Goal: Task Accomplishment & Management: Manage account settings

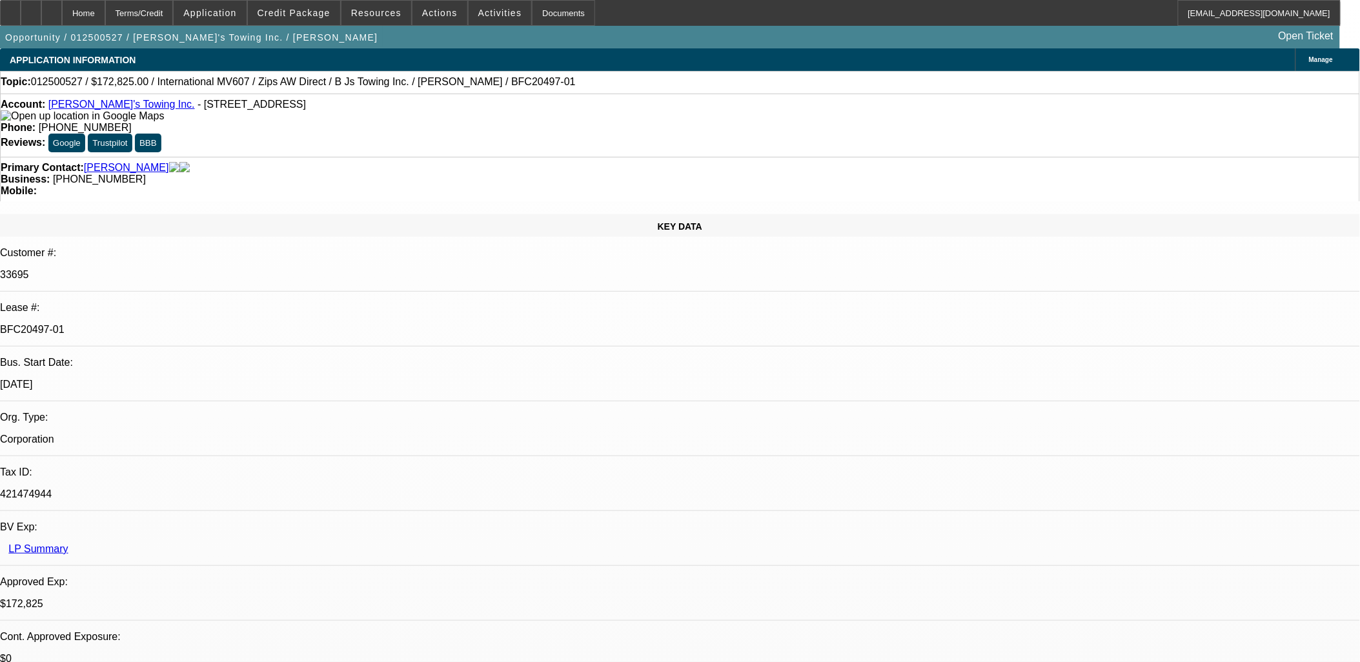
select select "0"
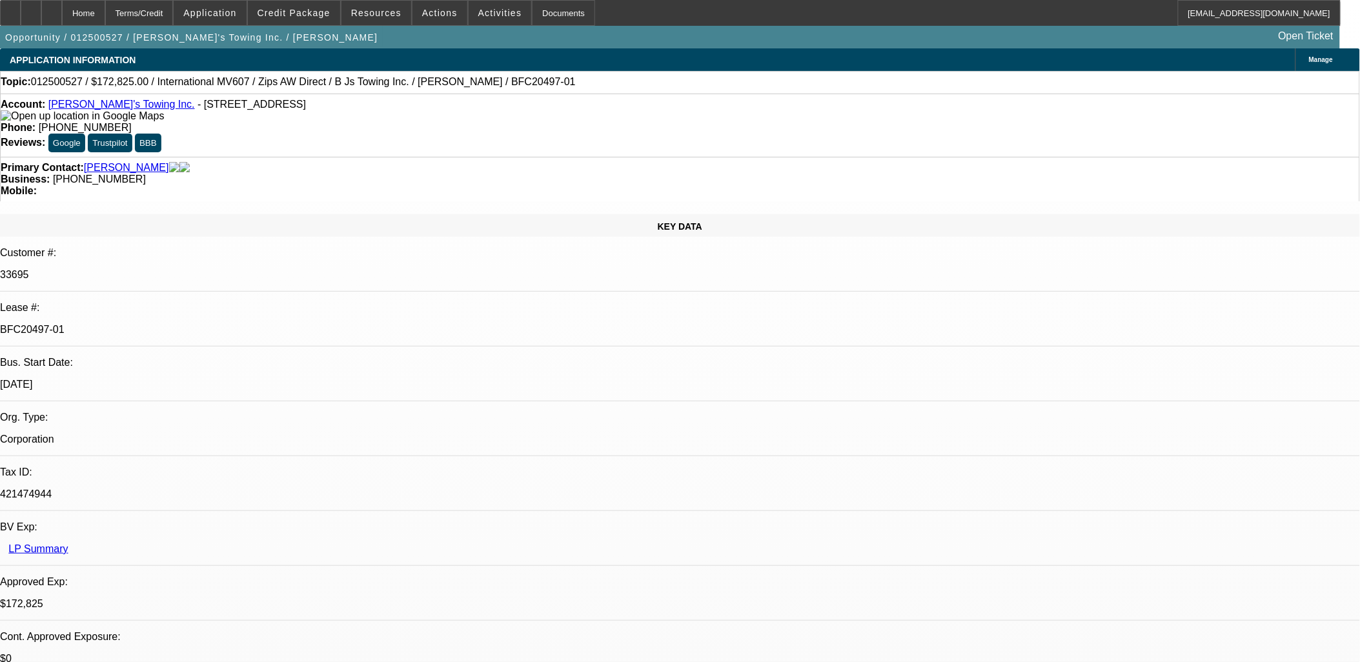
select select "0.1"
select select "0"
select select "1"
select select "2"
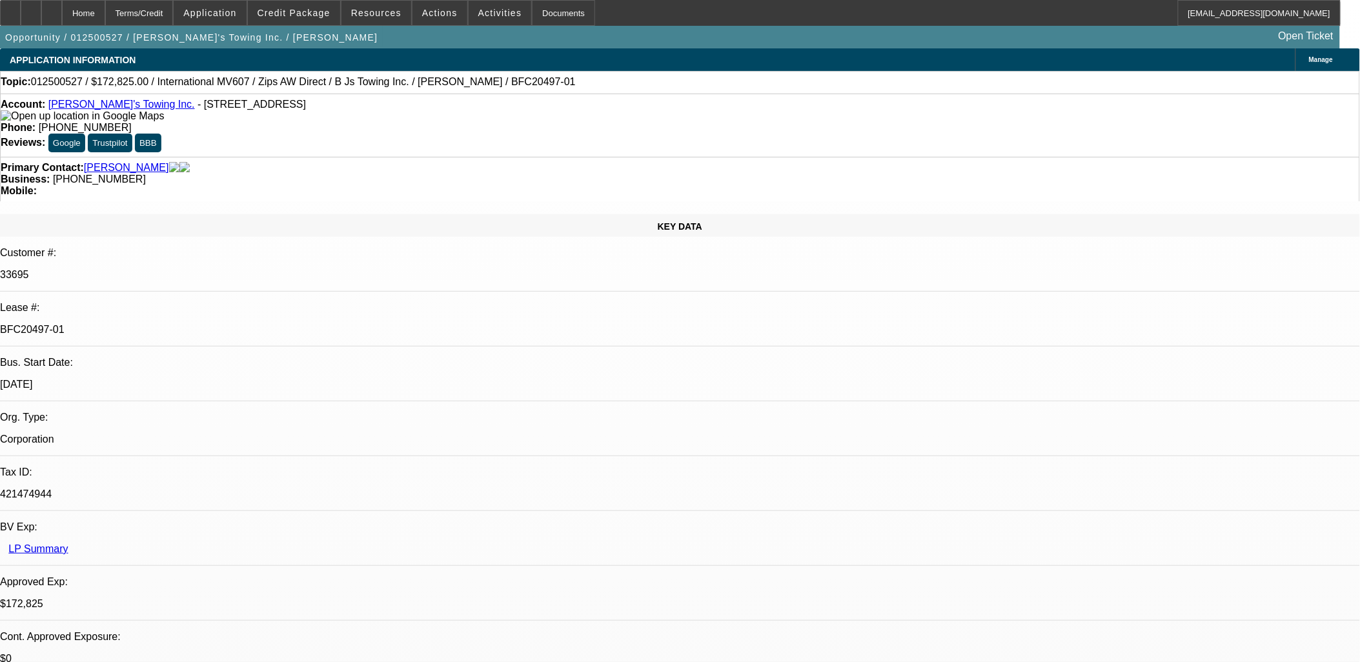
select select "6"
select select "1"
select select "2"
select select "6"
select select "1"
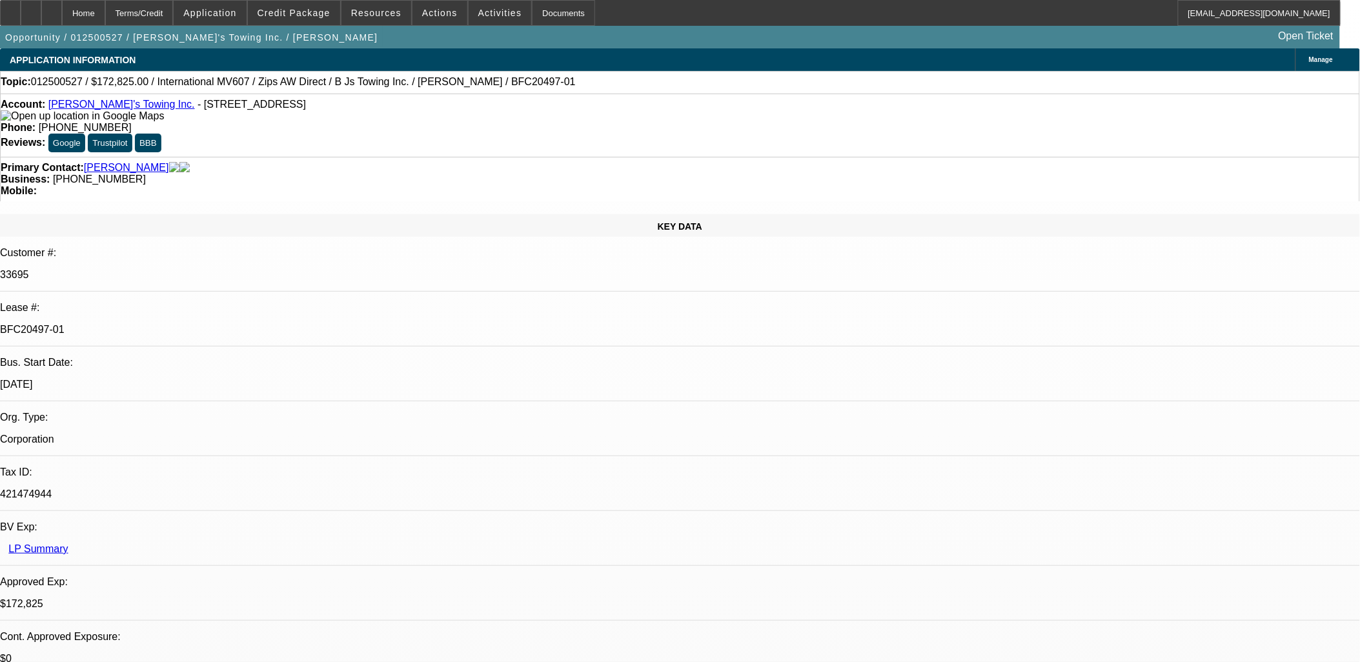
select select "2"
select select "4"
select select "1"
select select "2"
select select "6"
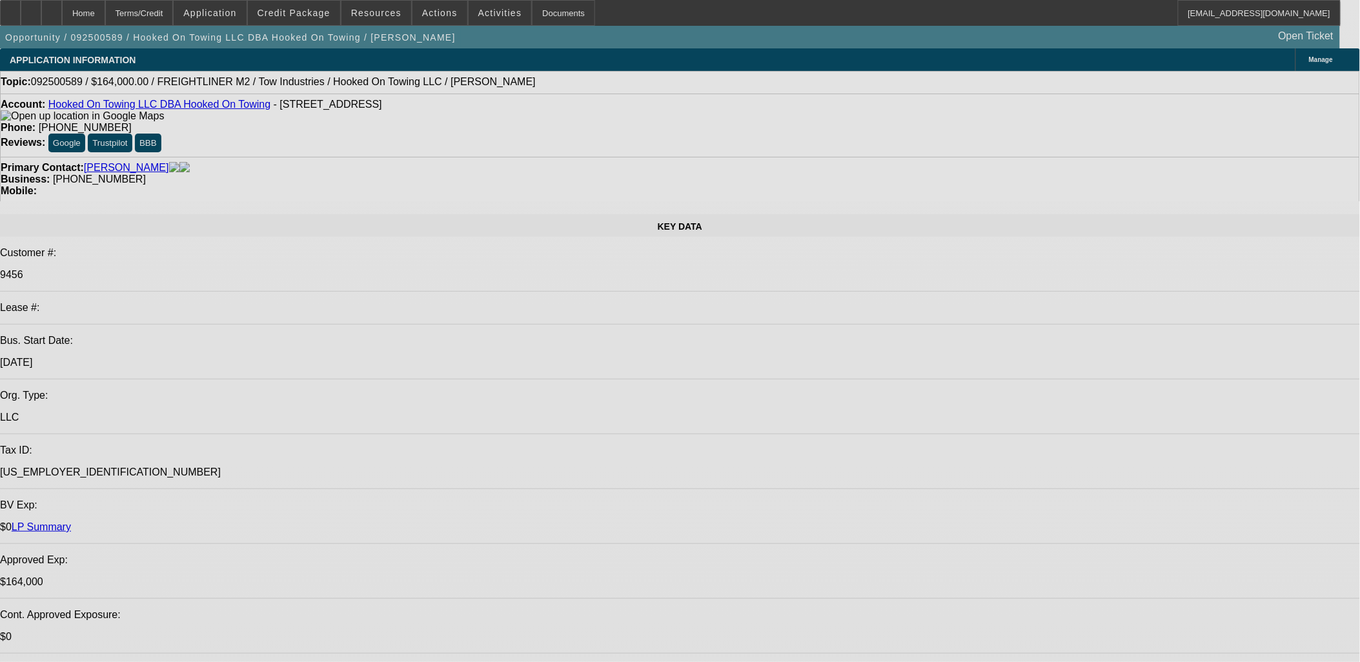
select select "0"
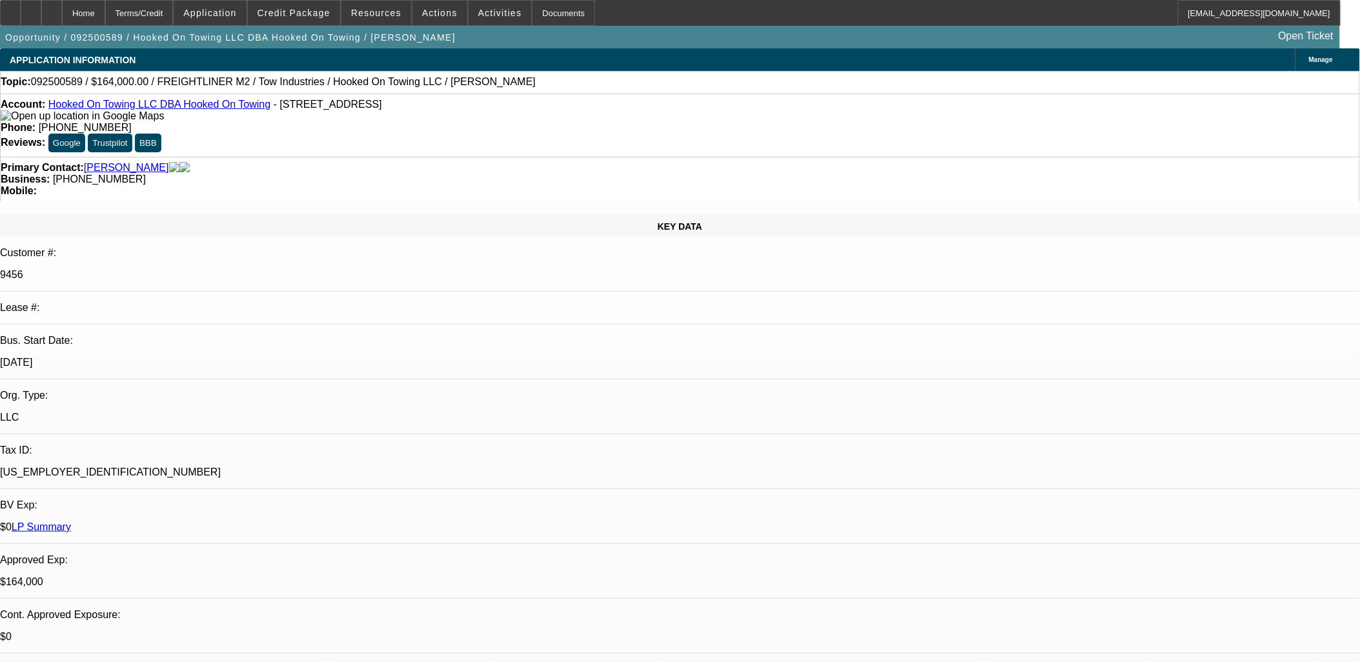
select select "2"
select select "0.1"
select select "0"
select select "0.1"
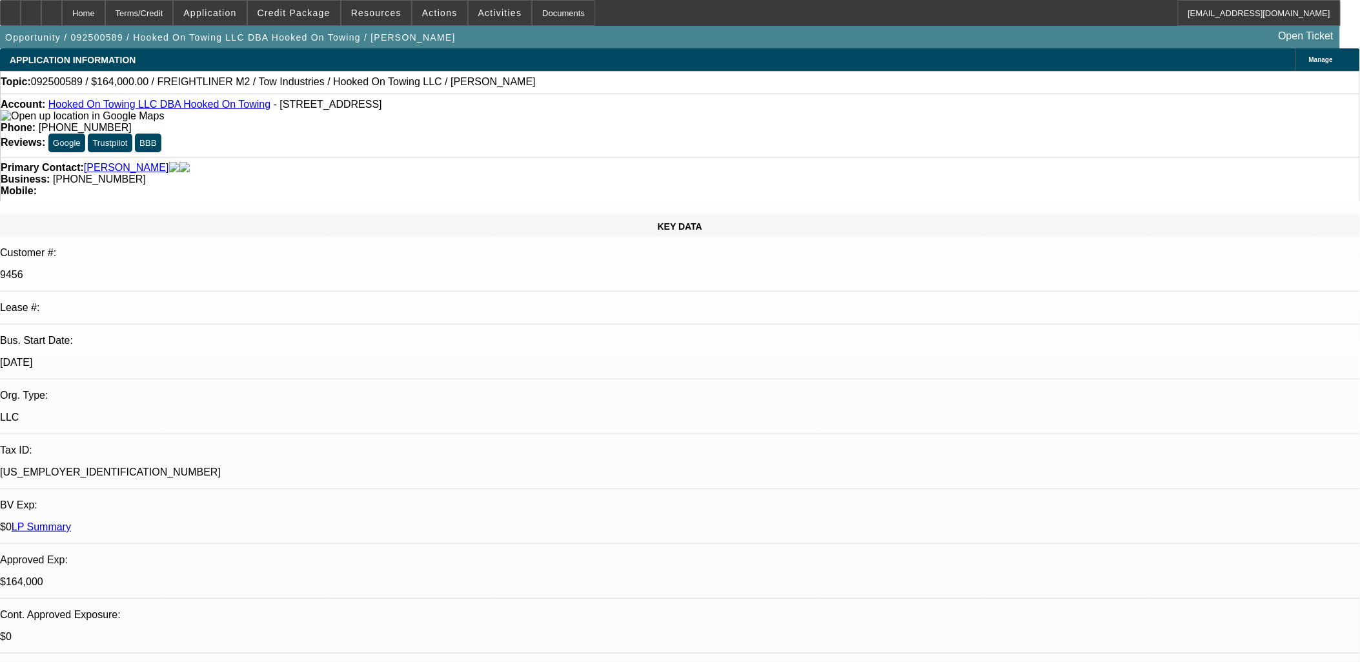
select select "0"
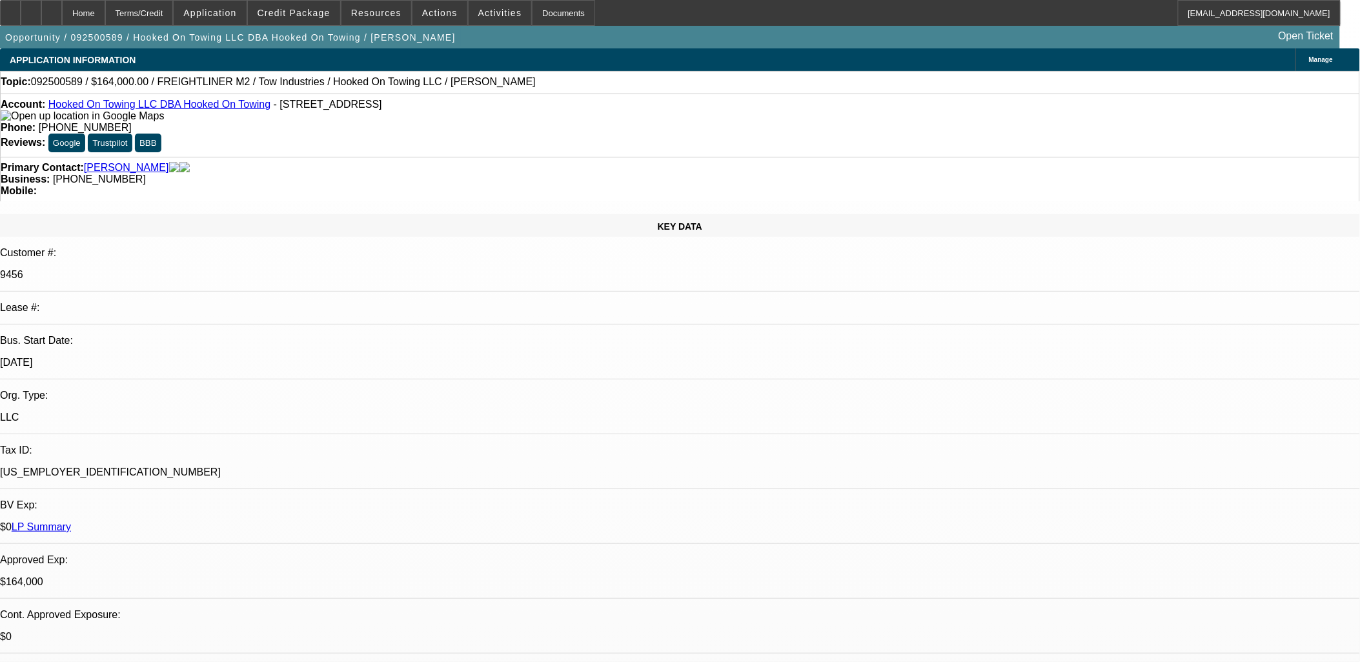
select select "0.1"
select select "1"
select select "2"
select select "4"
select select "1"
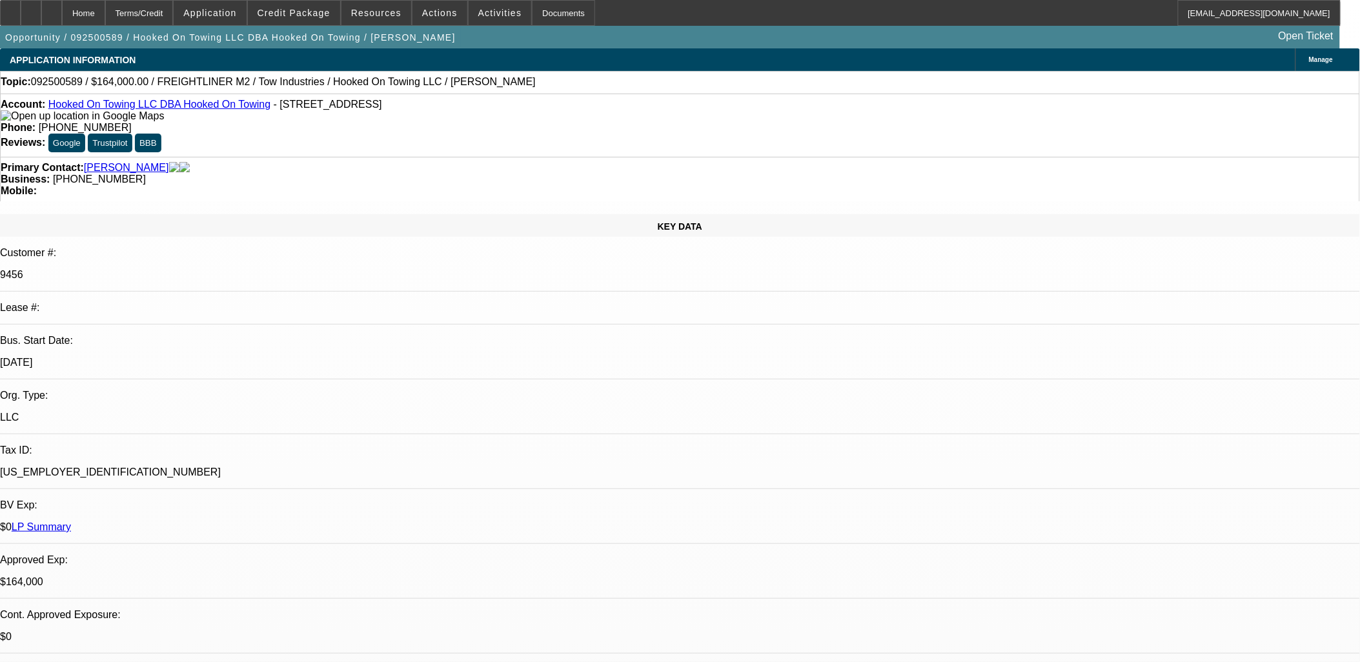
select select "1"
select select "4"
select select "1"
select select "6"
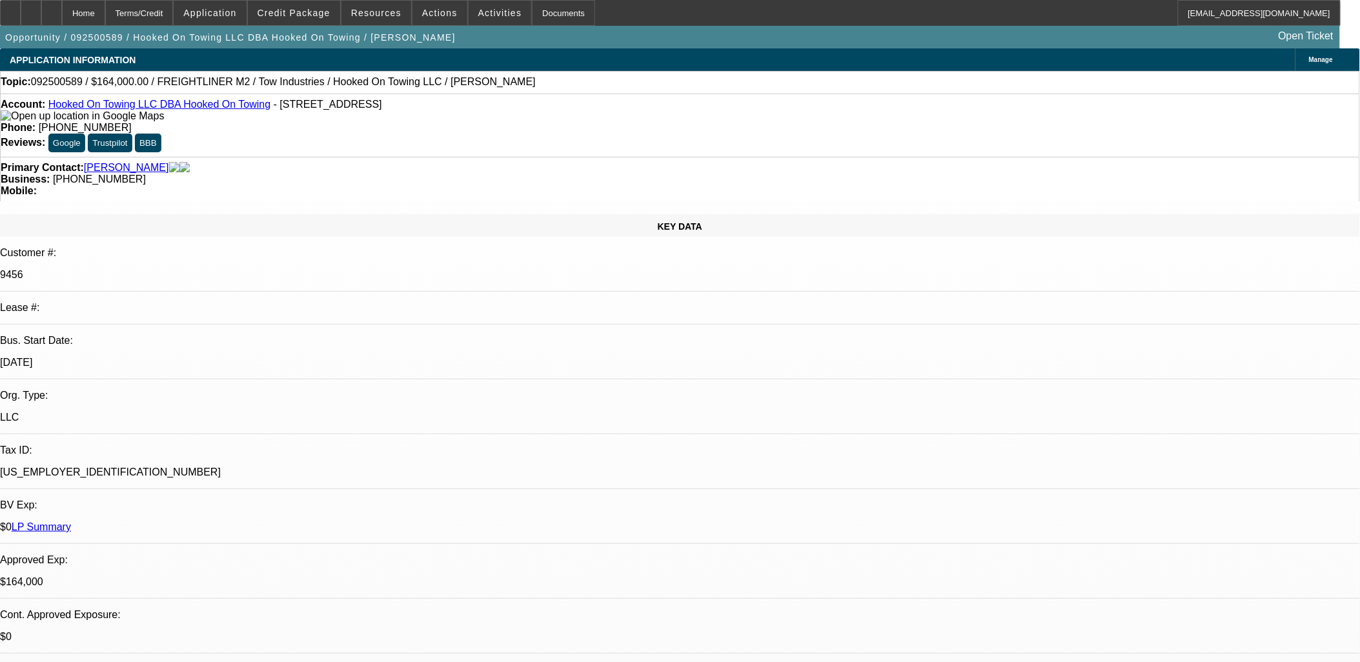
select select "1"
select select "4"
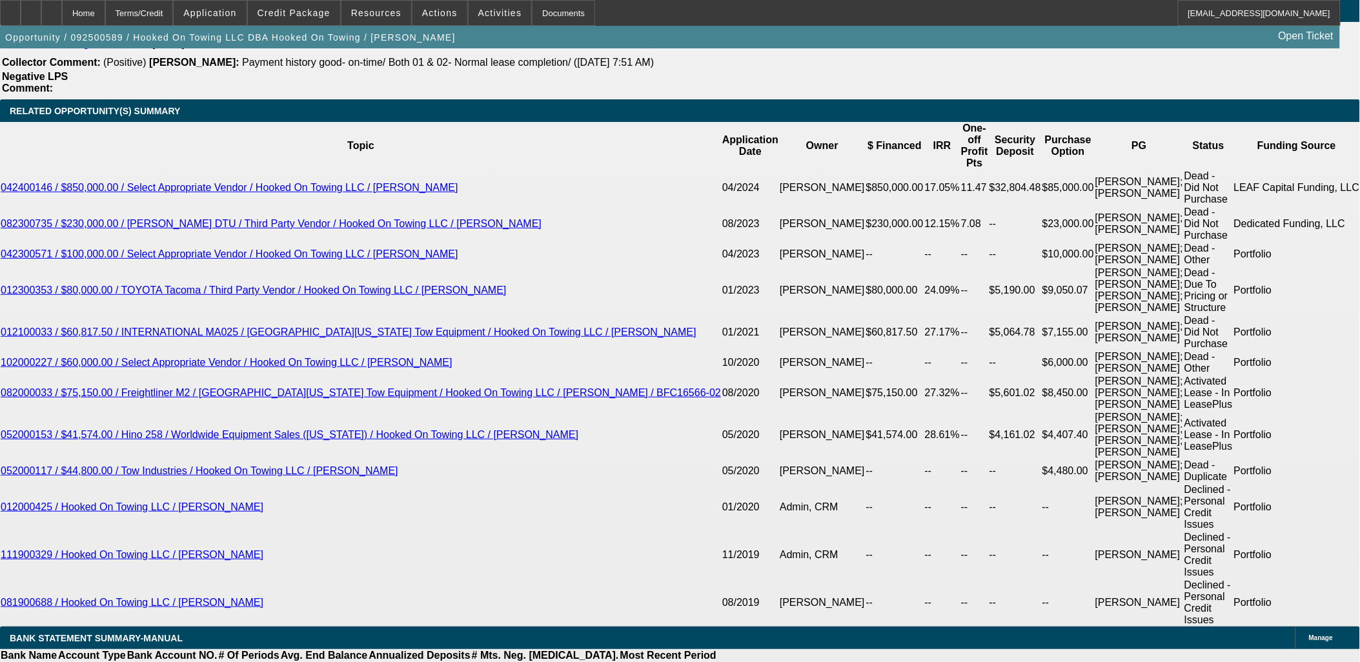
scroll to position [2261, 0]
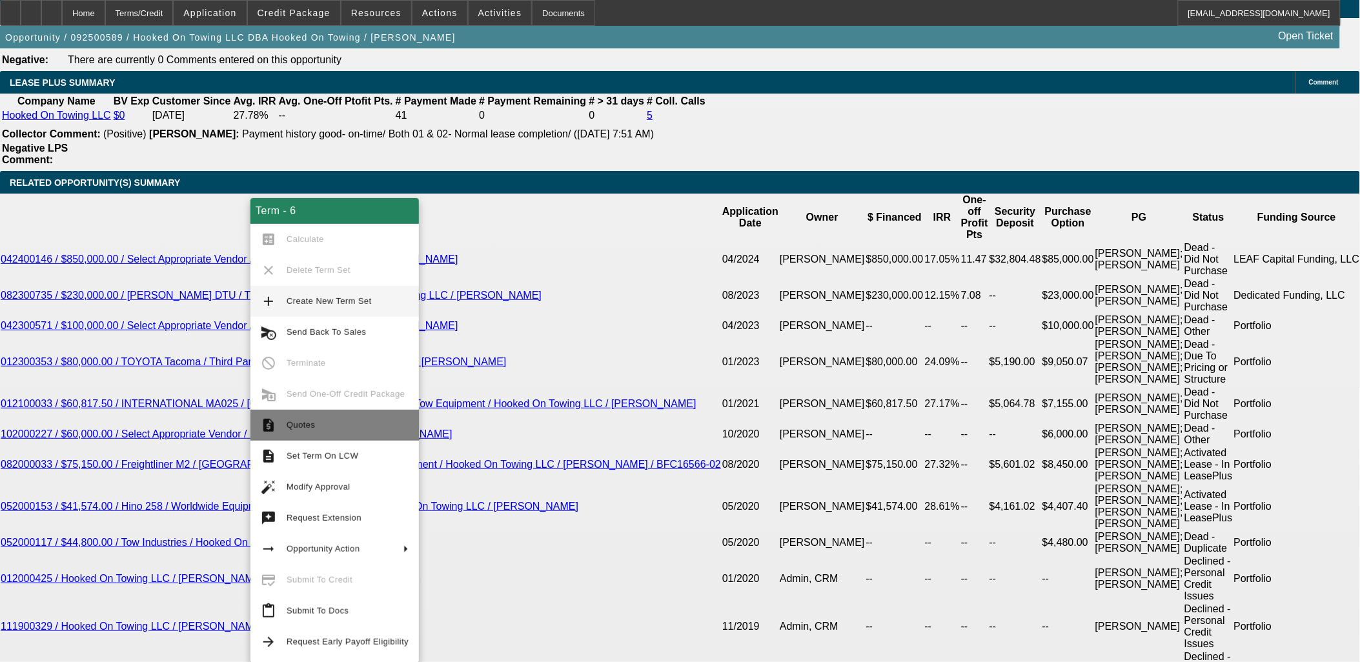
click at [321, 431] on span "Quotes" at bounding box center [348, 425] width 122 height 15
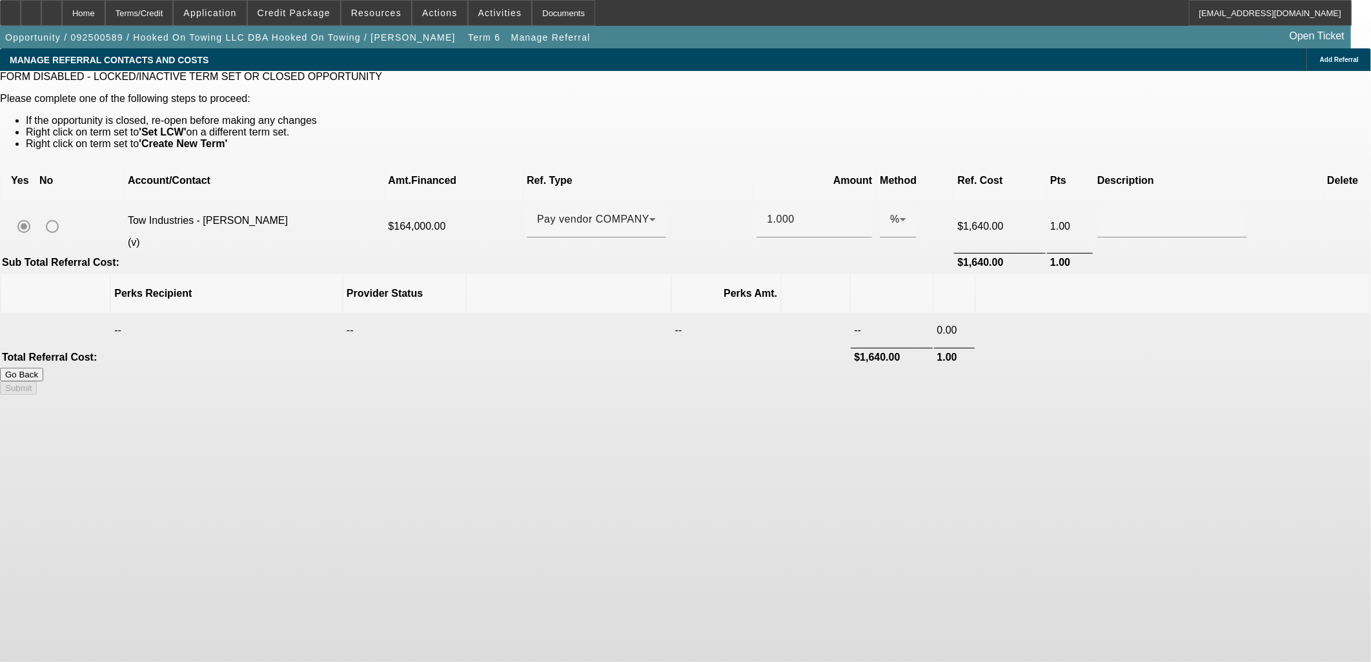
click at [43, 368] on button "Go Back" at bounding box center [21, 375] width 43 height 14
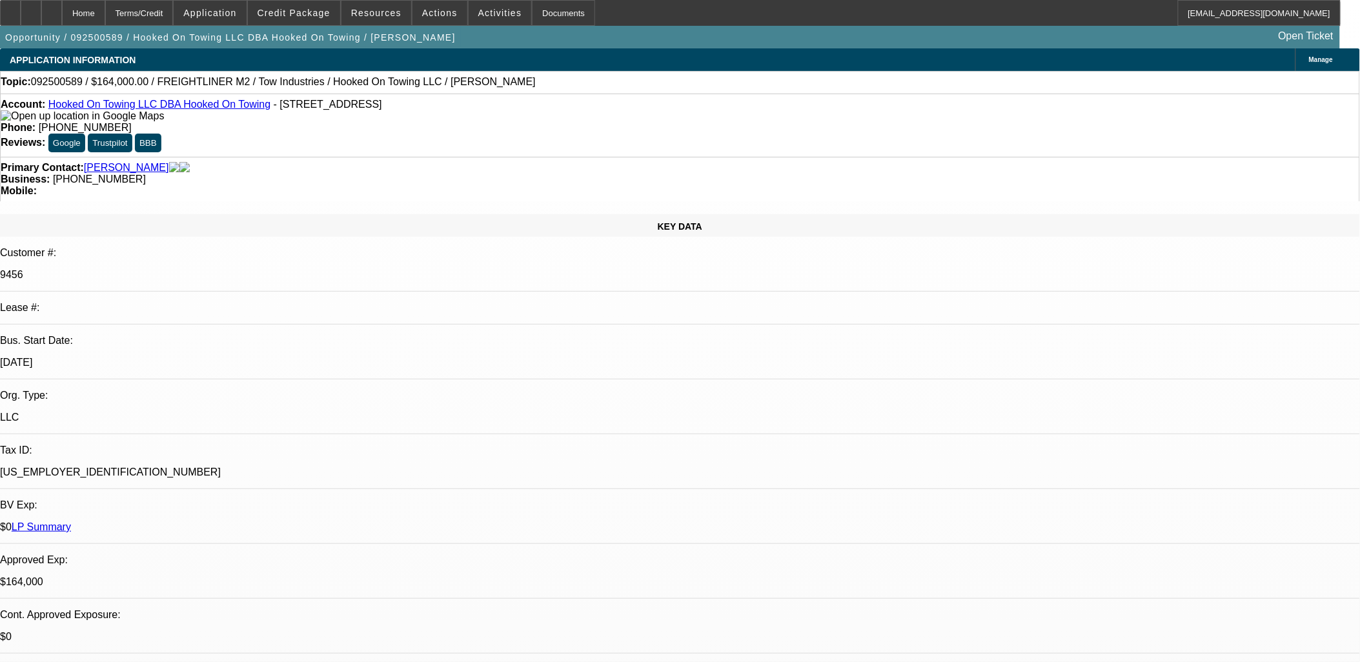
select select "0"
select select "2"
select select "0.1"
select select "4"
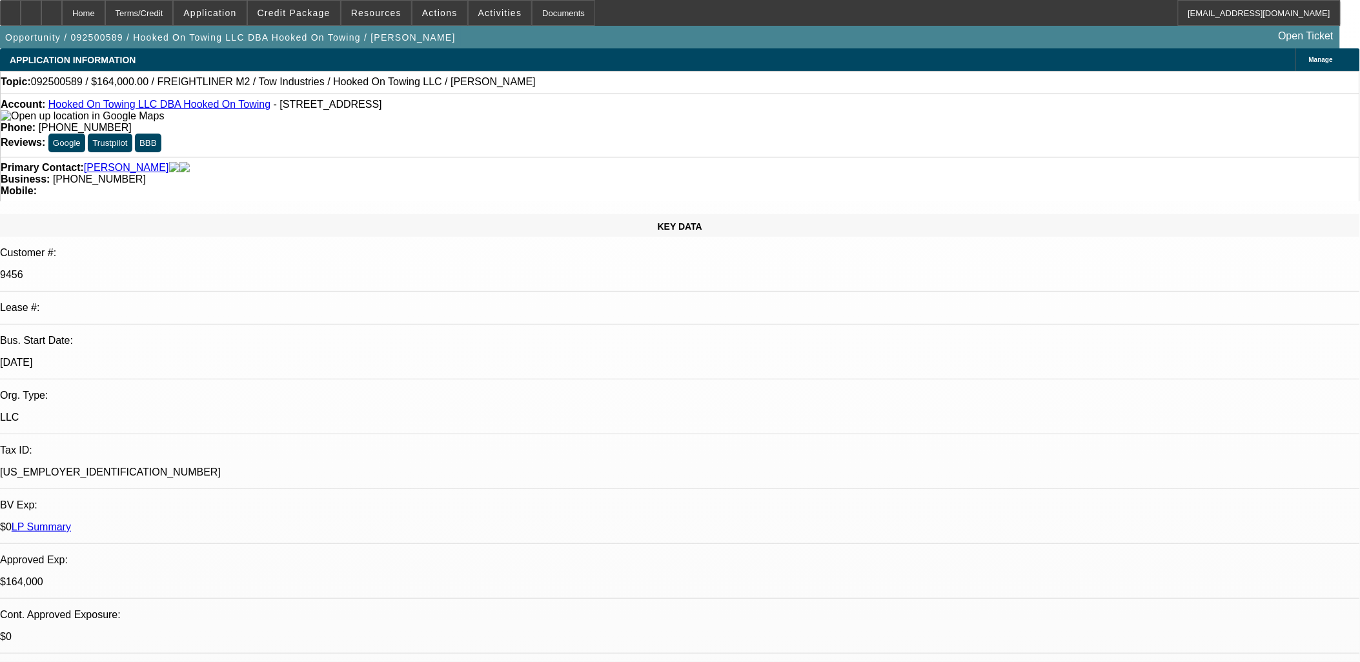
select select "0"
select select "0.1"
select select "4"
select select "0"
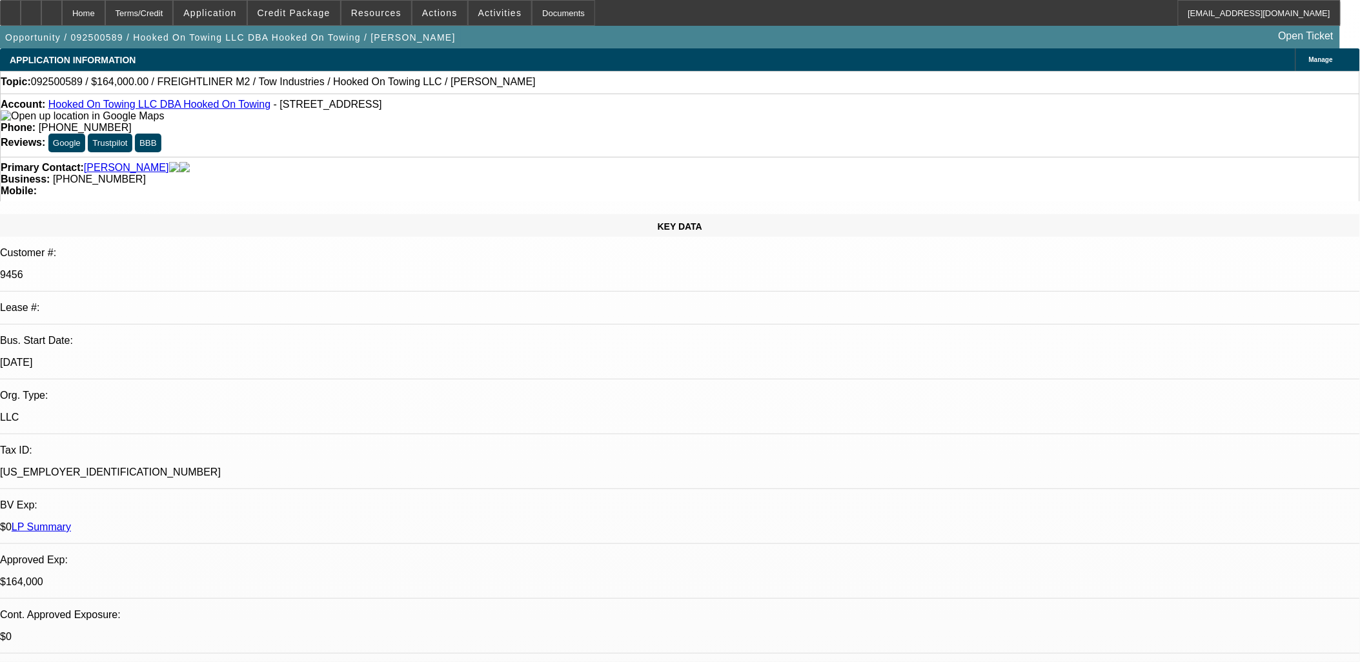
select select "0"
select select "6"
select select "0"
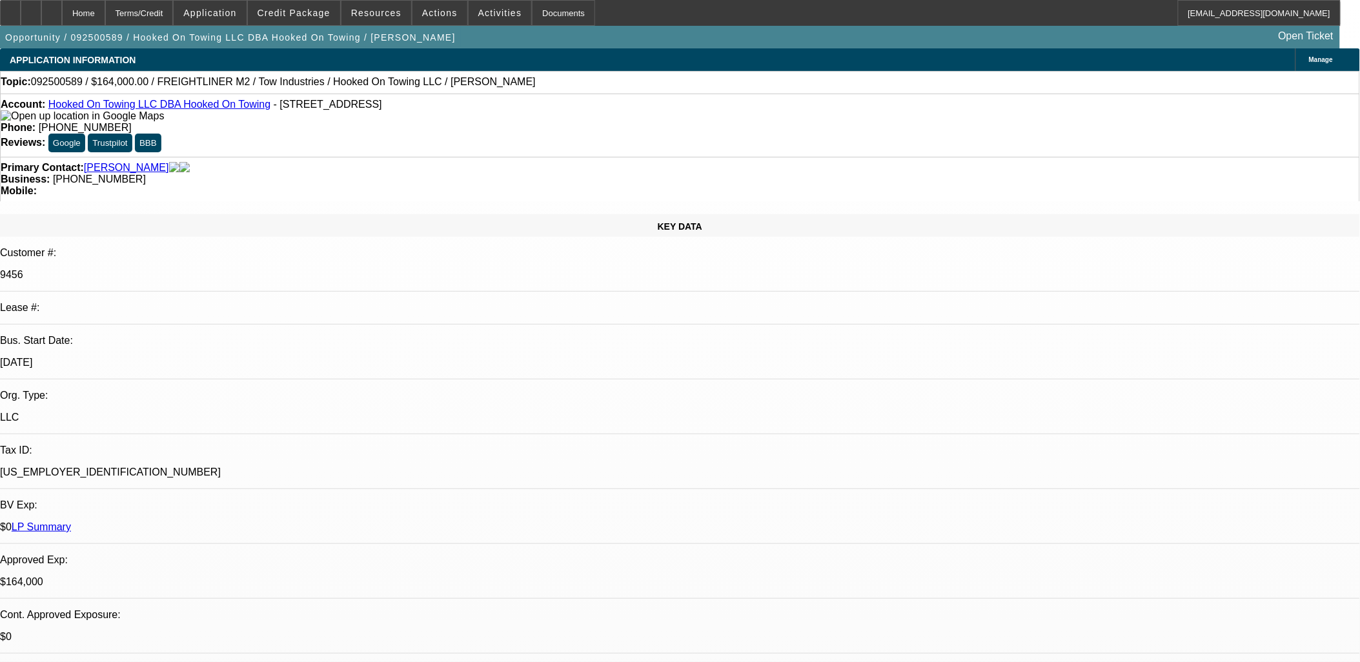
select select "0.1"
select select "4"
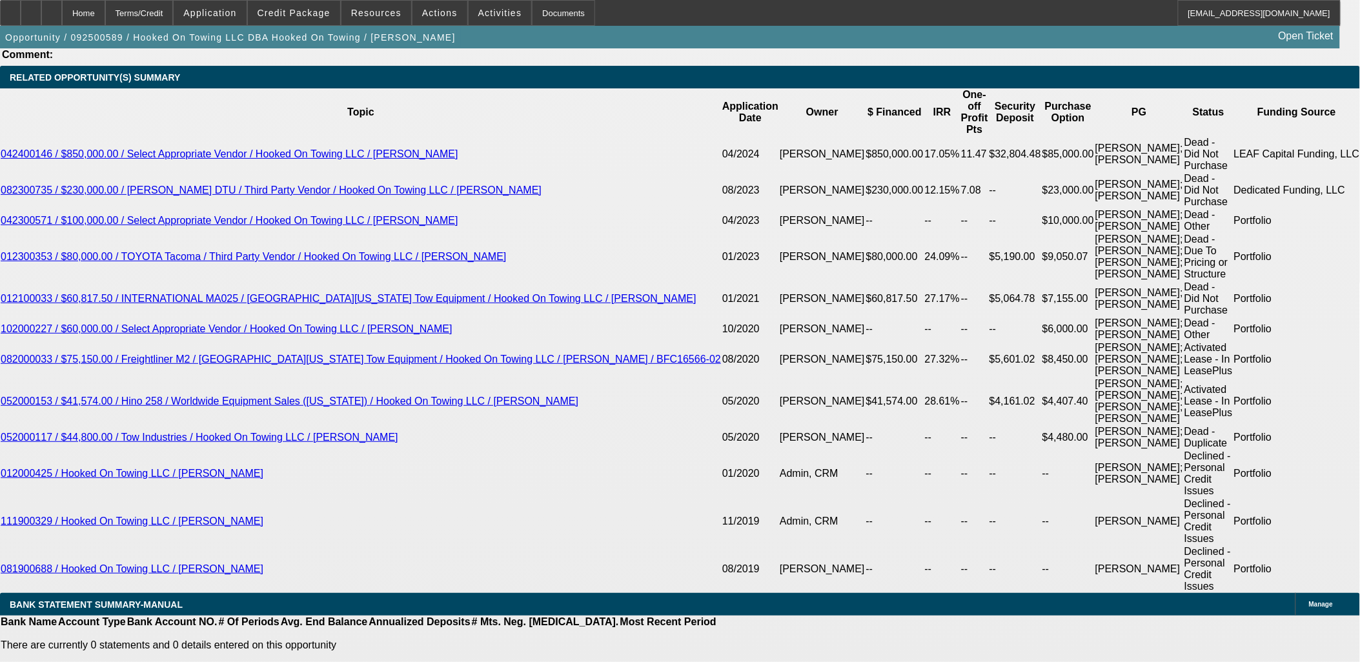
scroll to position [2405, 0]
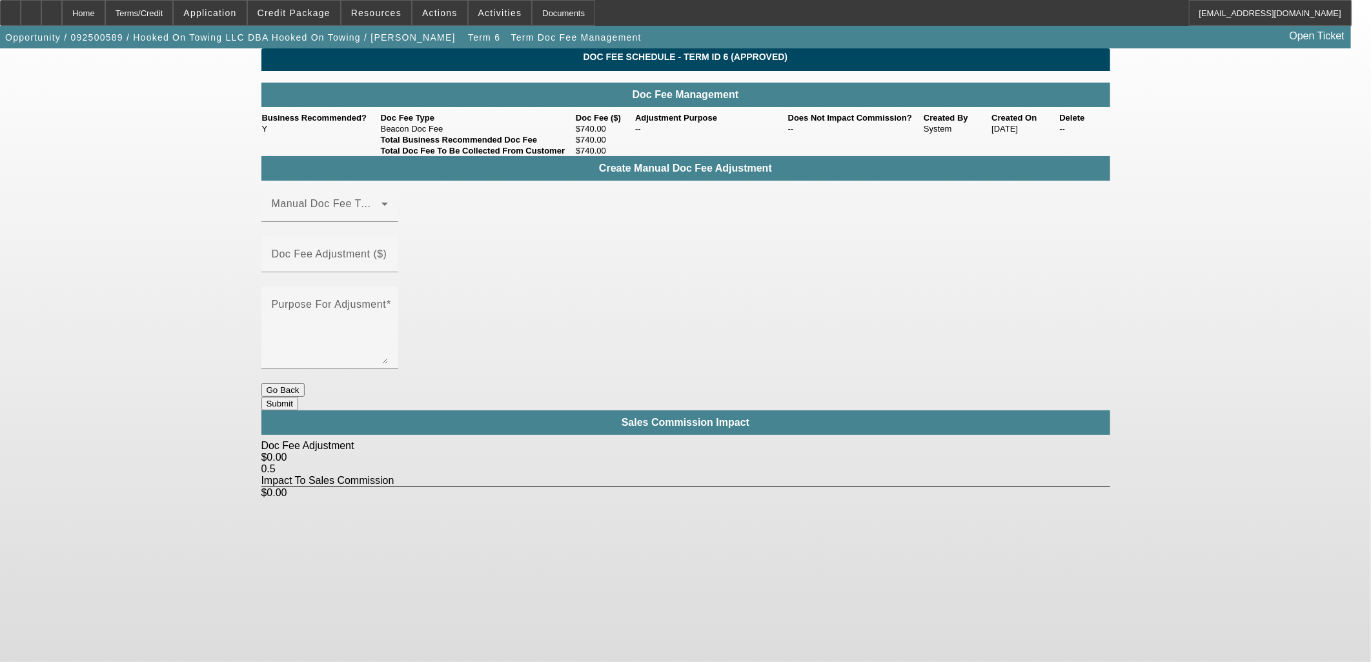
click at [305, 383] on button "Go Back" at bounding box center [282, 390] width 43 height 14
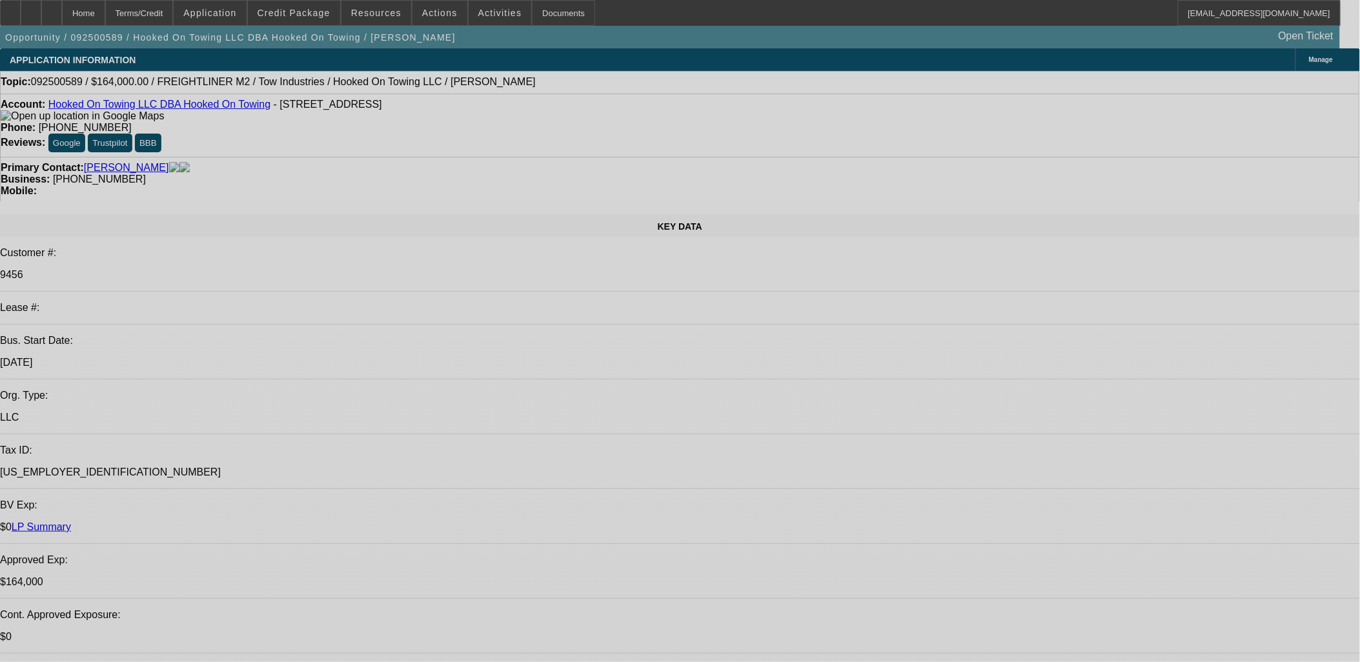
select select "0"
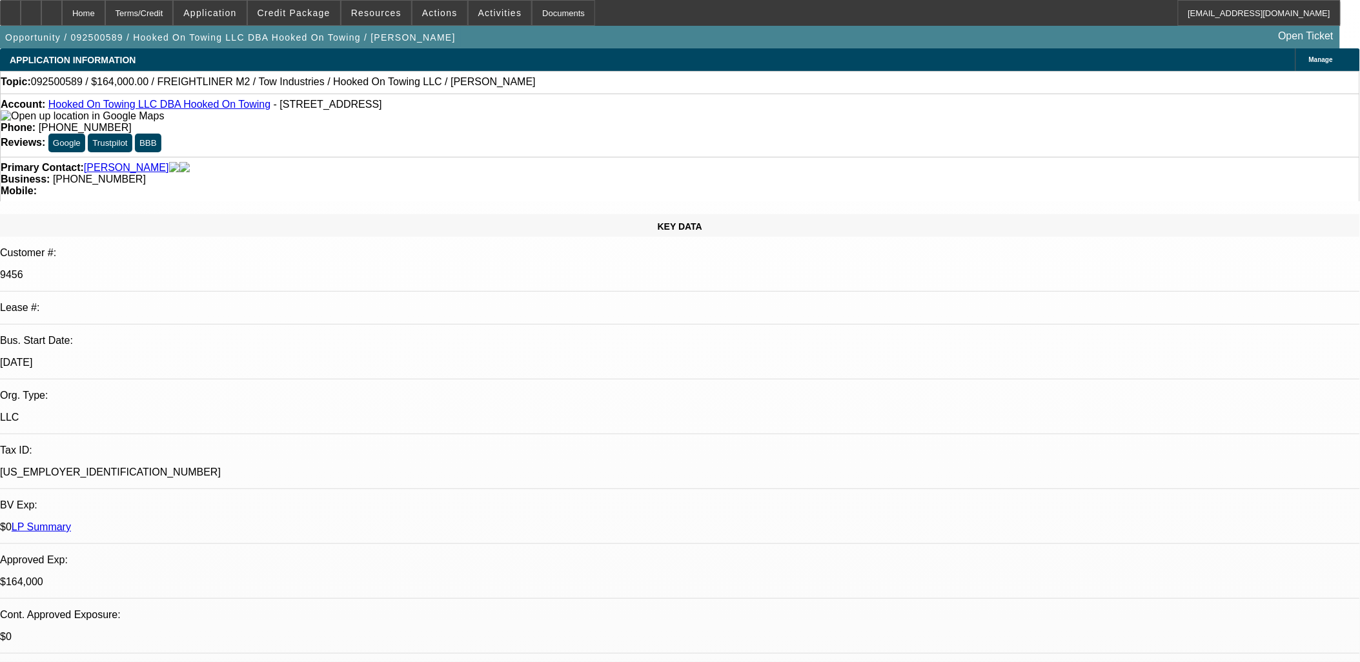
select select "2"
select select "0.1"
select select "4"
select select "0"
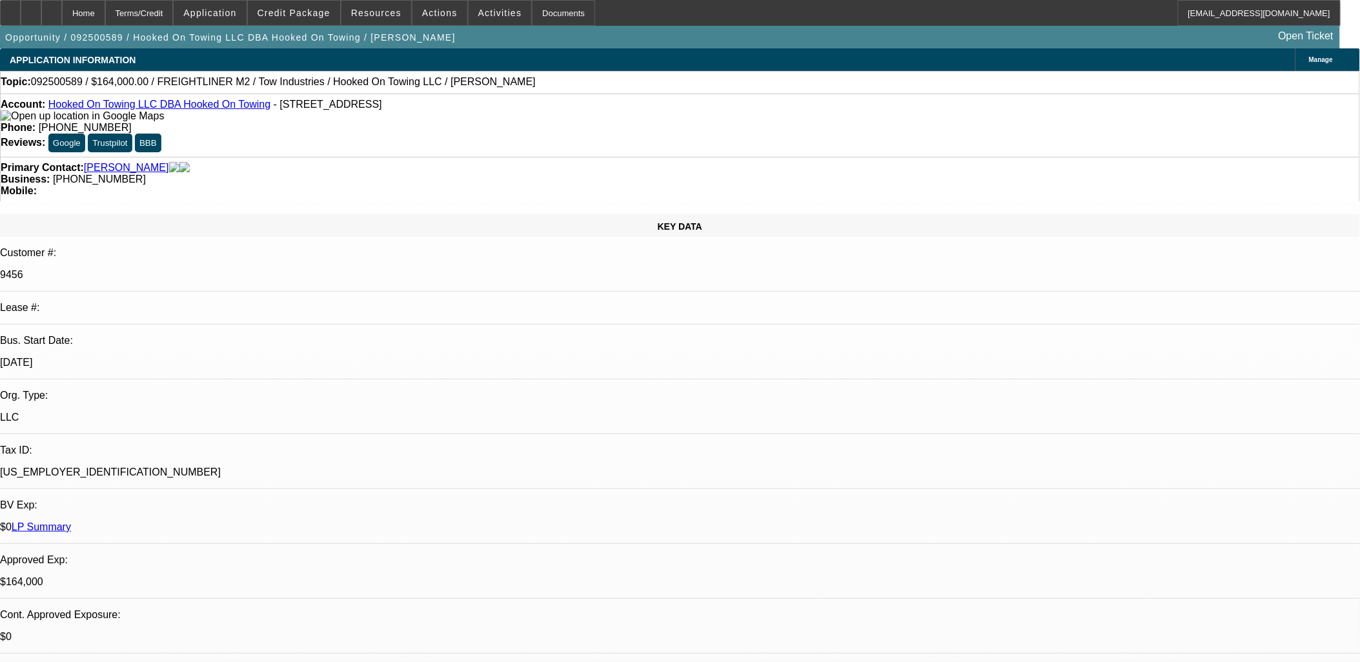
select select "0"
select select "0.1"
select select "4"
select select "0"
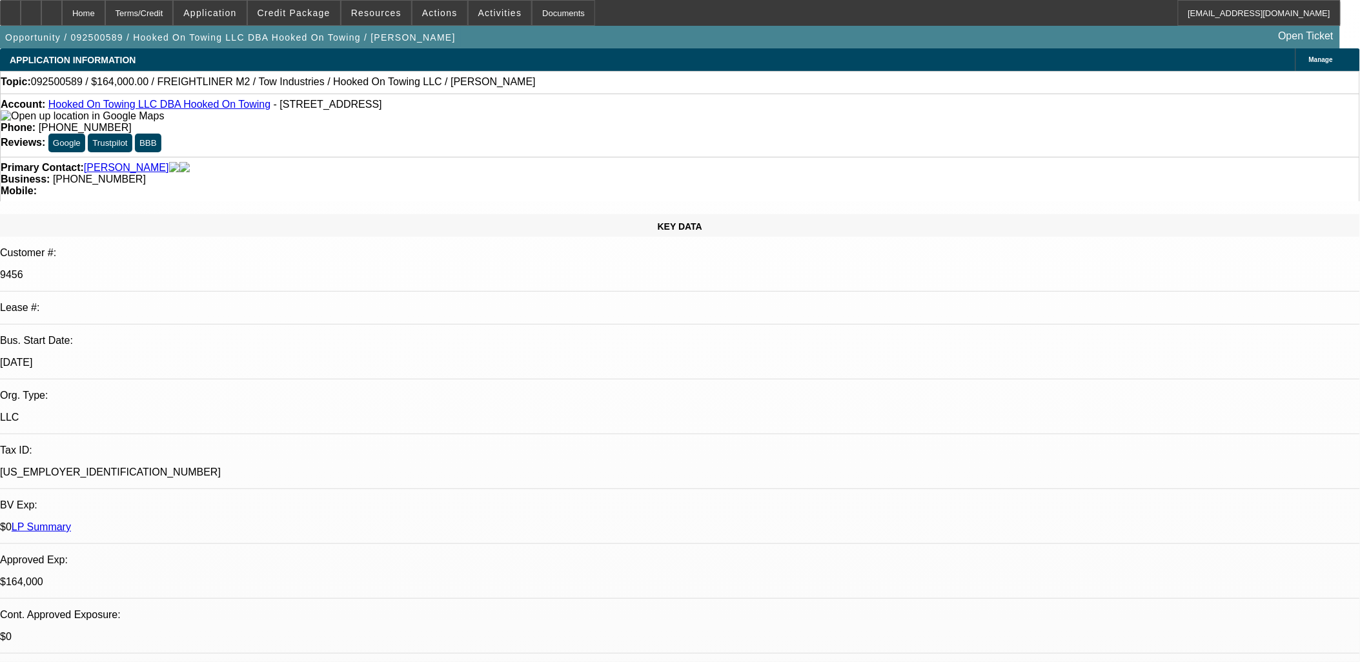
select select "0"
select select "6"
select select "0"
select select "0.1"
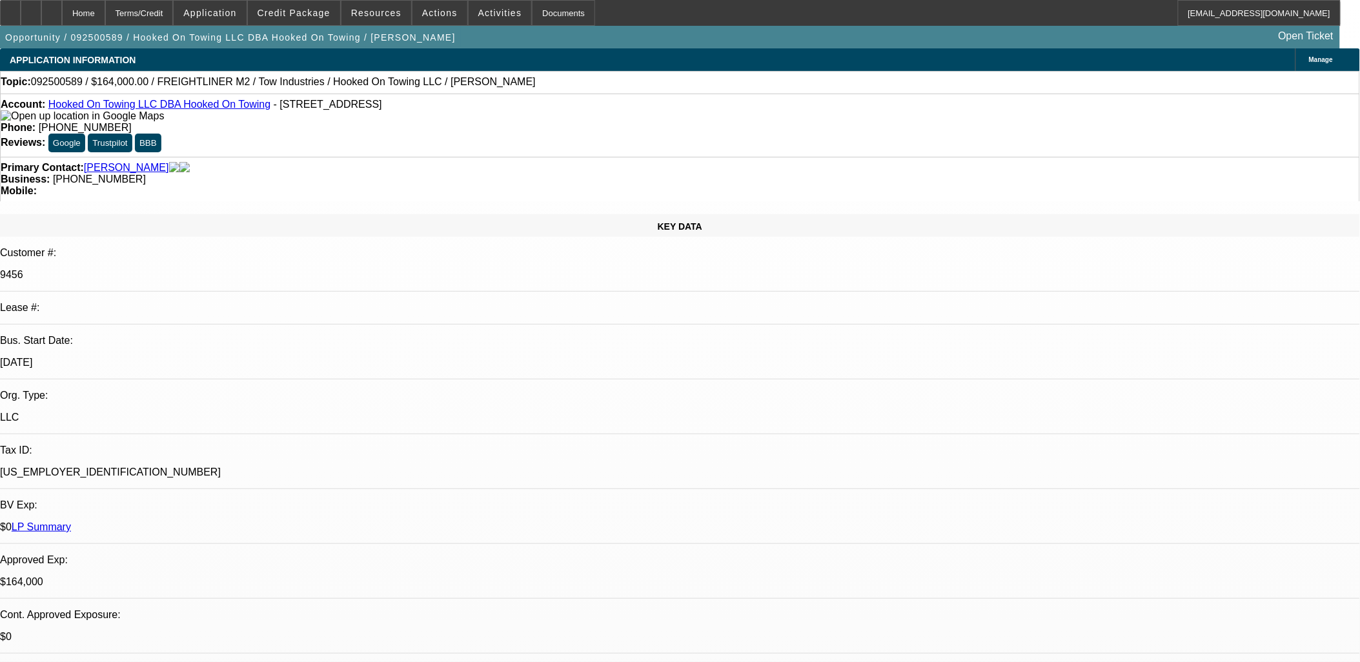
select select "4"
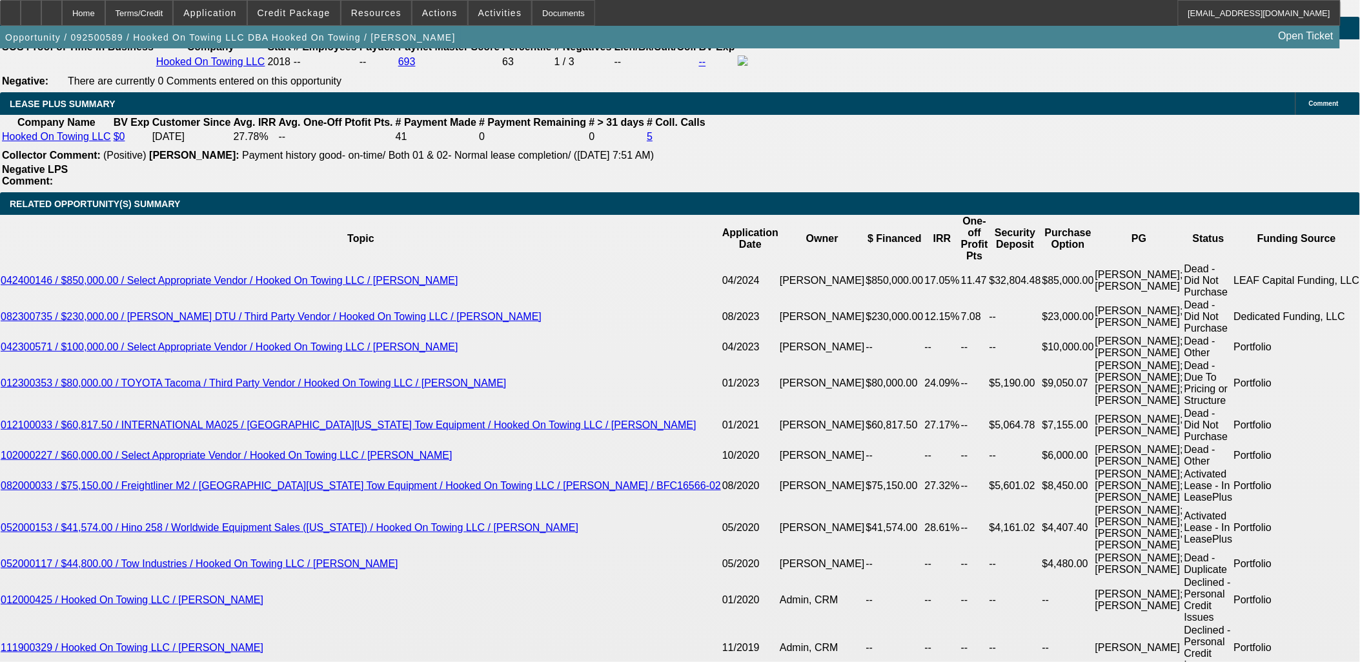
scroll to position [2151, 0]
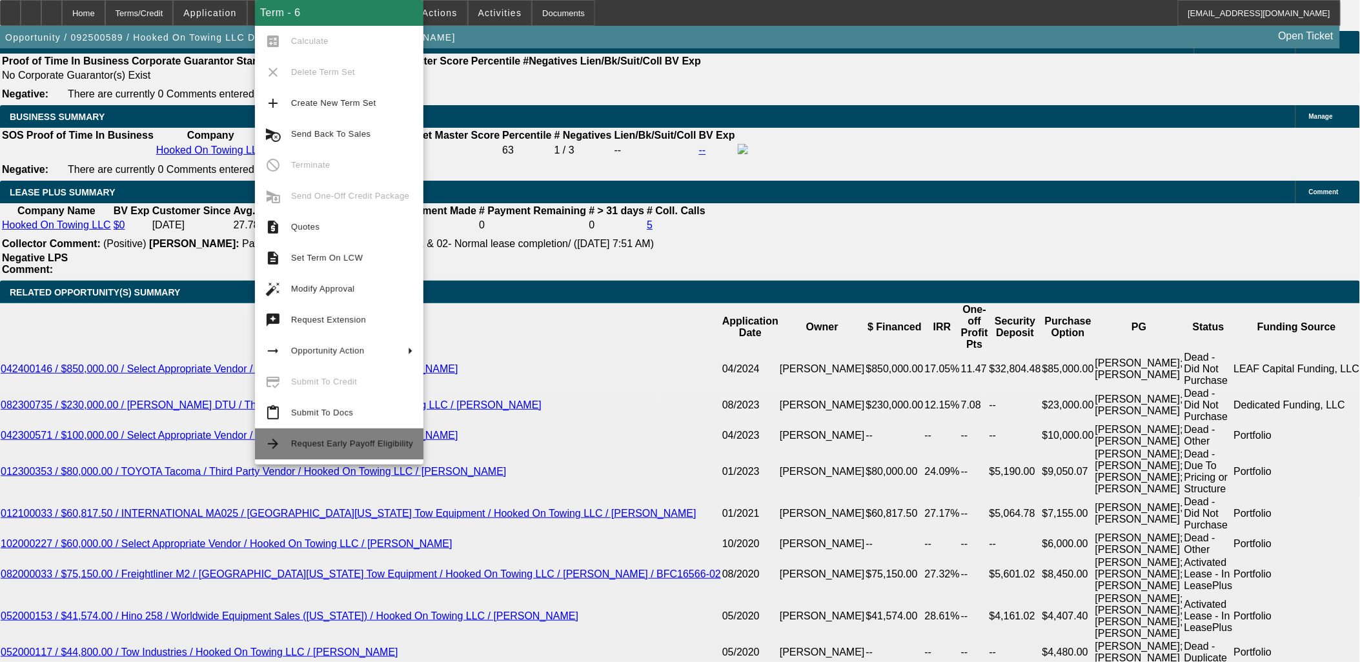
click at [347, 447] on span "Request Early Payoff Eligibility" at bounding box center [352, 444] width 122 height 10
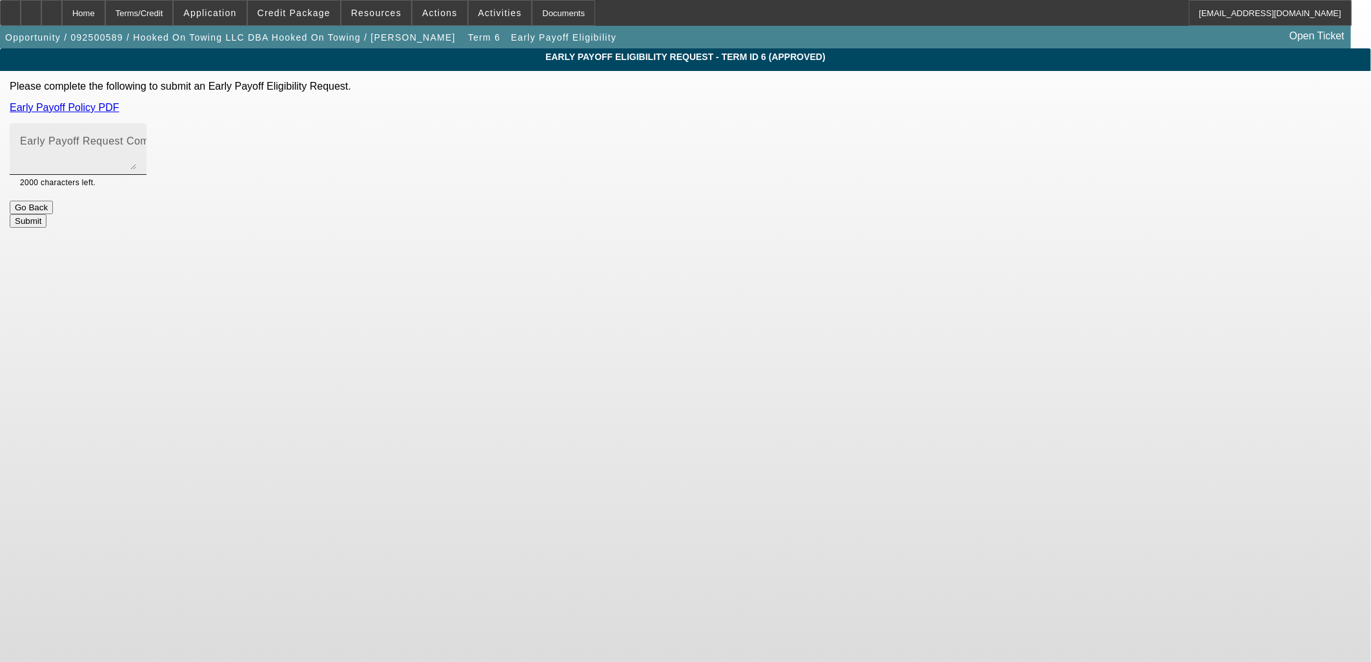
click at [174, 145] on mat-label "Early Payoff Request Comment" at bounding box center [97, 141] width 154 height 11
click at [136, 145] on textarea "Early Payoff Request Comment" at bounding box center [78, 154] width 116 height 31
click at [136, 143] on textarea "Early Payoff Request Comment" at bounding box center [78, 154] width 116 height 31
type textarea "Requesting early payoff"
click at [46, 214] on button "Submit" at bounding box center [28, 221] width 37 height 14
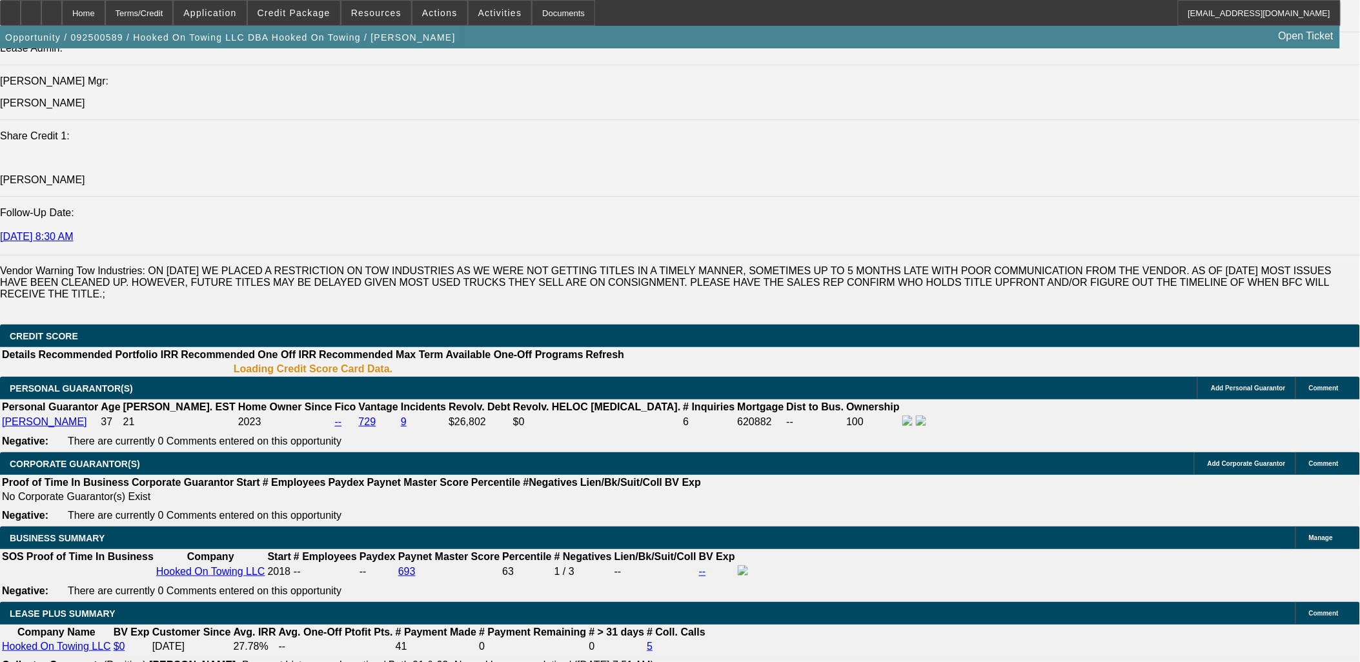
select select "0"
select select "2"
select select "0.1"
select select "4"
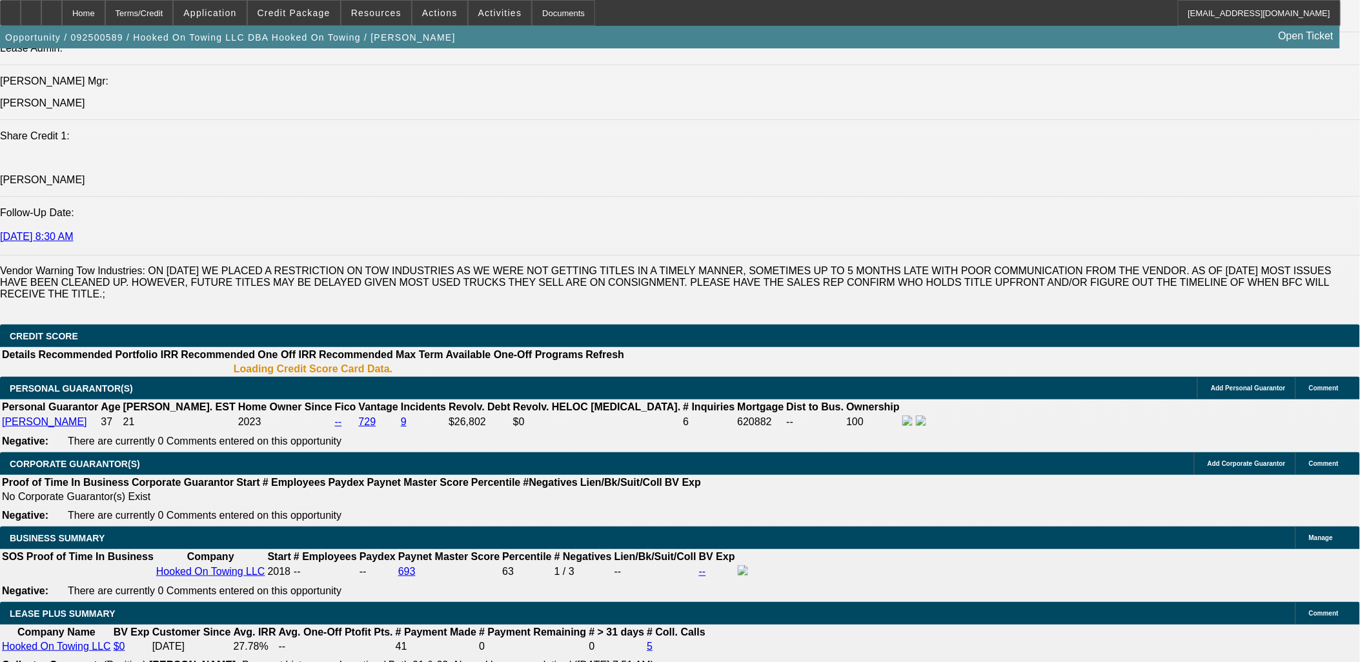
select select "0"
select select "0.1"
select select "4"
select select "0"
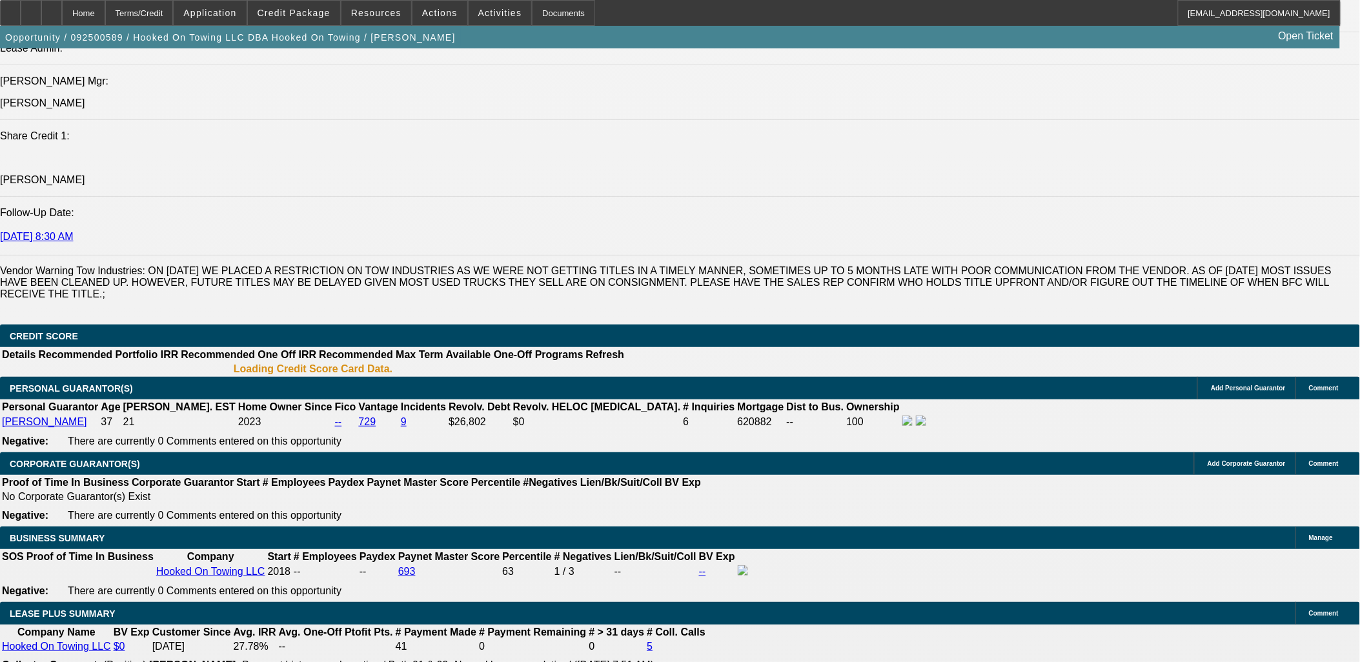
select select "0"
select select "6"
select select "0"
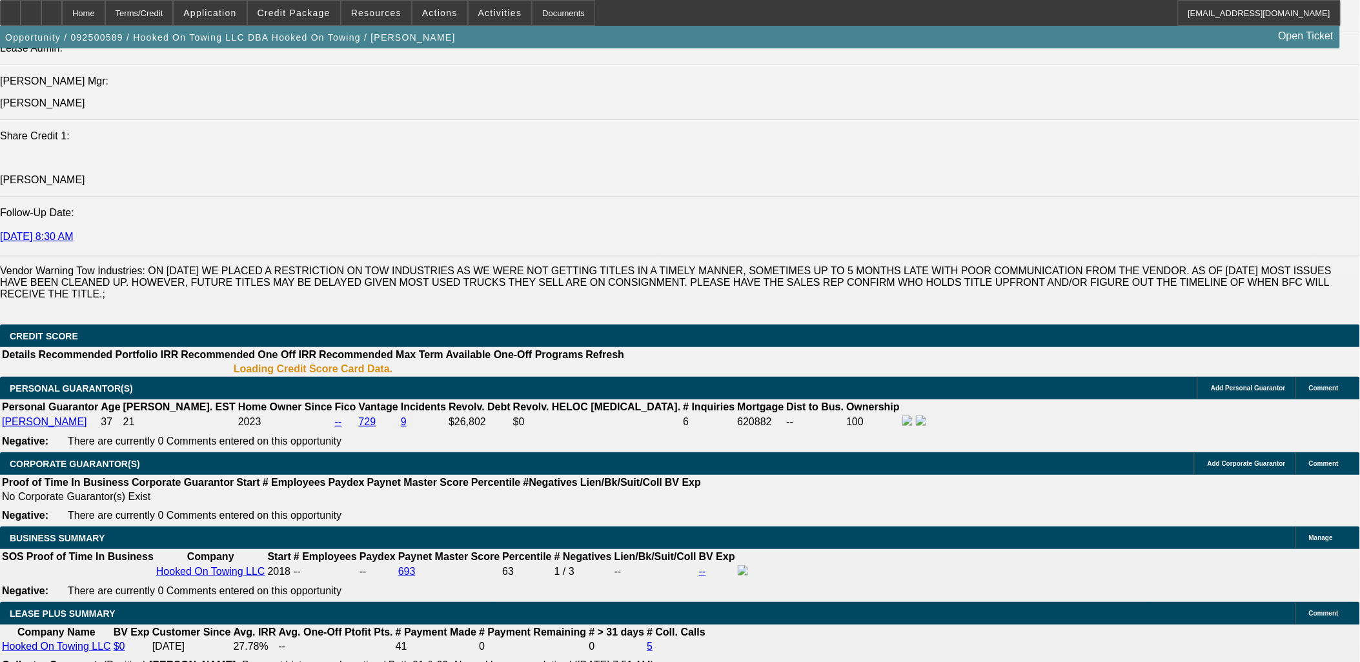
select select "0.1"
select select "4"
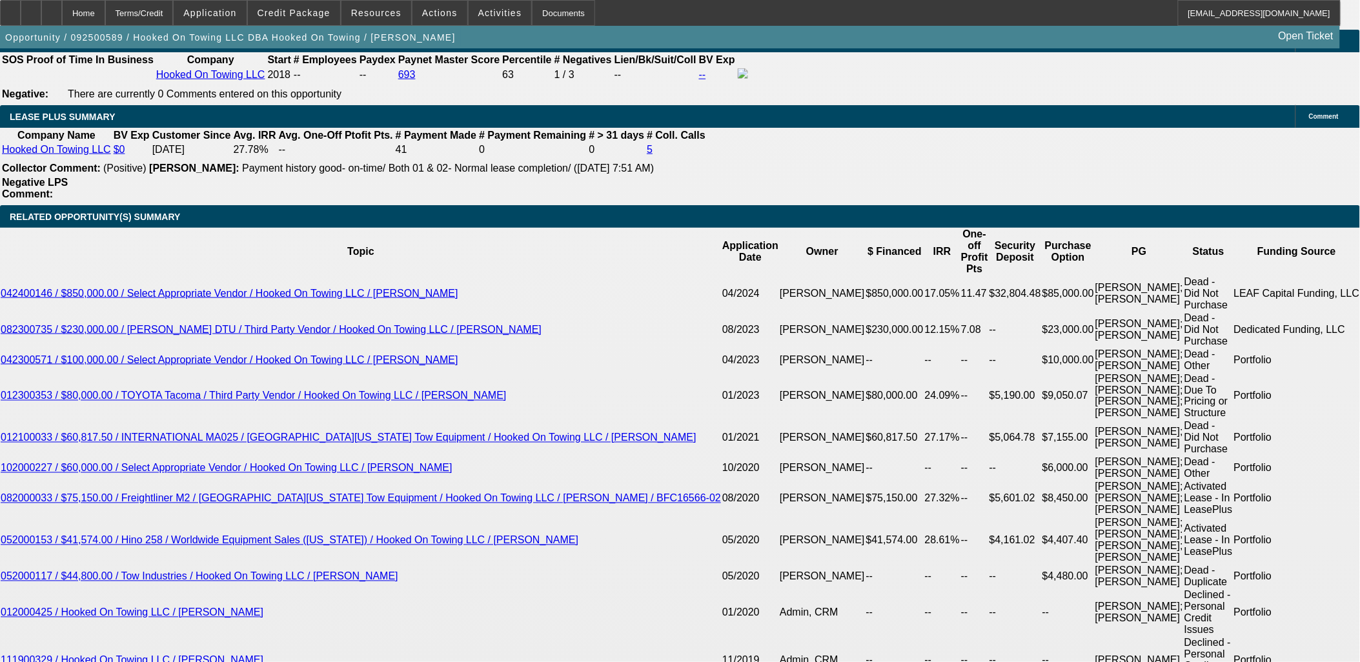
scroll to position [2264, 0]
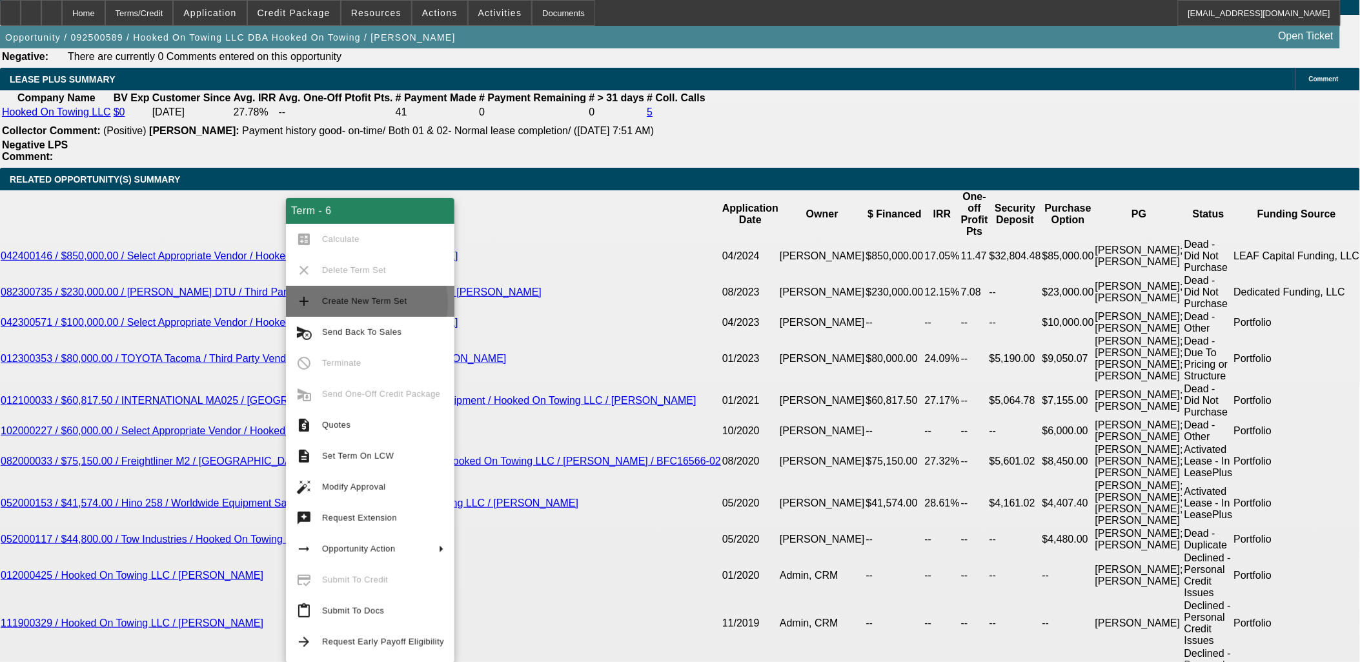
click at [357, 303] on span "Create New Term Set" at bounding box center [364, 301] width 85 height 10
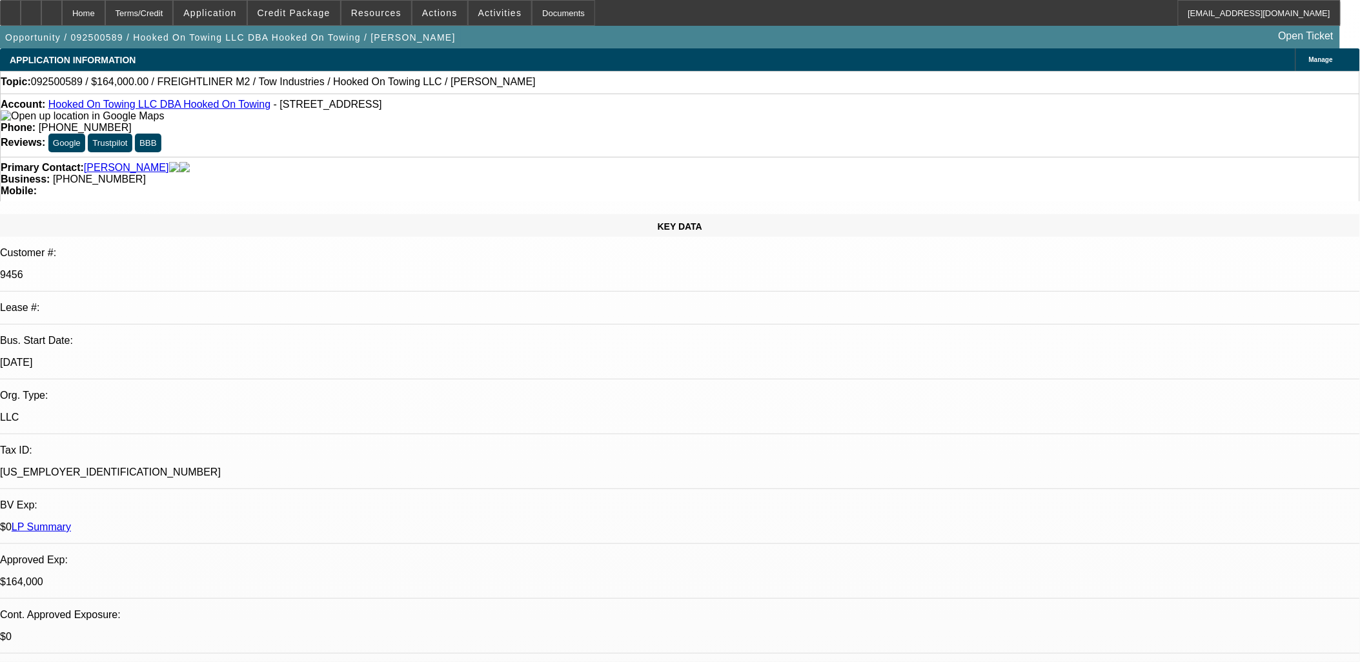
select select "0"
select select "2"
select select "0.1"
select select "0"
select select "2"
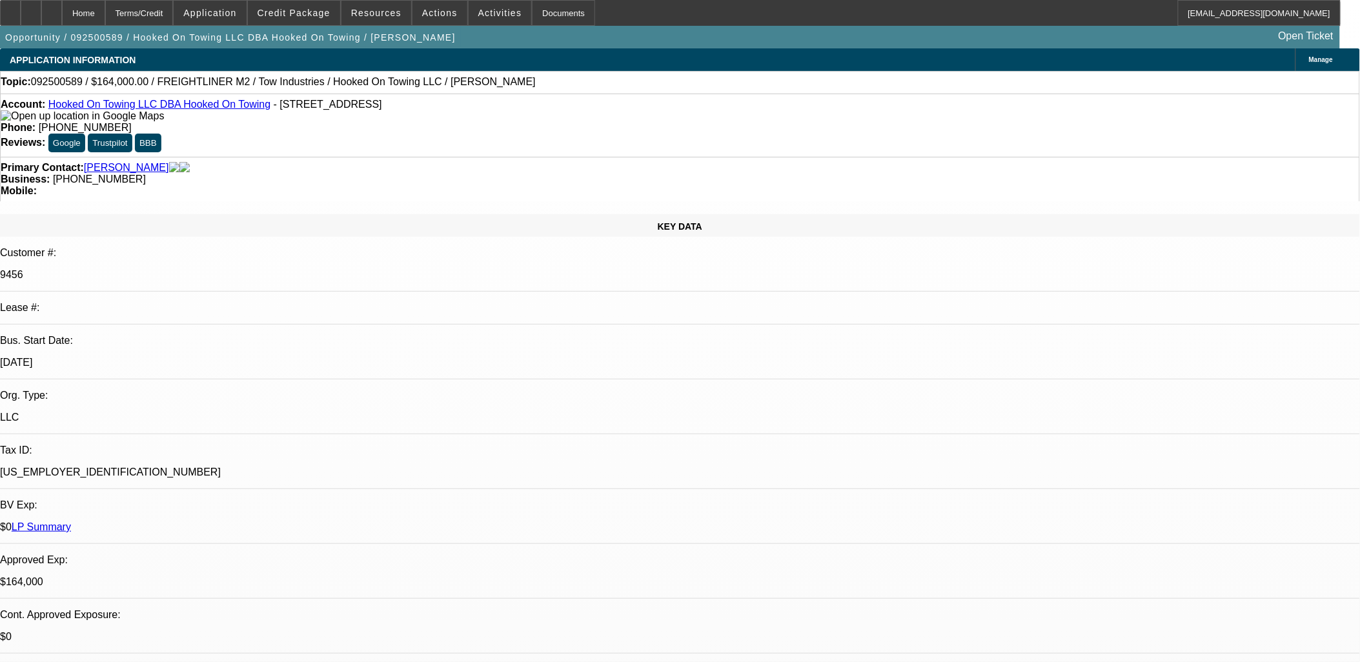
select select "0.1"
select select "0"
select select "0.1"
select select "0"
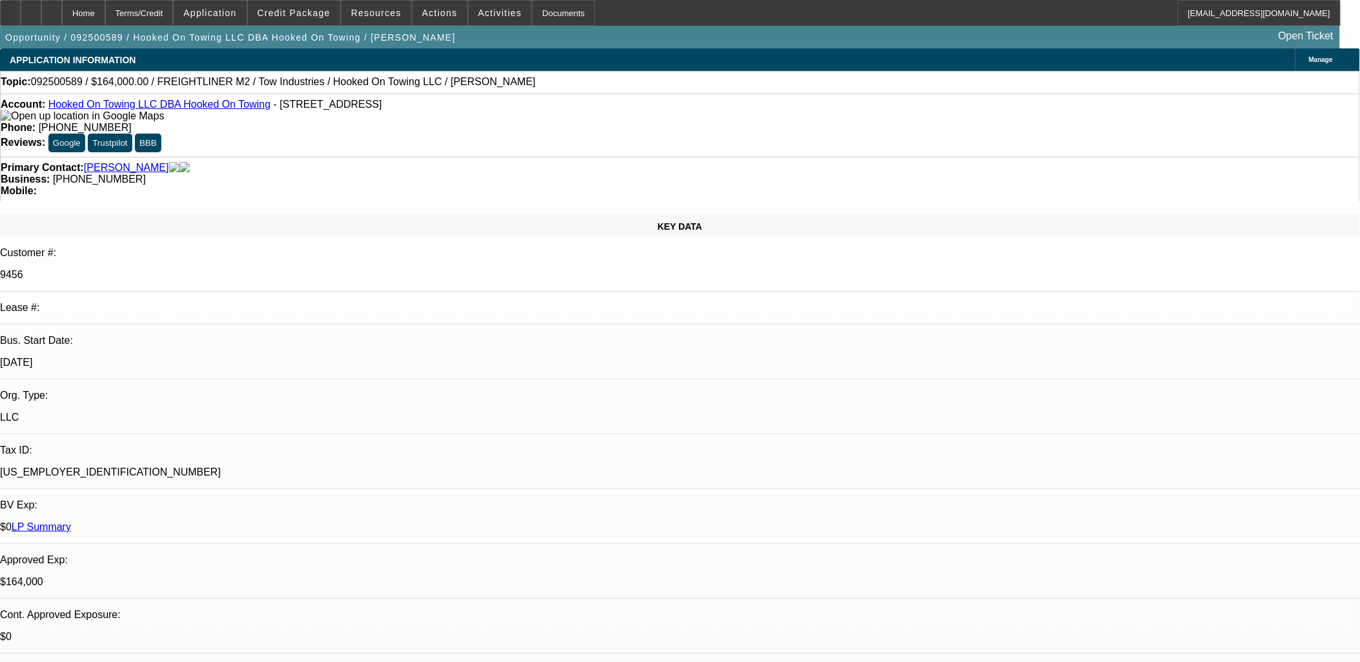
select select "0"
select select "1"
select select "2"
select select "4"
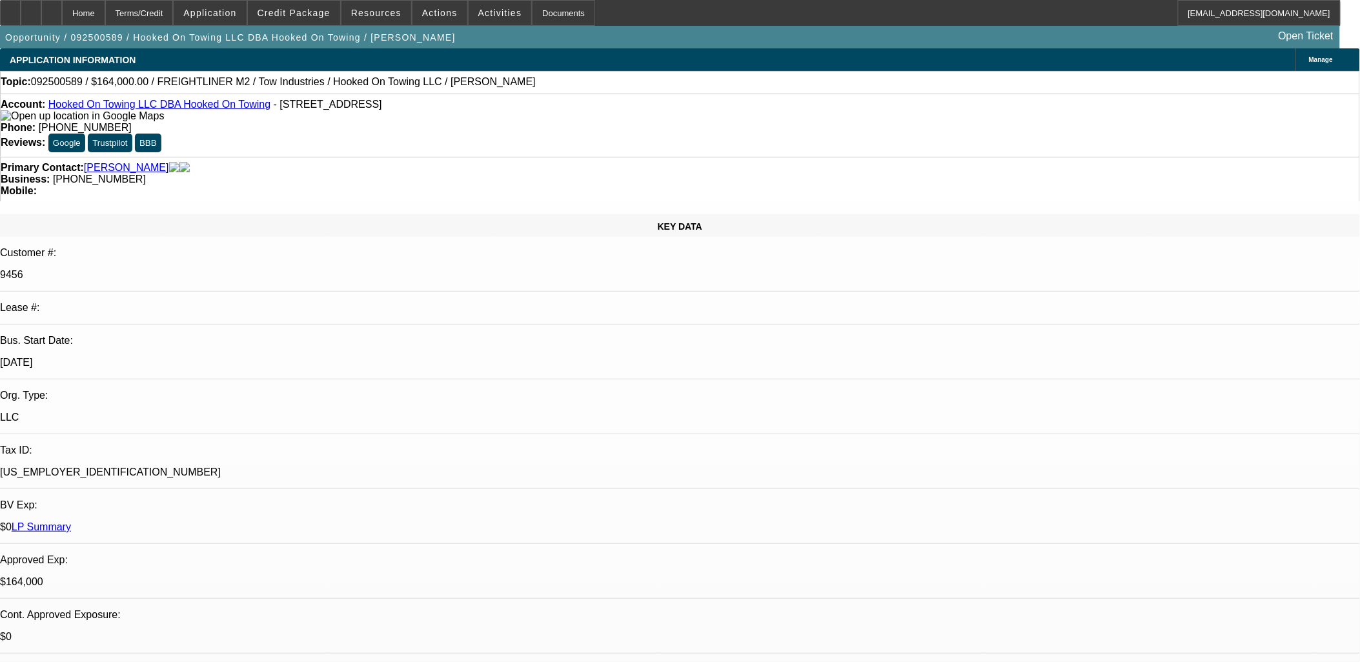
select select "1"
select select "2"
select select "4"
select select "1"
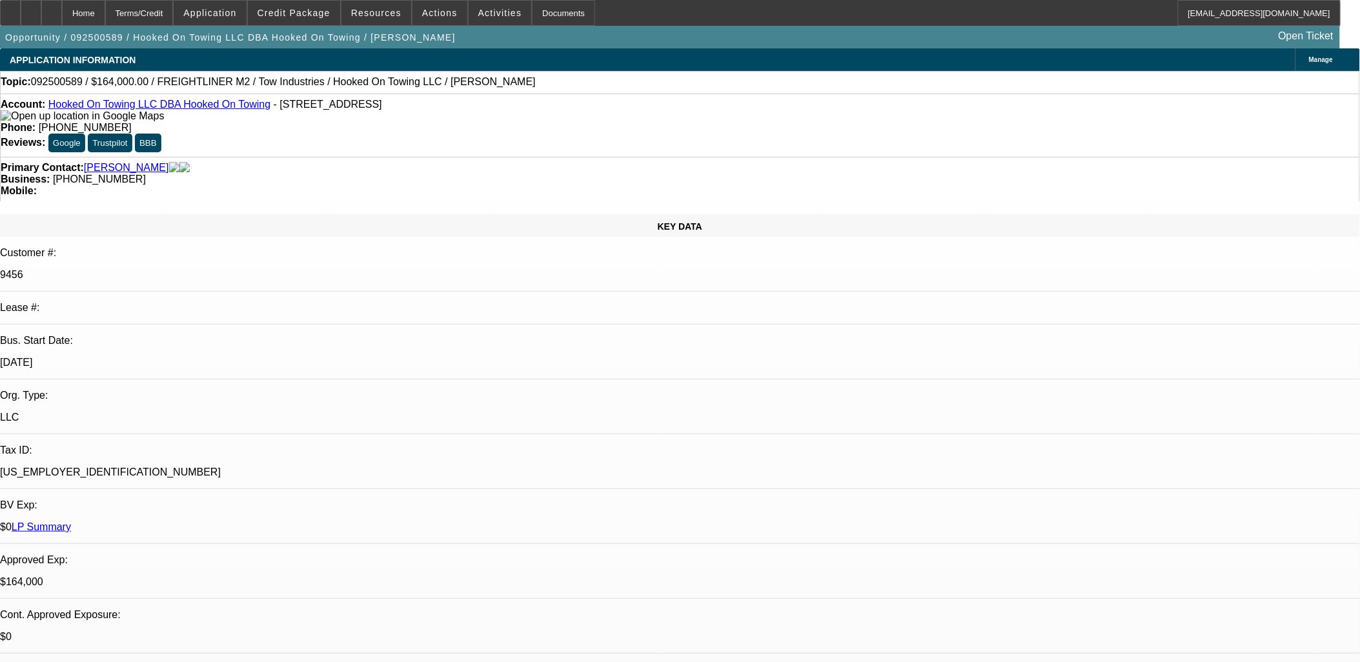
select select "4"
select select "1"
select select "6"
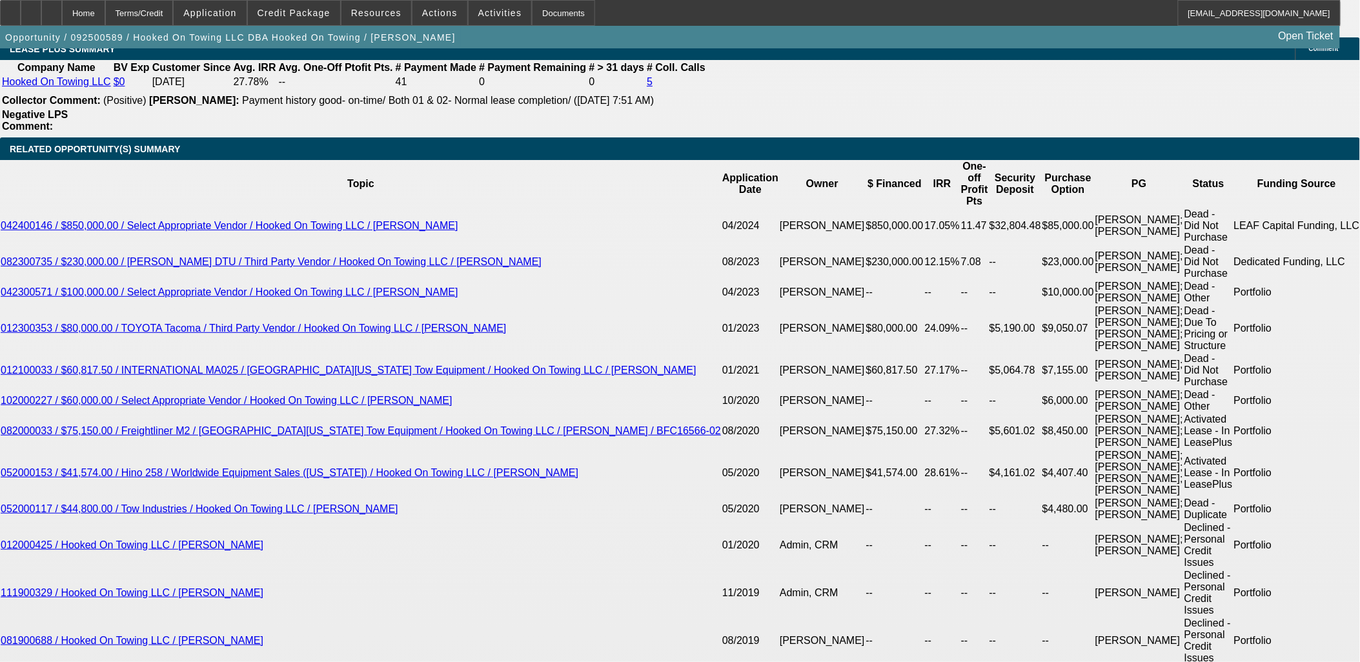
scroll to position [2333, 0]
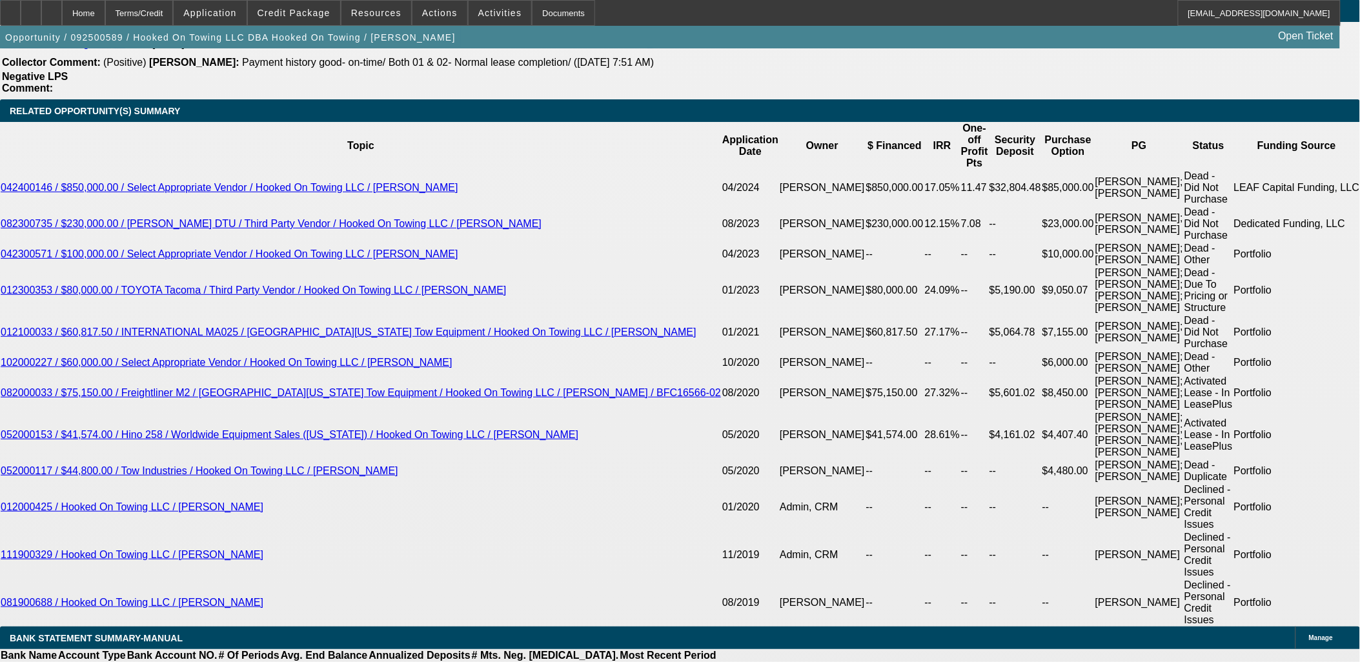
type input "$0.00"
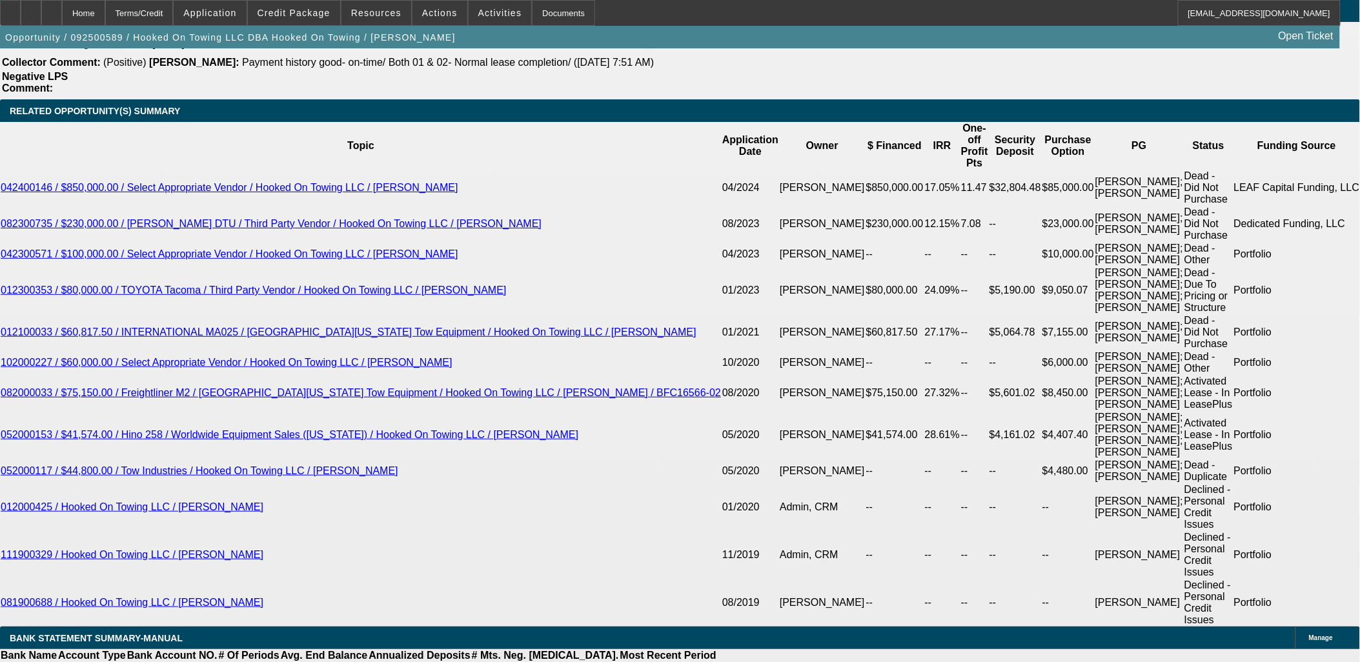
type input "UNKNOWN"
type input "$7,187.22"
type input "$3,593.61"
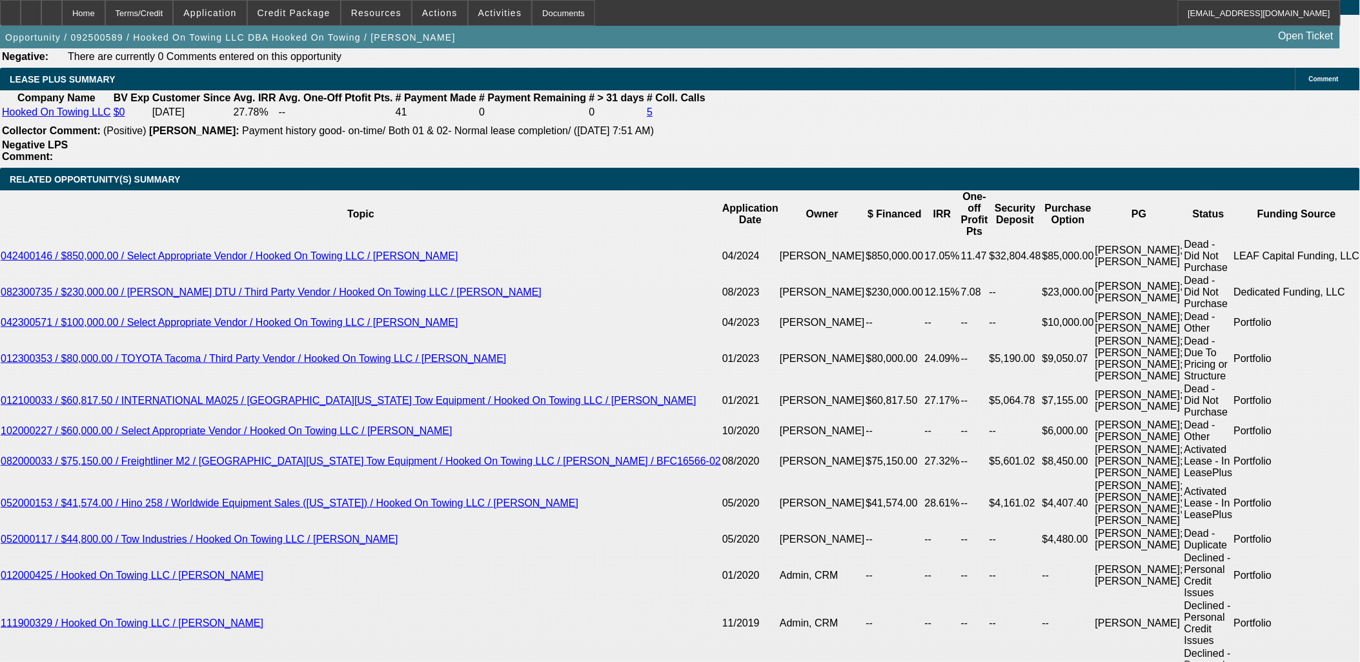
scroll to position [2261, 0]
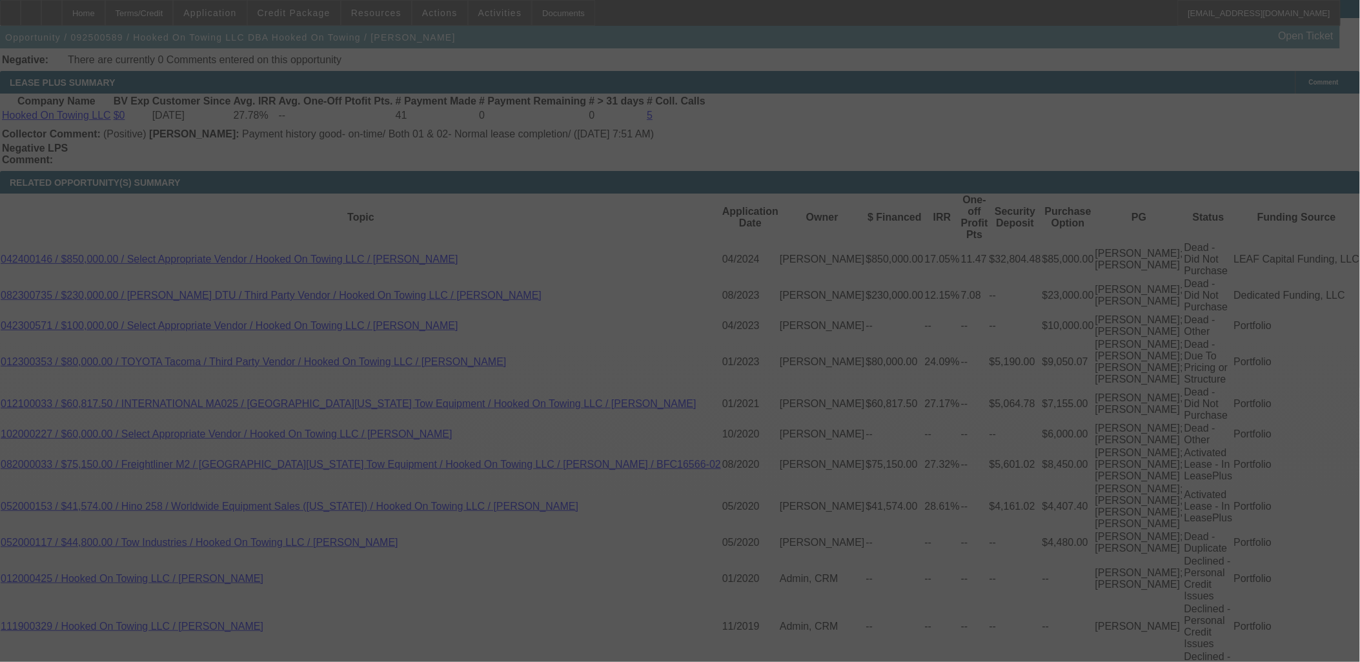
select select "0"
select select "2"
select select "0.1"
select select "4"
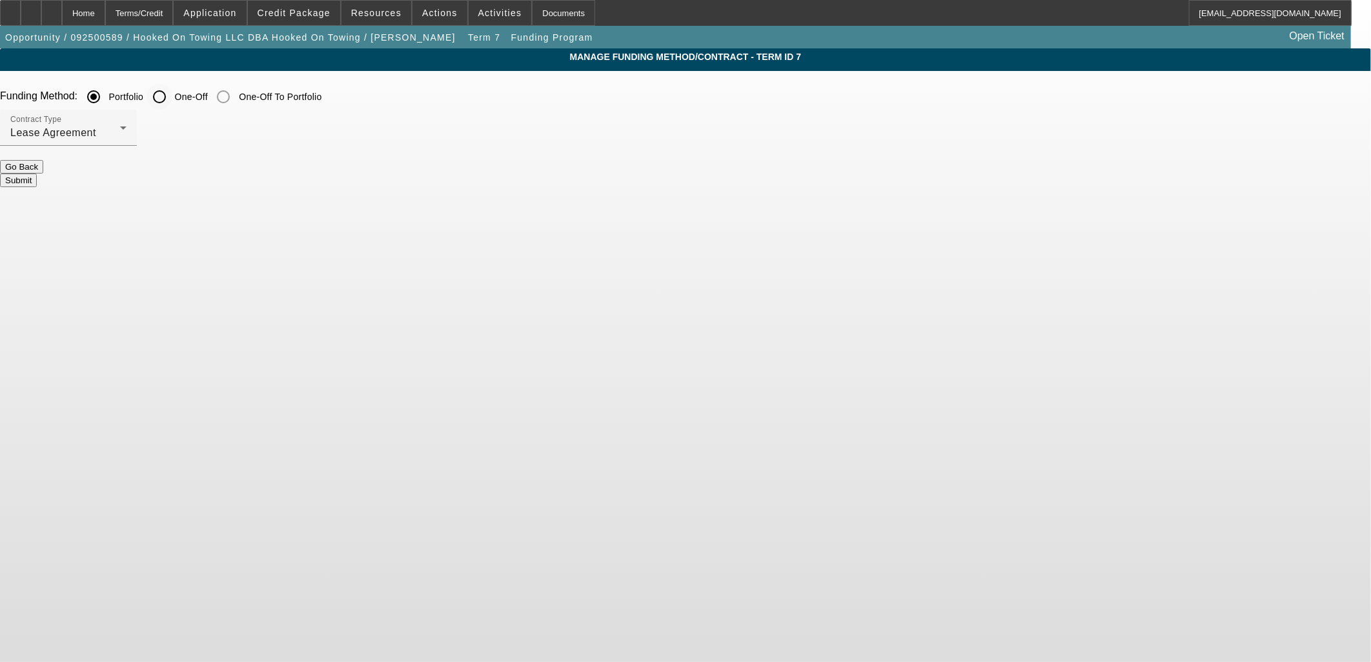
click at [172, 97] on input "One-Off" at bounding box center [160, 97] width 26 height 26
radio input "true"
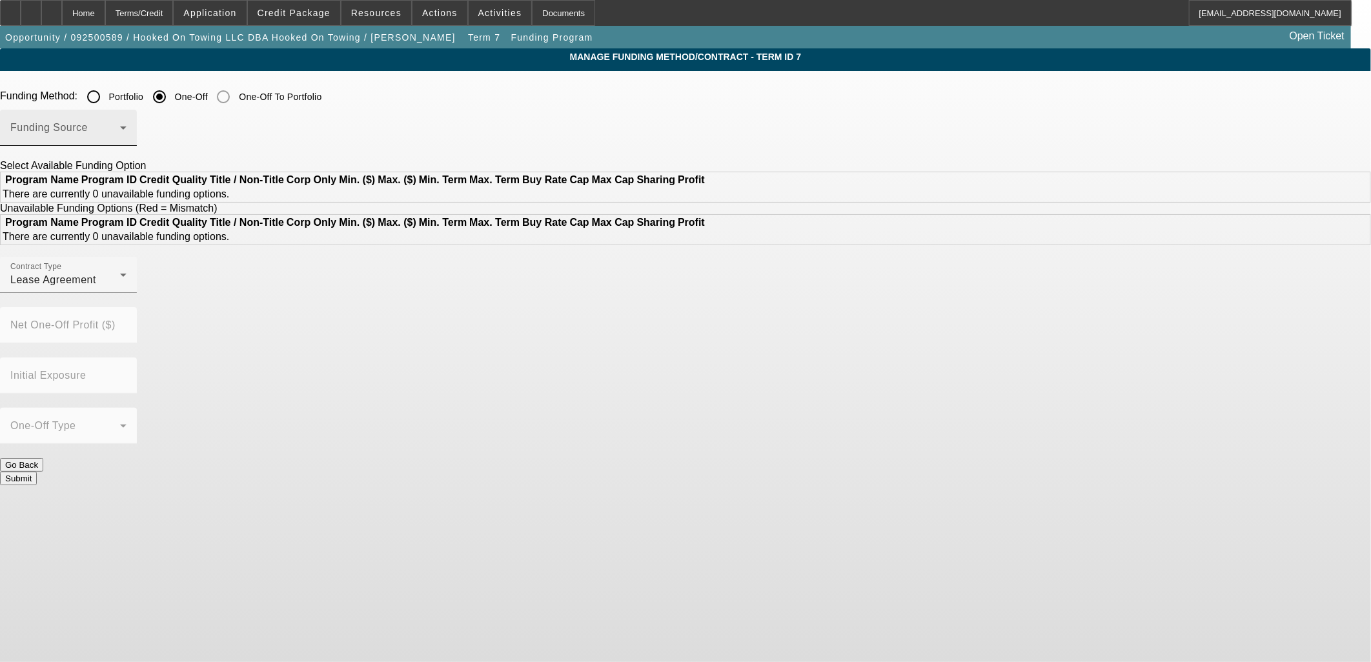
click at [127, 124] on div "Funding Source" at bounding box center [68, 128] width 116 height 36
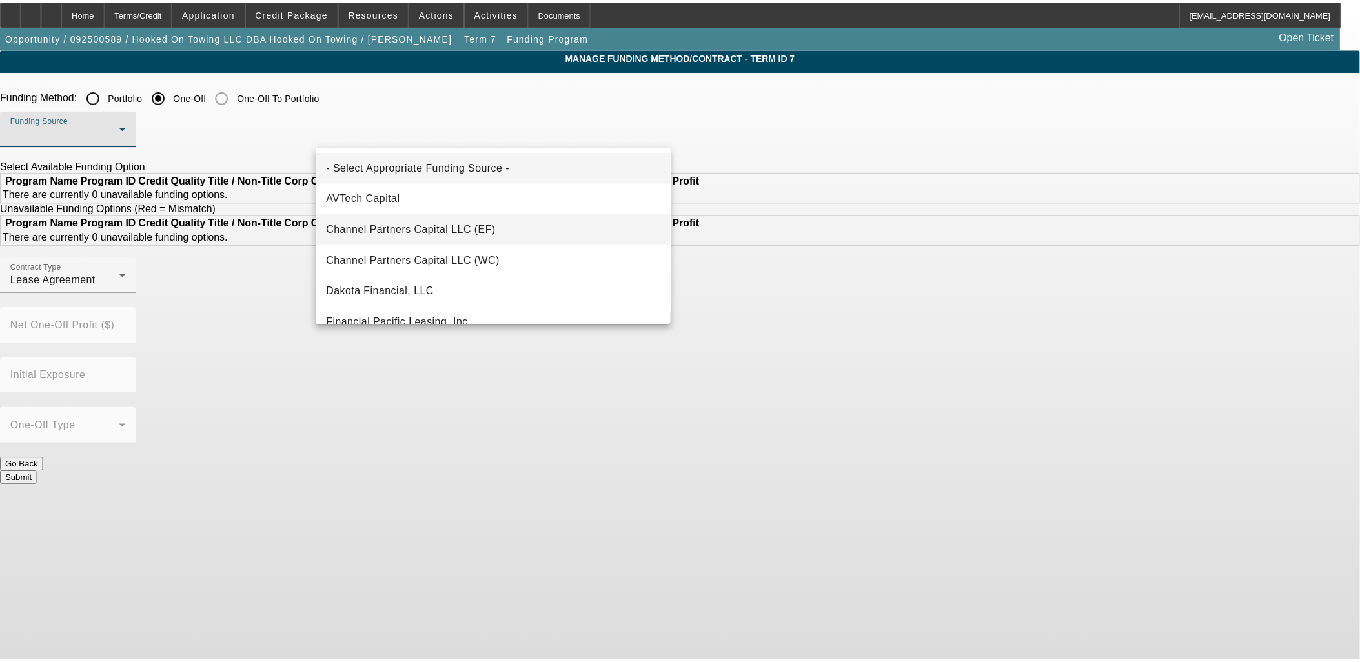
scroll to position [72, 0]
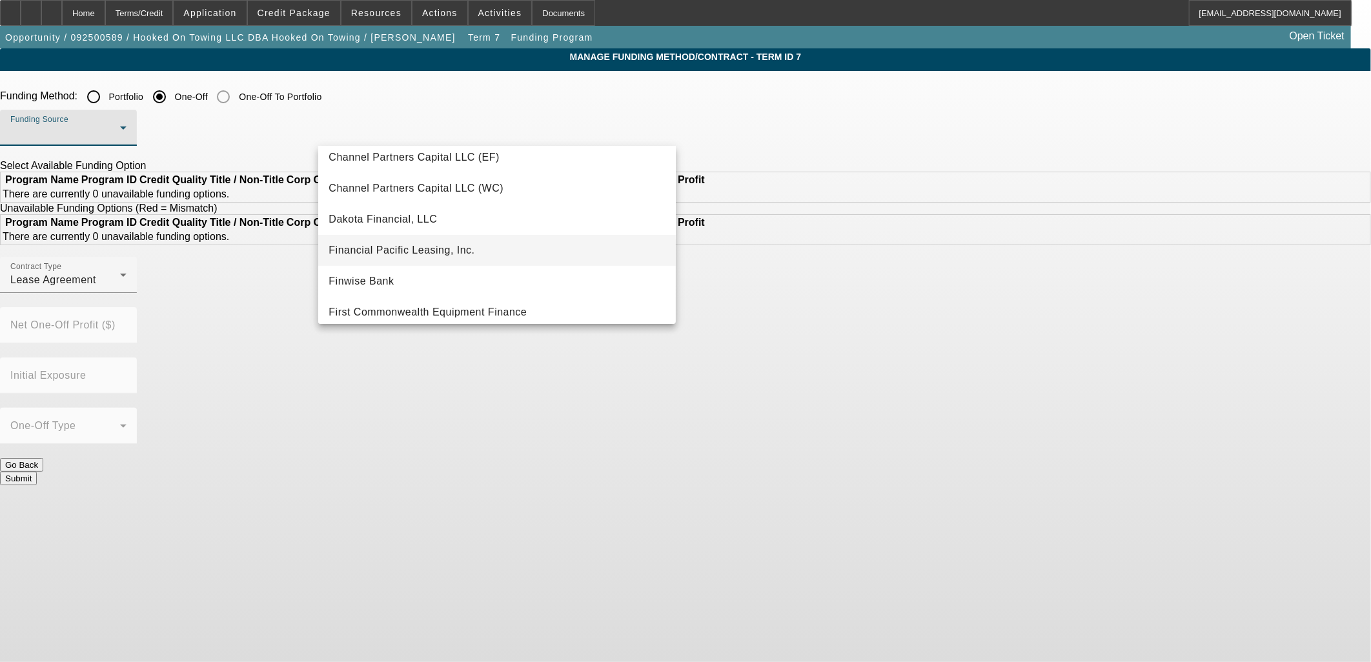
click at [455, 247] on span "Financial Pacific Leasing, Inc." at bounding box center [402, 250] width 146 height 15
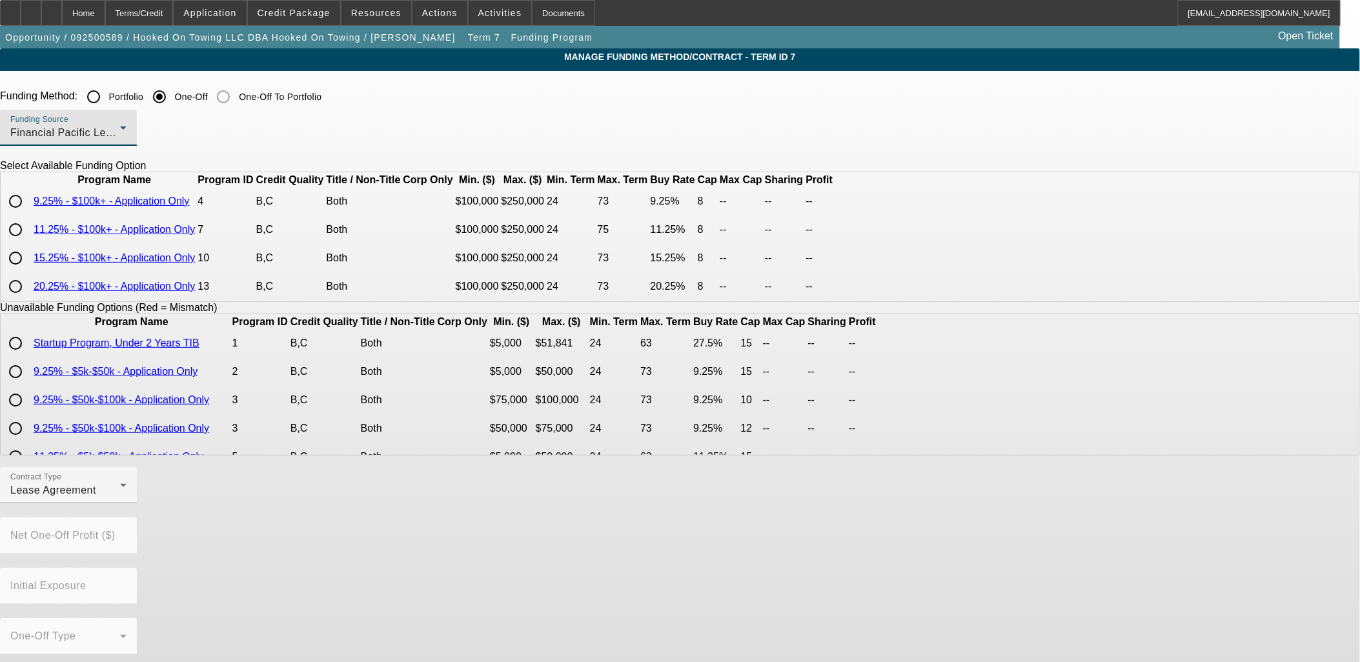
click at [28, 214] on input "radio" at bounding box center [16, 201] width 26 height 26
radio input "true"
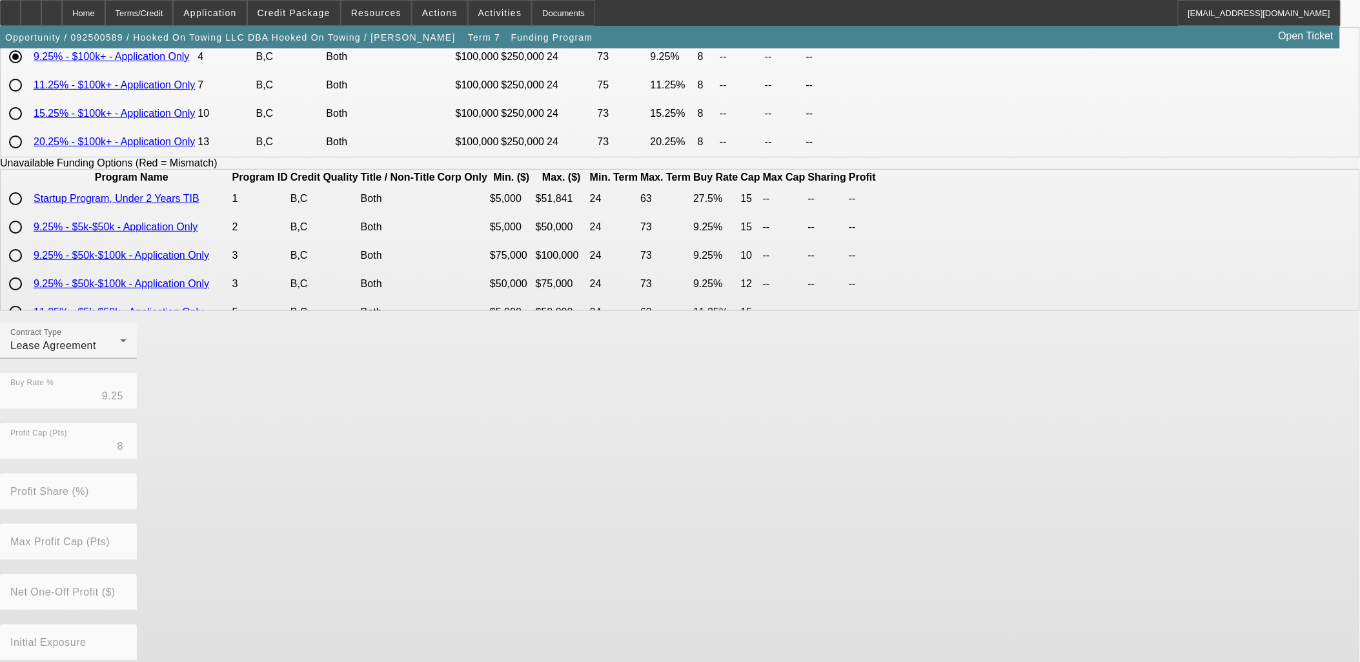
scroll to position [216, 0]
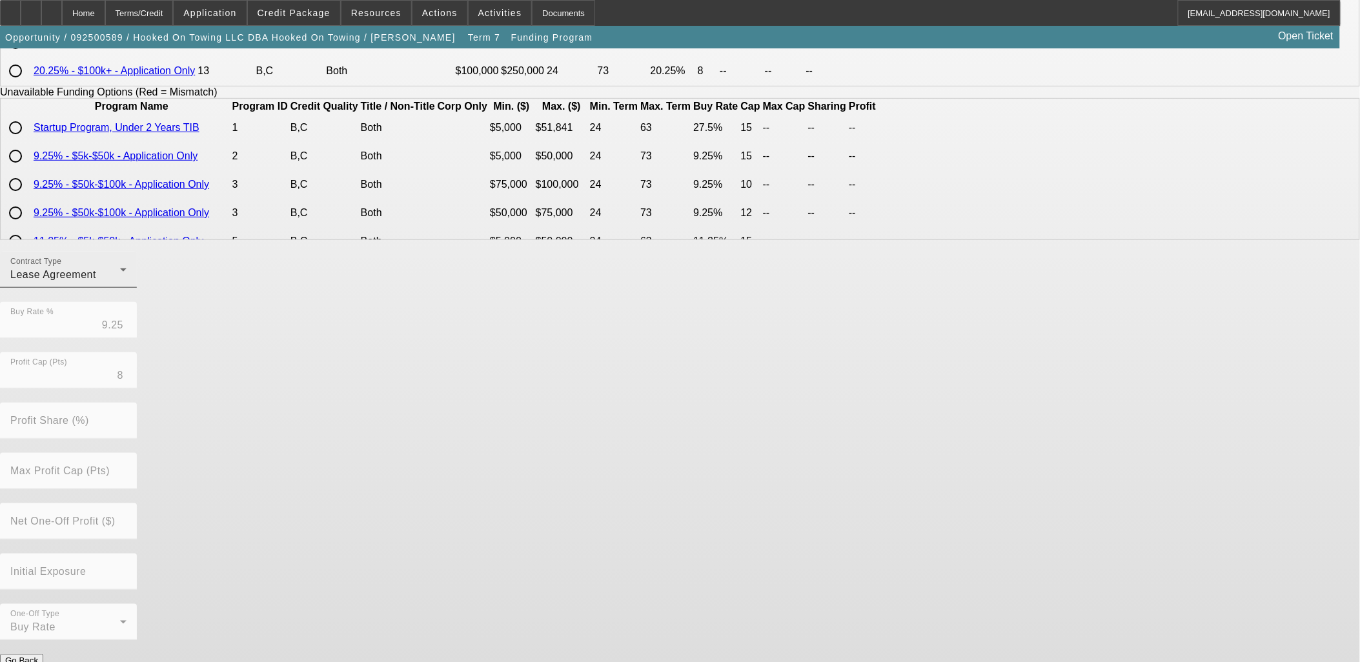
click at [120, 283] on div "Lease Agreement" at bounding box center [65, 274] width 110 height 15
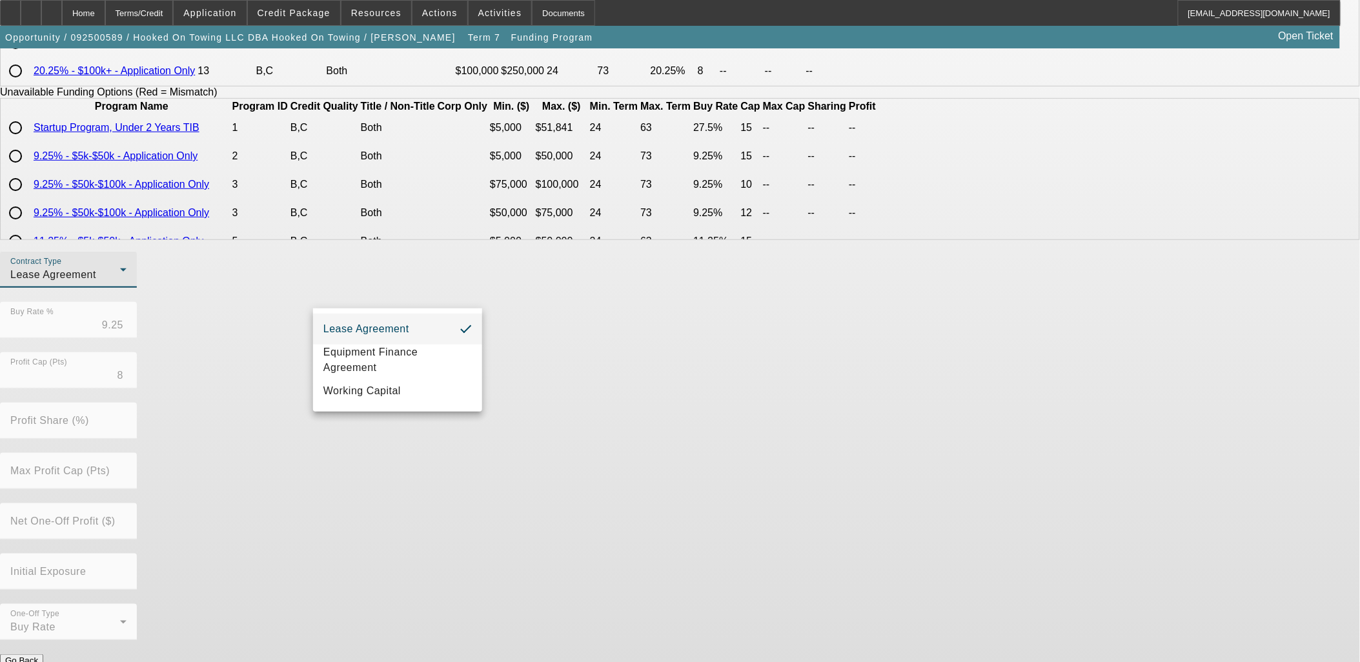
click at [776, 506] on div at bounding box center [680, 331] width 1360 height 662
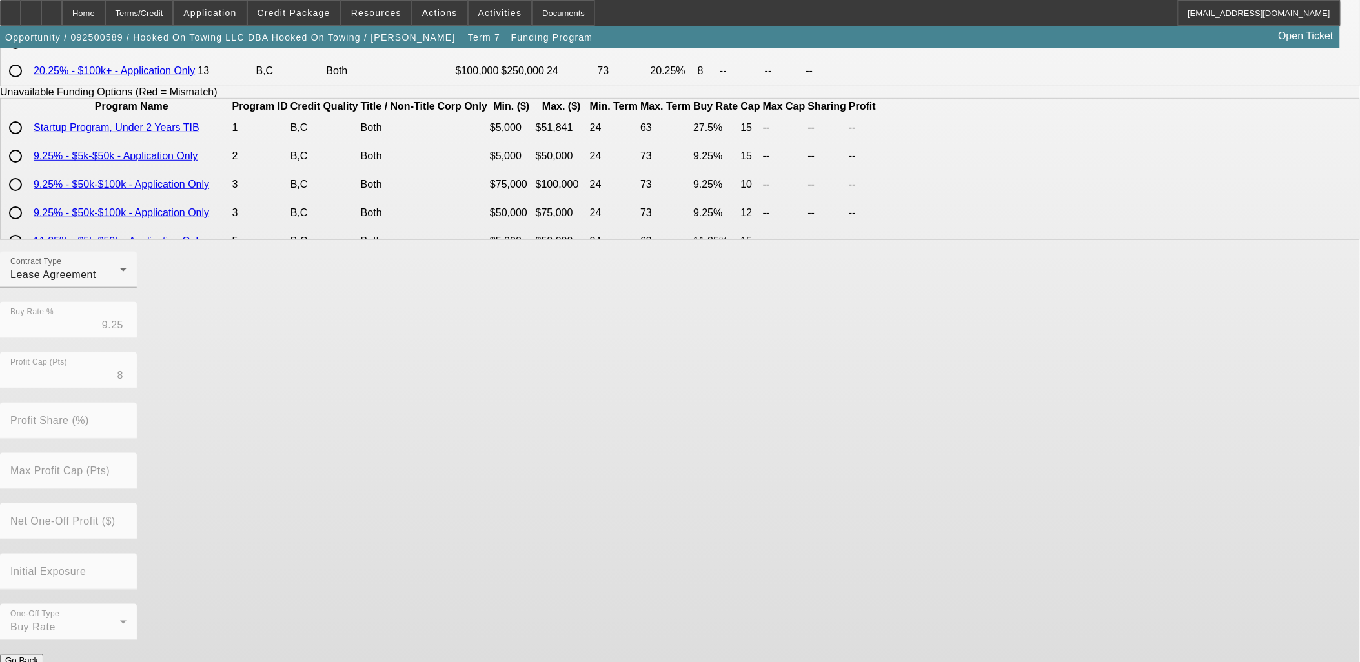
click at [37, 662] on button "Submit" at bounding box center [18, 675] width 37 height 14
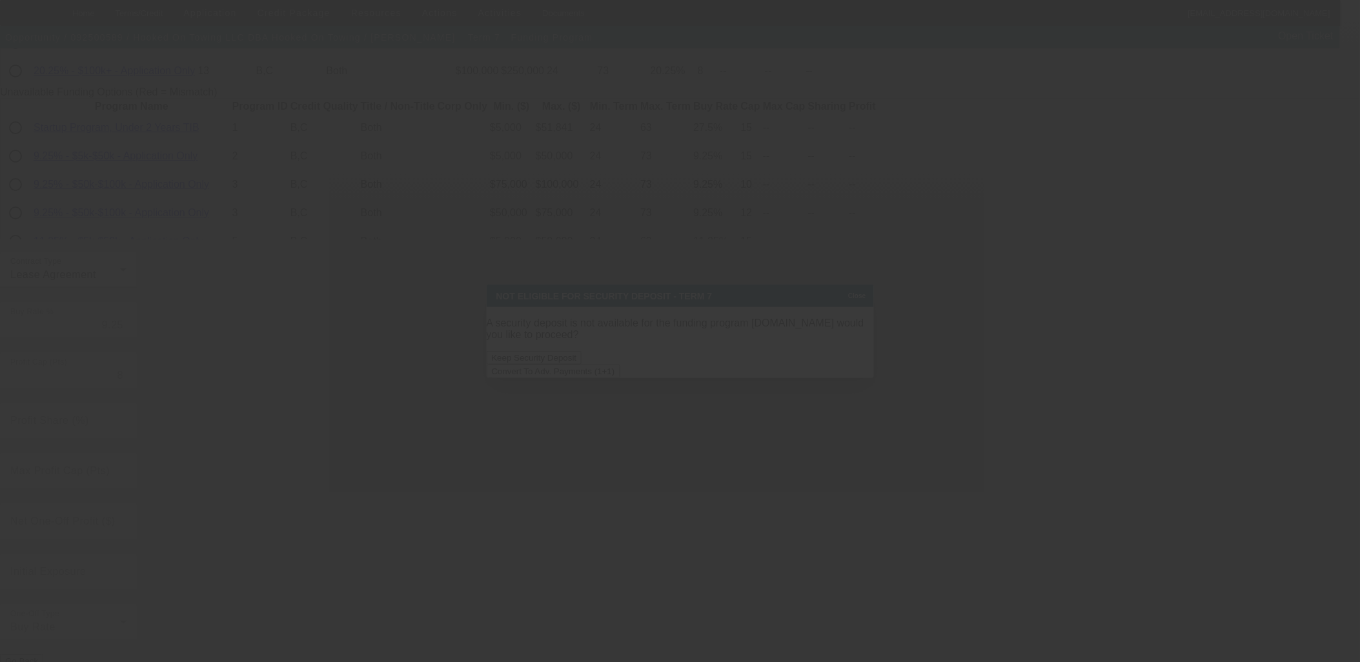
scroll to position [0, 0]
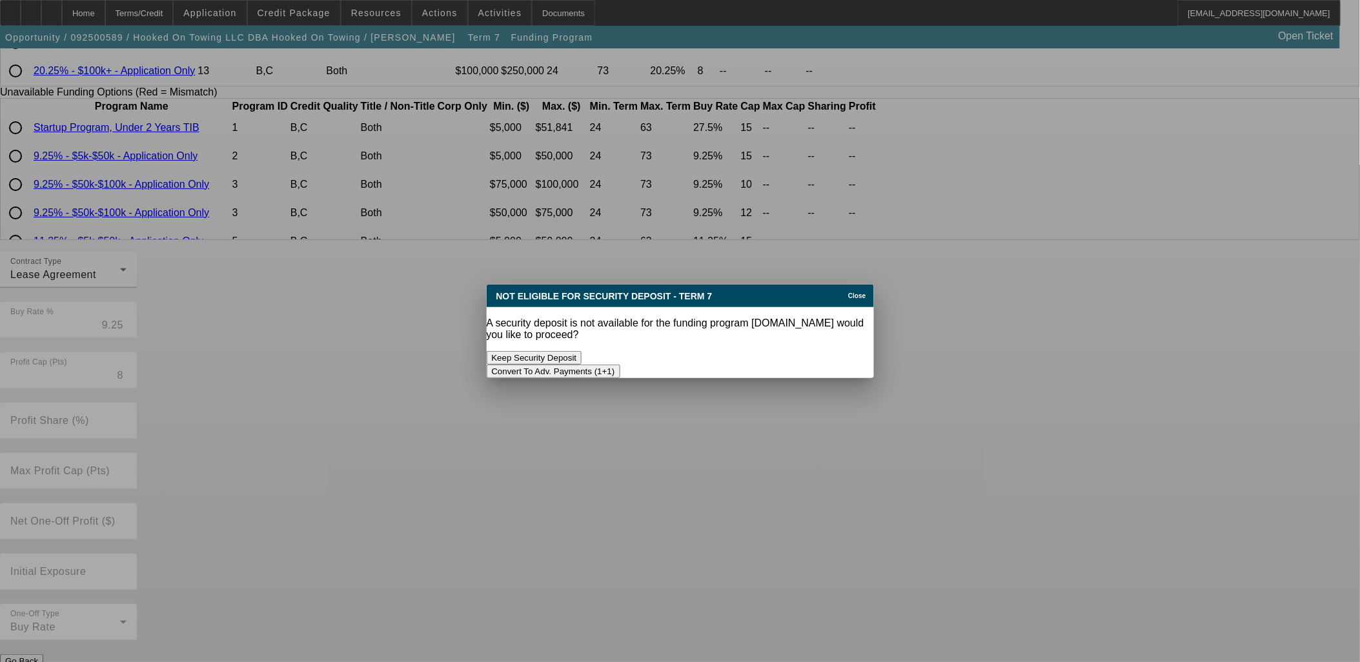
click at [620, 365] on button "Convert To Adv. Payments (1+1)" at bounding box center [554, 372] width 134 height 14
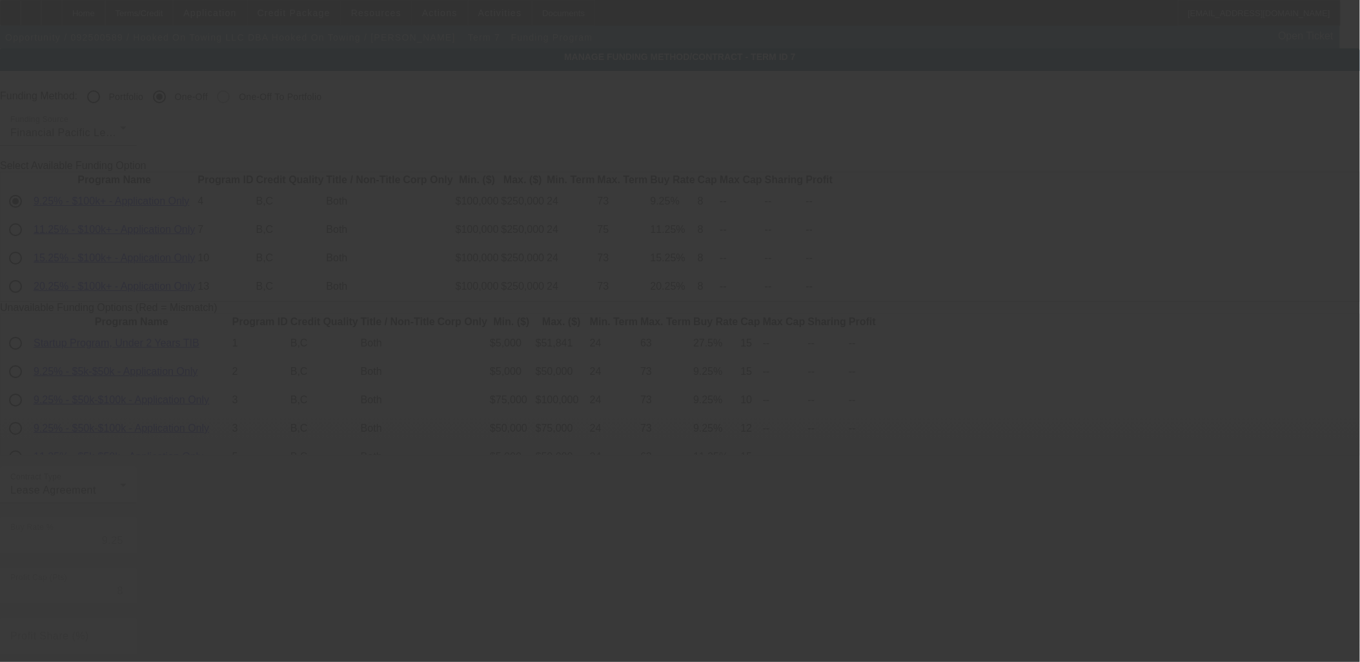
scroll to position [216, 0]
radio input "true"
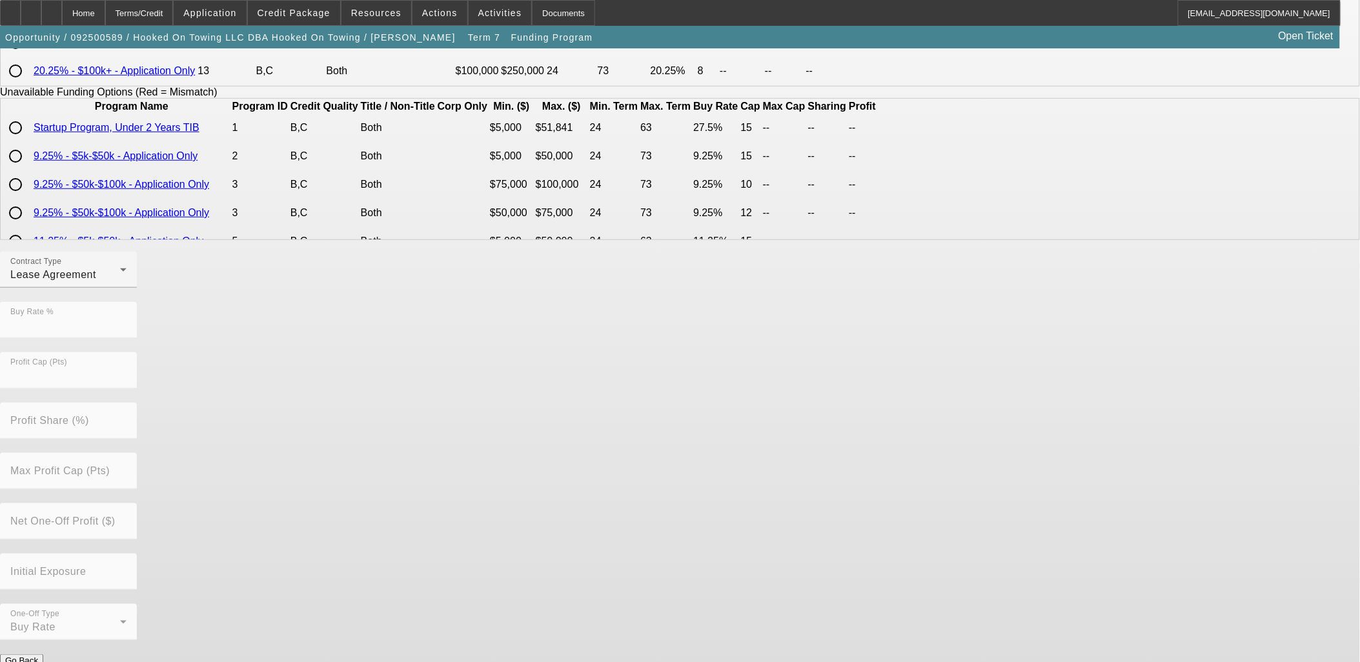
scroll to position [0, 0]
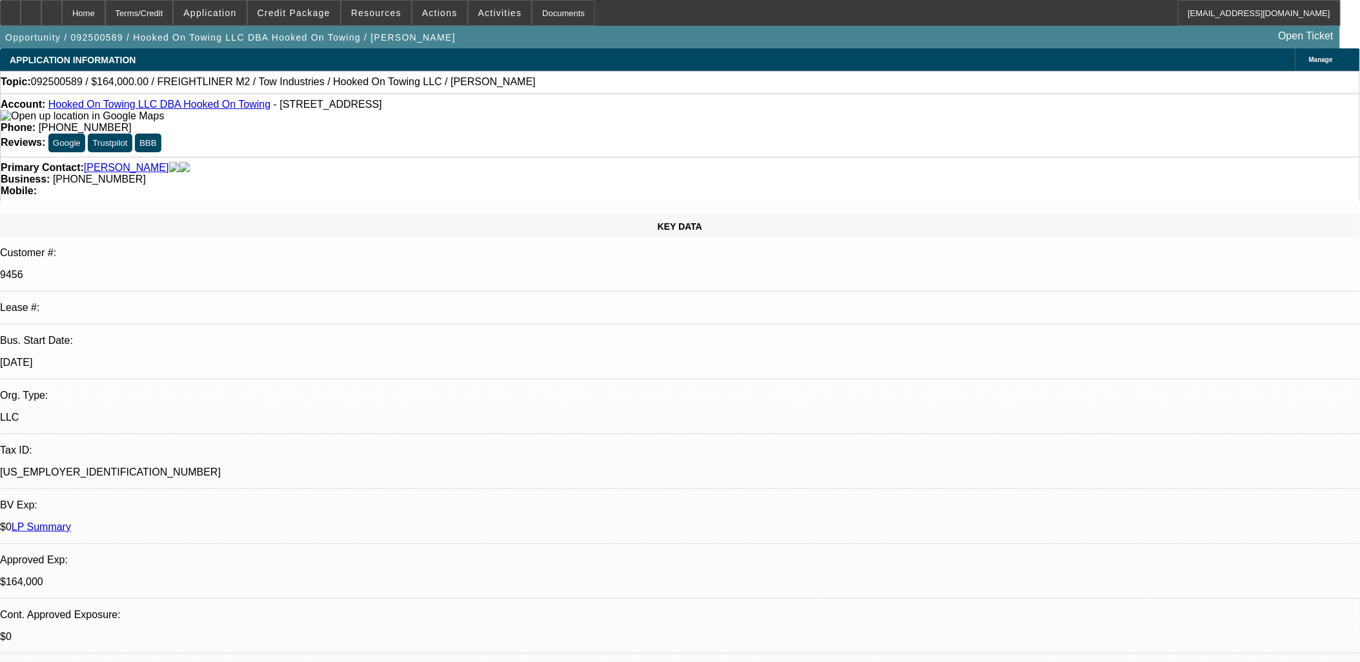
select select "0"
select select "0.1"
select select "4"
select select "0"
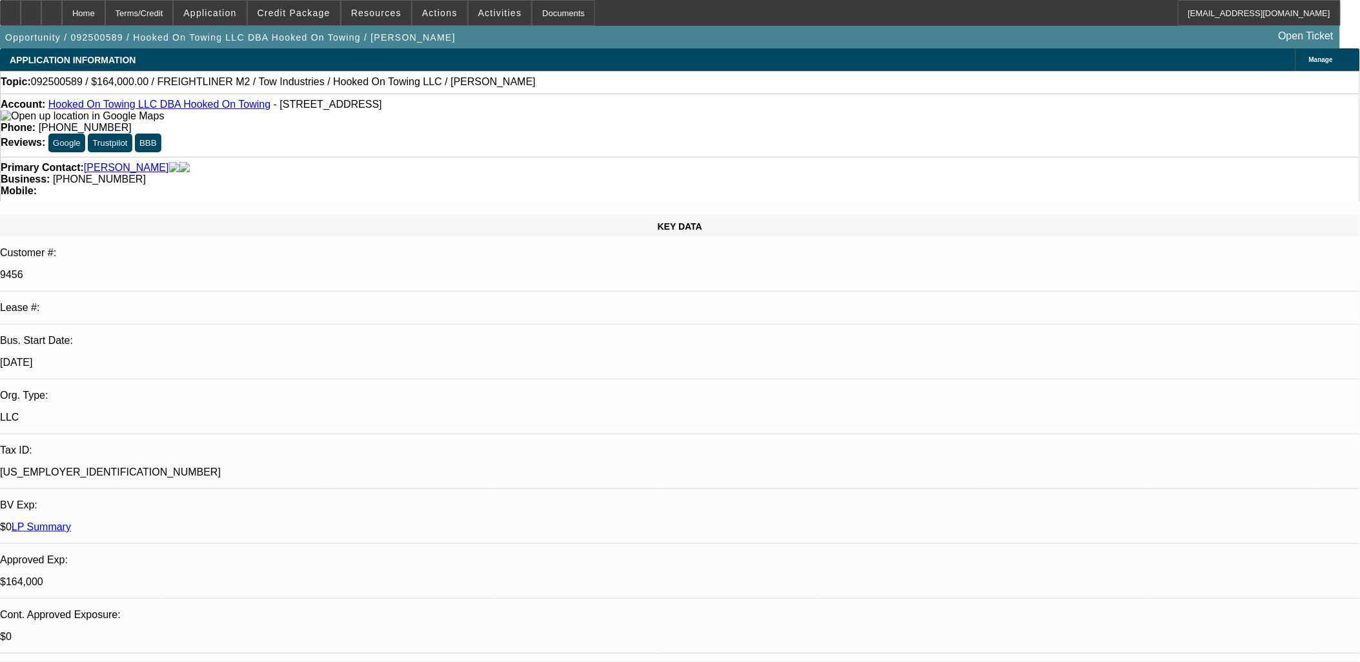
select select "2"
select select "0.1"
select select "4"
select select "0"
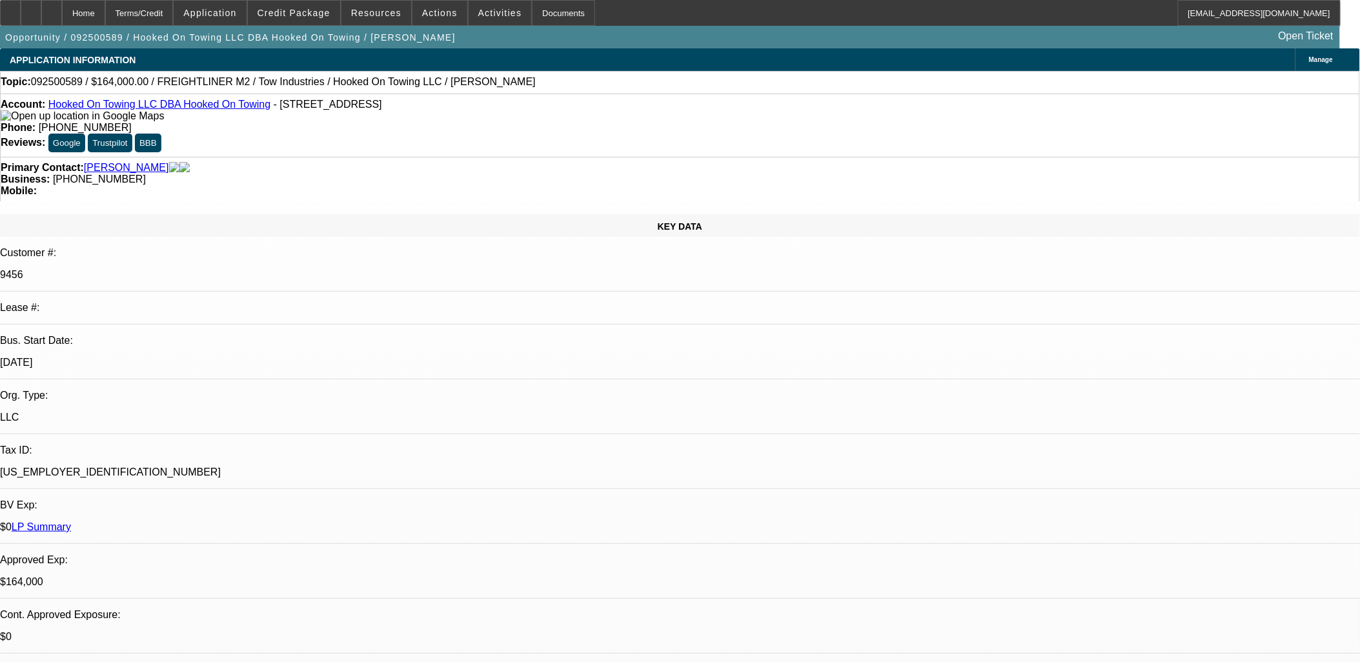
select select "0"
select select "0.1"
select select "4"
select select "0"
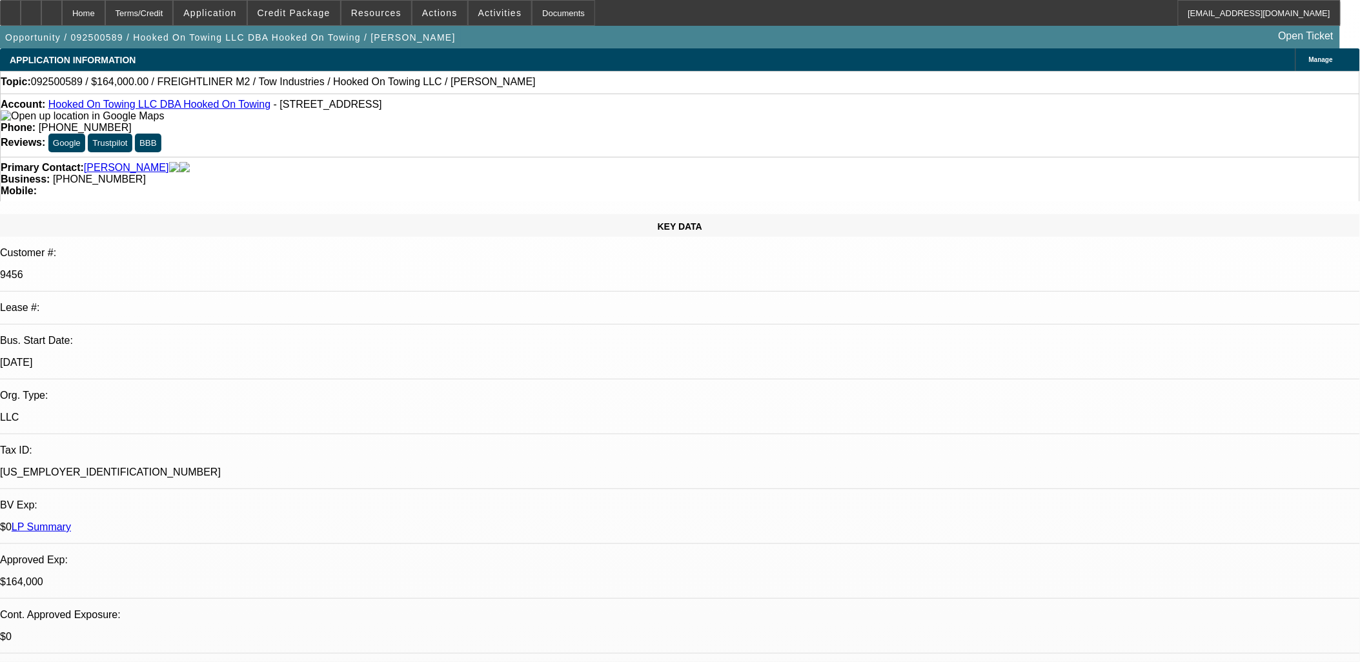
select select "0"
select select "6"
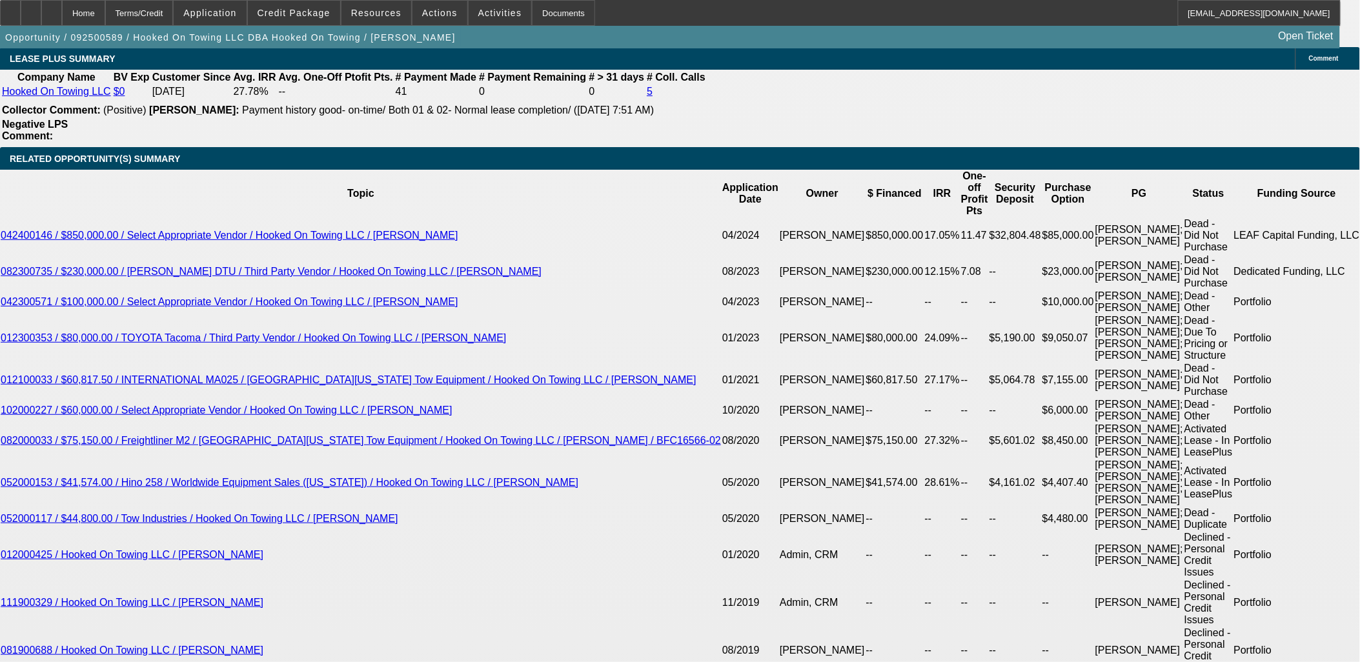
scroll to position [2366, 0]
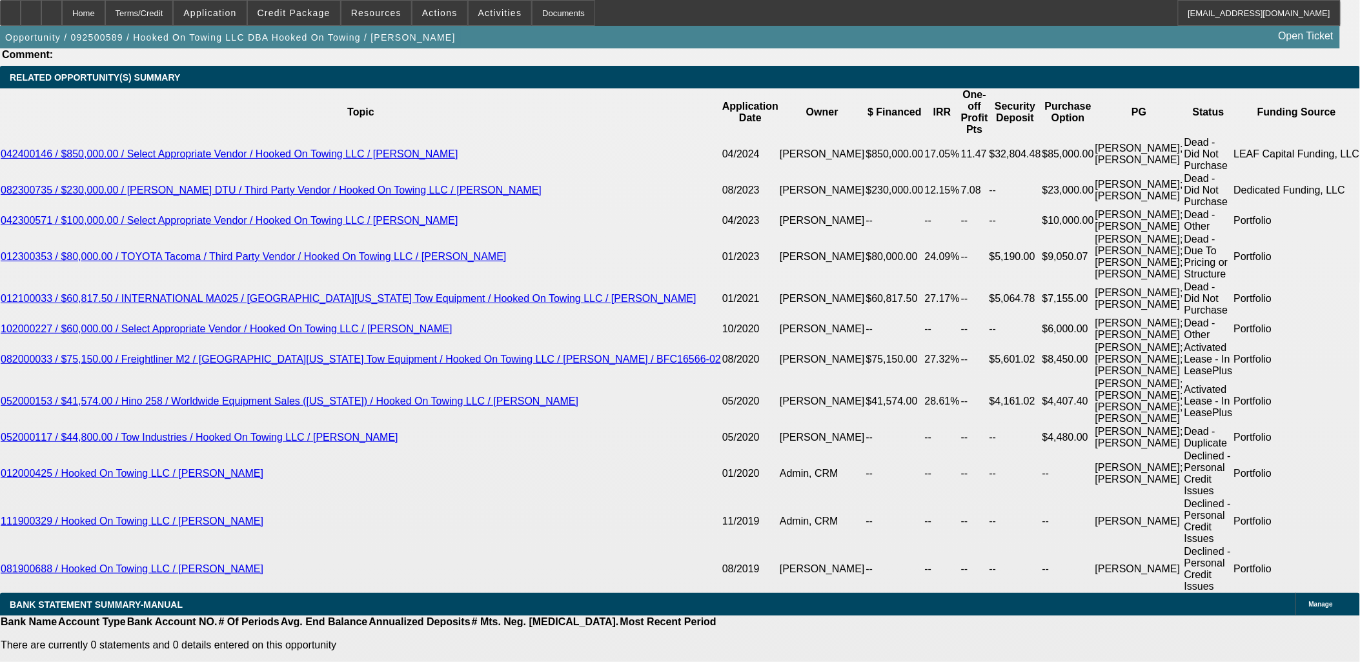
select select "3"
type input "UNKNOWN"
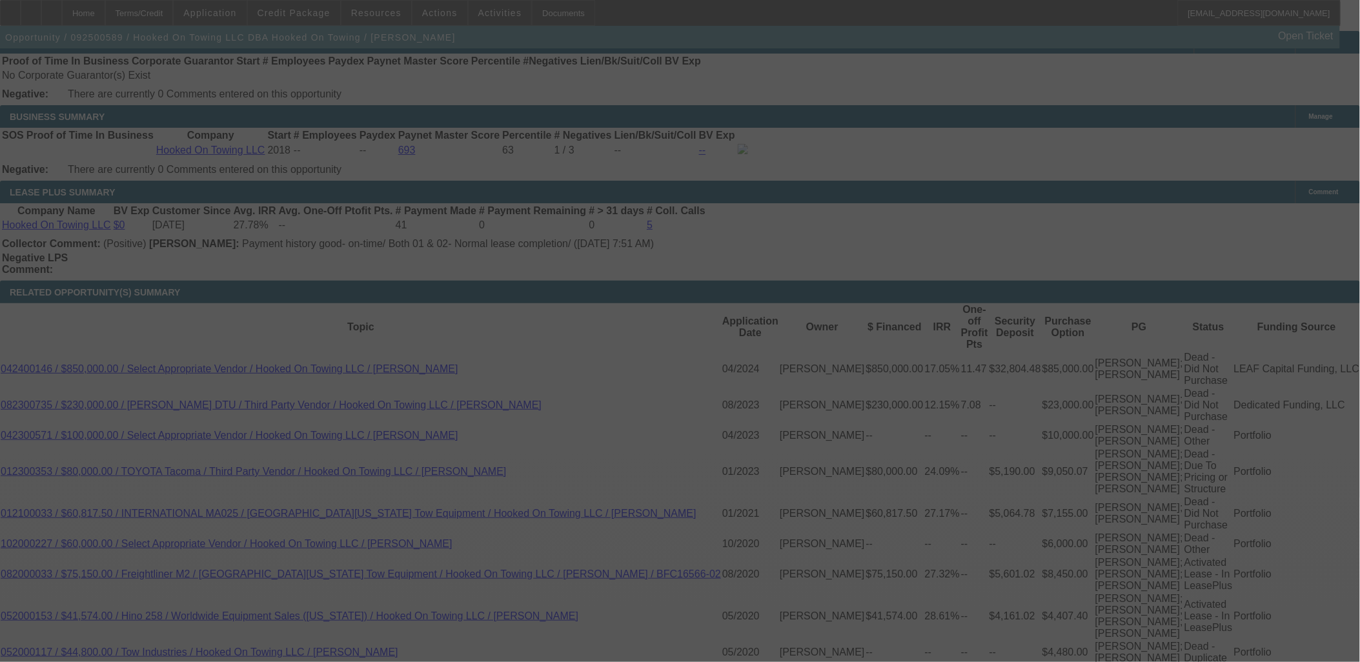
click at [288, 338] on div at bounding box center [680, 331] width 1360 height 662
select select "0"
select select "3"
select select "0.1"
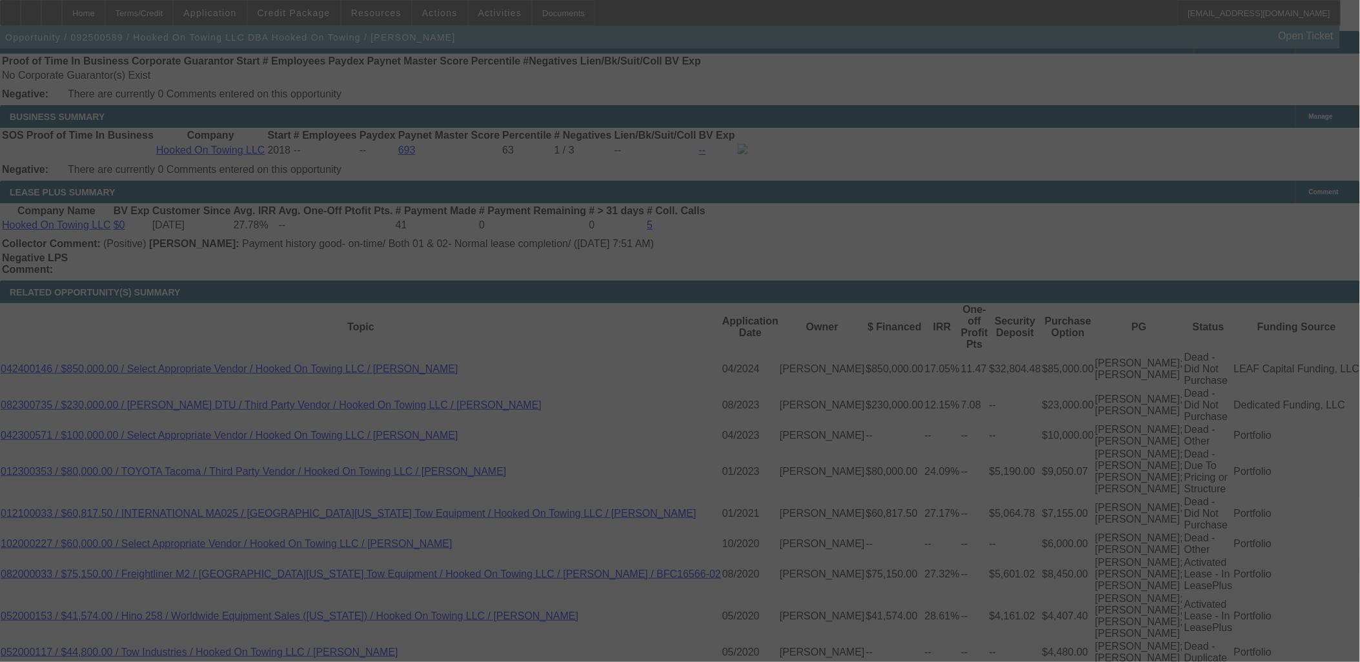
select select "4"
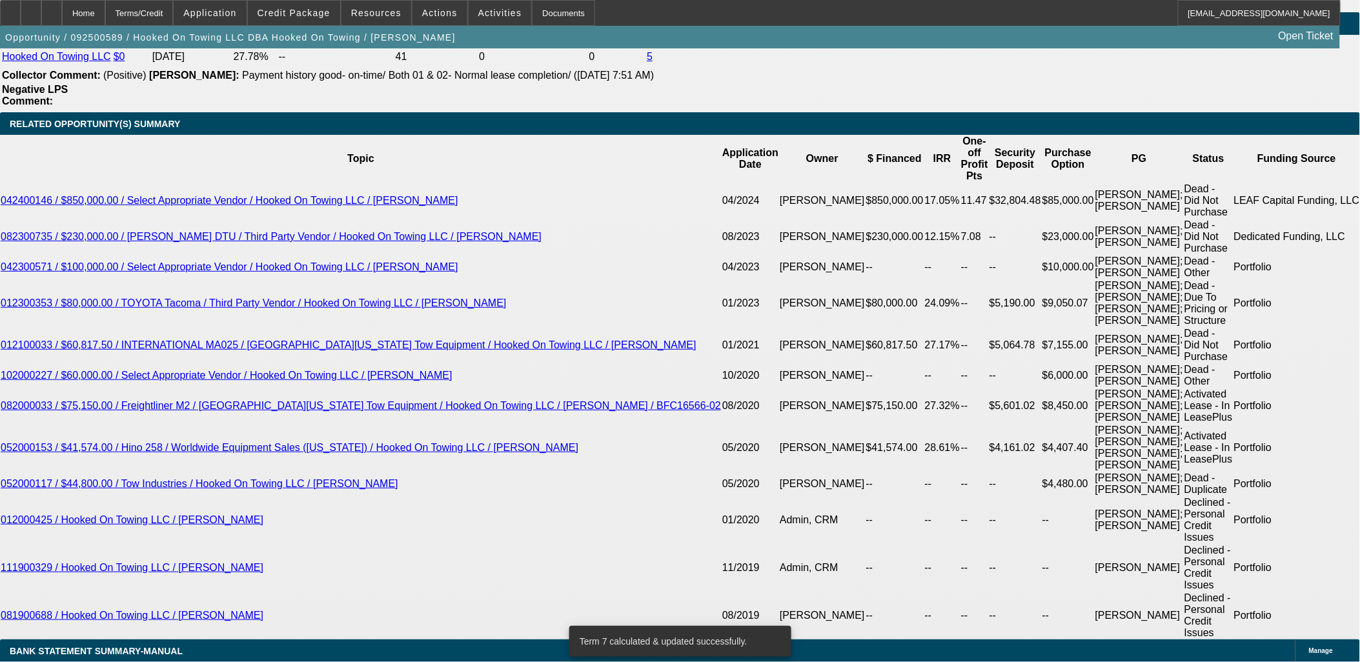
scroll to position [2295, 0]
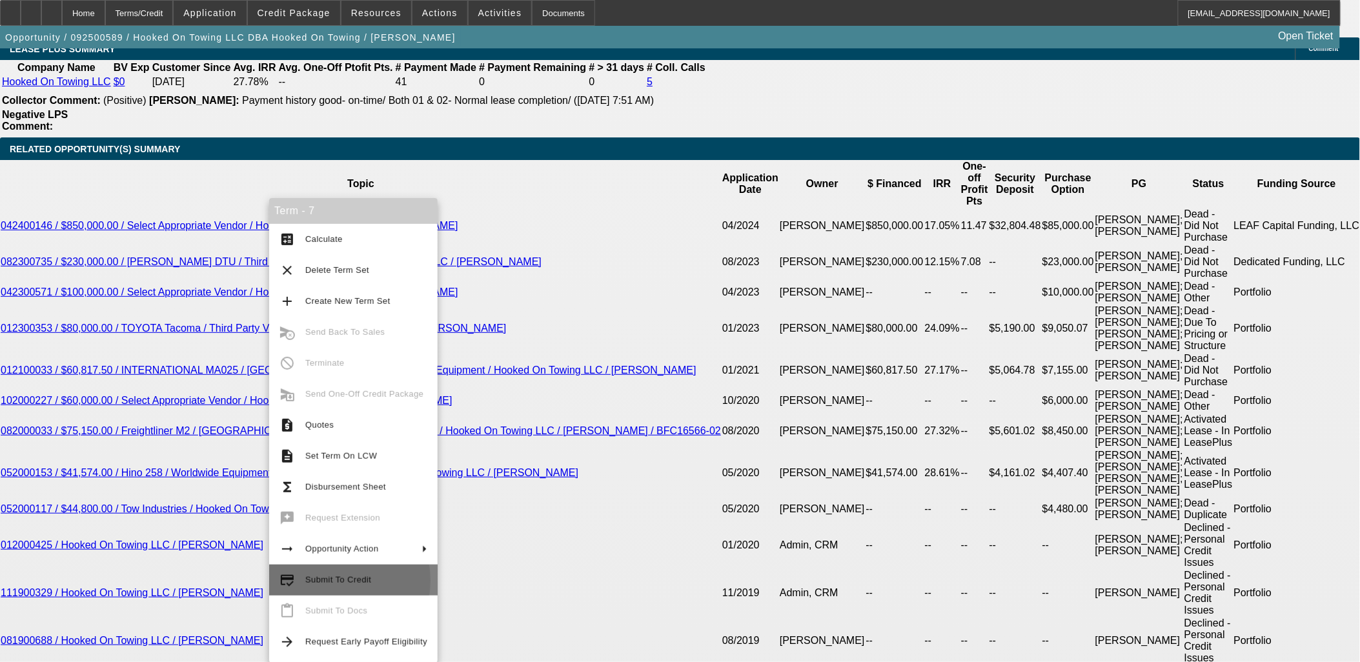
click at [325, 581] on span "Submit To Credit" at bounding box center [338, 580] width 66 height 10
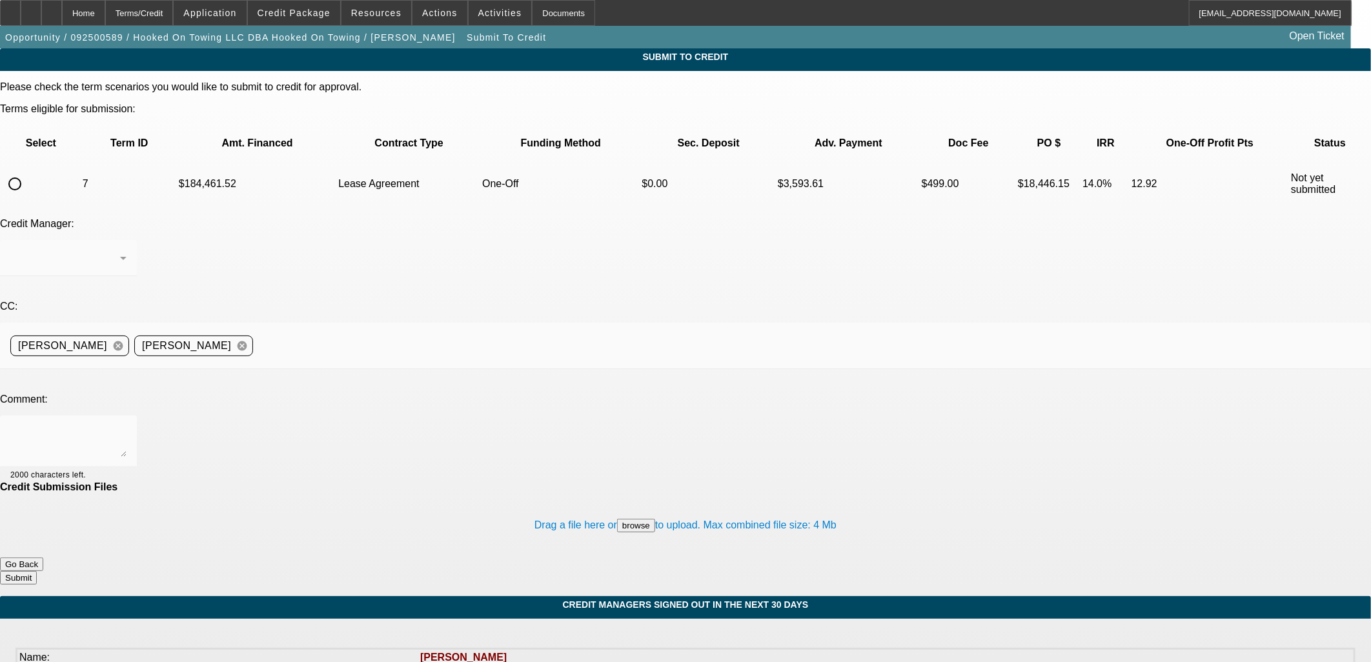
click at [28, 171] on input "radio" at bounding box center [15, 184] width 26 height 26
radio input "true"
click at [127, 426] on textarea at bounding box center [68, 441] width 116 height 31
type textarea "Need 0 Down in order to win this one"
click at [37, 571] on button "Submit" at bounding box center [18, 578] width 37 height 14
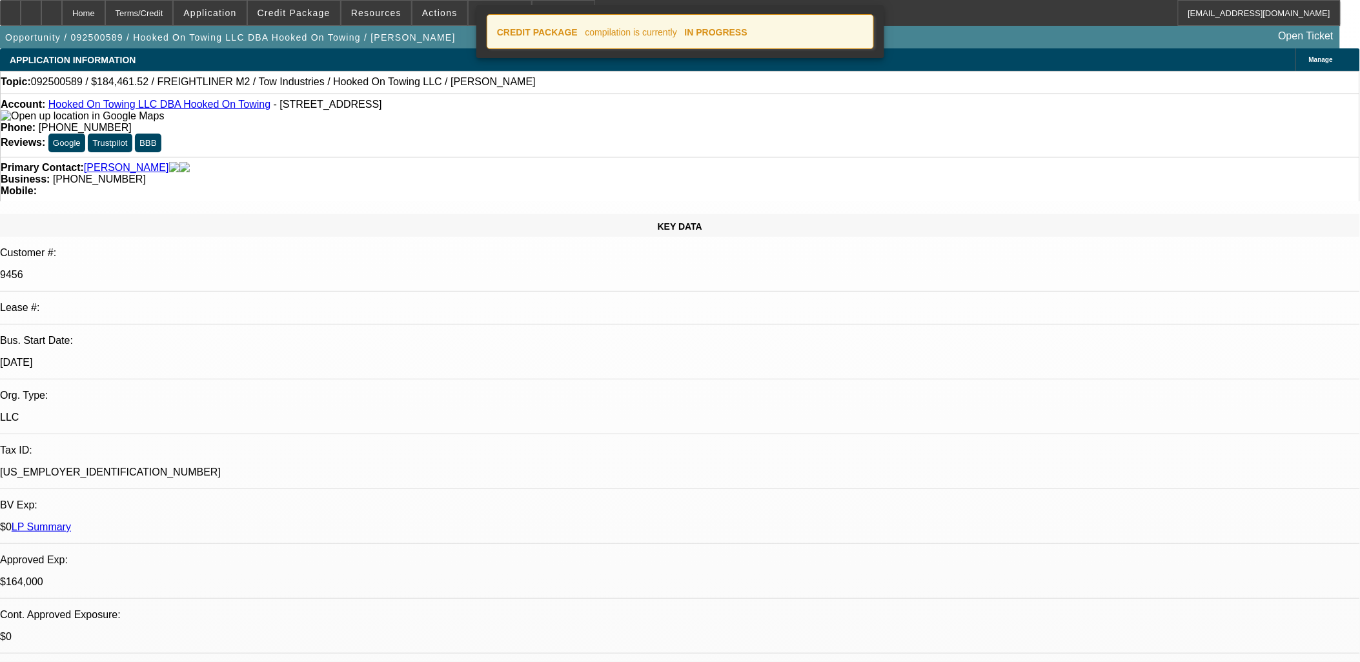
select select "0"
select select "3"
select select "0.1"
select select "4"
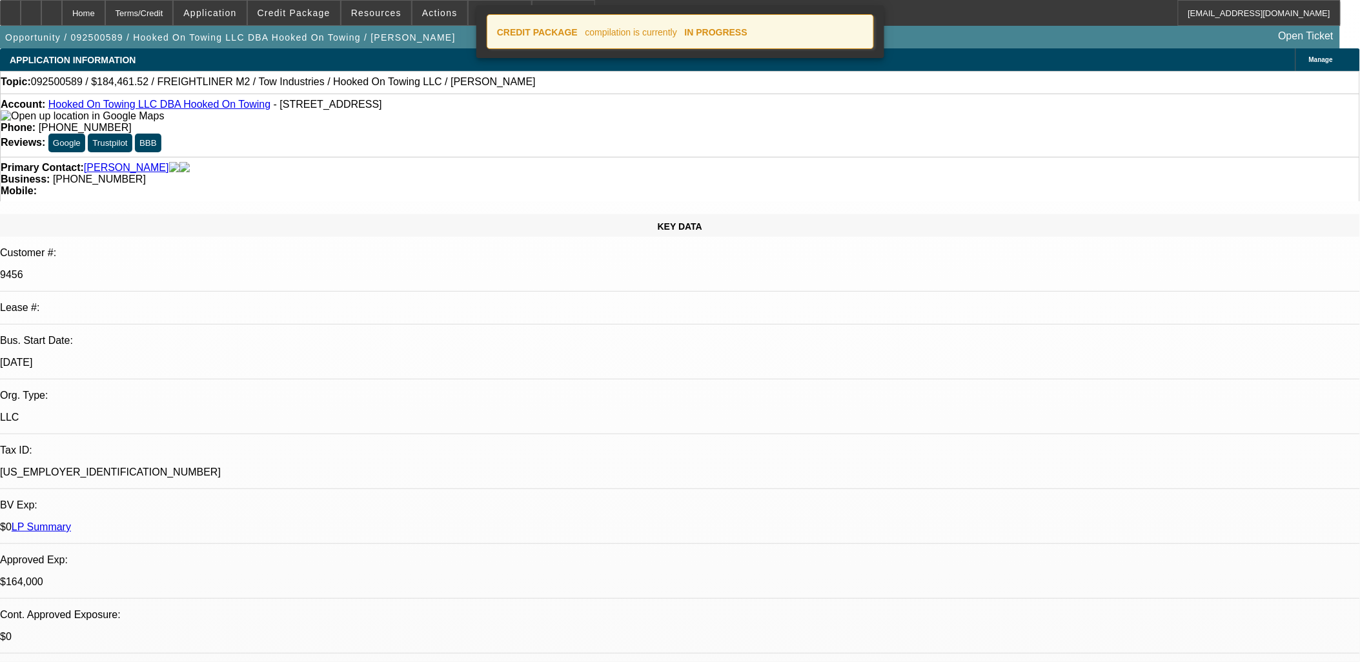
select select "0"
select select "2"
select select "0.1"
select select "4"
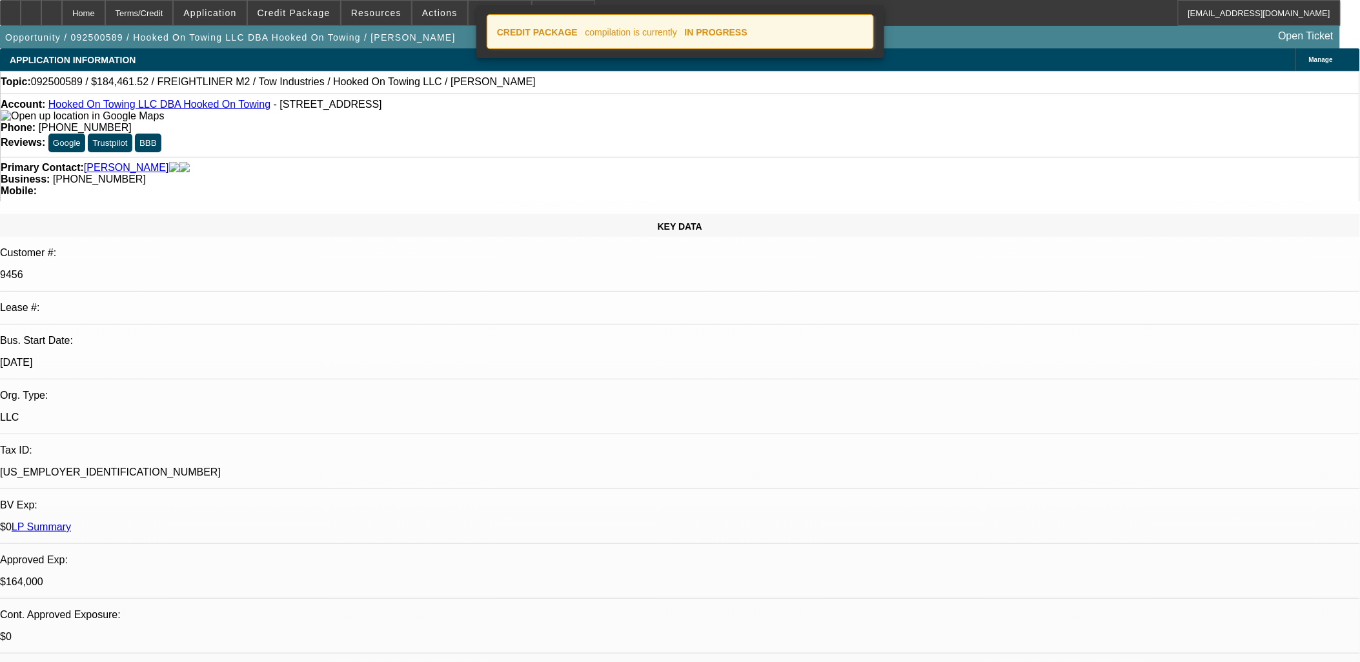
select select "0"
select select "0.1"
select select "4"
select select "0"
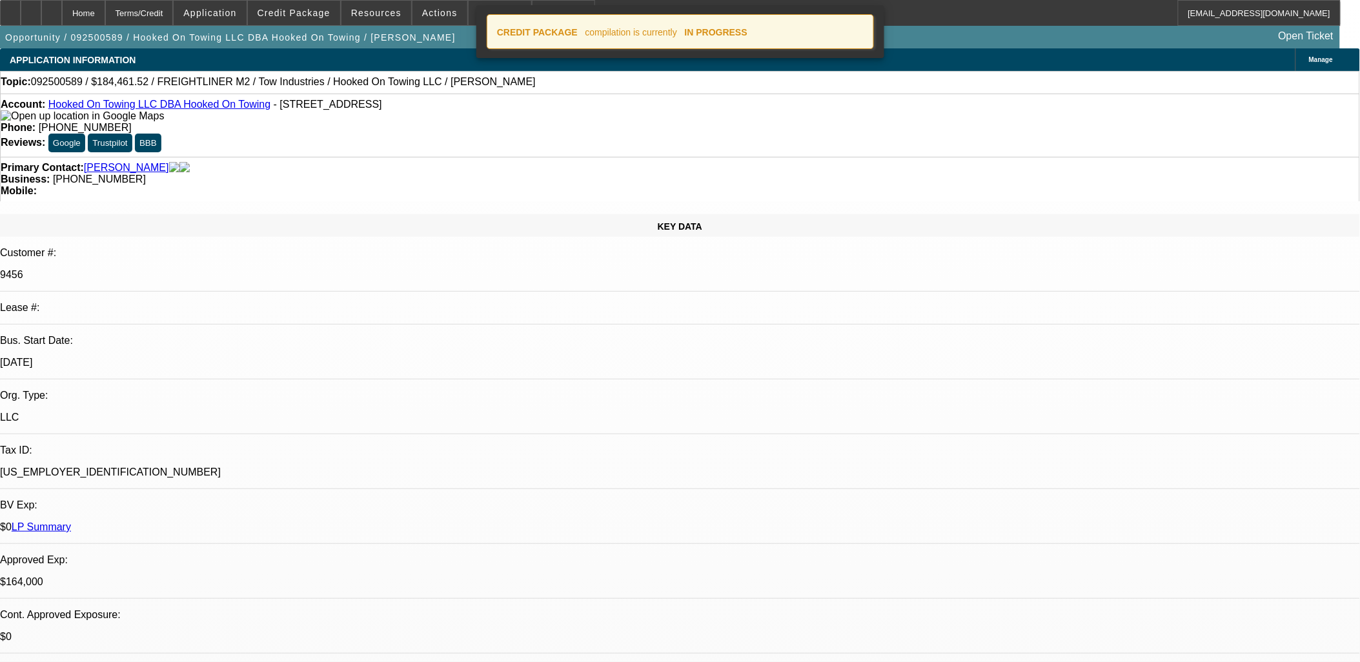
select select "0"
select select "6"
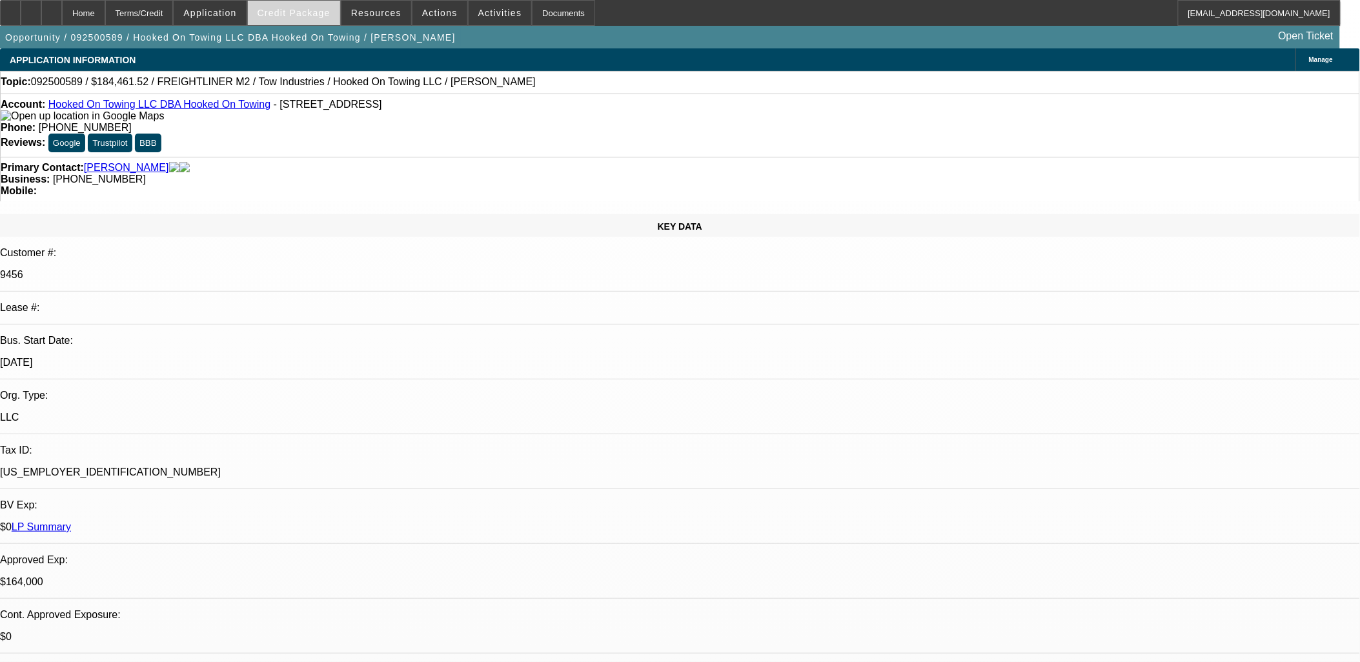
click at [314, 8] on span "Credit Package" at bounding box center [294, 13] width 73 height 10
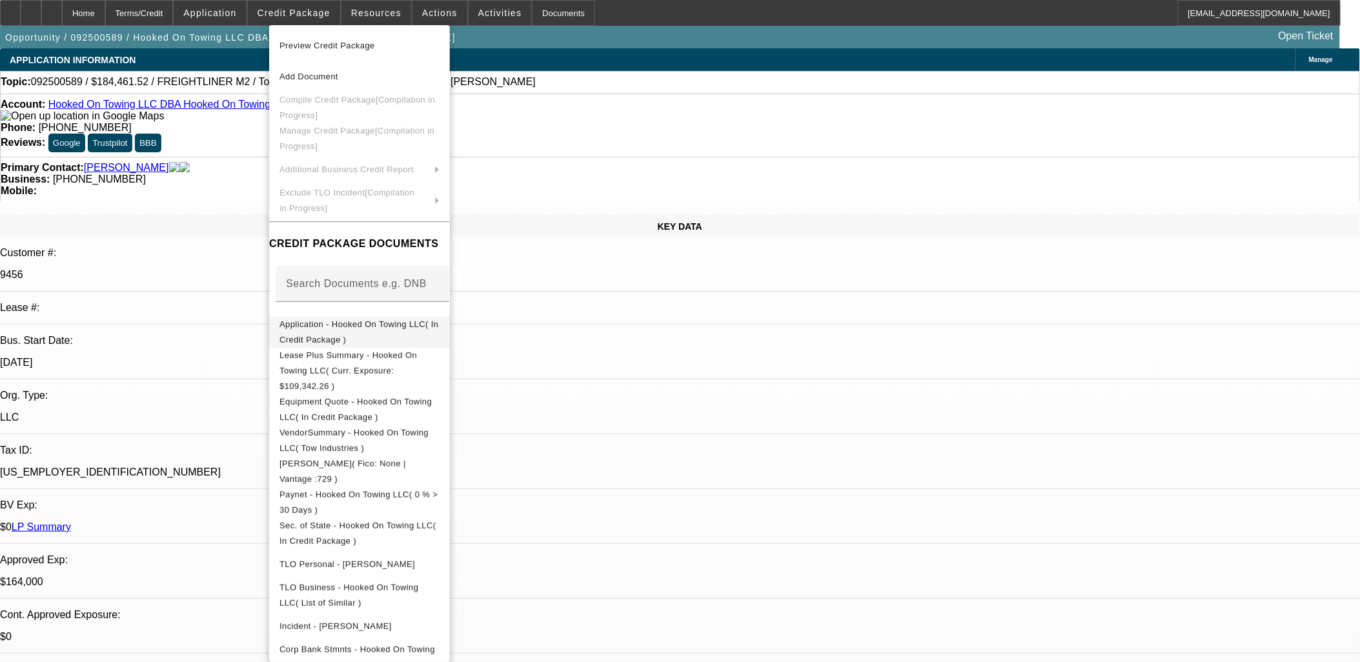
click at [372, 331] on span "Application - Hooked On Towing LLC( In Credit Package )" at bounding box center [359, 331] width 160 height 31
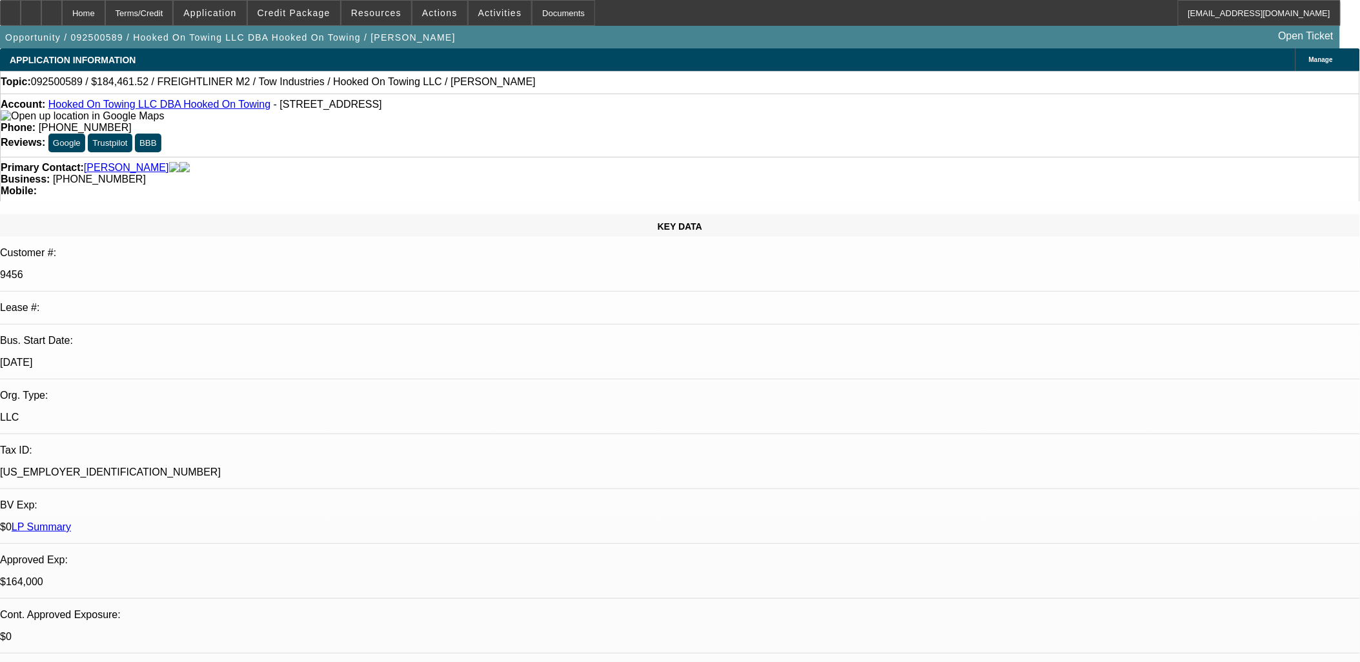
scroll to position [1147, 0]
click at [441, 18] on span at bounding box center [439, 12] width 55 height 31
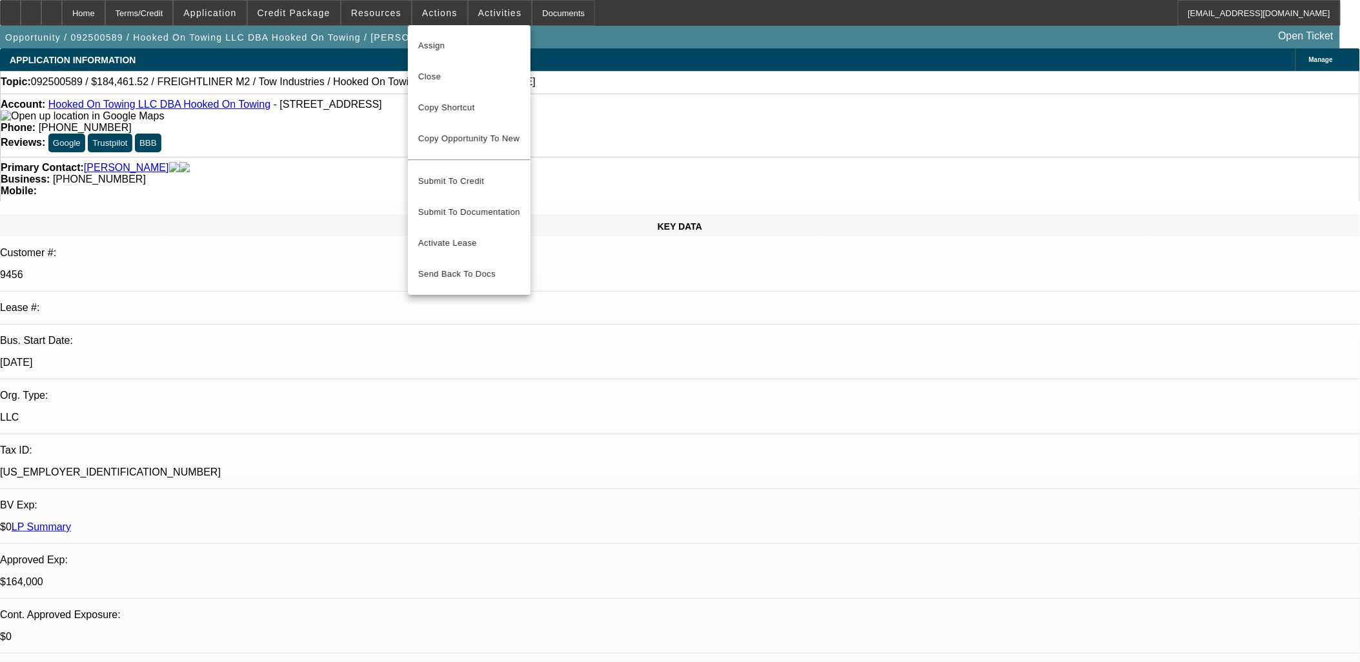
click at [481, 11] on div at bounding box center [680, 331] width 1360 height 662
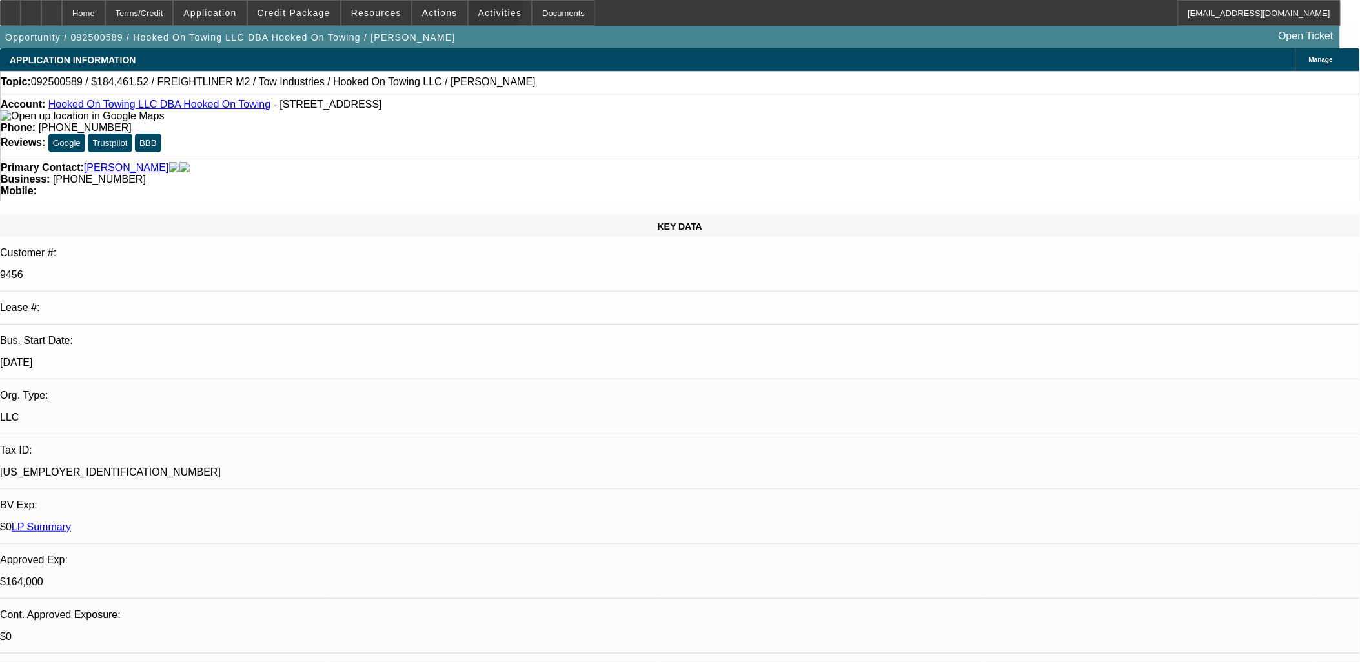
click at [481, 11] on span "Activities" at bounding box center [500, 13] width 44 height 10
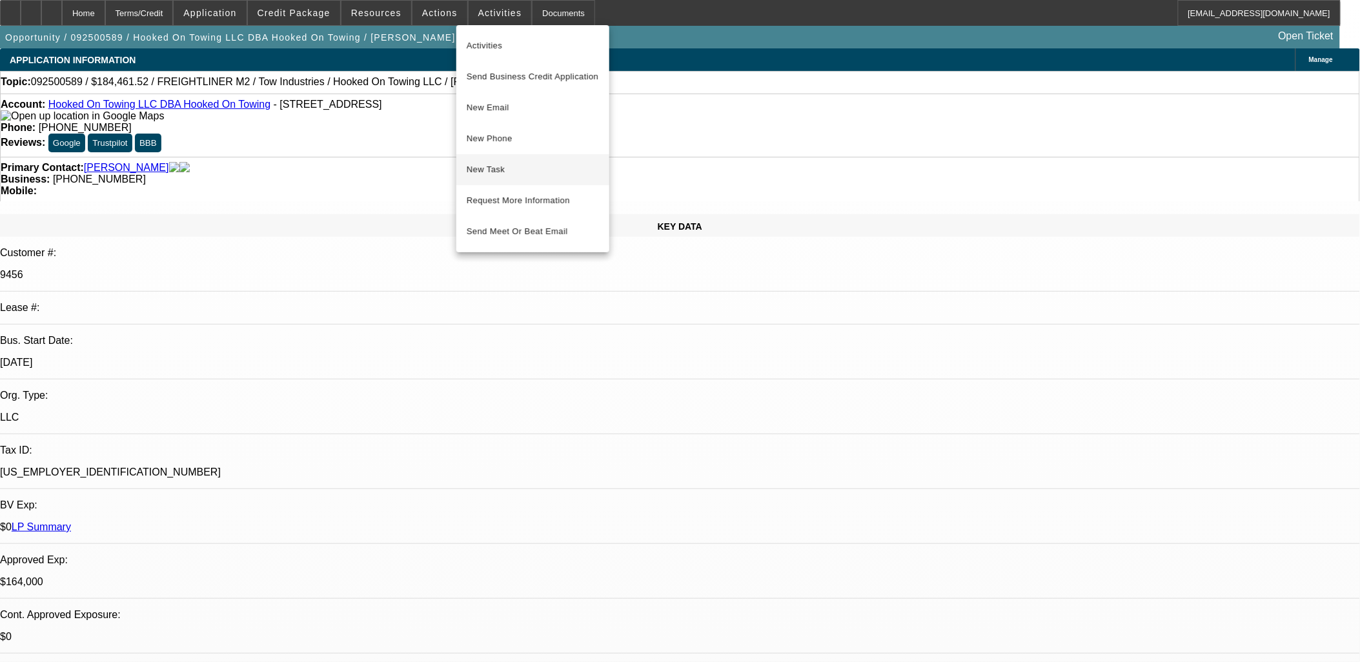
click at [492, 169] on span "New Task" at bounding box center [533, 169] width 132 height 15
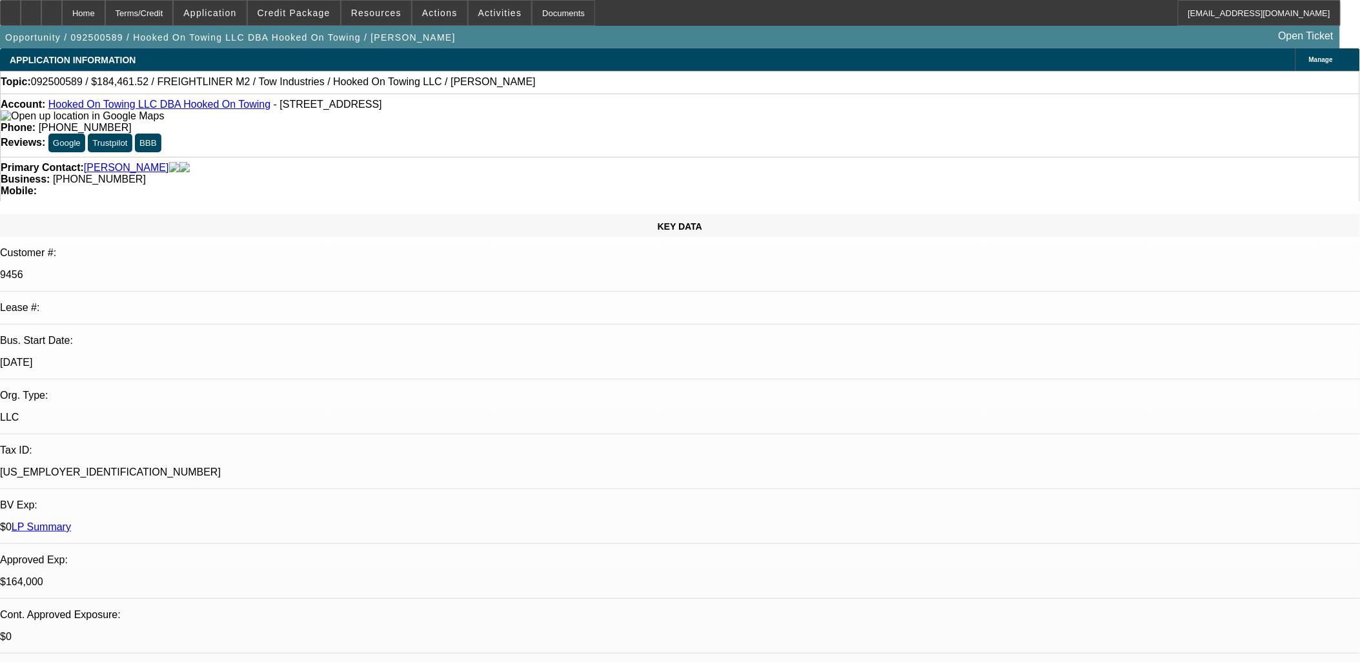
scroll to position [1004, 0]
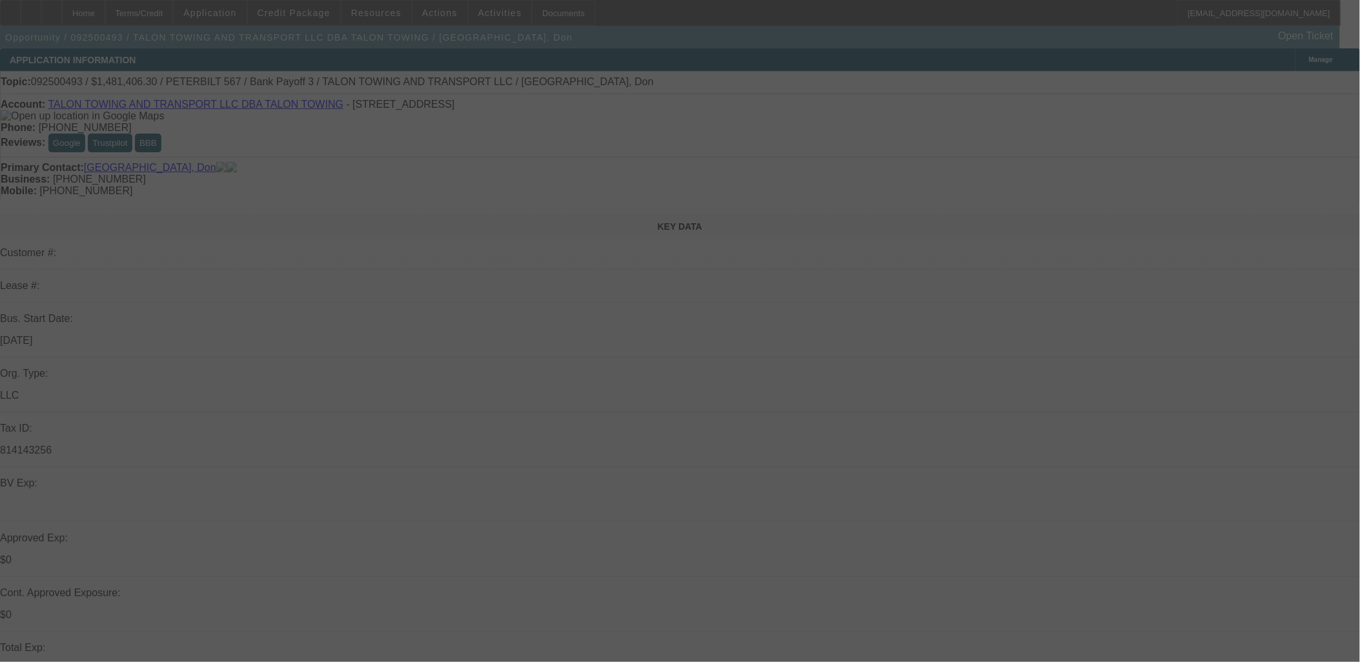
select select "0"
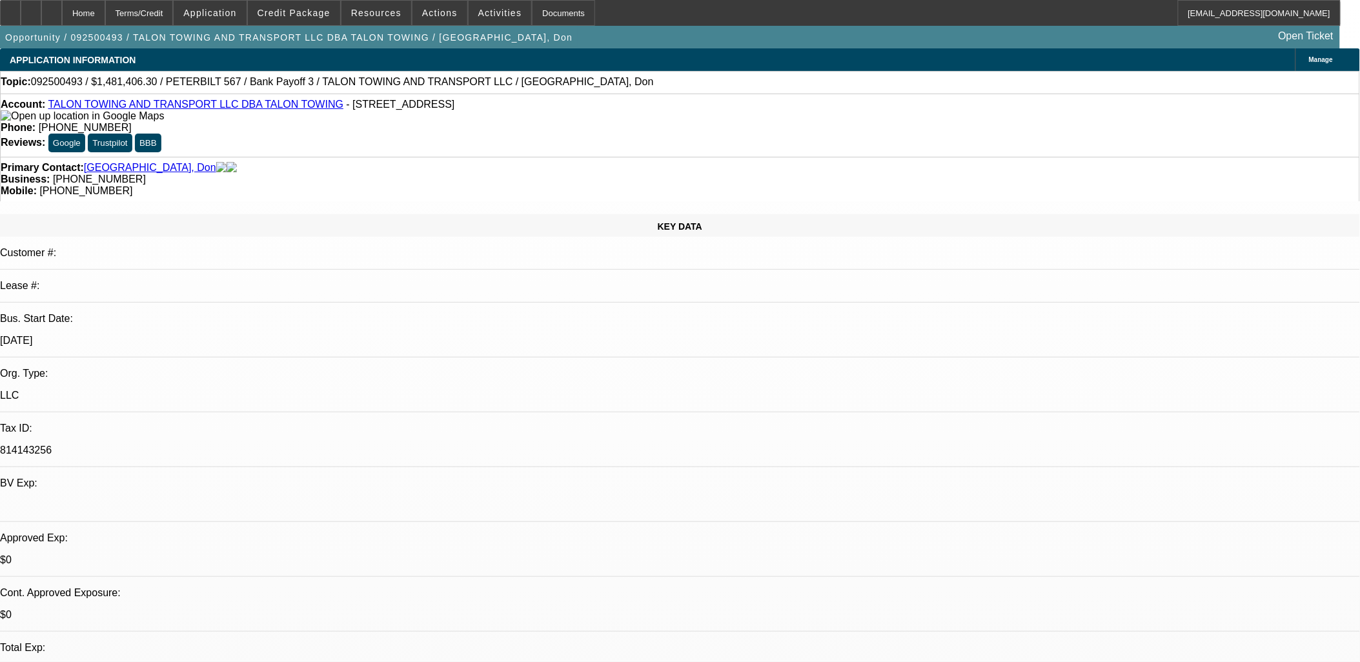
select select "1"
select select "2"
select select "6"
select select "1"
select select "2"
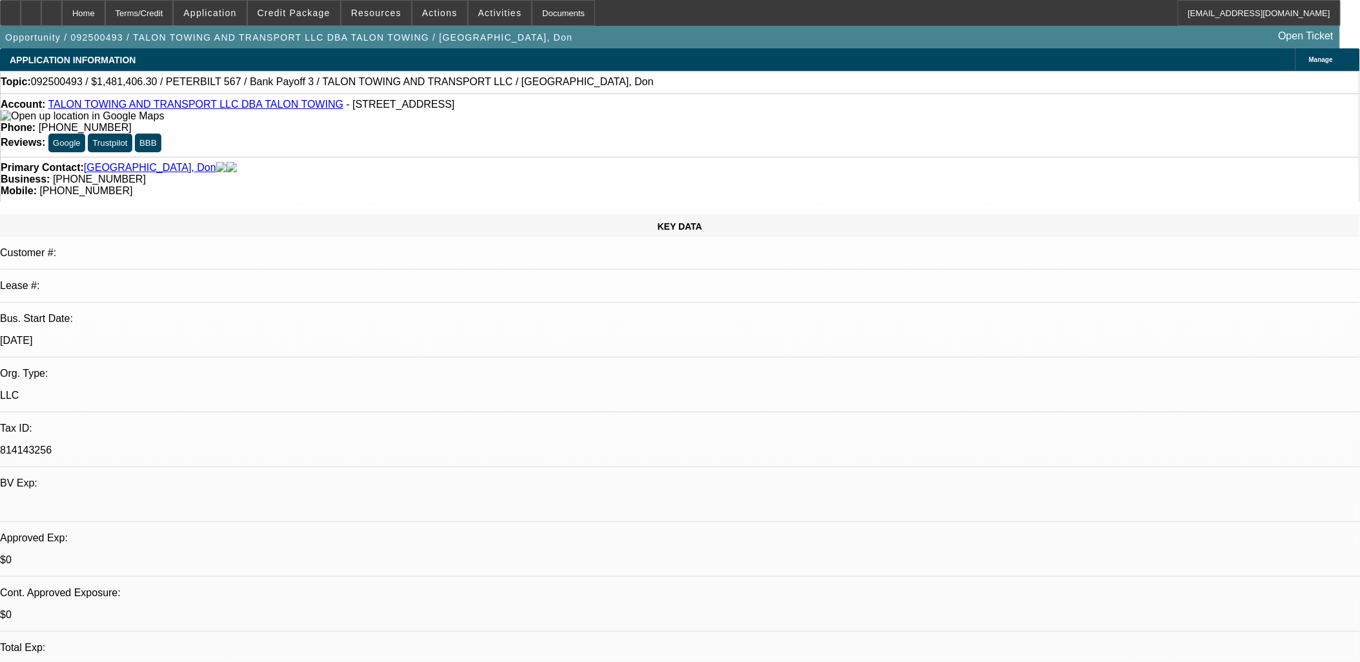
select select "6"
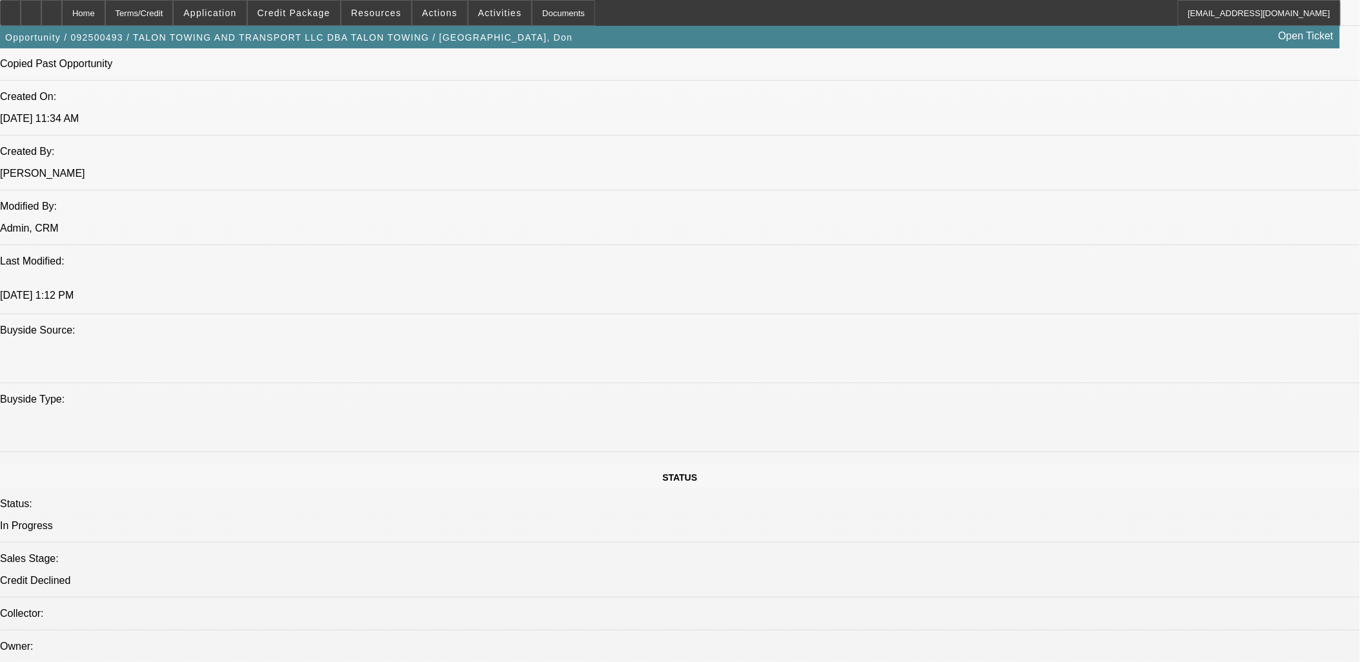
scroll to position [860, 0]
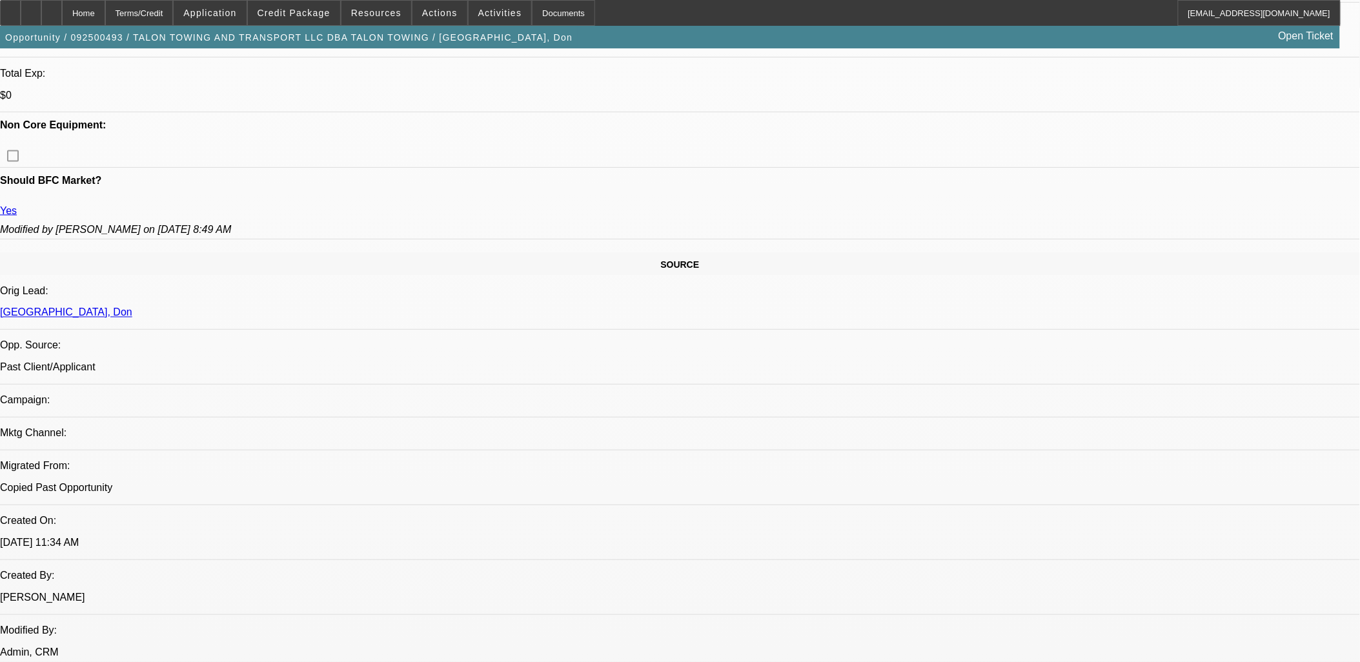
scroll to position [573, 0]
click at [282, 16] on span "Credit Package" at bounding box center [294, 13] width 73 height 10
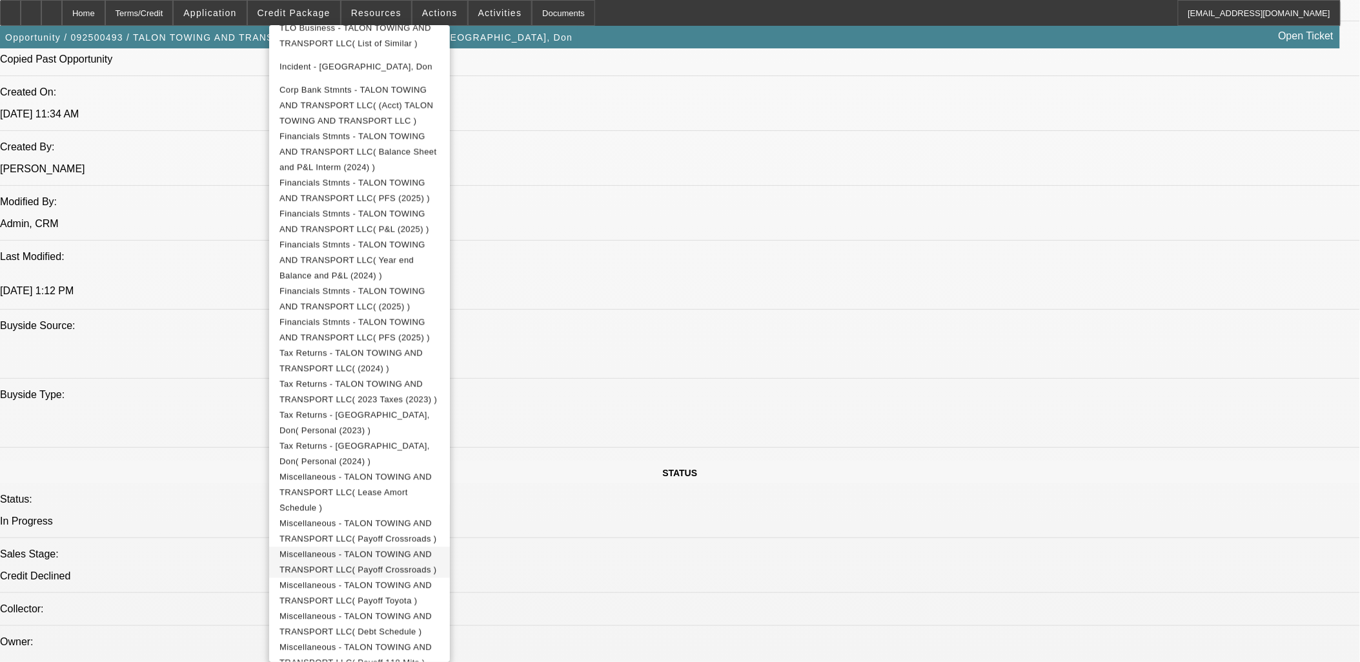
scroll to position [636, 0]
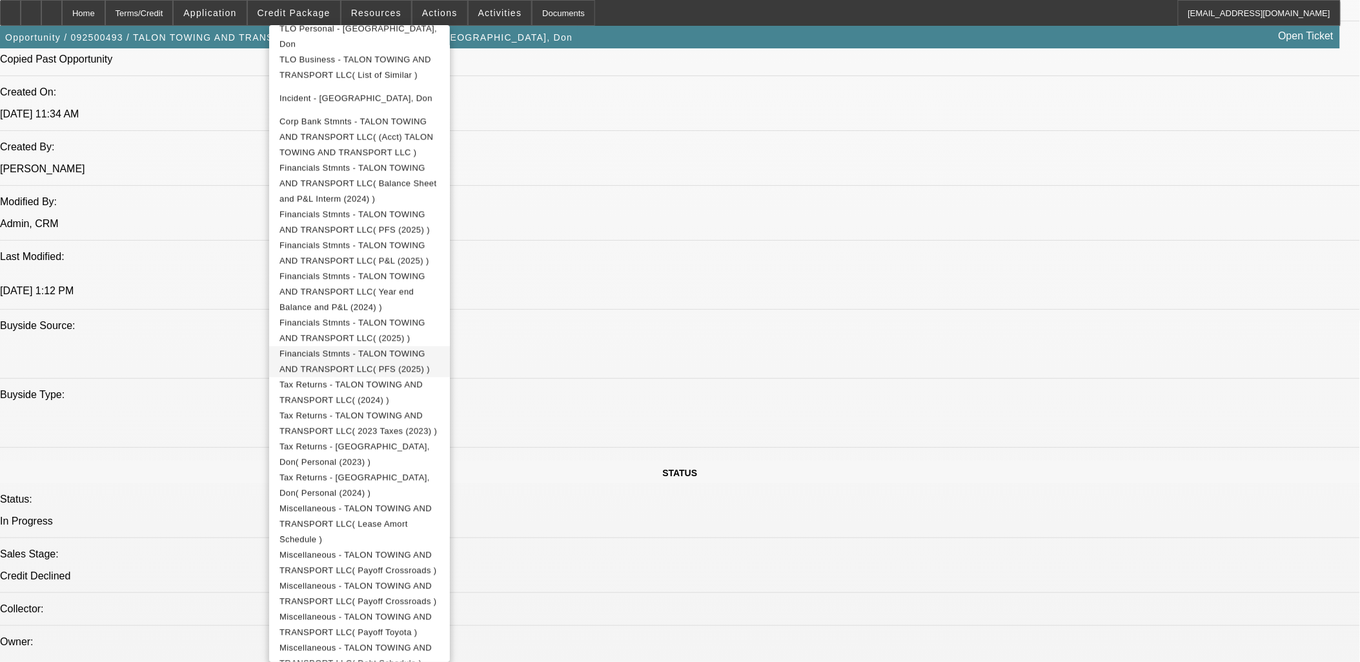
click at [430, 349] on span "Financials Stmnts - TALON TOWING AND TRANSPORT LLC( PFS (2025) )" at bounding box center [354, 361] width 150 height 25
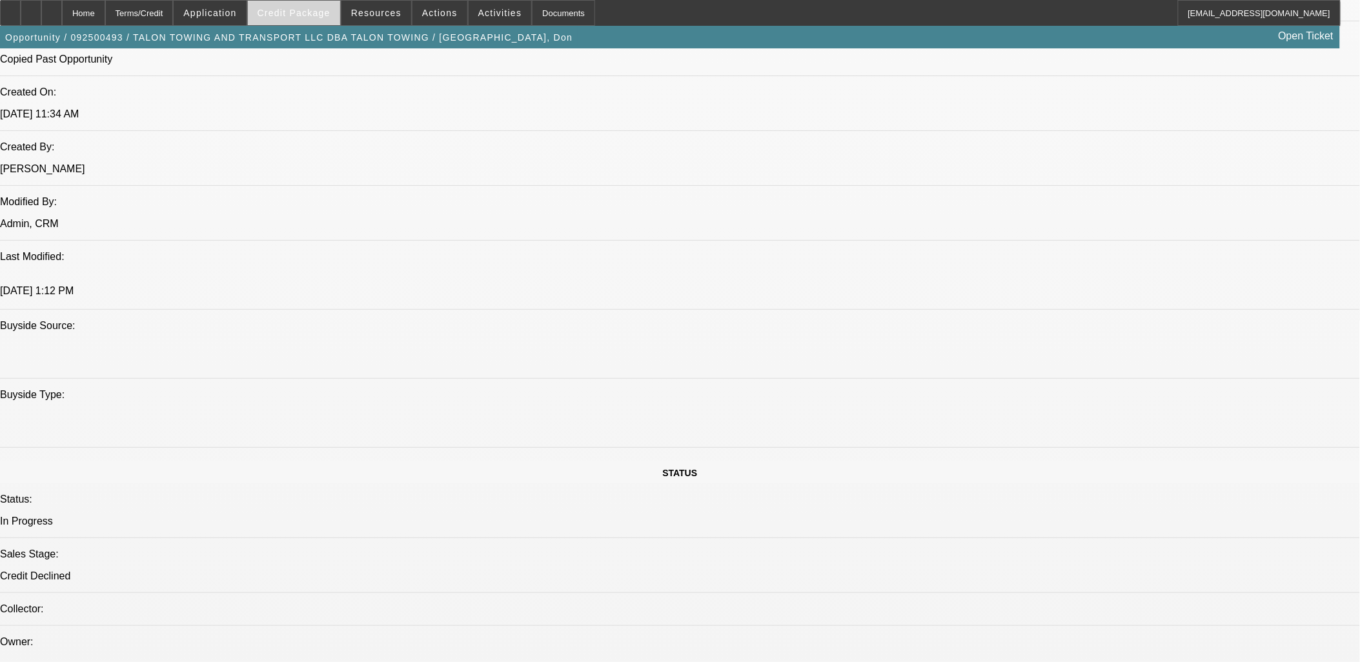
click at [329, 16] on span "Credit Package" at bounding box center [294, 13] width 73 height 10
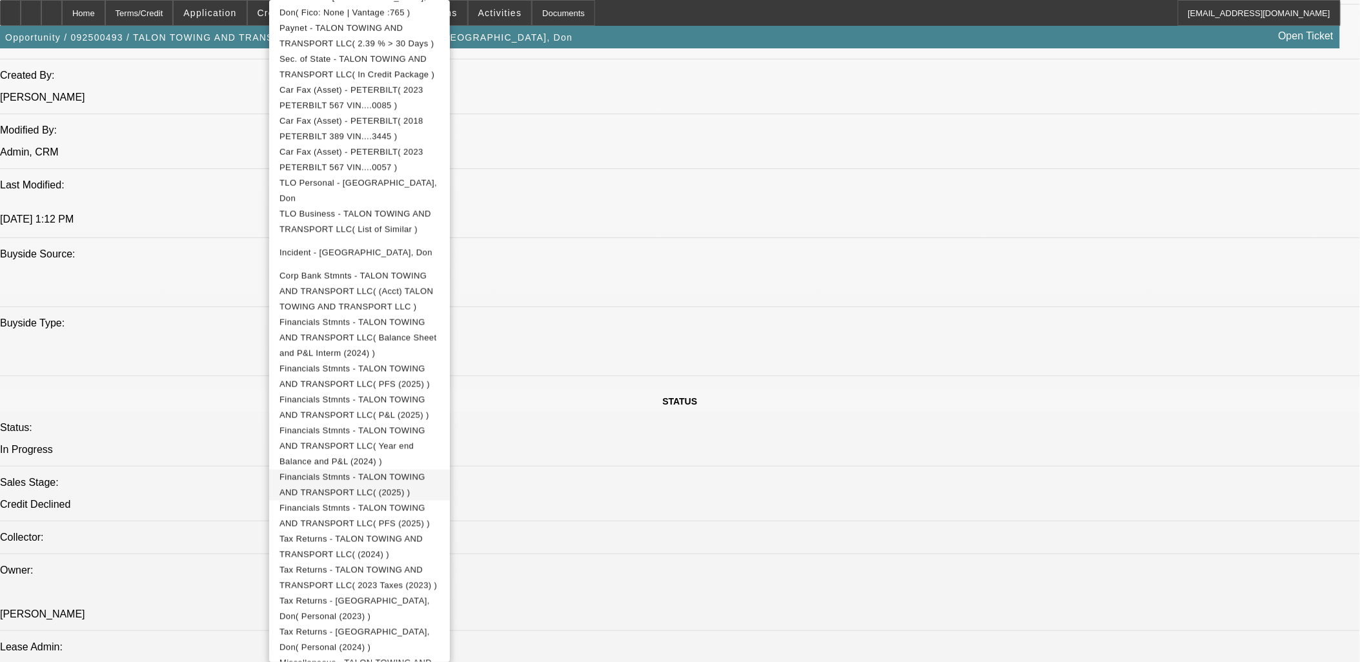
scroll to position [467, 0]
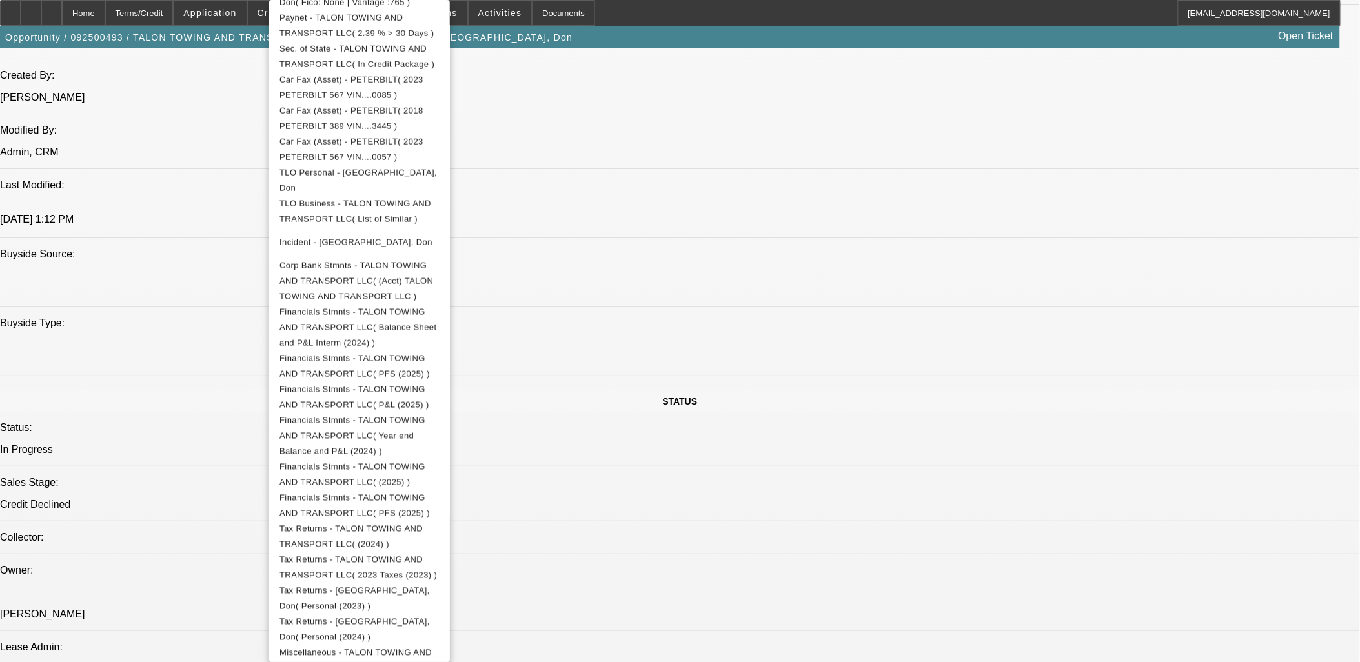
drag, startPoint x: 836, startPoint y: 435, endPoint x: 1298, endPoint y: 511, distance: 468.4
click at [836, 435] on div at bounding box center [680, 331] width 1360 height 662
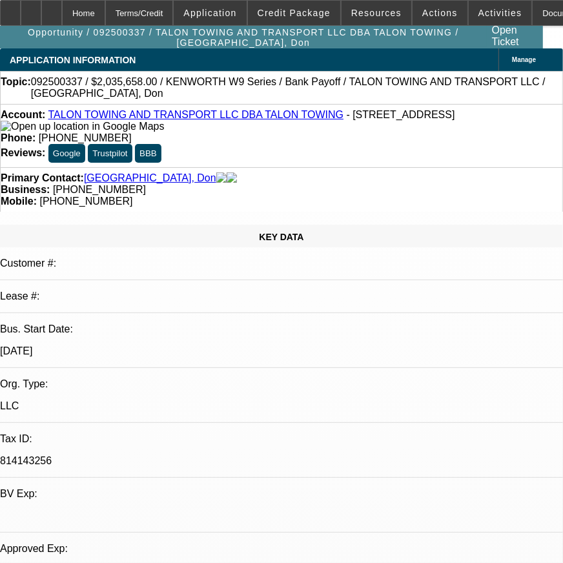
select select "0"
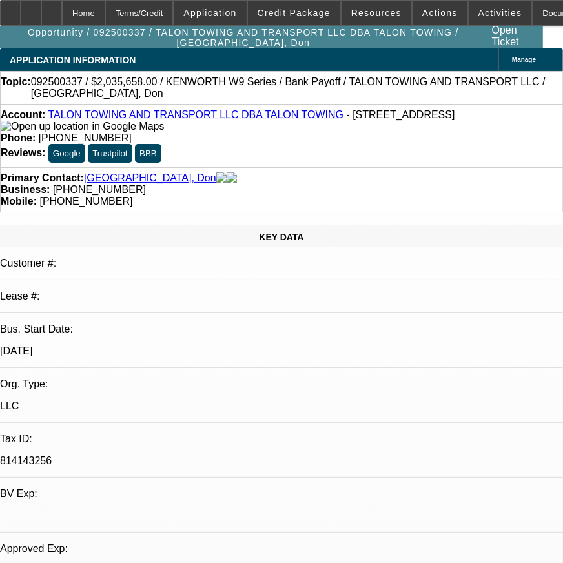
select select "0"
select select "1"
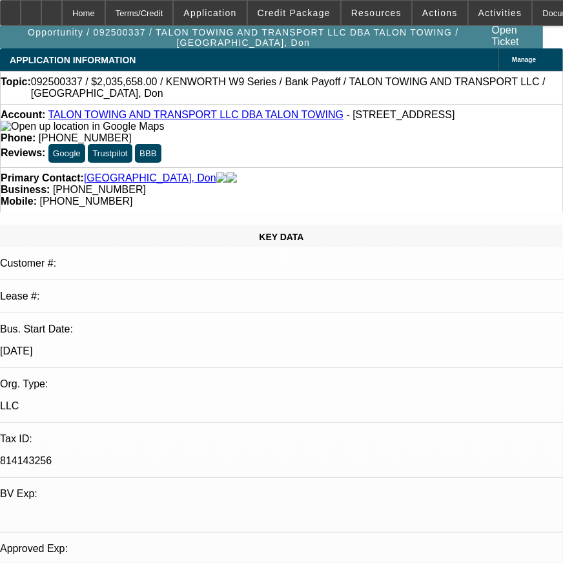
select select "2"
select select "6"
select select "1"
select select "2"
select select "6"
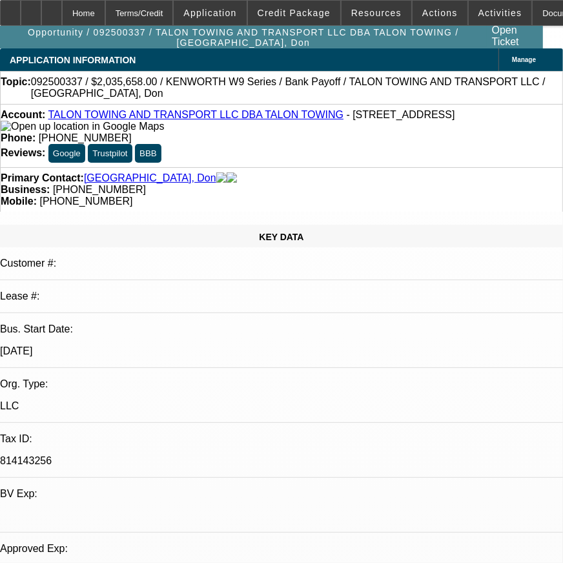
select select "1"
select select "2"
select select "6"
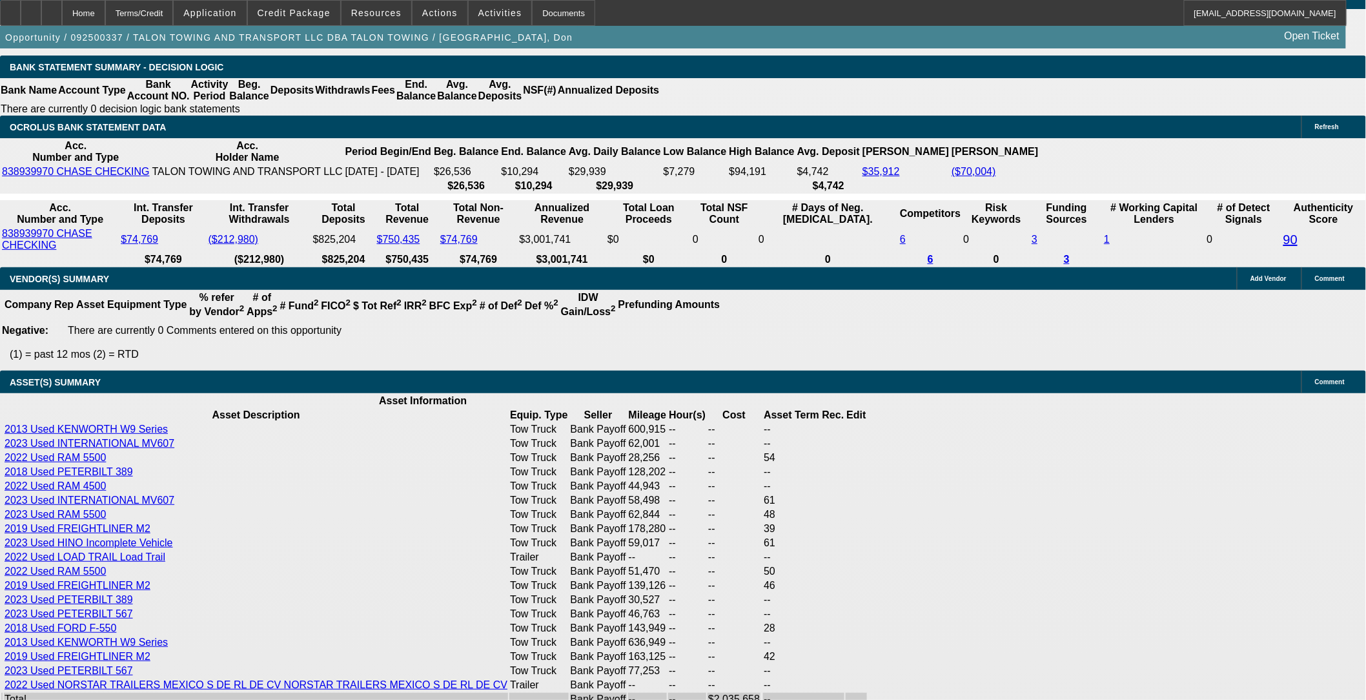
scroll to position [2223, 0]
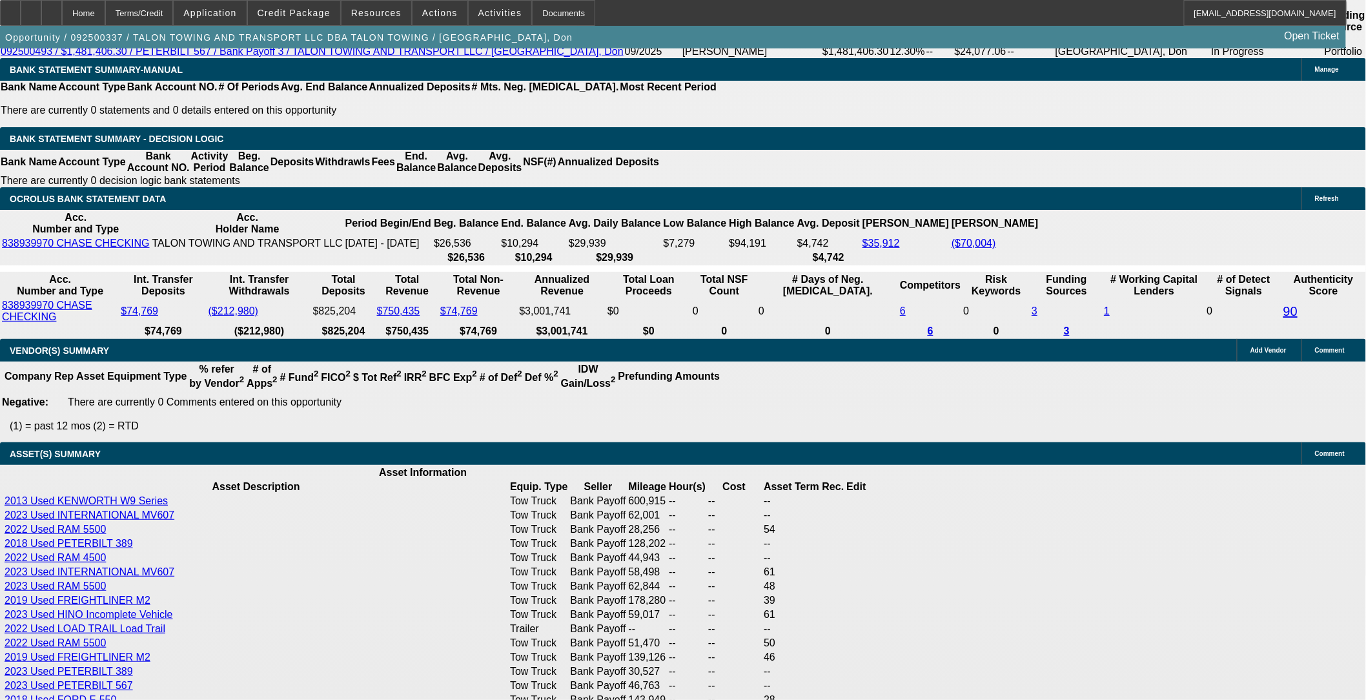
type input "UNKNOWN"
type input "9"
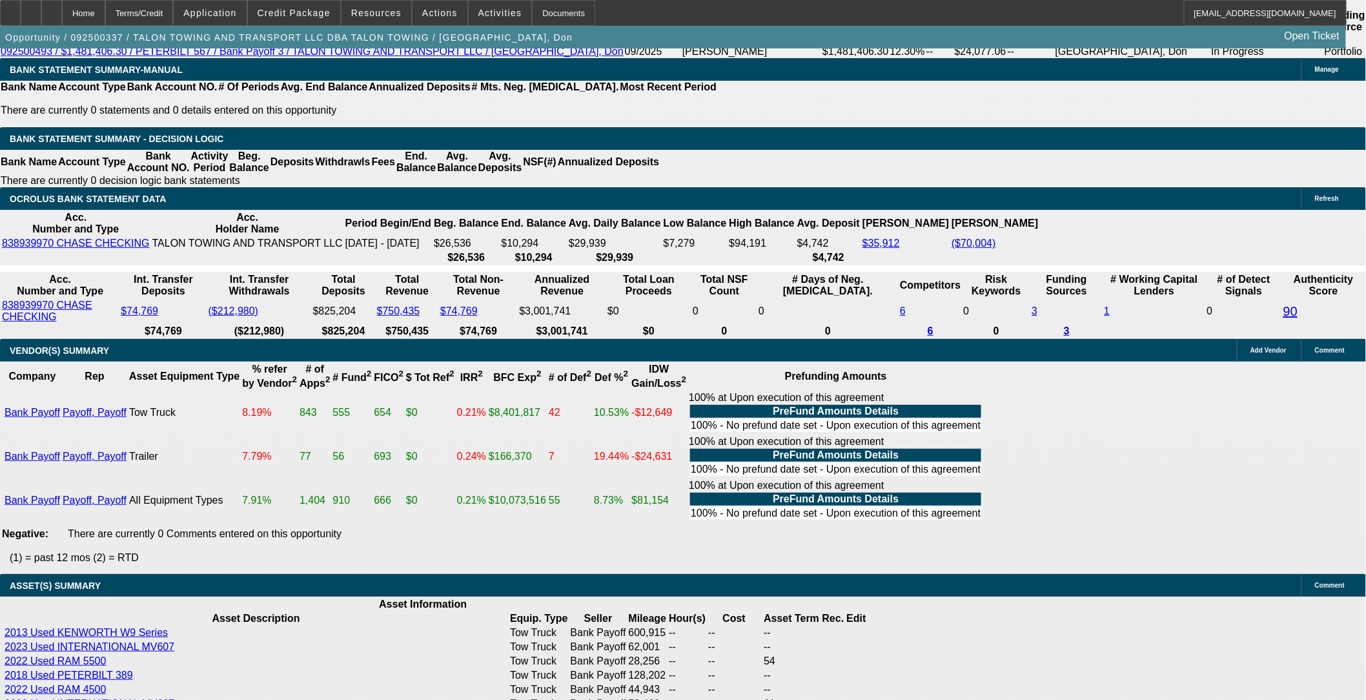
scroll to position [2280, 0]
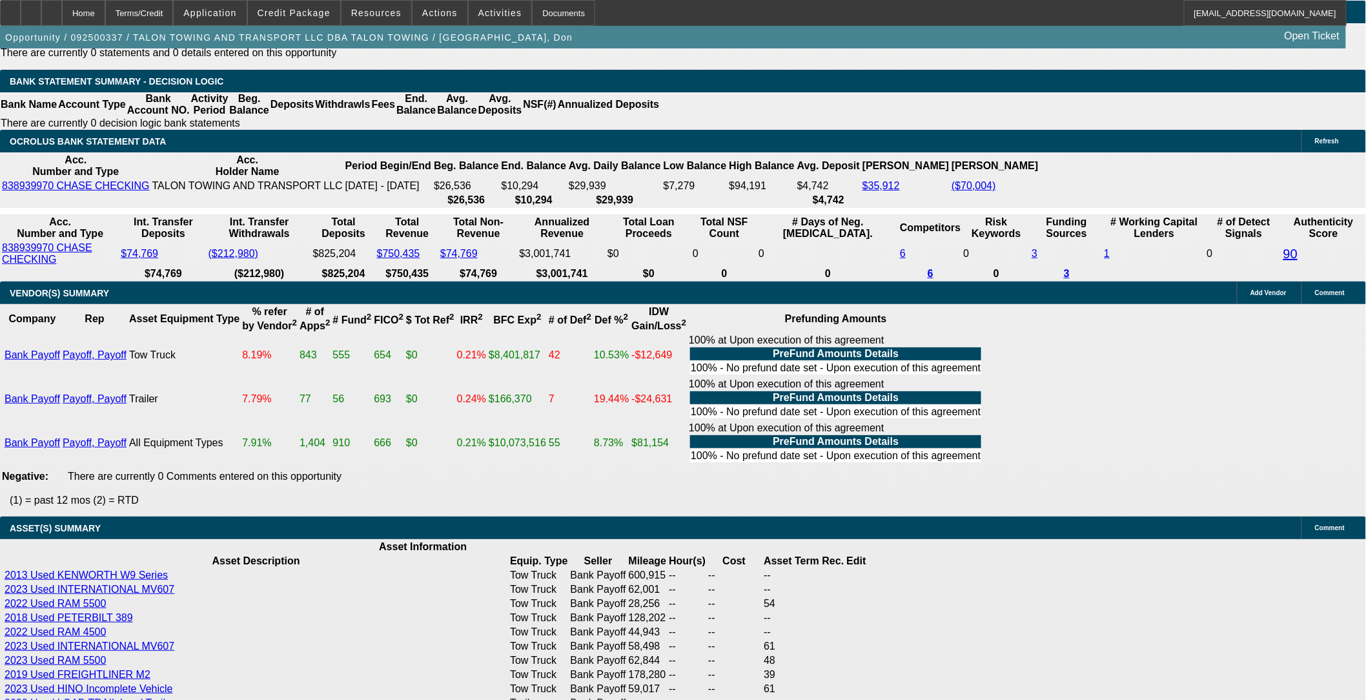
type input "$36,693.83"
type input "9.8"
type input "$37,507.28"
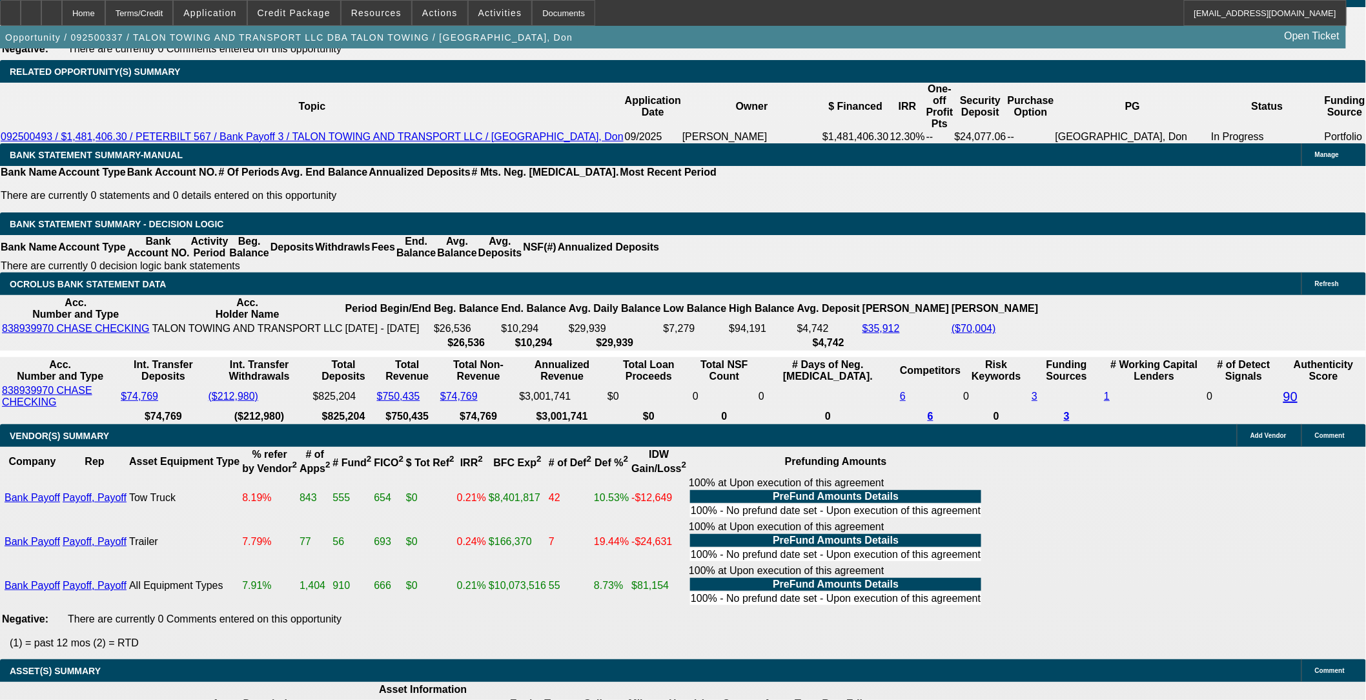
scroll to position [2137, 0]
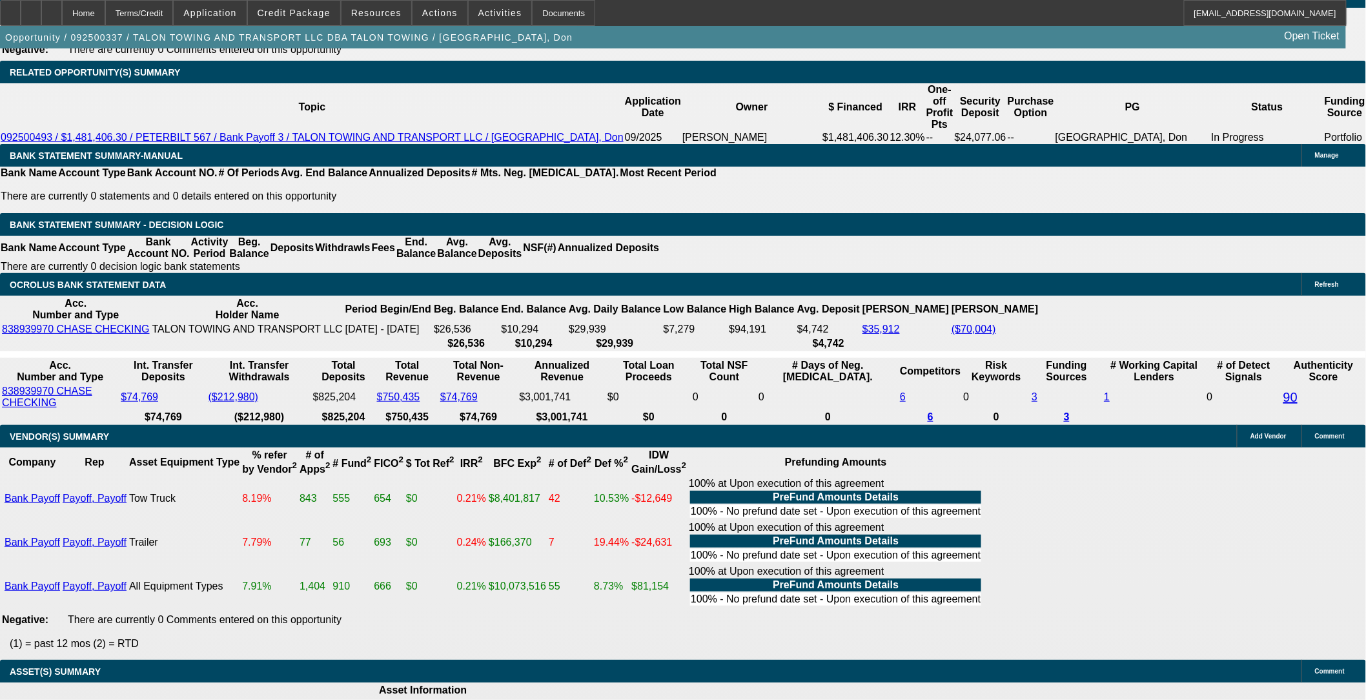
type input "9.8"
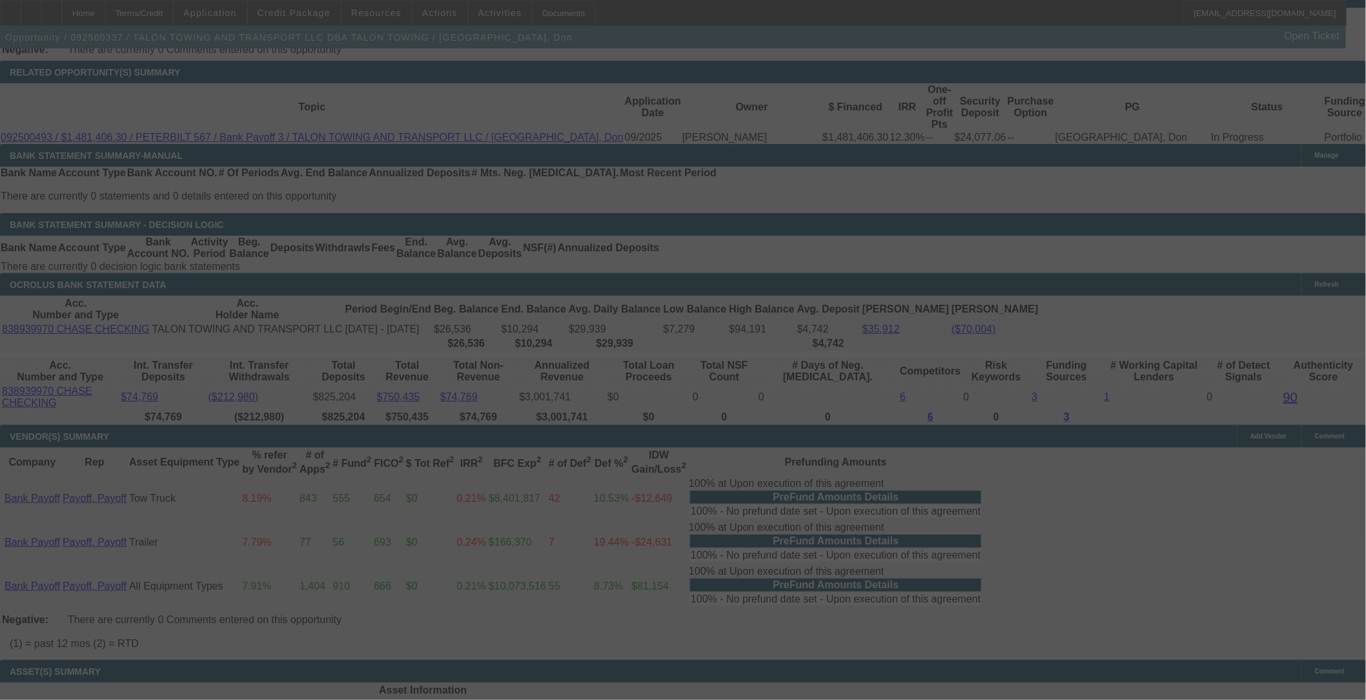
select select "0"
select select "2"
select select "0"
select select "6"
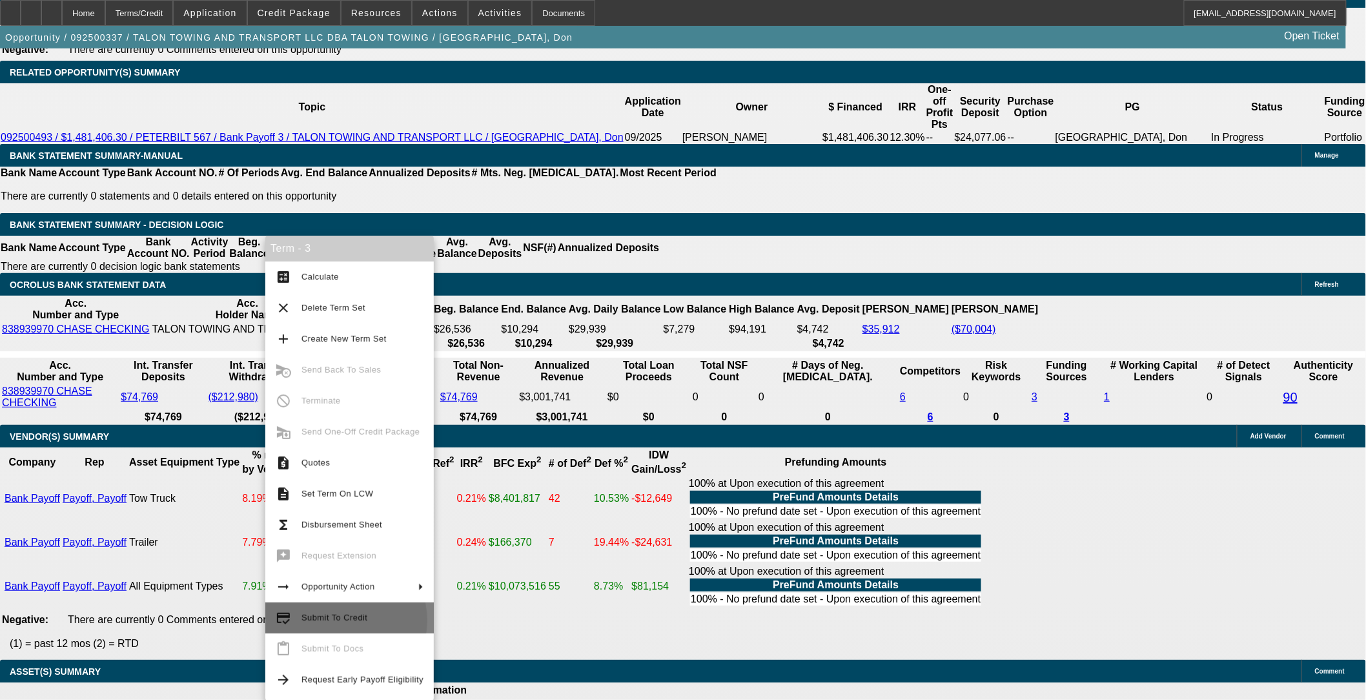
click at [340, 573] on span "Submit To Credit" at bounding box center [334, 618] width 66 height 10
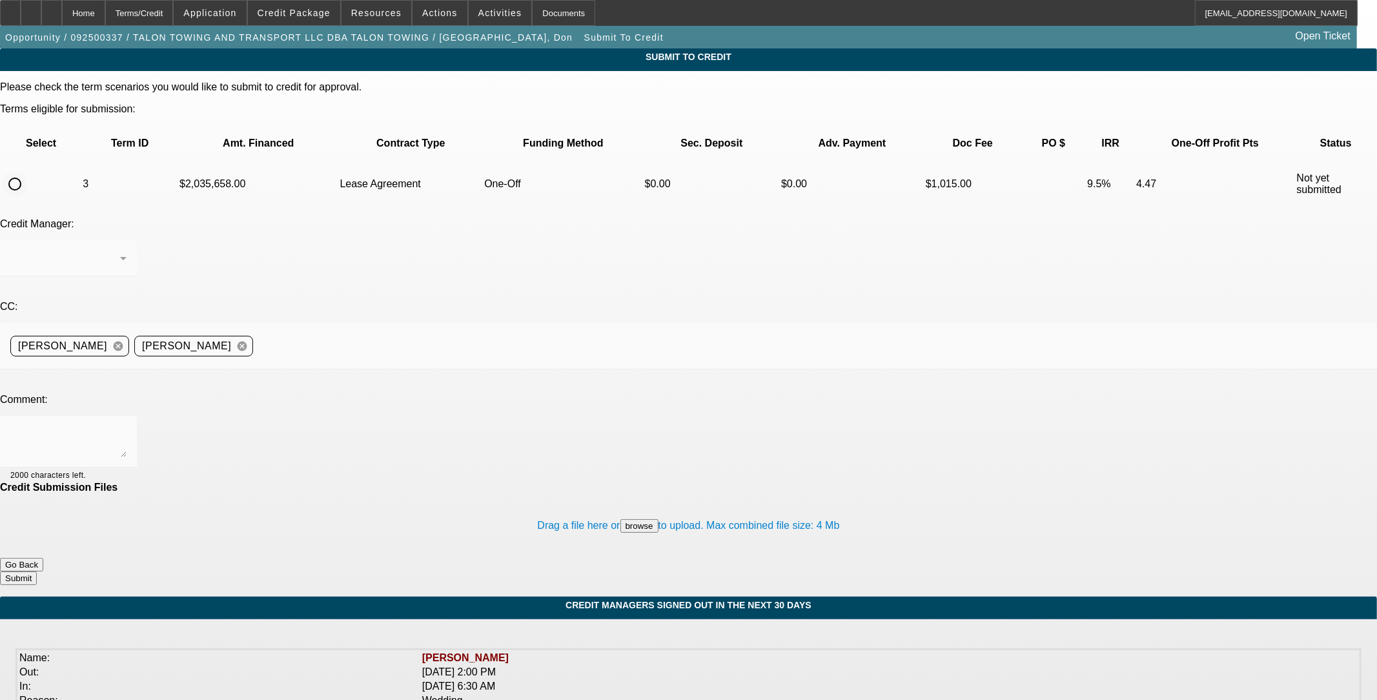
click at [28, 171] on input "radio" at bounding box center [15, 184] width 26 height 26
radio input "true"
click at [127, 426] on textarea at bounding box center [68, 441] width 116 height 31
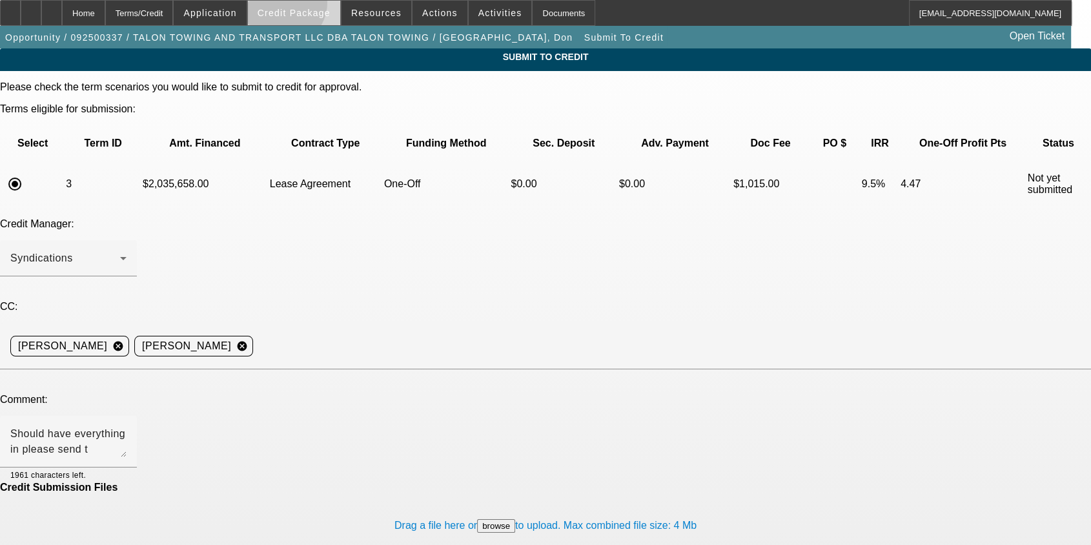
click at [301, 6] on span at bounding box center [294, 12] width 92 height 31
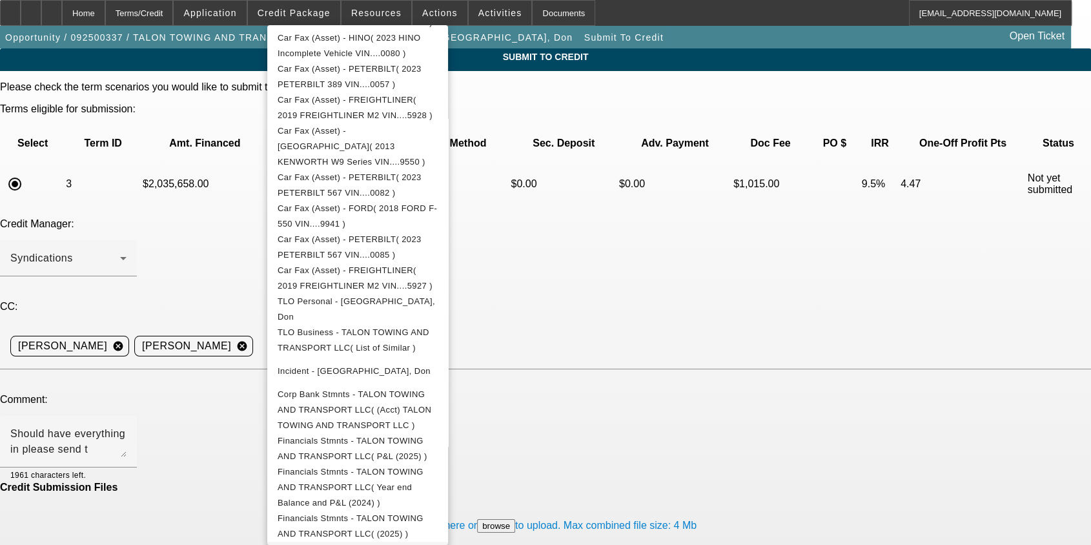
scroll to position [919, 0]
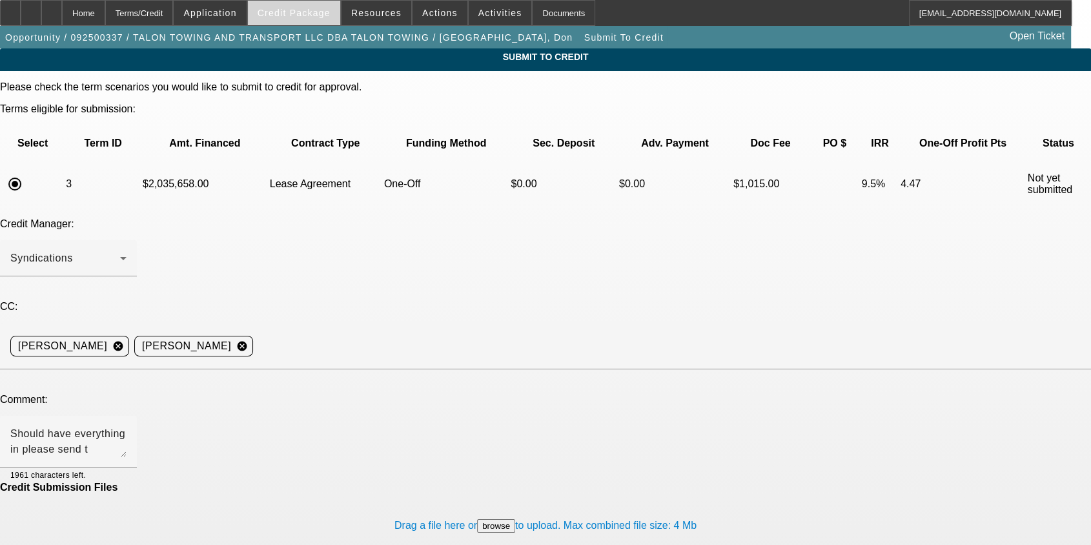
click at [310, 14] on span "Credit Package" at bounding box center [294, 13] width 73 height 10
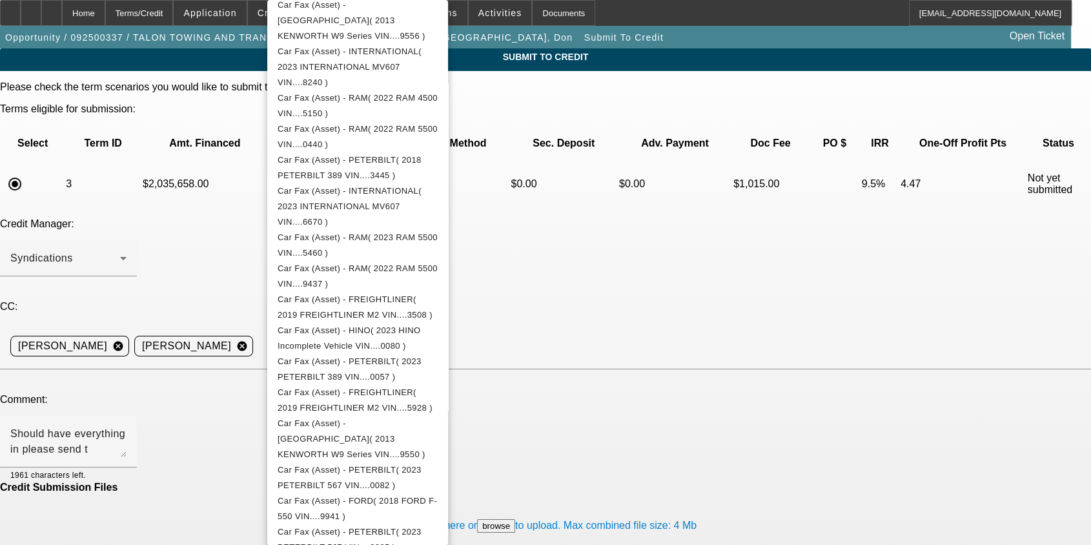
scroll to position [894, 0]
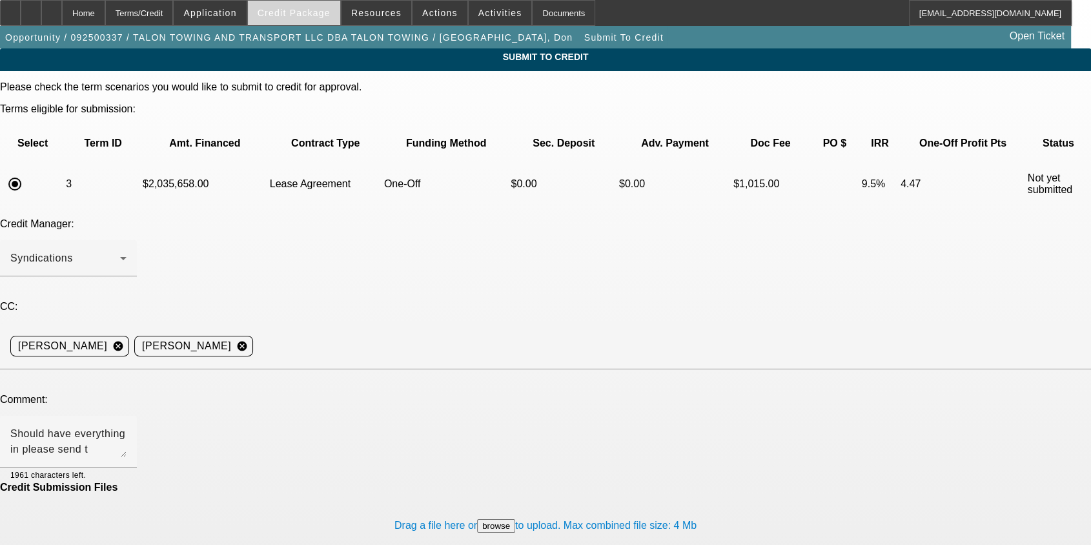
click at [309, 5] on span at bounding box center [294, 12] width 92 height 31
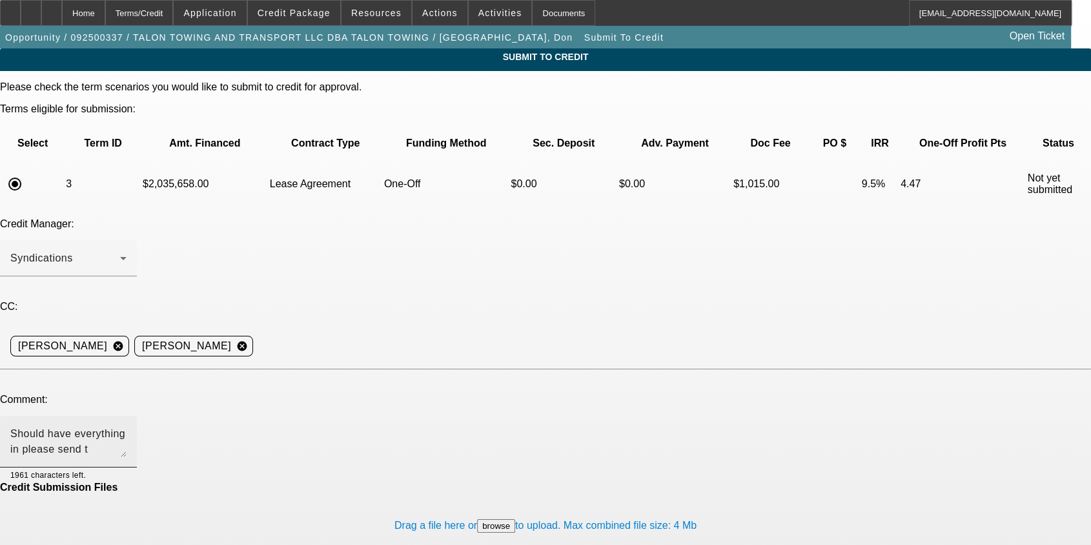
click at [127, 426] on textarea "Should have everything in please send t" at bounding box center [68, 441] width 116 height 31
type textarea "Should have everything in please send to Old National"
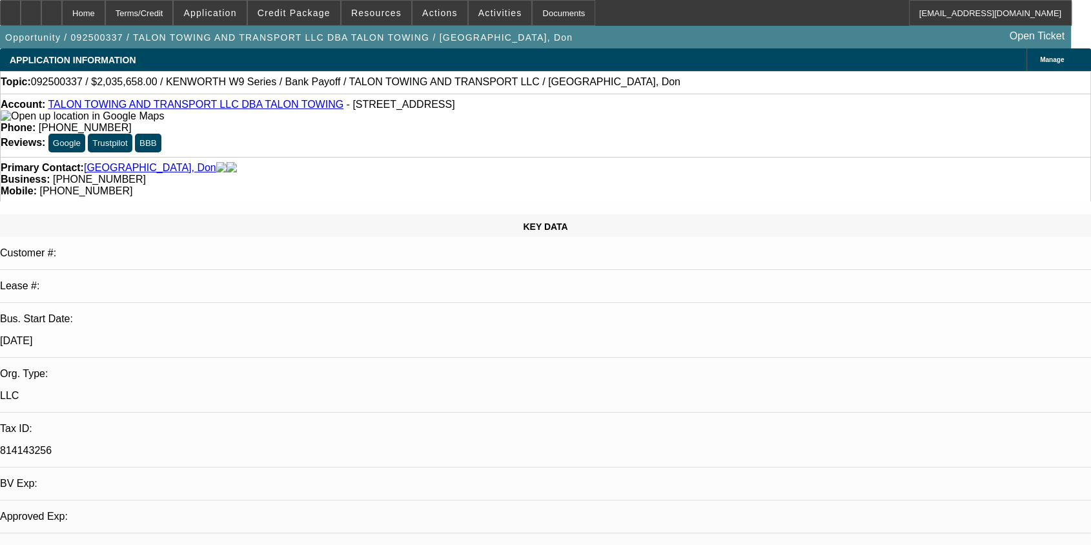
select select "0"
select select "2"
select select "0"
select select "6"
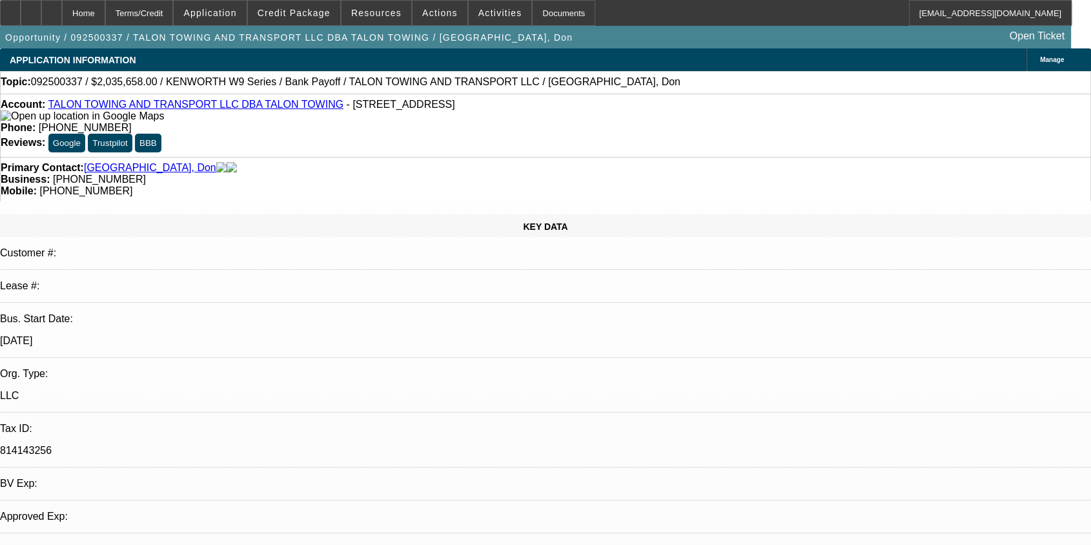
select select "0"
select select "2"
select select "0"
select select "6"
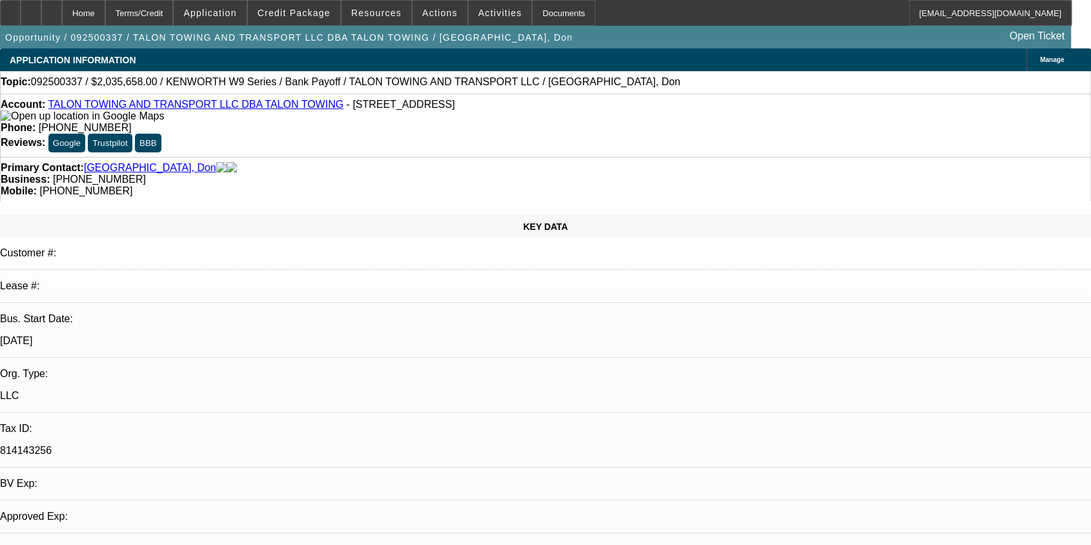
select select "0"
select select "2"
select select "0"
select select "6"
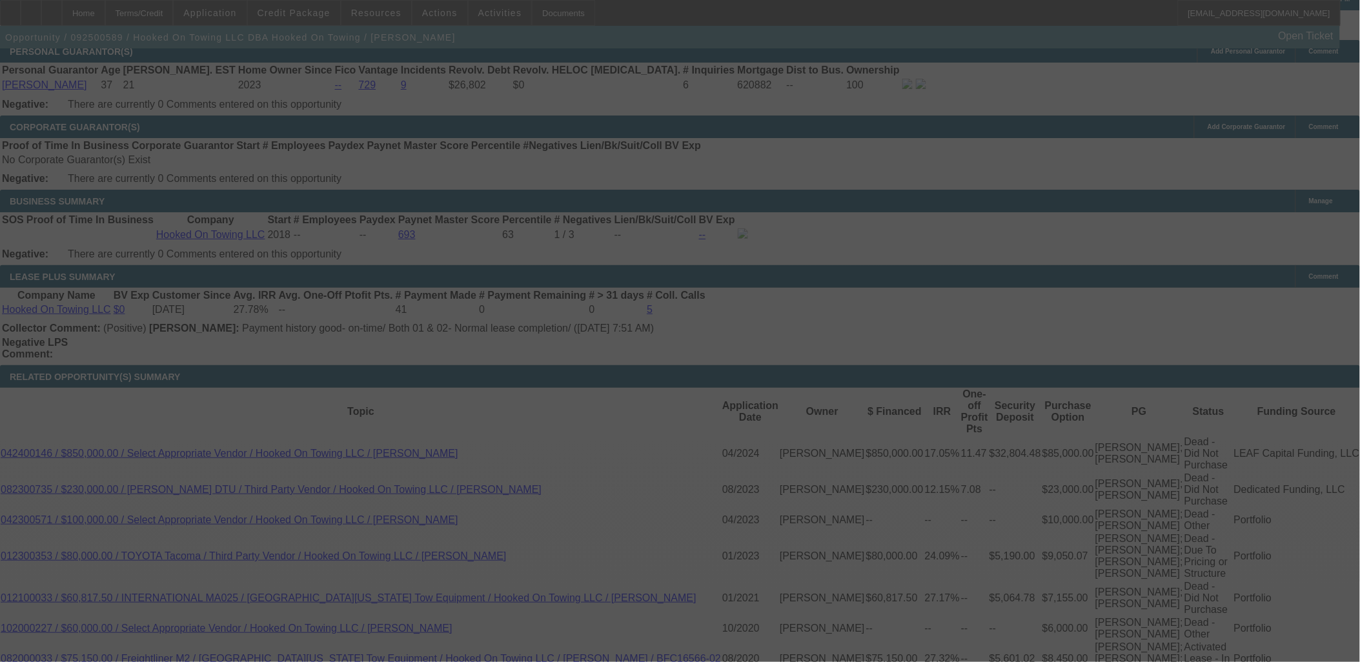
scroll to position [2141, 0]
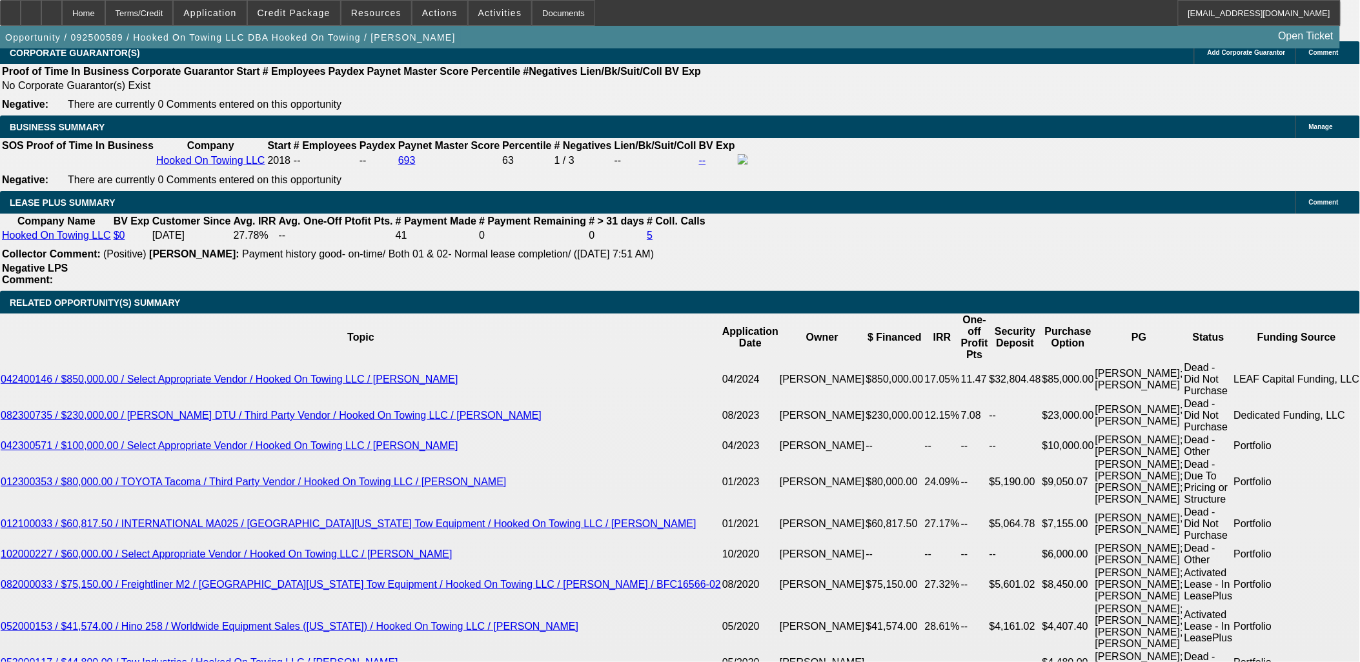
select select "0"
select select "0.1"
select select "0"
select select "2"
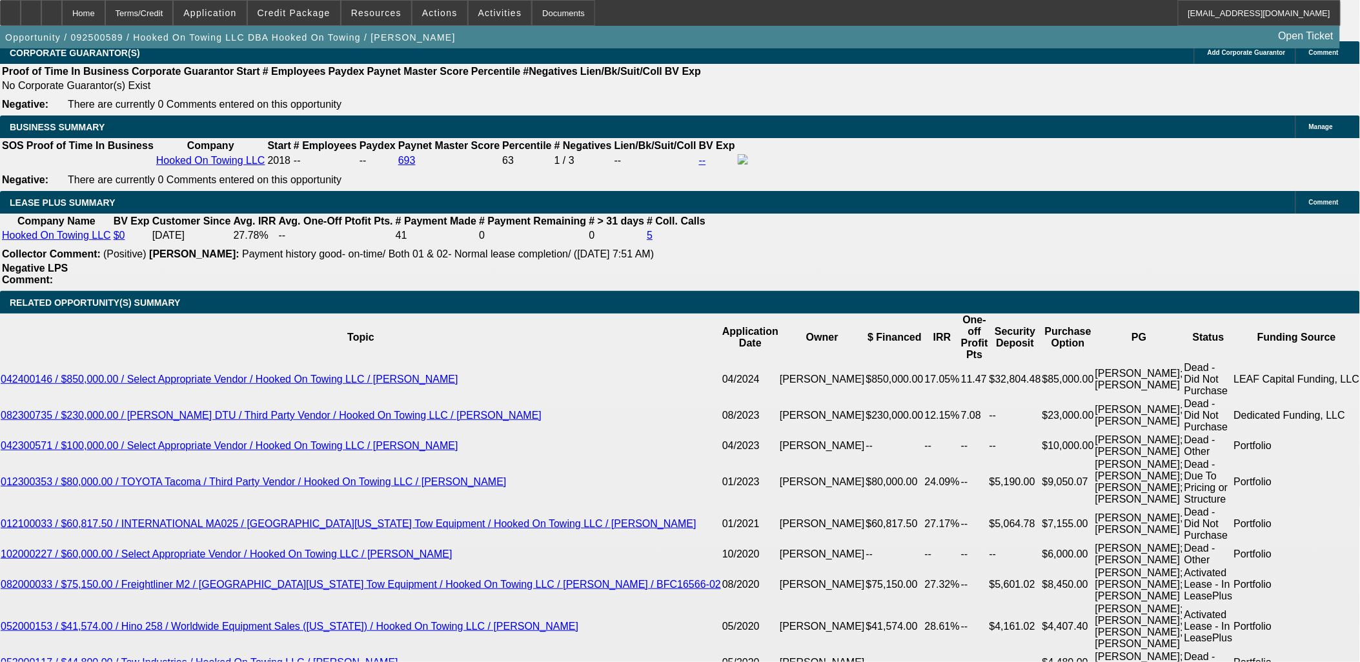
select select "0.1"
select select "0"
select select "0.1"
select select "0"
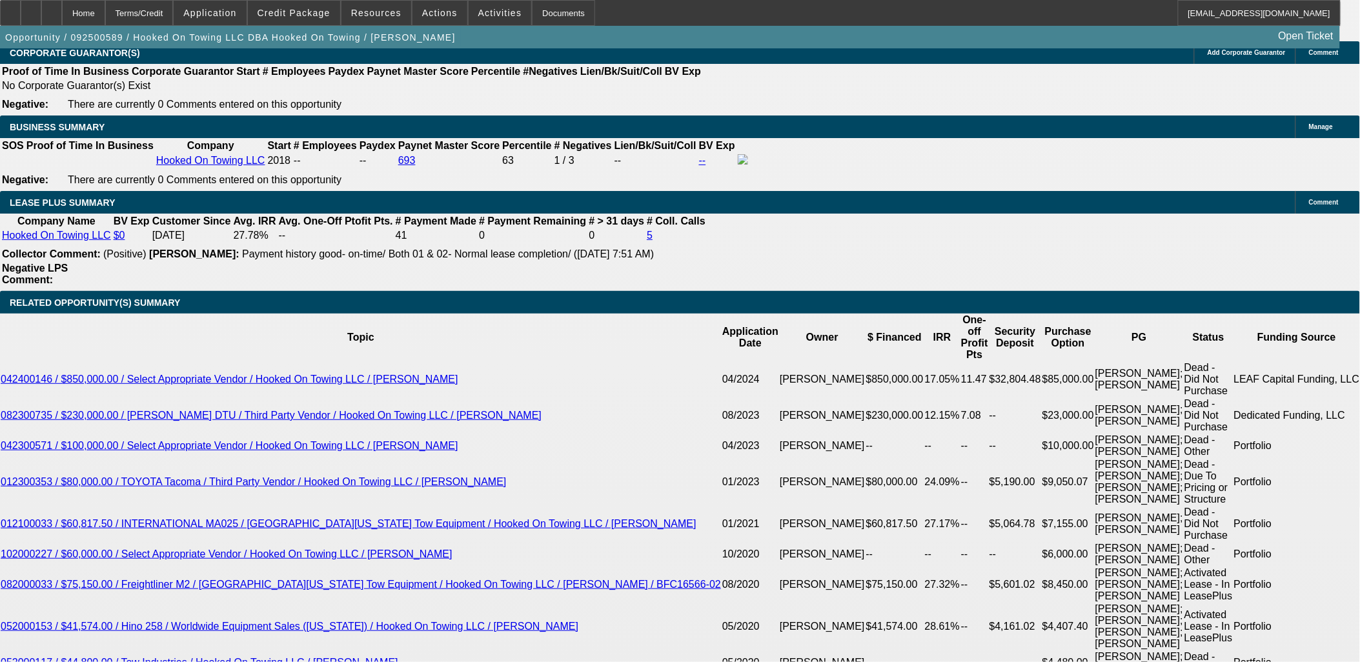
select select "0"
select select "1"
select select "3"
select select "4"
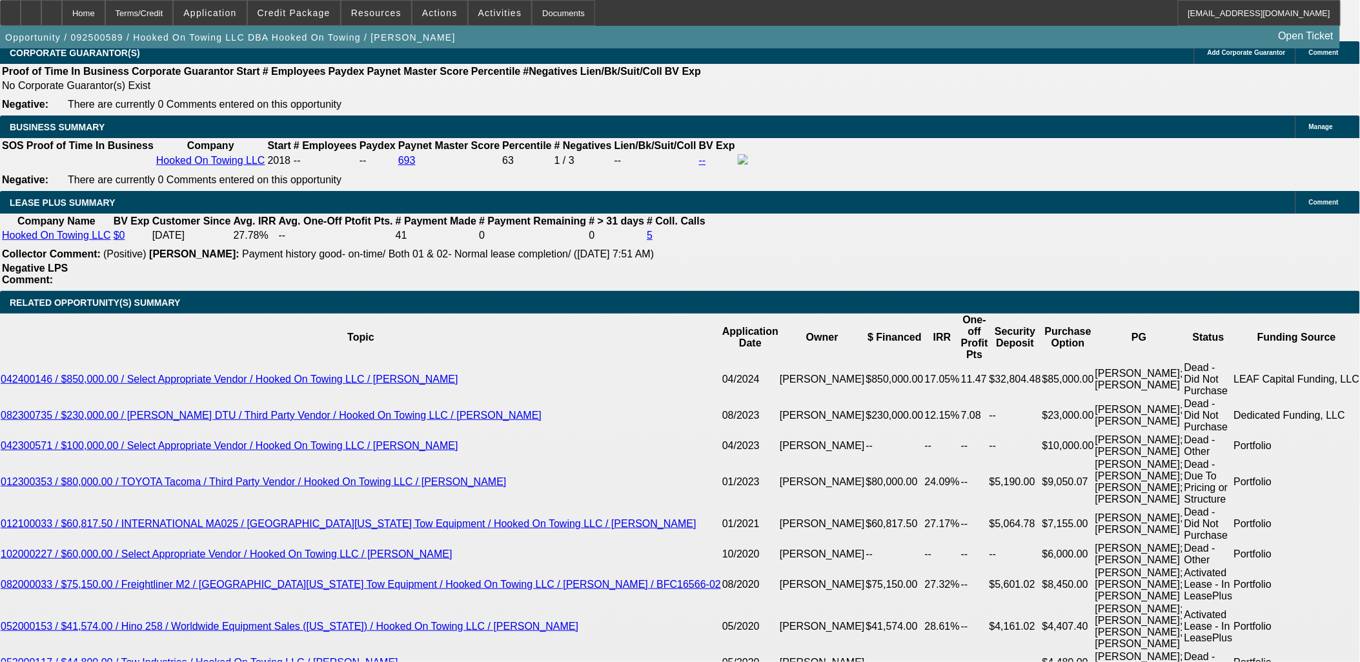
select select "1"
select select "2"
select select "4"
select select "1"
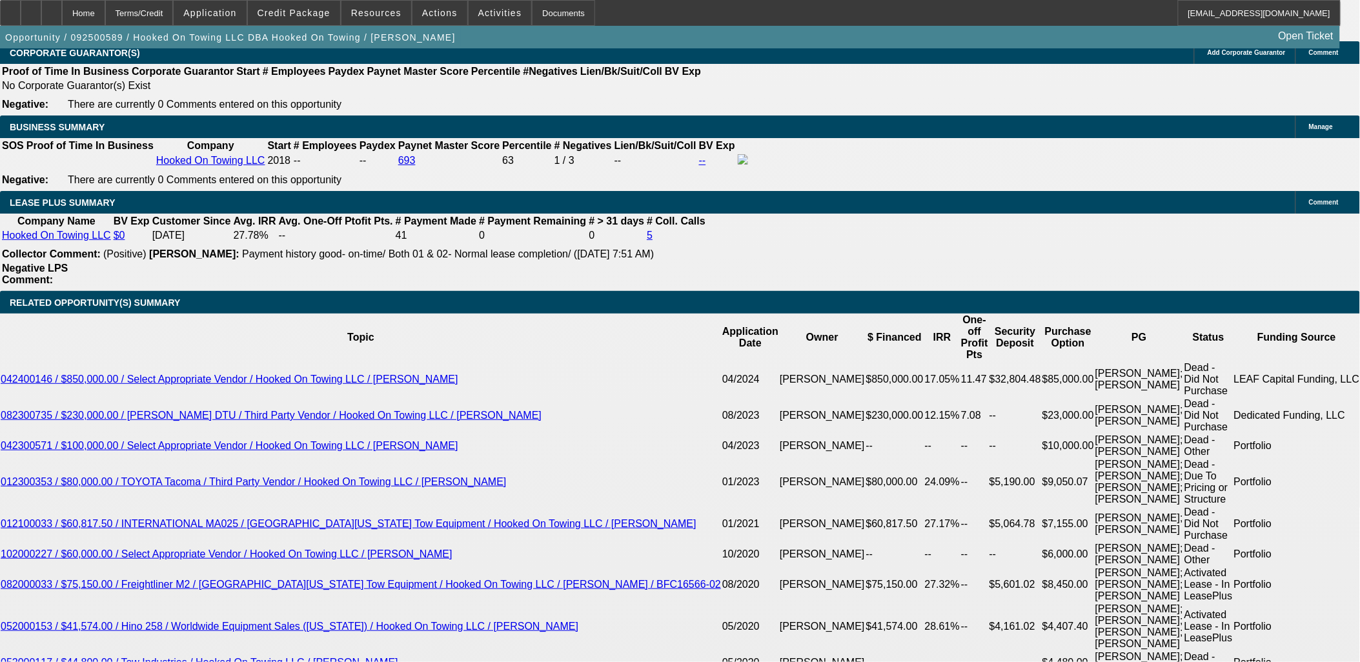
select select "4"
select select "1"
select select "6"
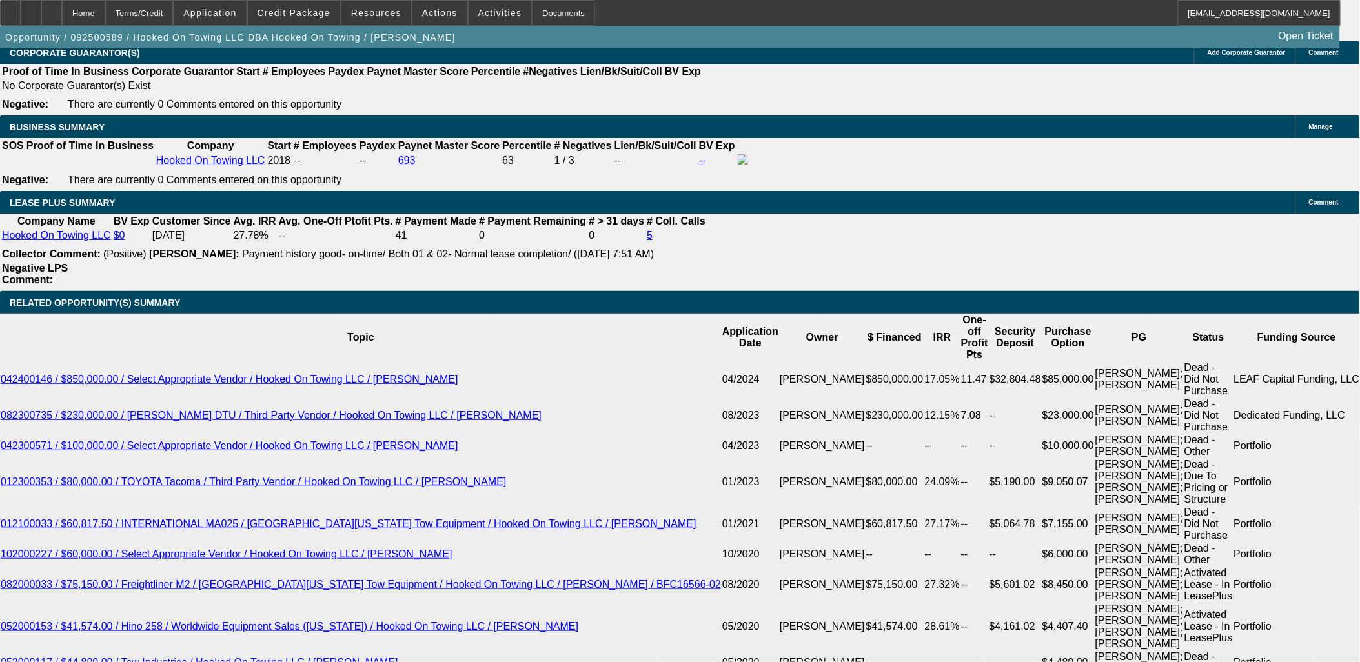
select select "0"
select select "0.1"
select select "4"
select select "0"
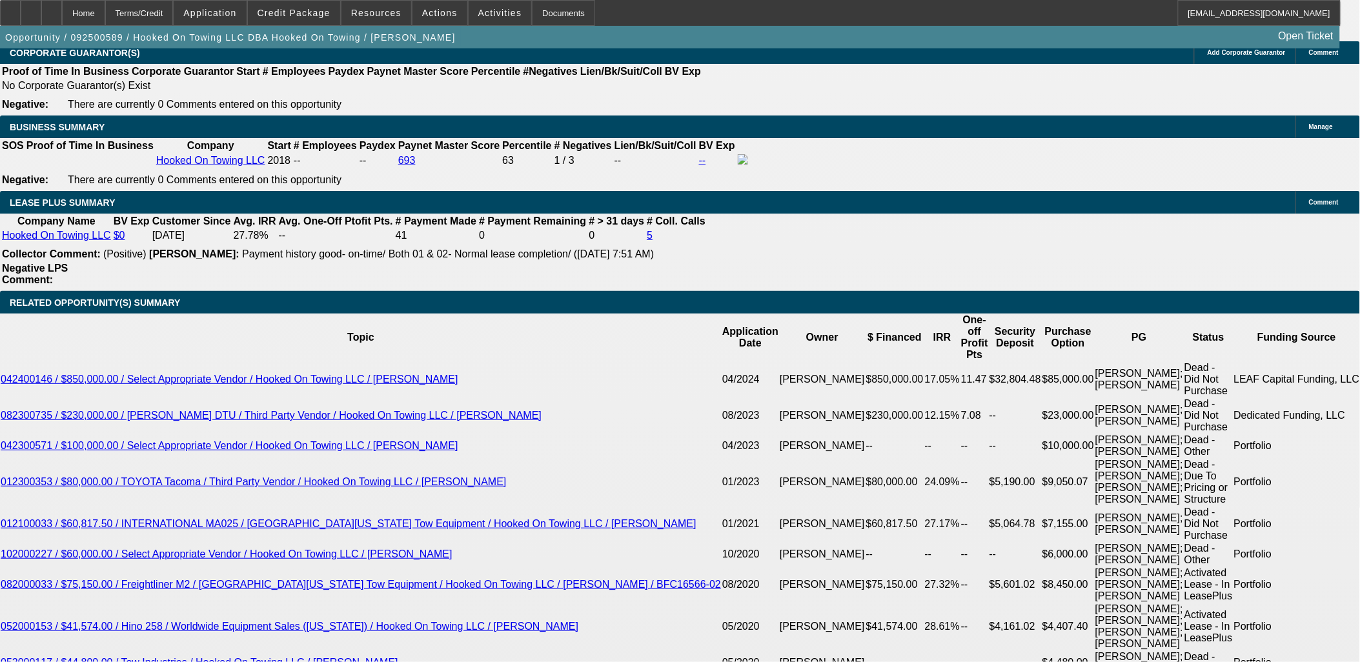
select select "0"
select select "0.1"
select select "4"
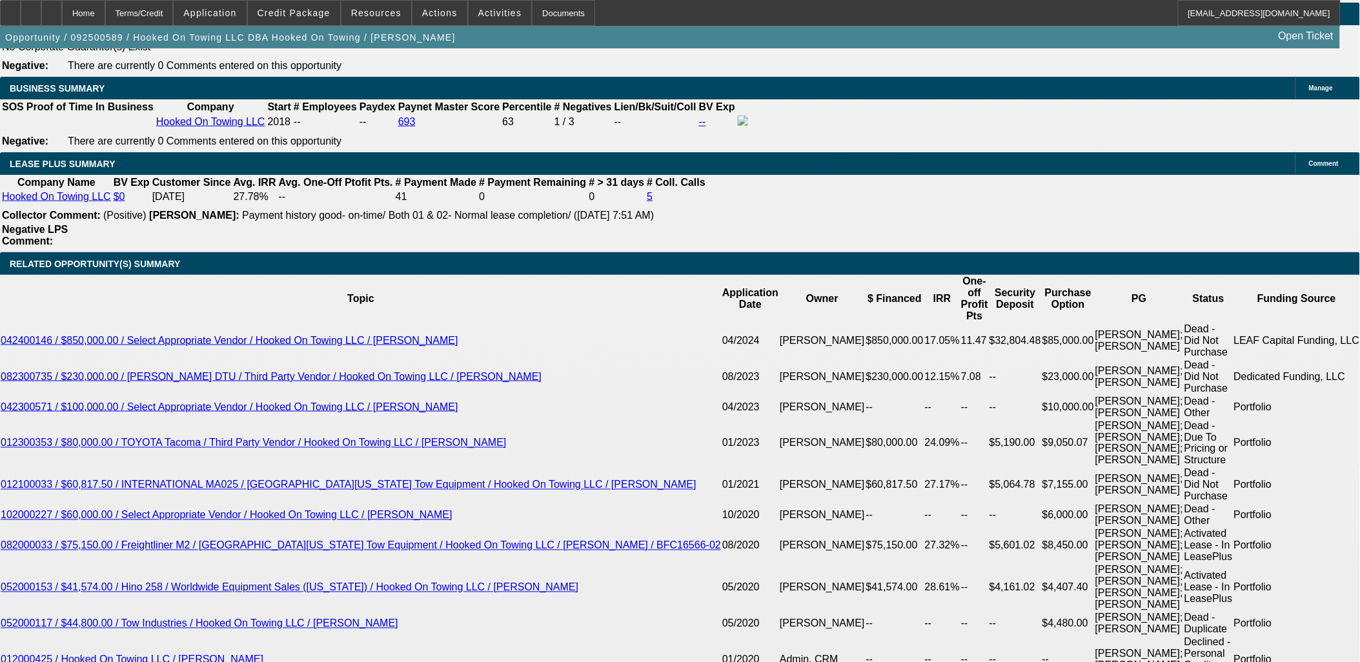
select select "0"
select select "3"
select select "0.1"
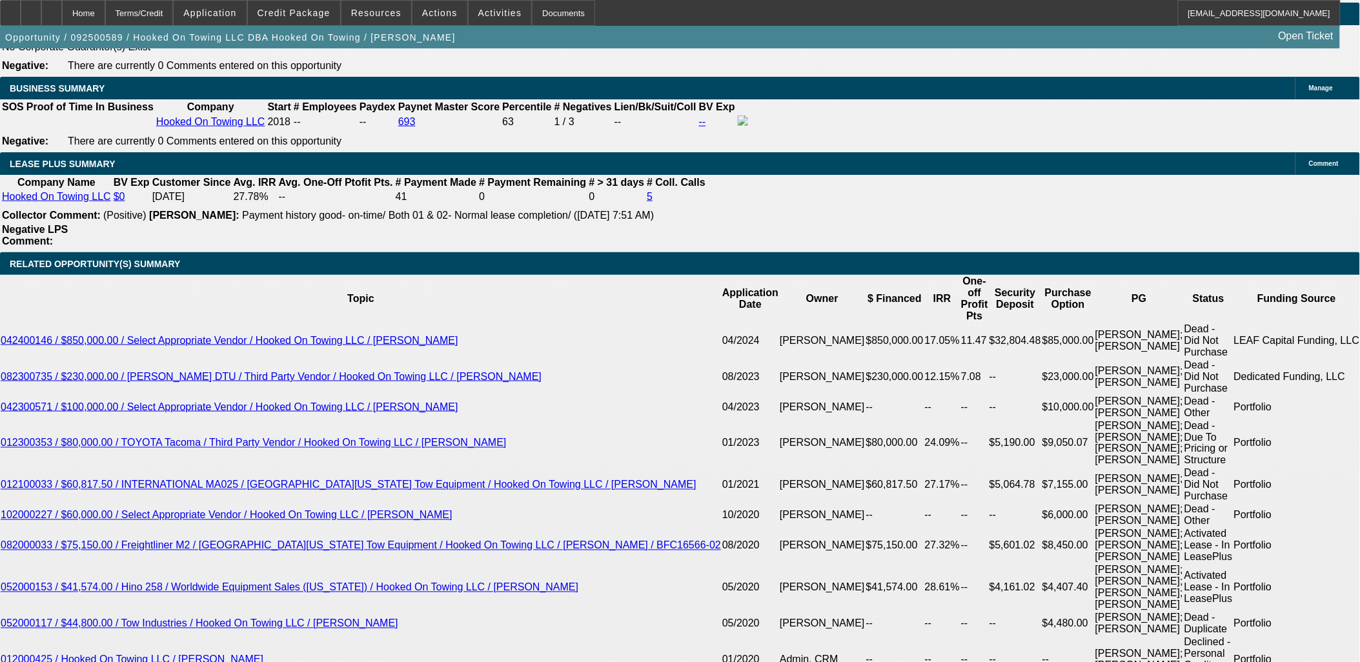
select select "4"
select select "0"
select select "2"
select select "0.1"
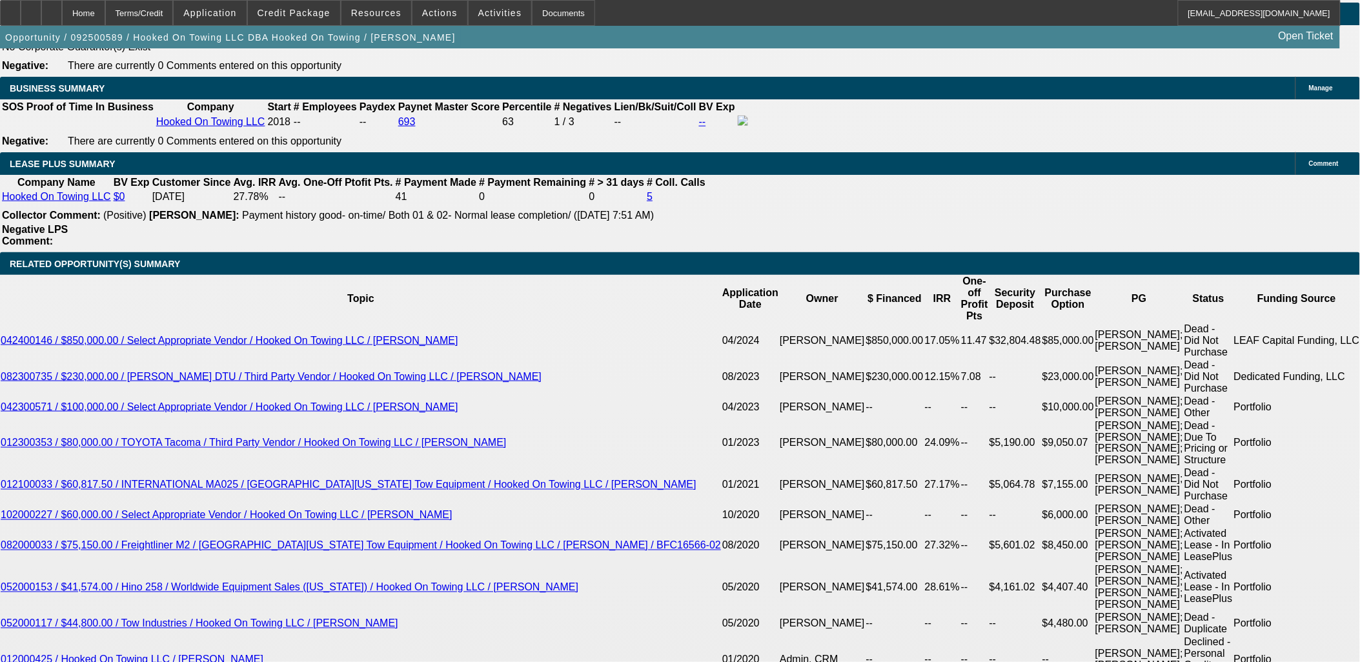
select select "4"
select select "0"
select select "0.1"
select select "4"
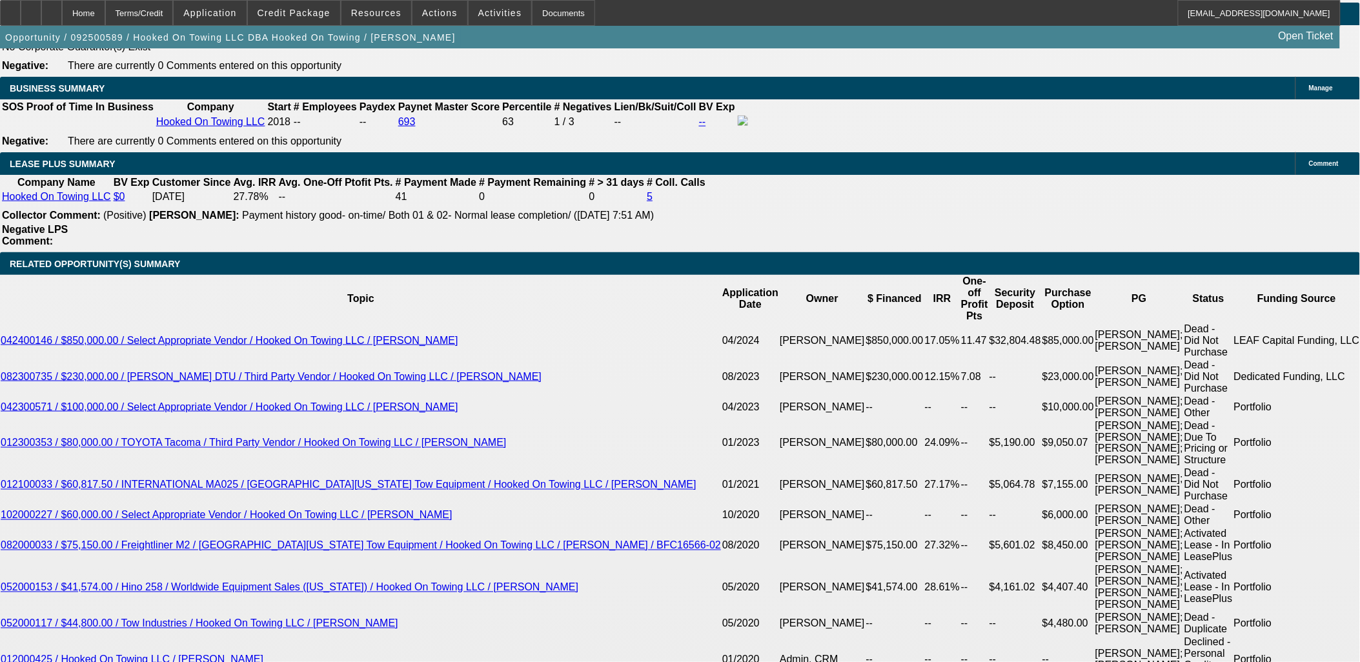
select select "0"
select select "6"
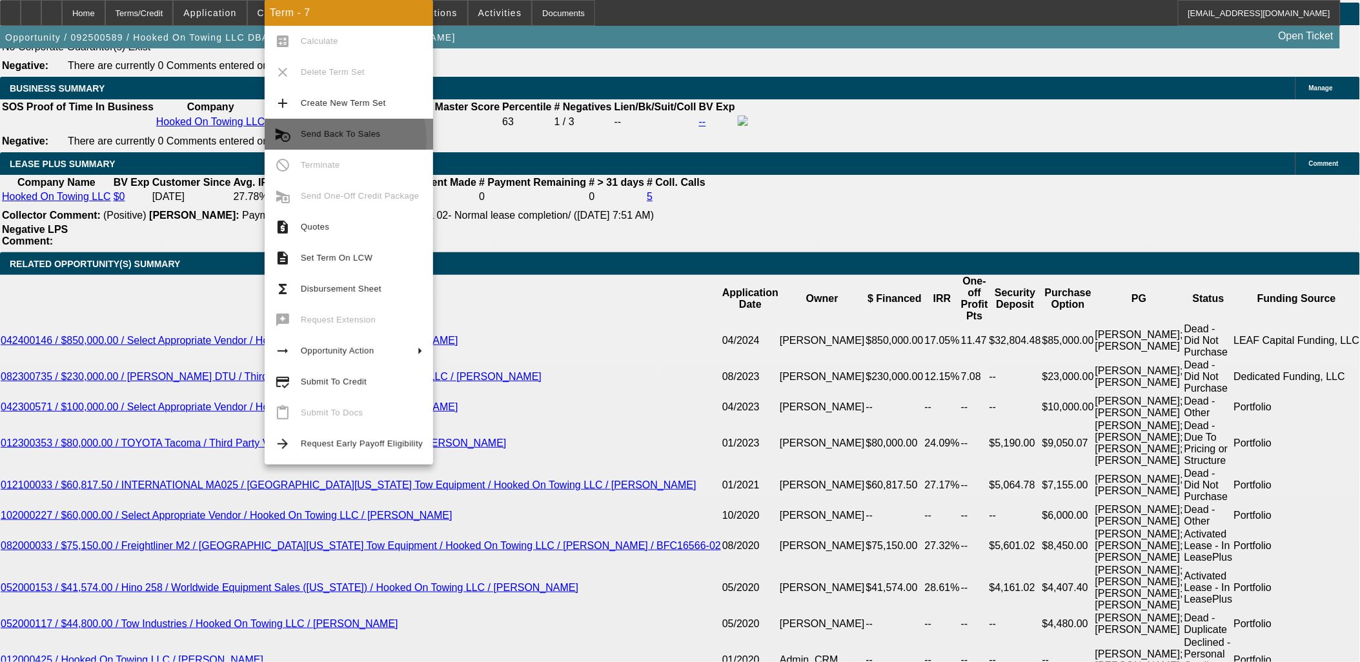
click at [320, 141] on span "Send Back To Sales" at bounding box center [362, 134] width 122 height 15
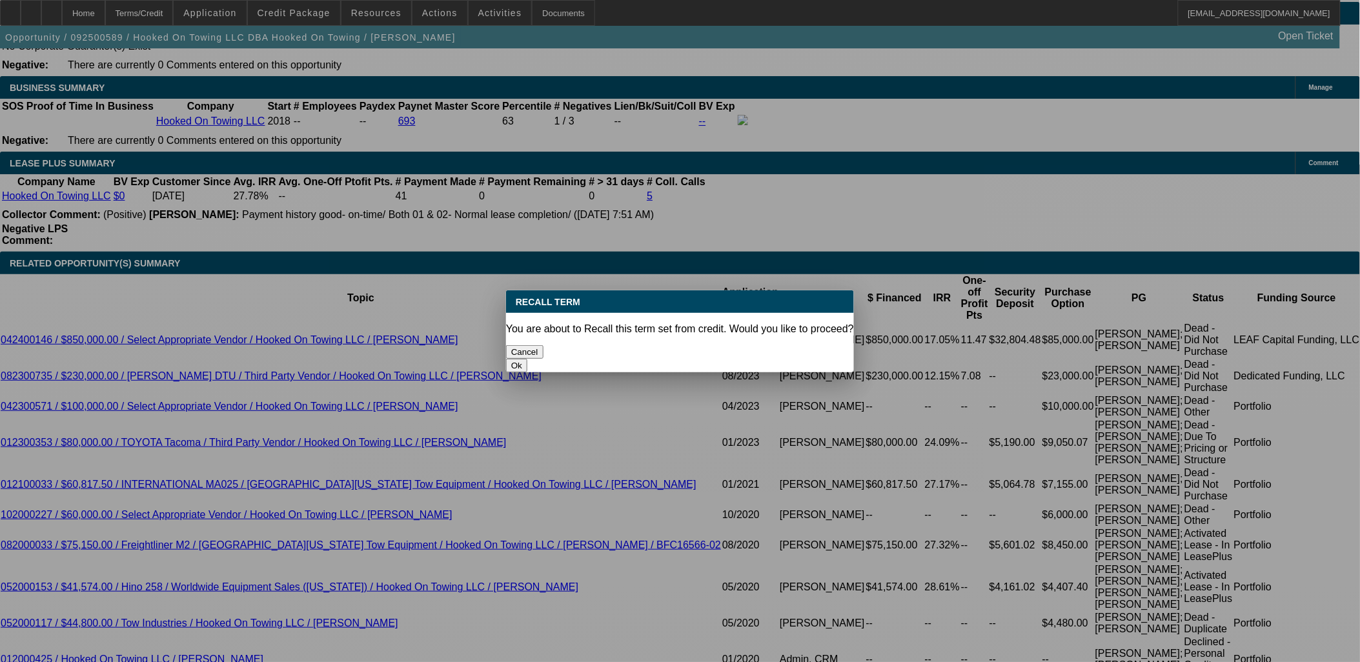
click at [527, 359] on button "Ok" at bounding box center [516, 366] width 21 height 14
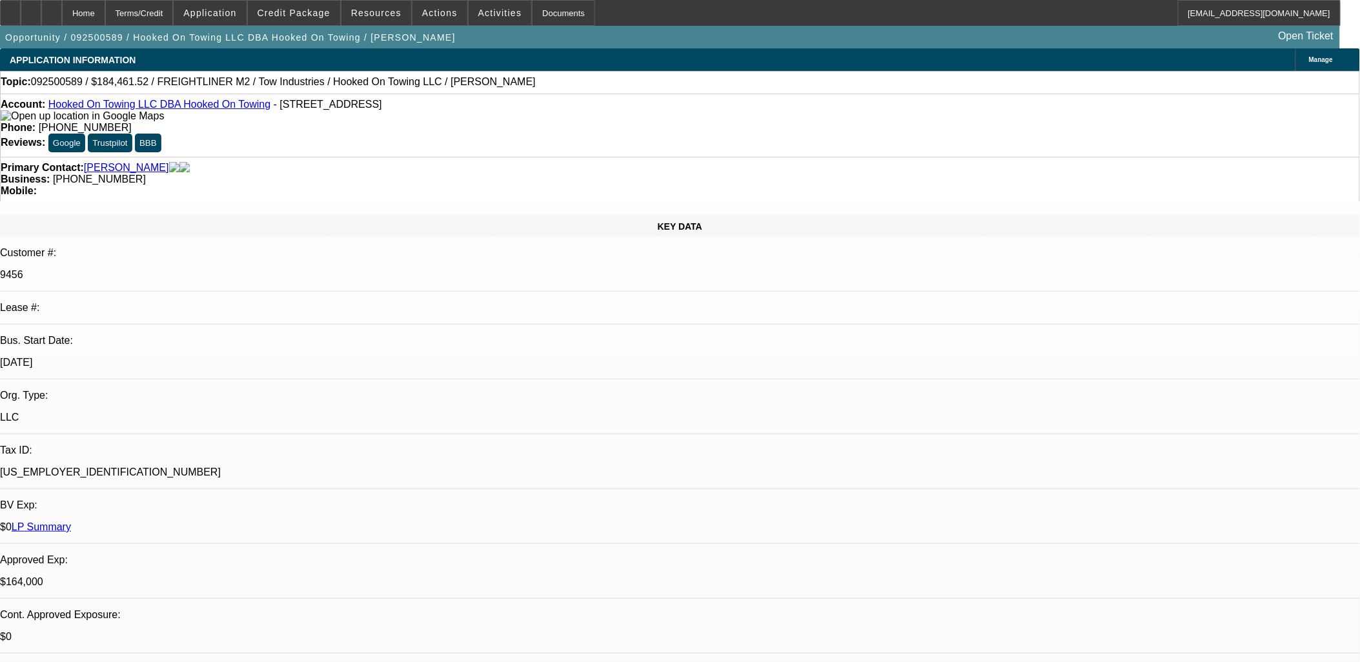
type textarea "send back"
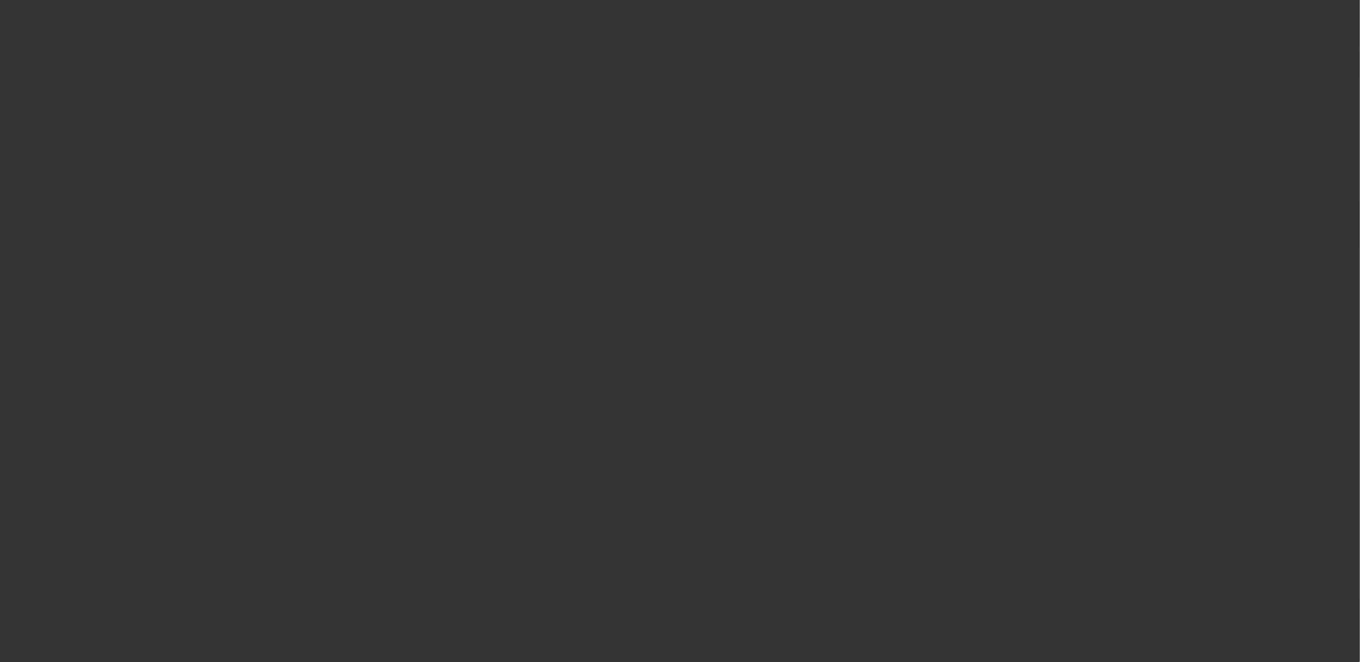
select select "0"
select select "3"
select select "0.1"
select select "4"
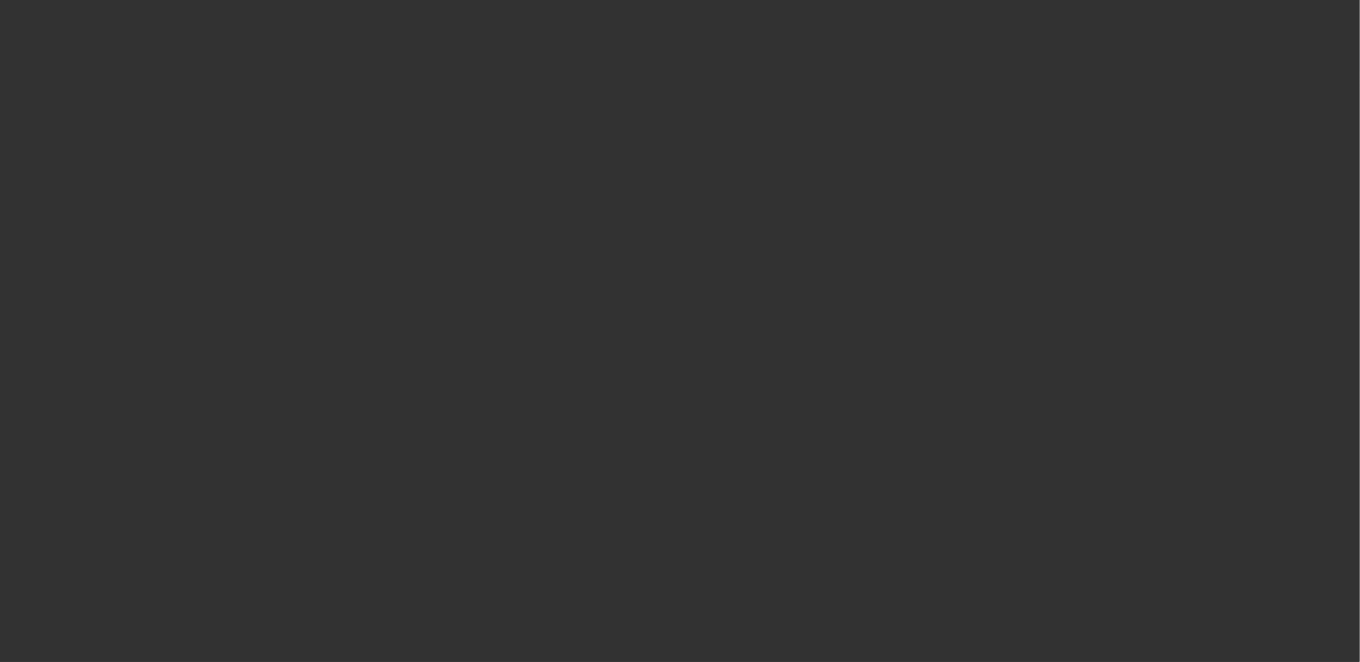
select select "0"
select select "3"
select select "0.1"
select select "4"
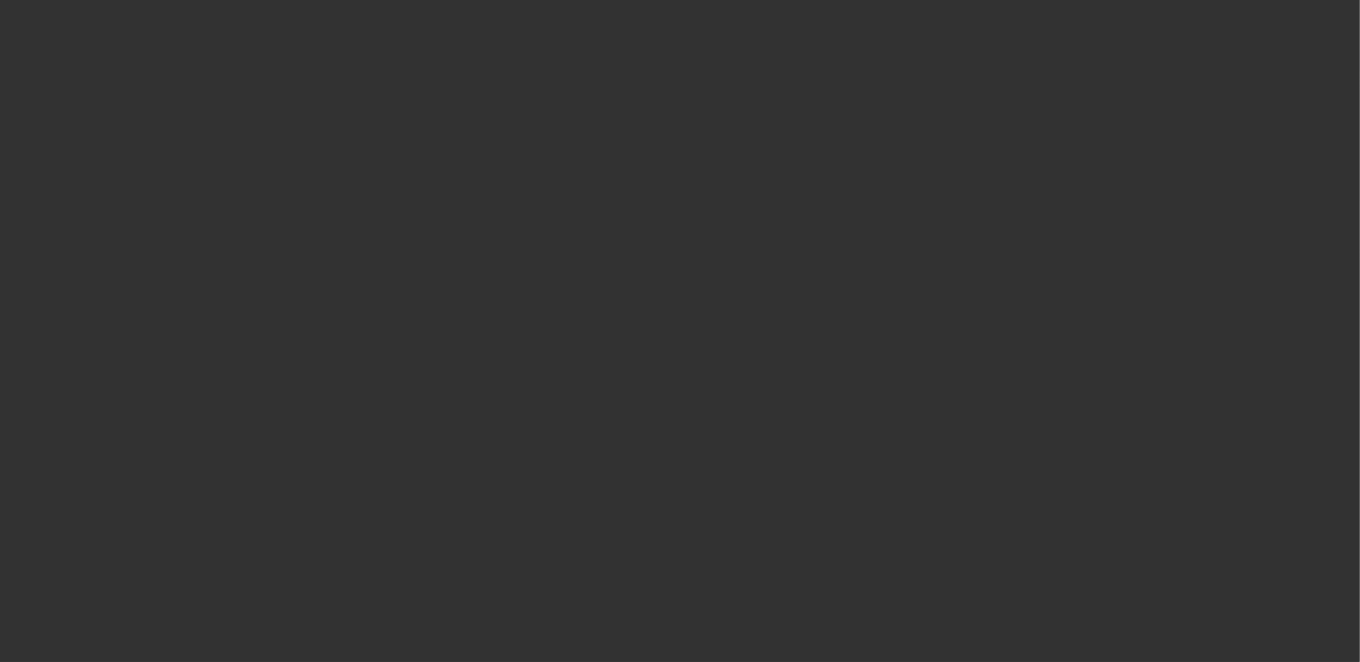
select select "0"
select select "2"
select select "0.1"
select select "4"
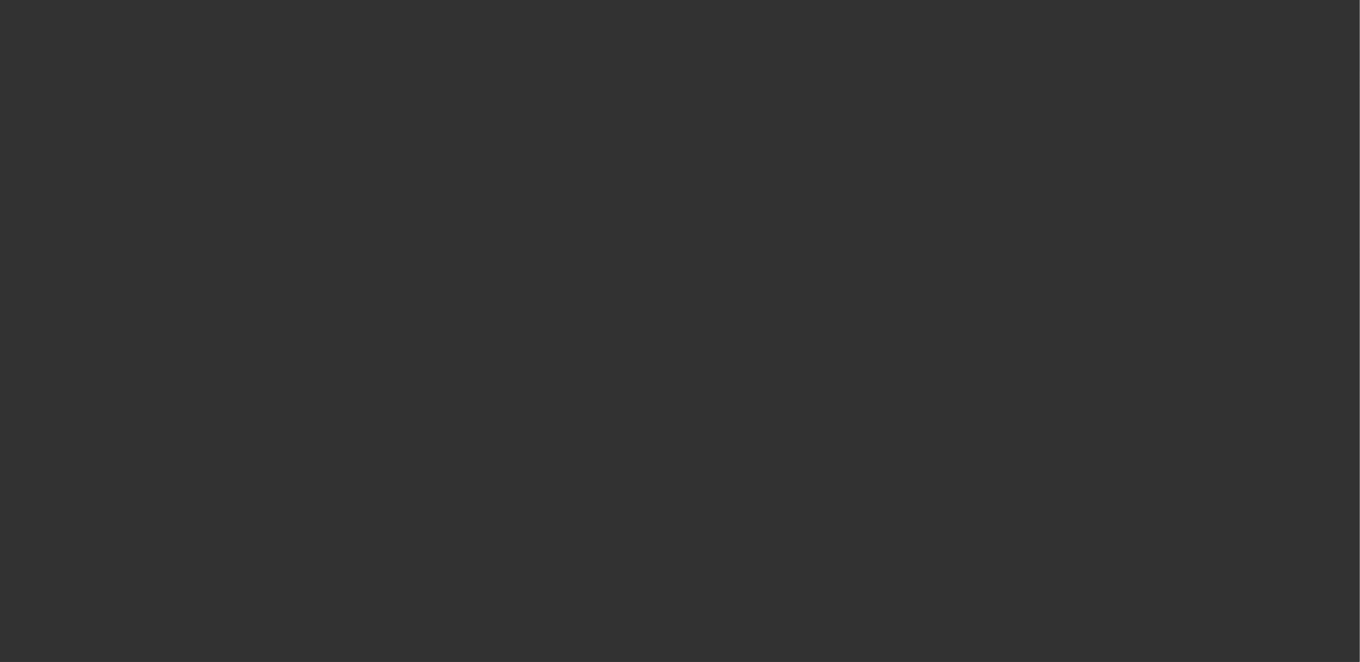
select select "0"
select select "0.1"
select select "4"
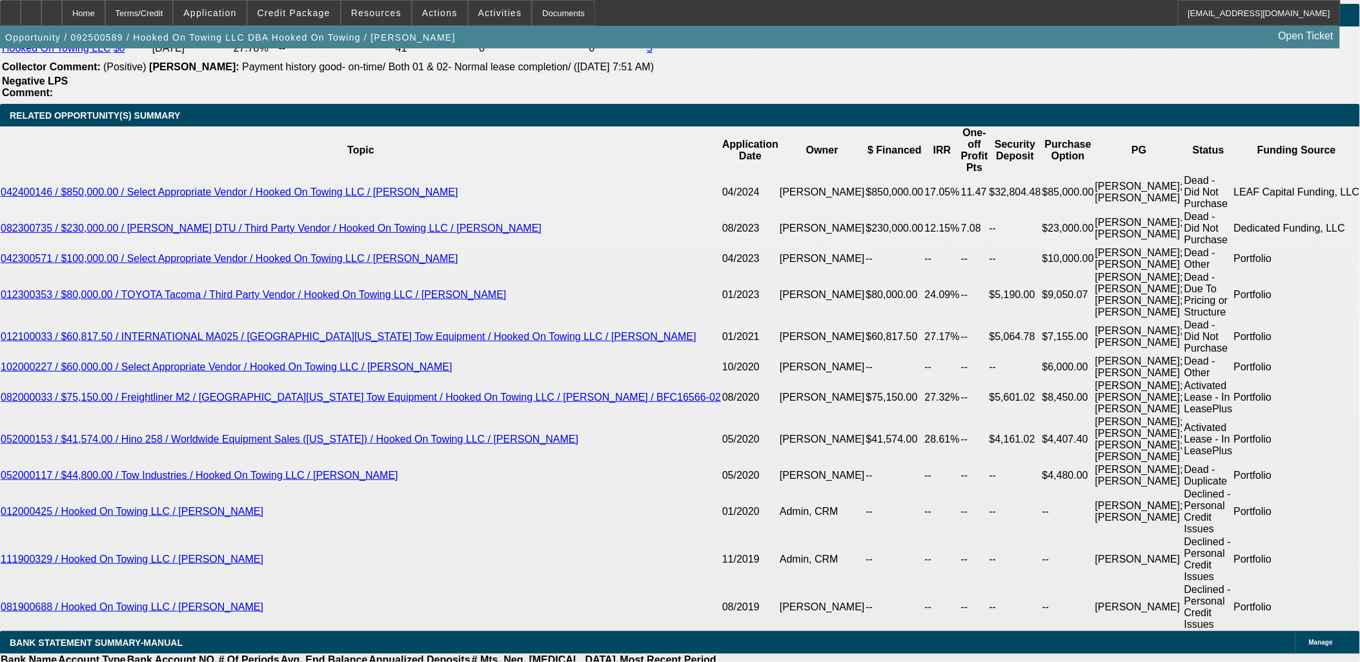
scroll to position [2295, 0]
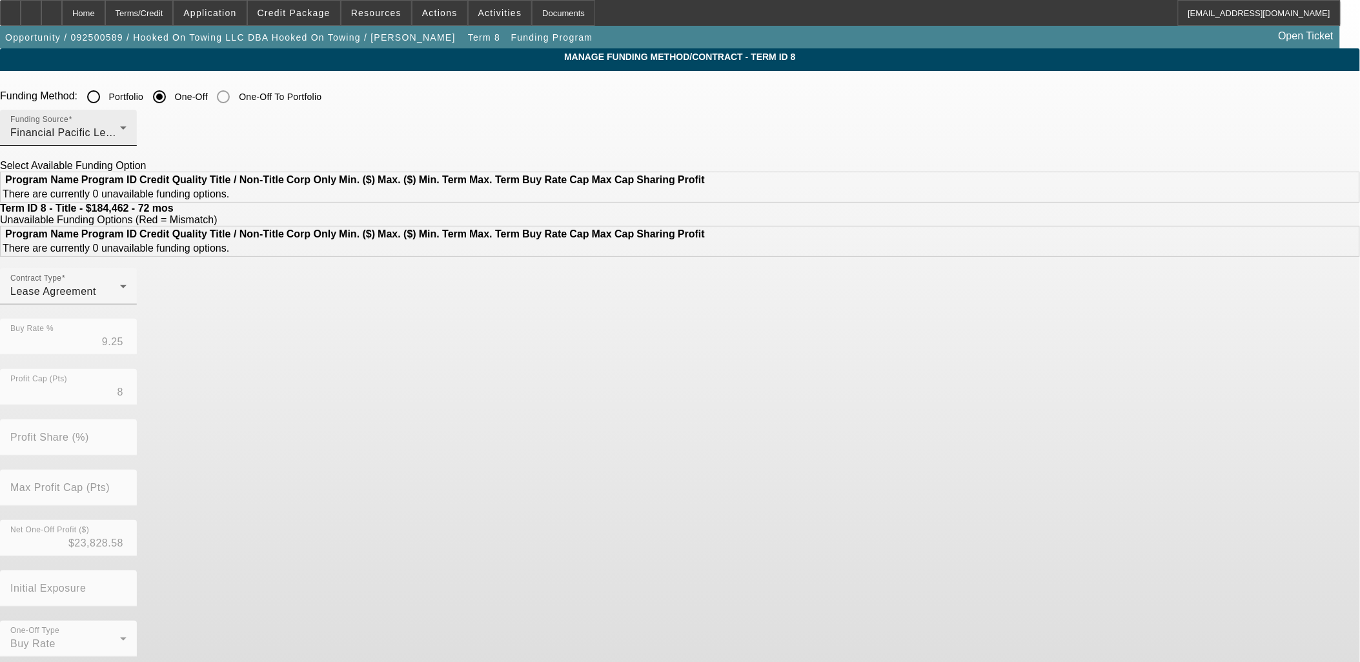
click at [156, 130] on span "Financial Pacific Leasing, Inc." at bounding box center [83, 132] width 146 height 11
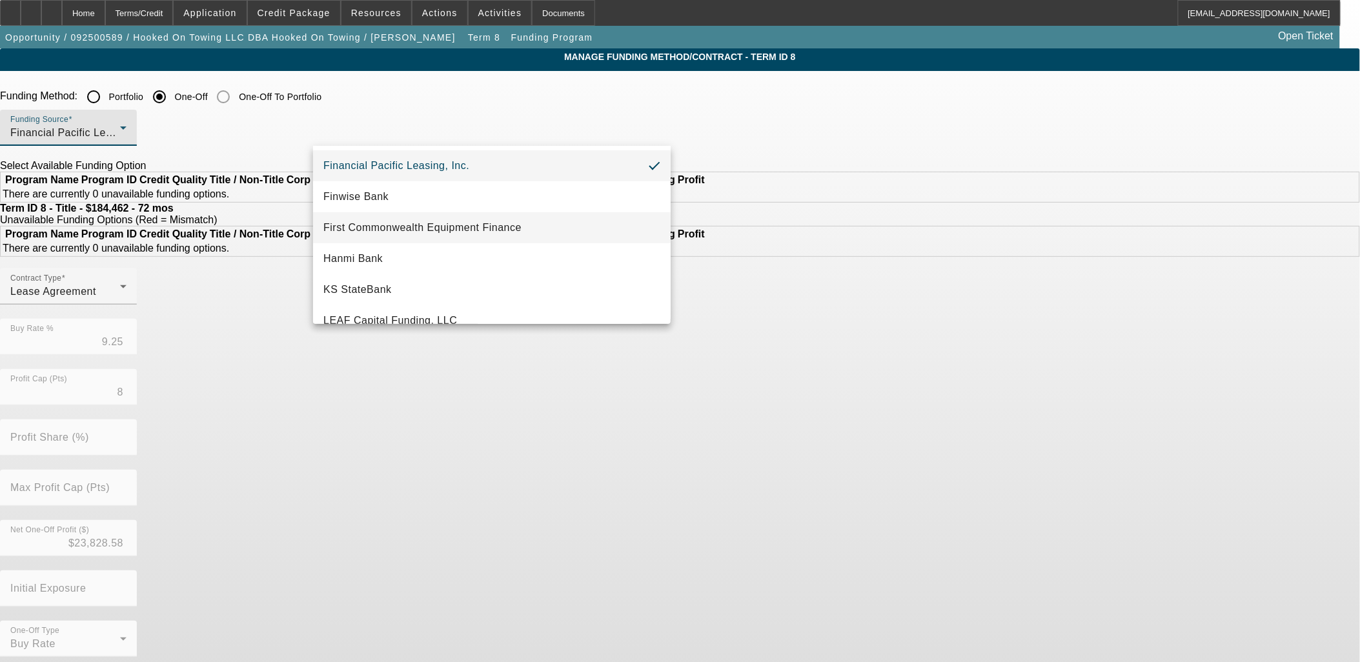
scroll to position [157, 0]
click at [382, 192] on span "Finwise Bank" at bounding box center [355, 195] width 65 height 15
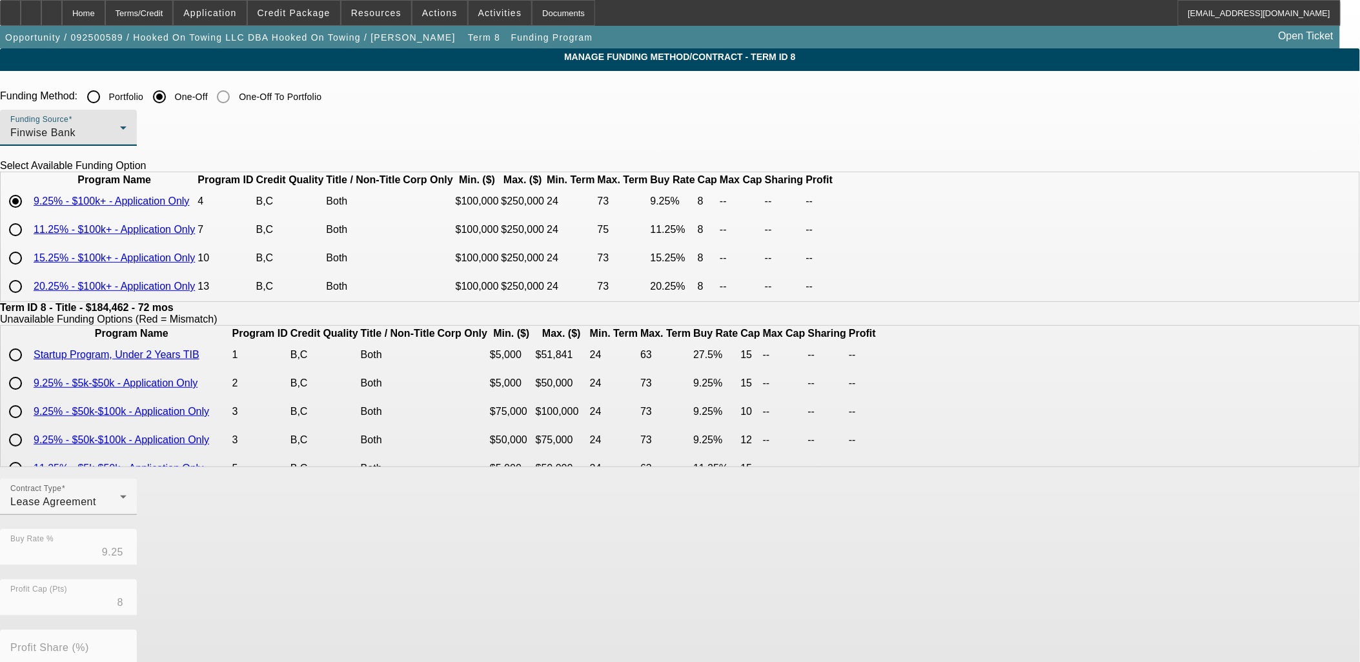
click at [120, 134] on div "Finwise Bank" at bounding box center [65, 132] width 110 height 15
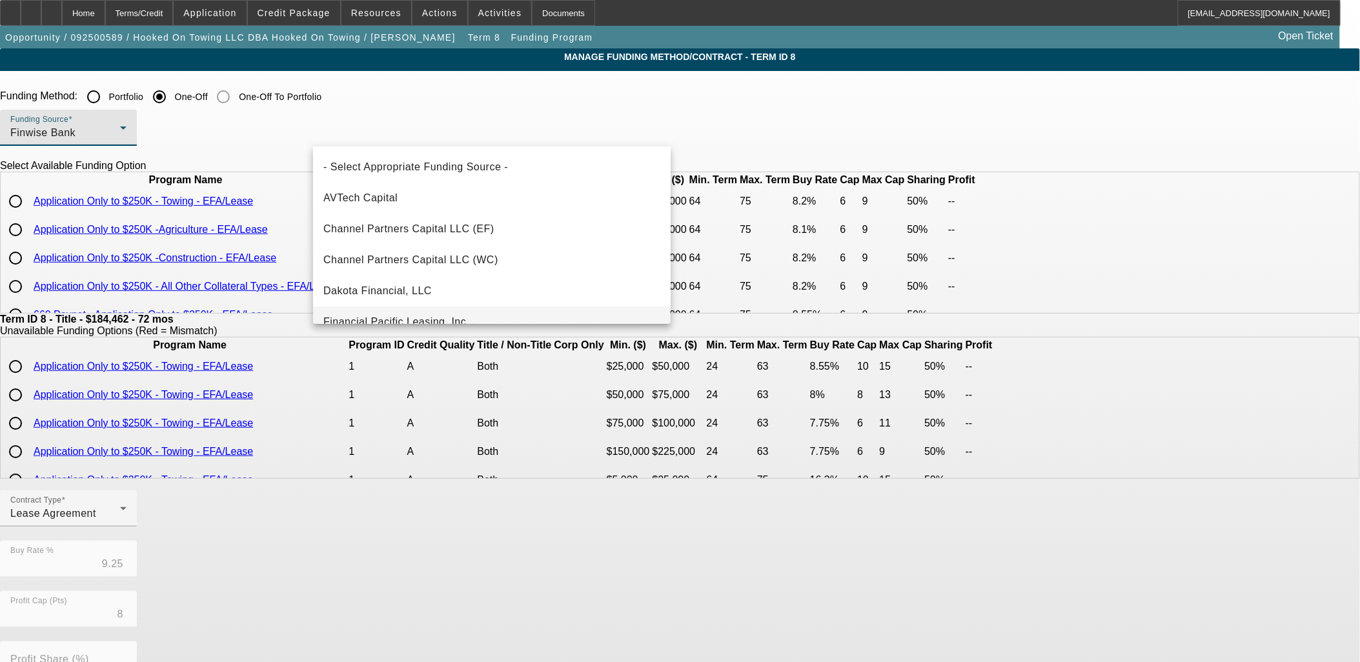
scroll to position [44, 0]
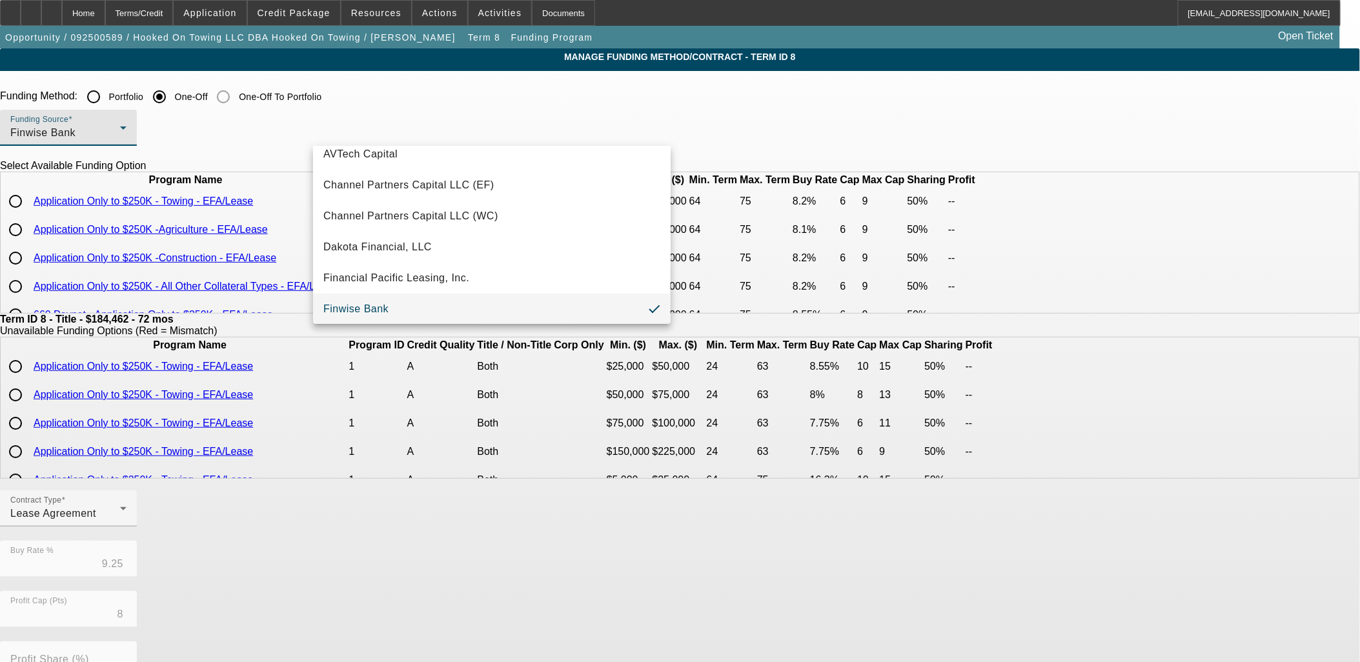
click at [221, 250] on div at bounding box center [680, 331] width 1360 height 662
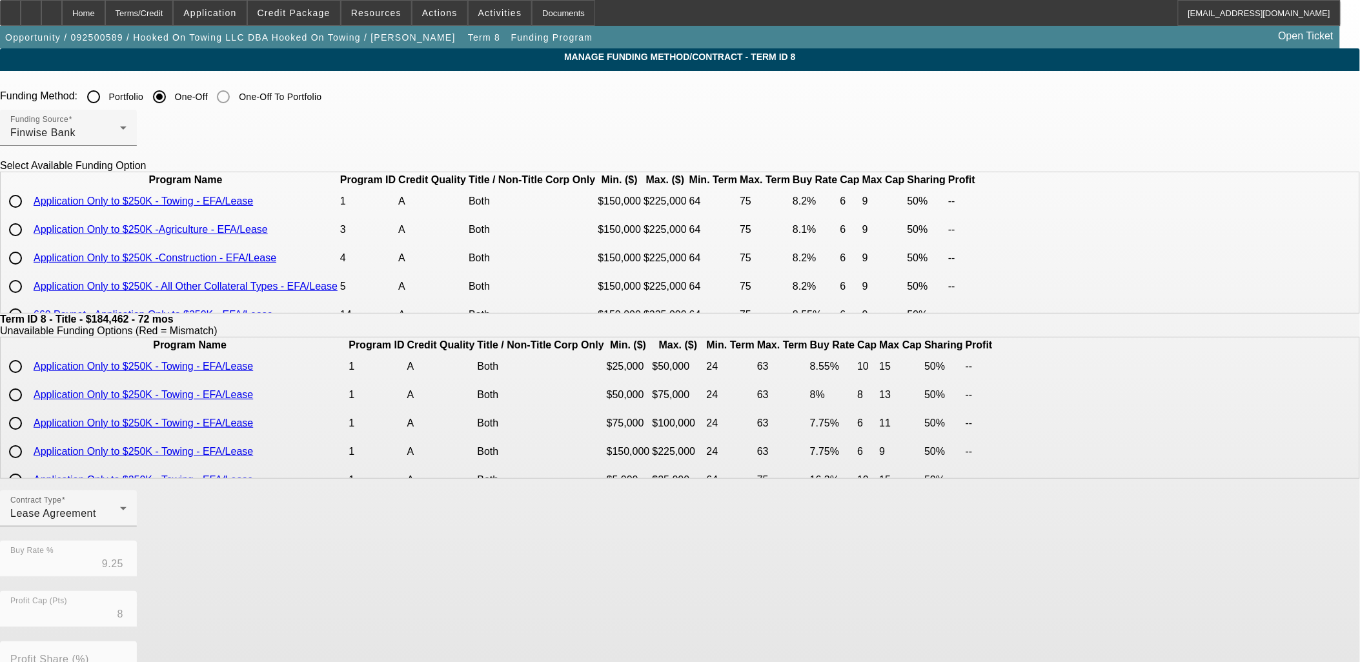
click at [28, 214] on input "radio" at bounding box center [16, 201] width 26 height 26
radio input "true"
type input "8.20"
type input "6"
type input "50.00"
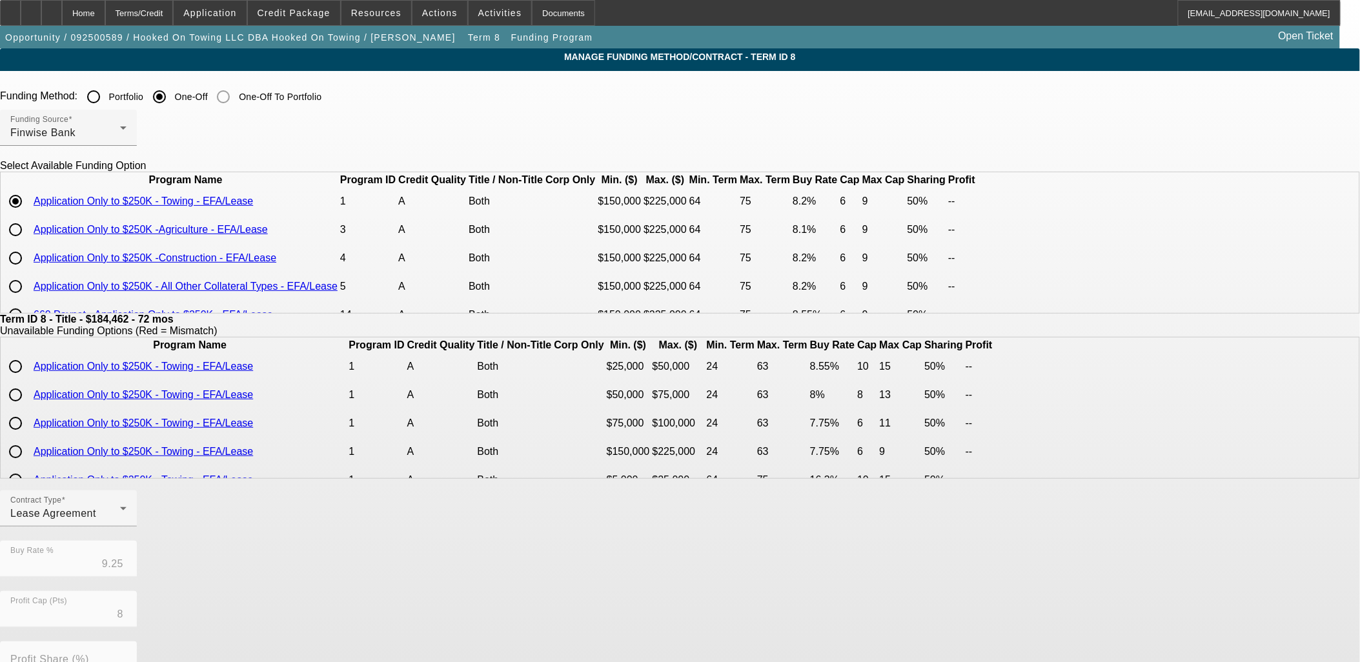
type input "9"
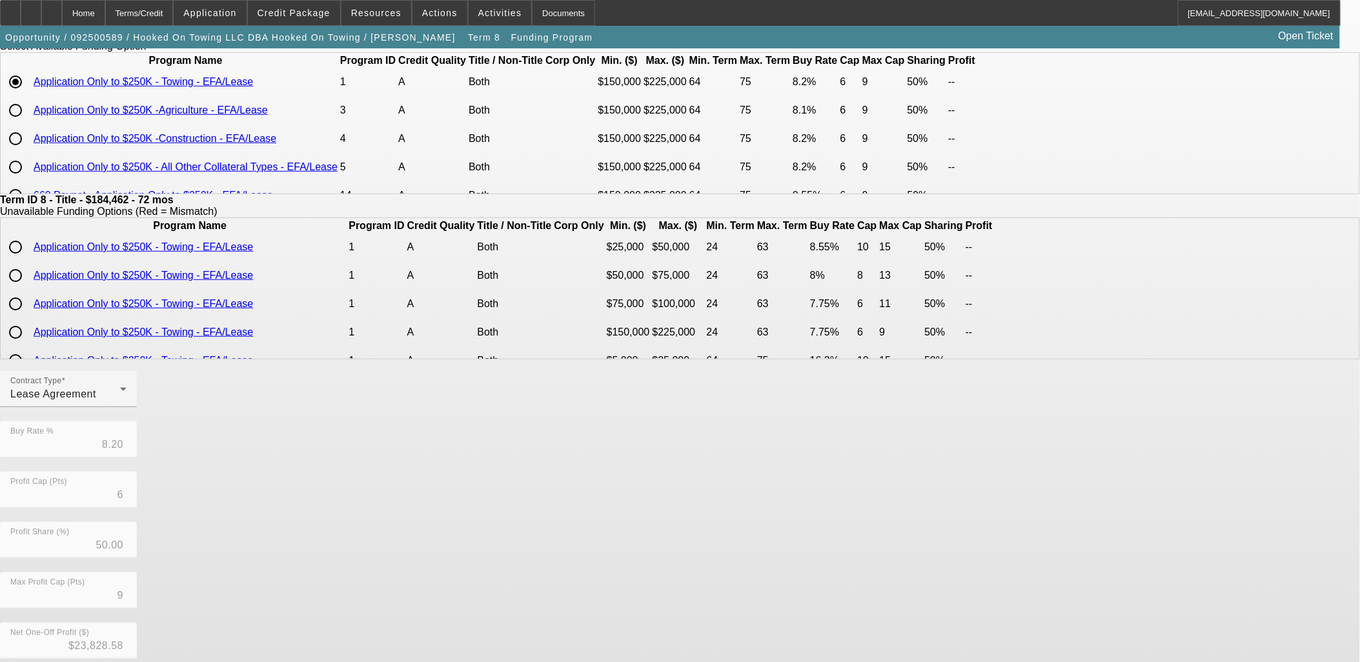
scroll to position [227, 0]
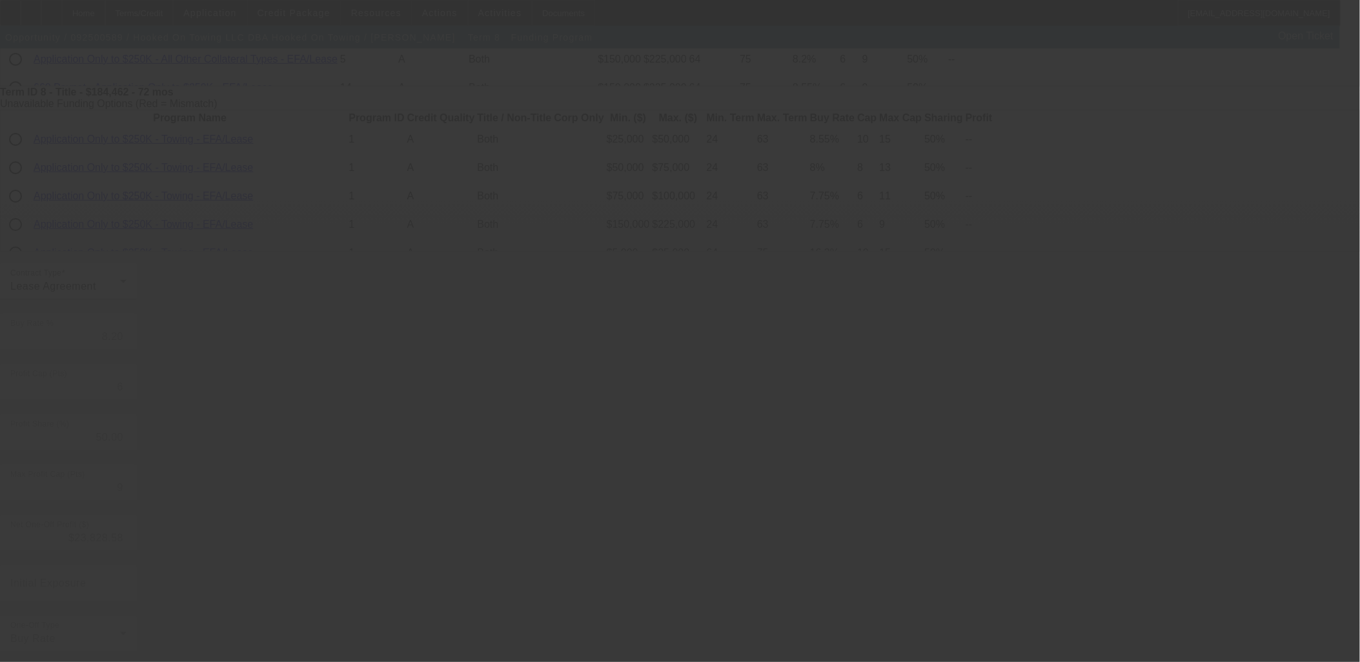
type input "9.25"
type input "8"
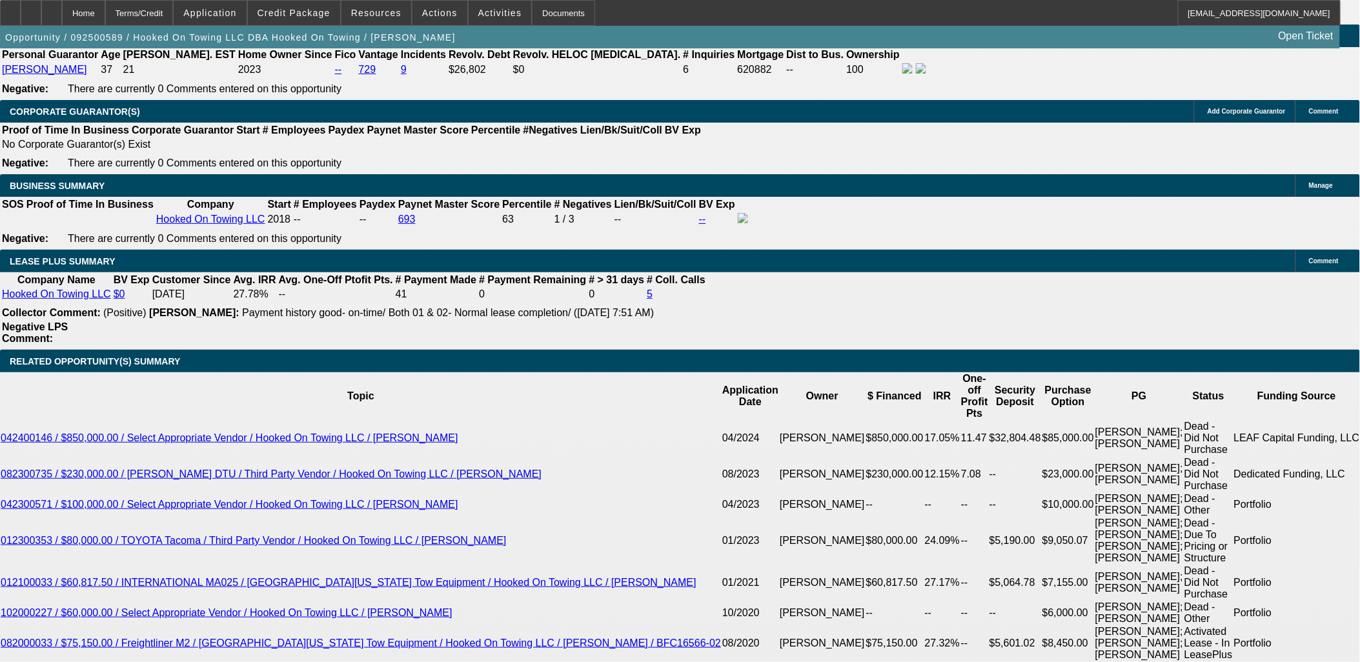
select select "0"
select select "3"
select select "0.1"
select select "4"
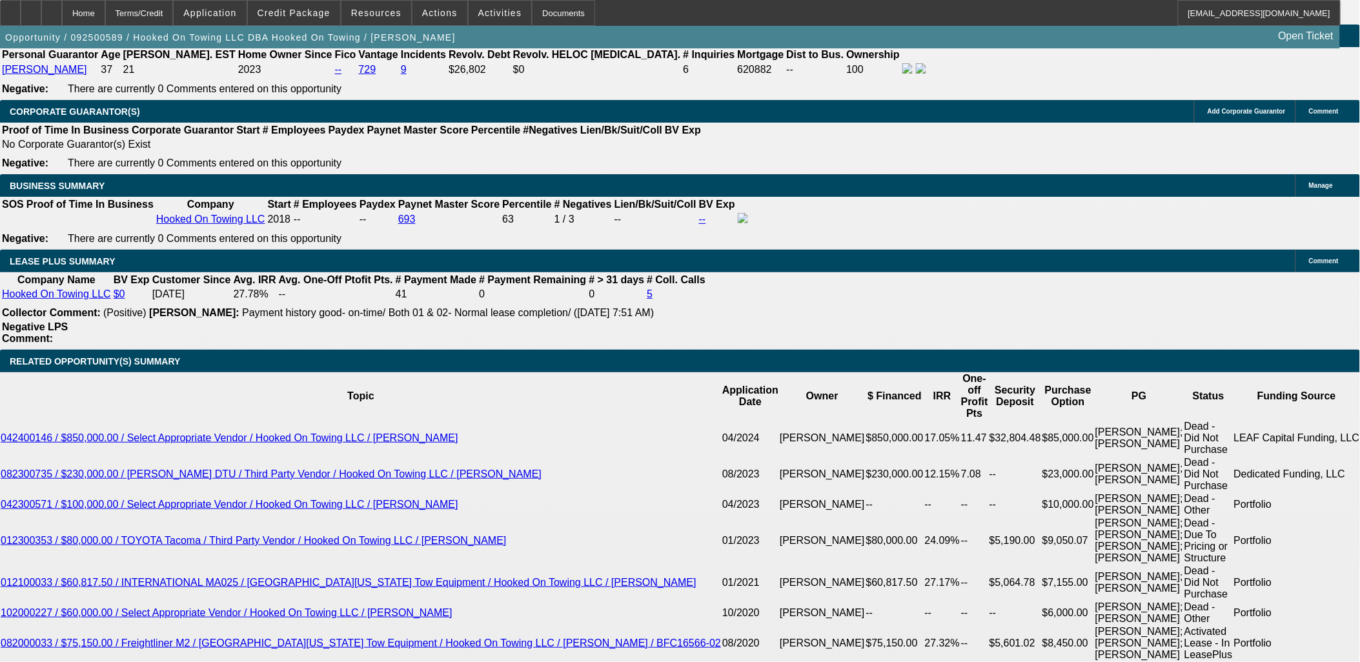
select select "0"
select select "3"
select select "0.1"
select select "4"
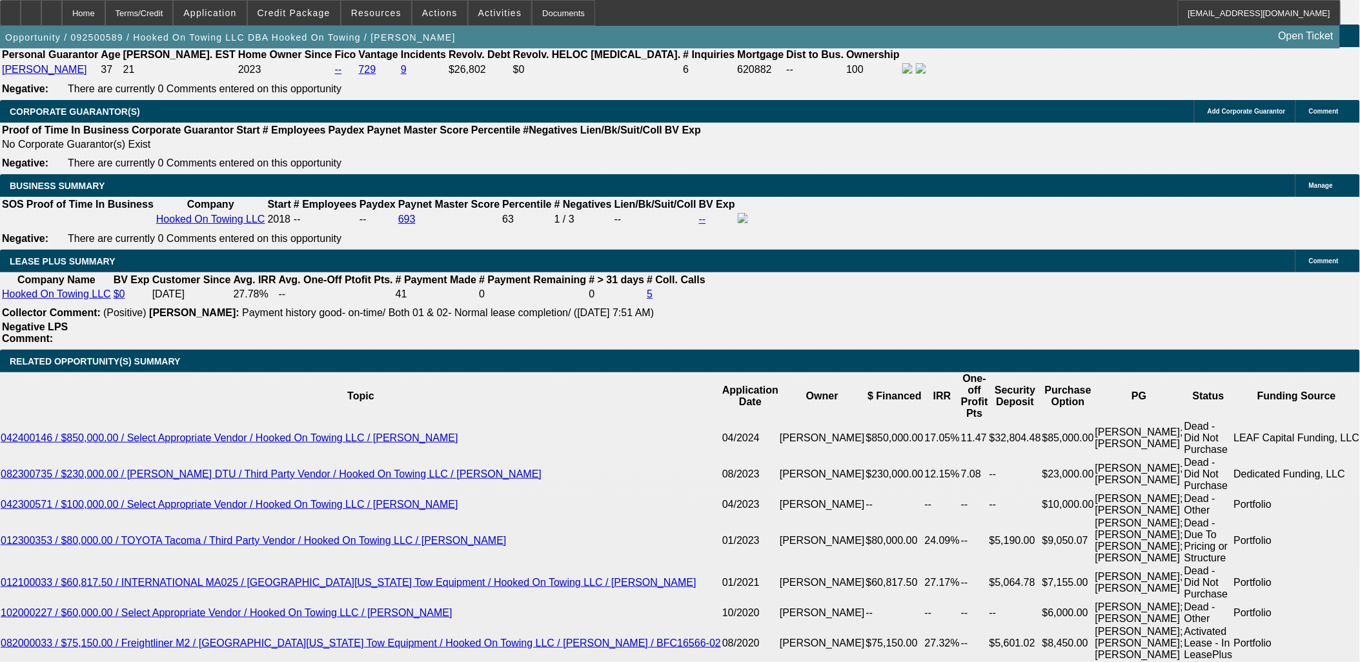
select select "0"
select select "2"
select select "0.1"
select select "4"
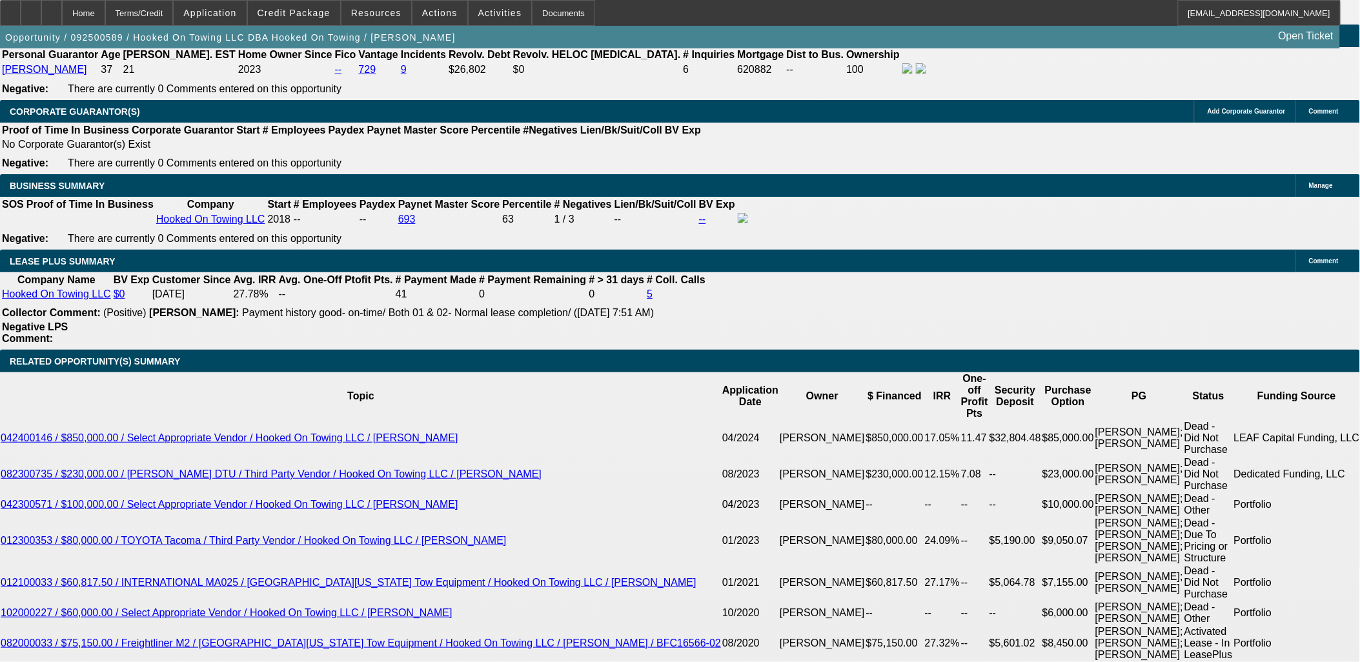
select select "0"
select select "0.1"
select select "4"
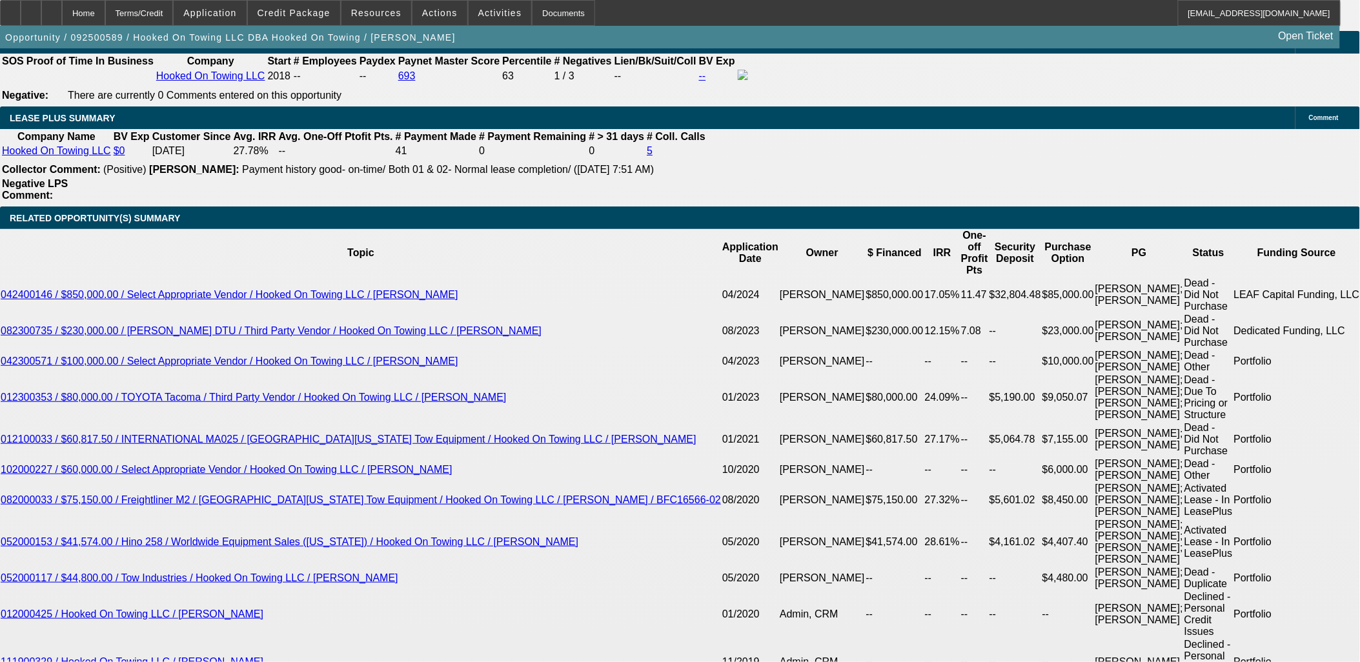
type input "UNKNOWN"
type input "8"
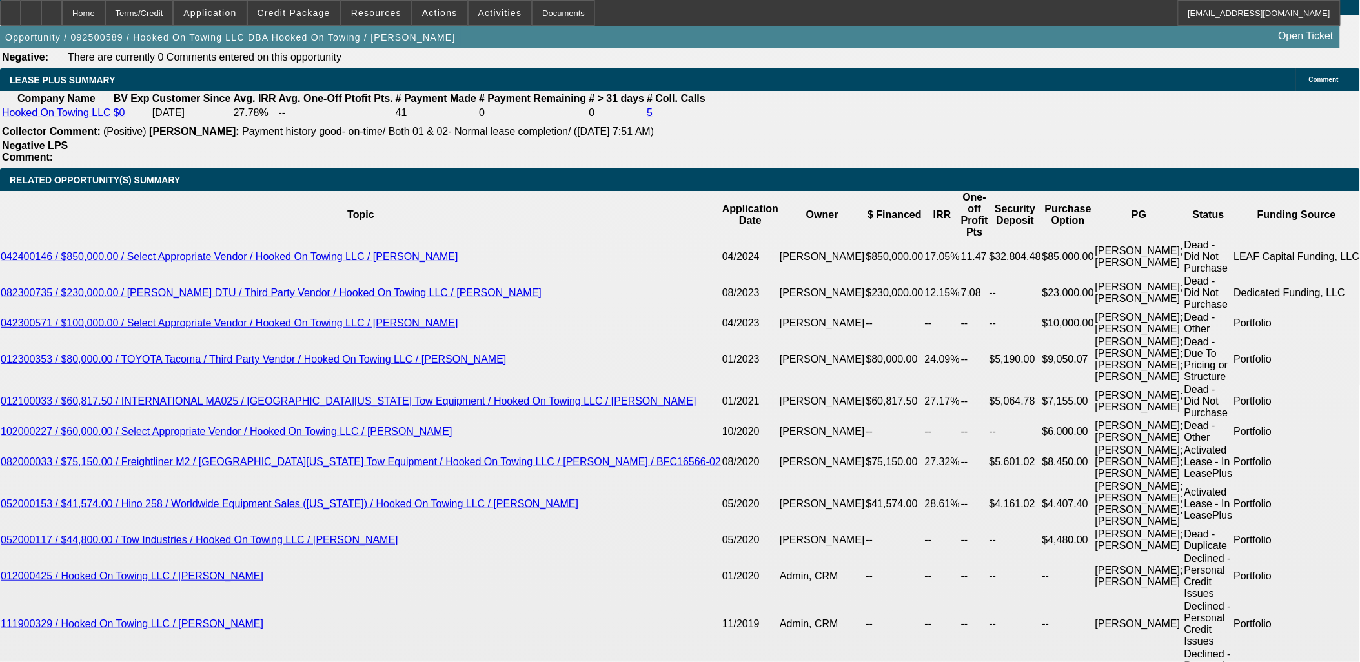
type input "$3,234.21"
type input "8.75"
type input "$3,297.62"
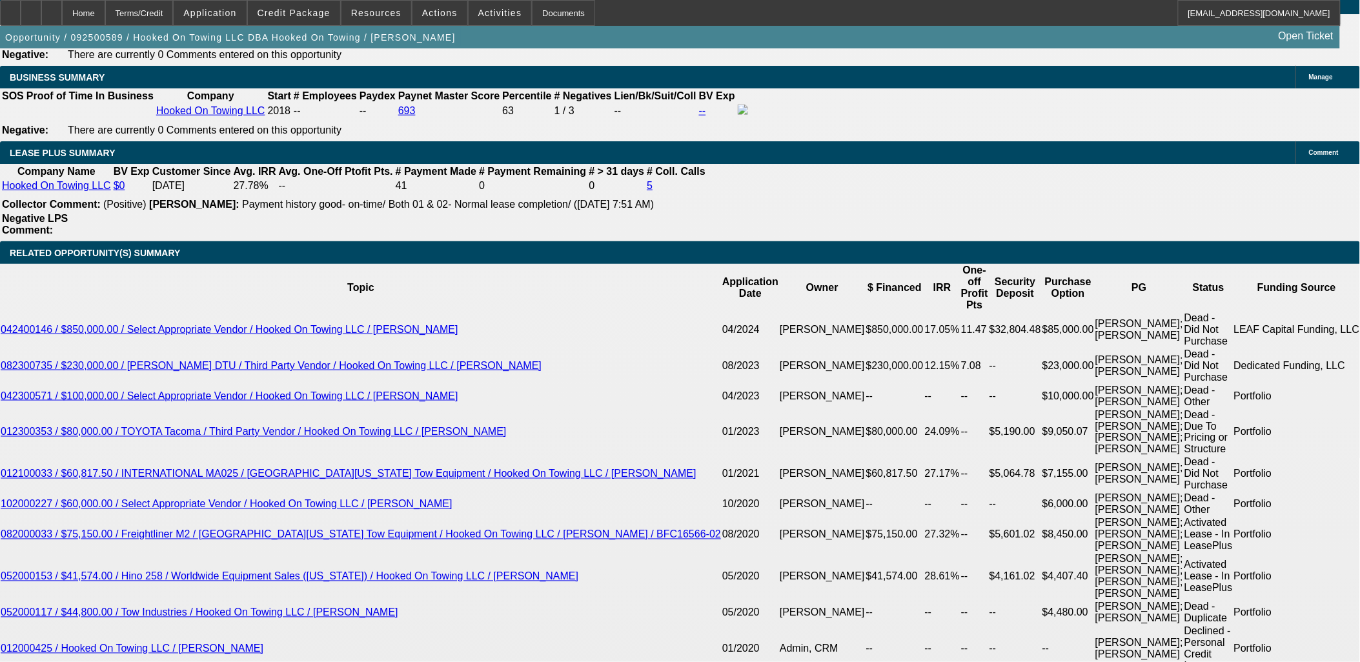
scroll to position [2120, 0]
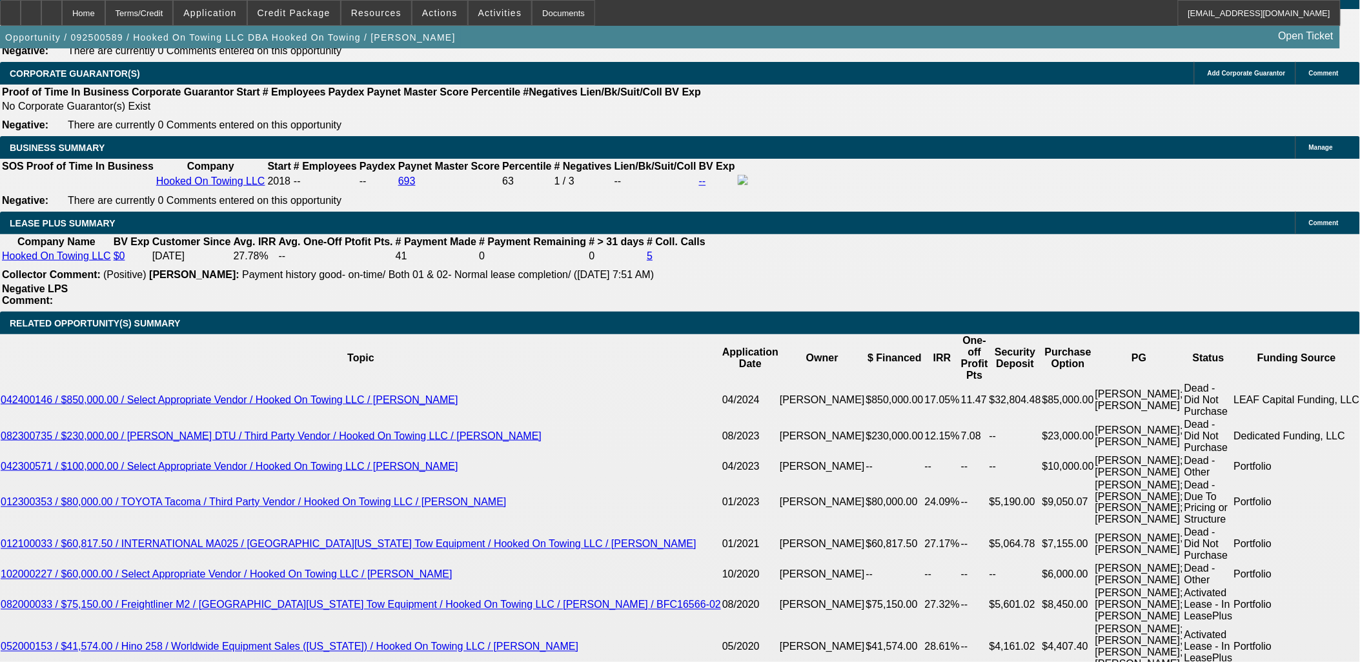
type input "8.75"
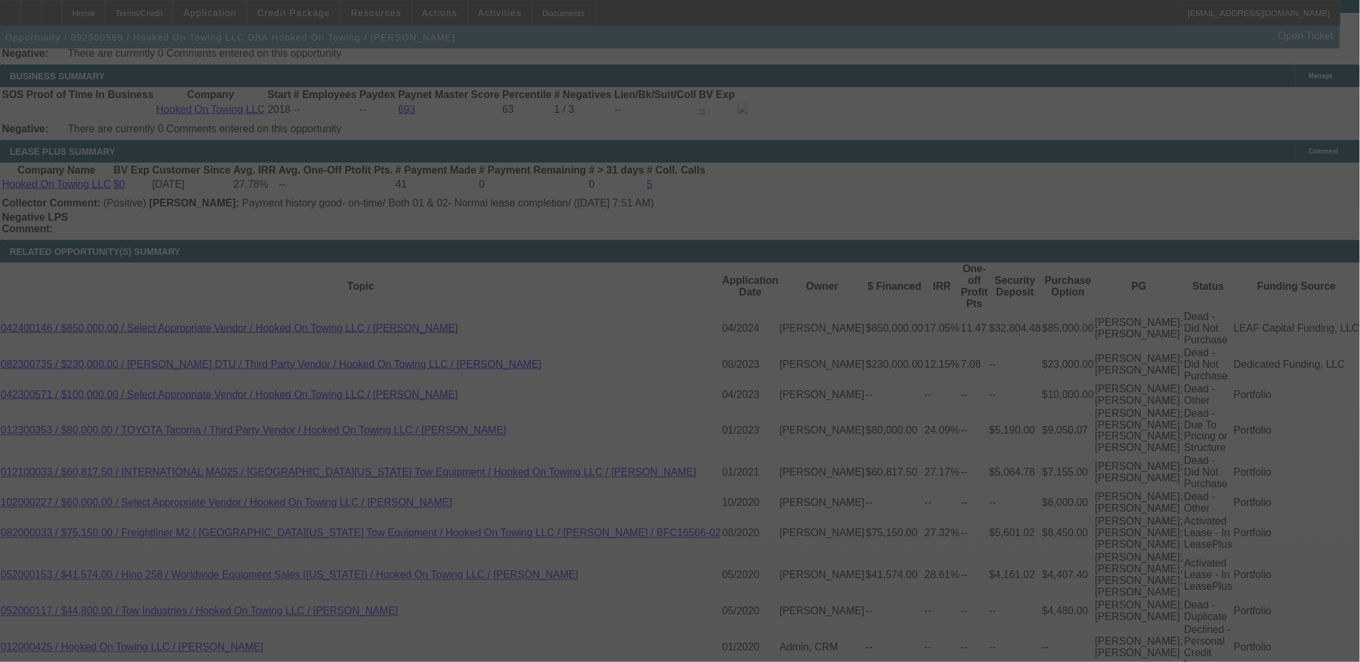
scroll to position [2264, 0]
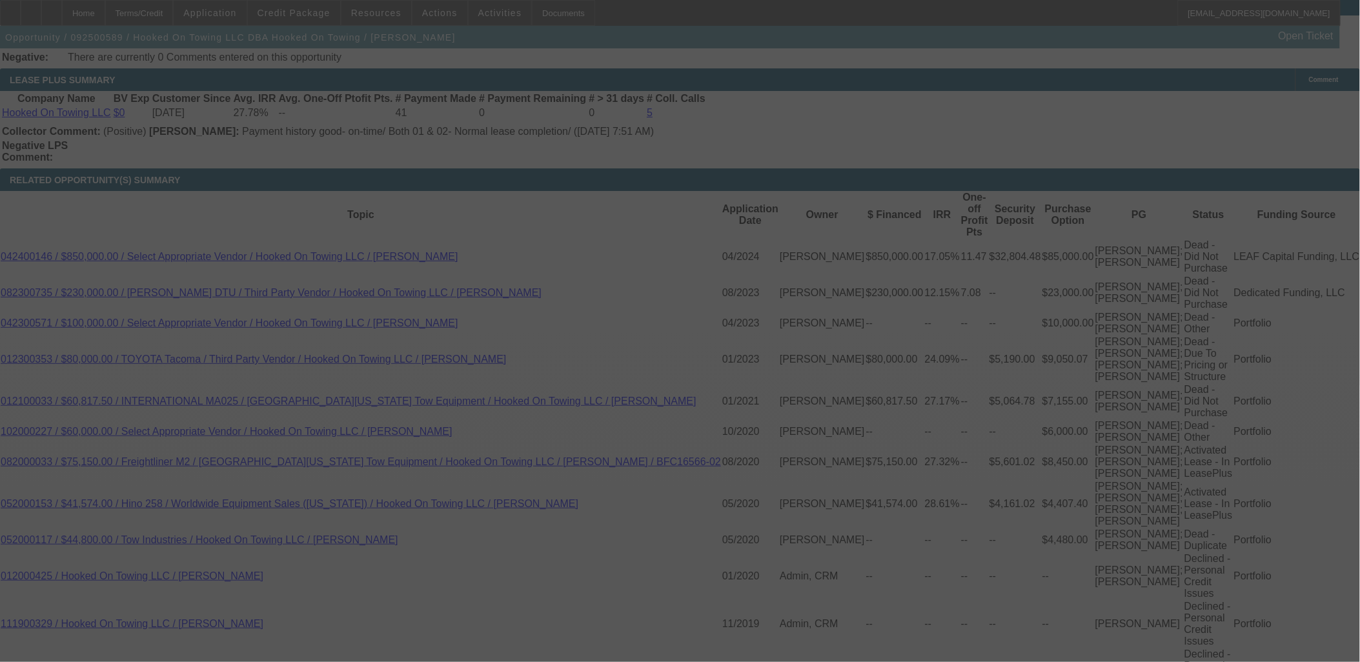
select select "0"
select select "3"
select select "0.1"
select select "4"
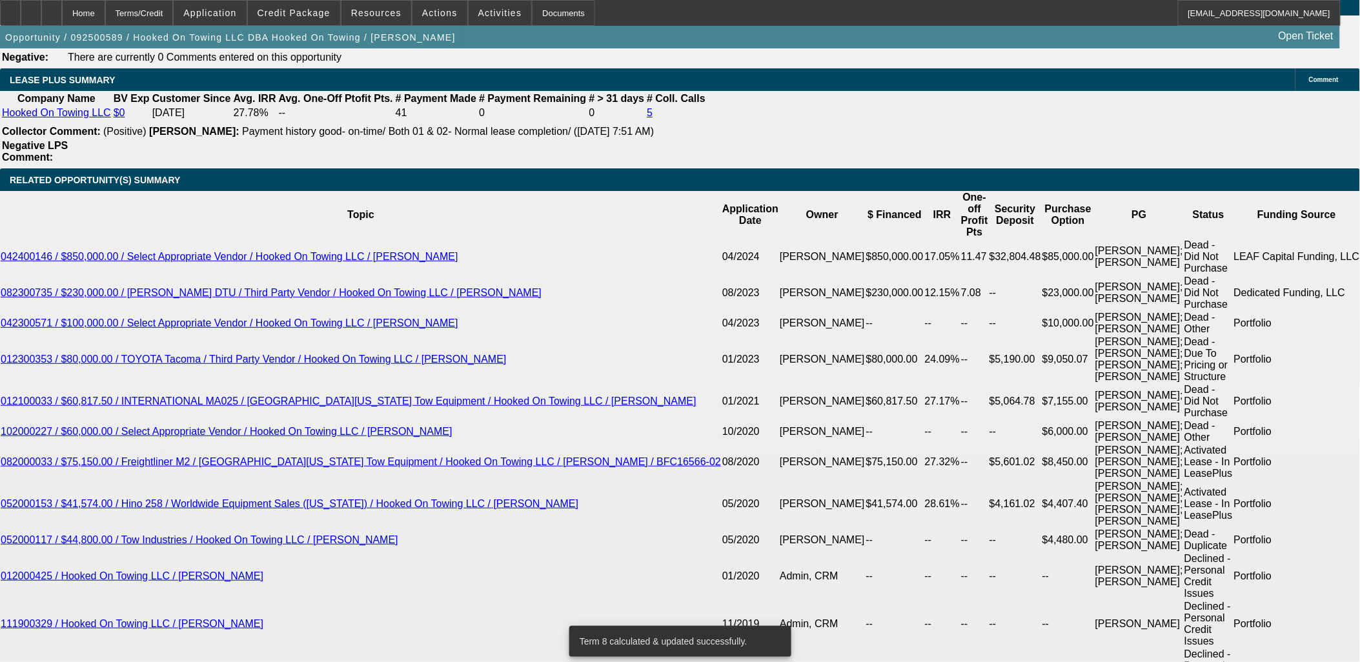
select select "2"
type input "UNKNOWN"
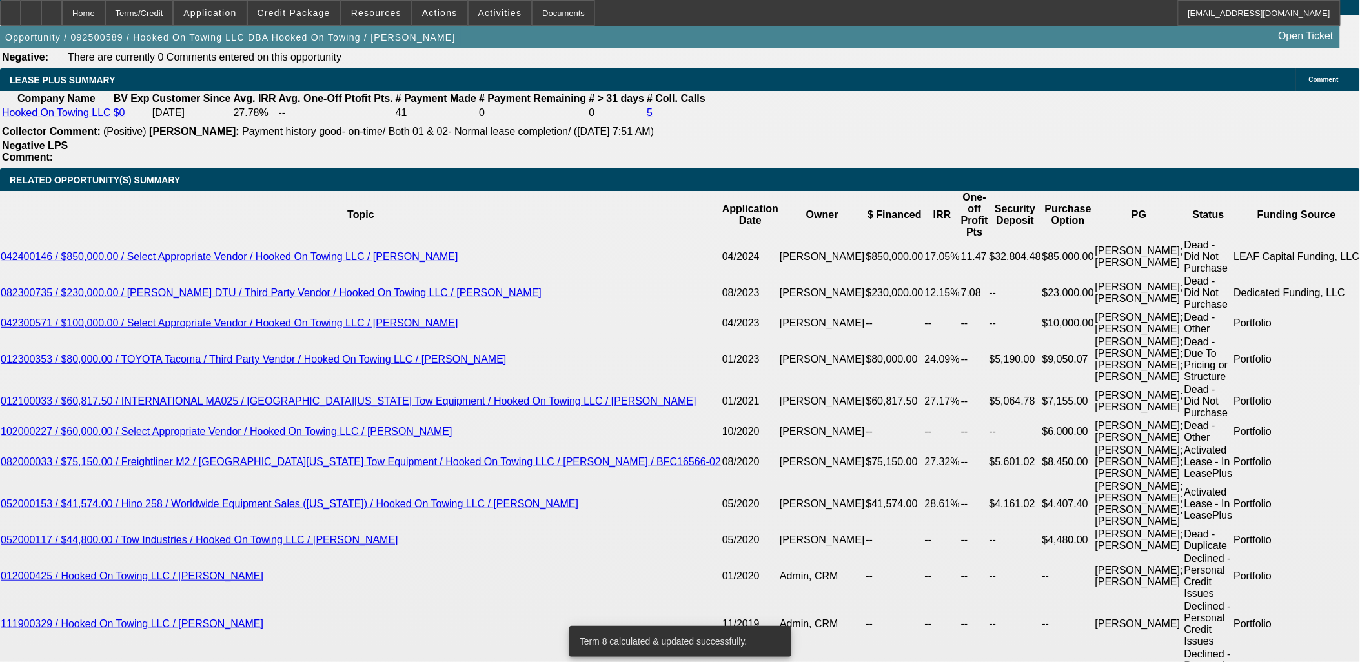
type input "*9"
type input "9"
type input "$3,325.02"
type input "9.5"
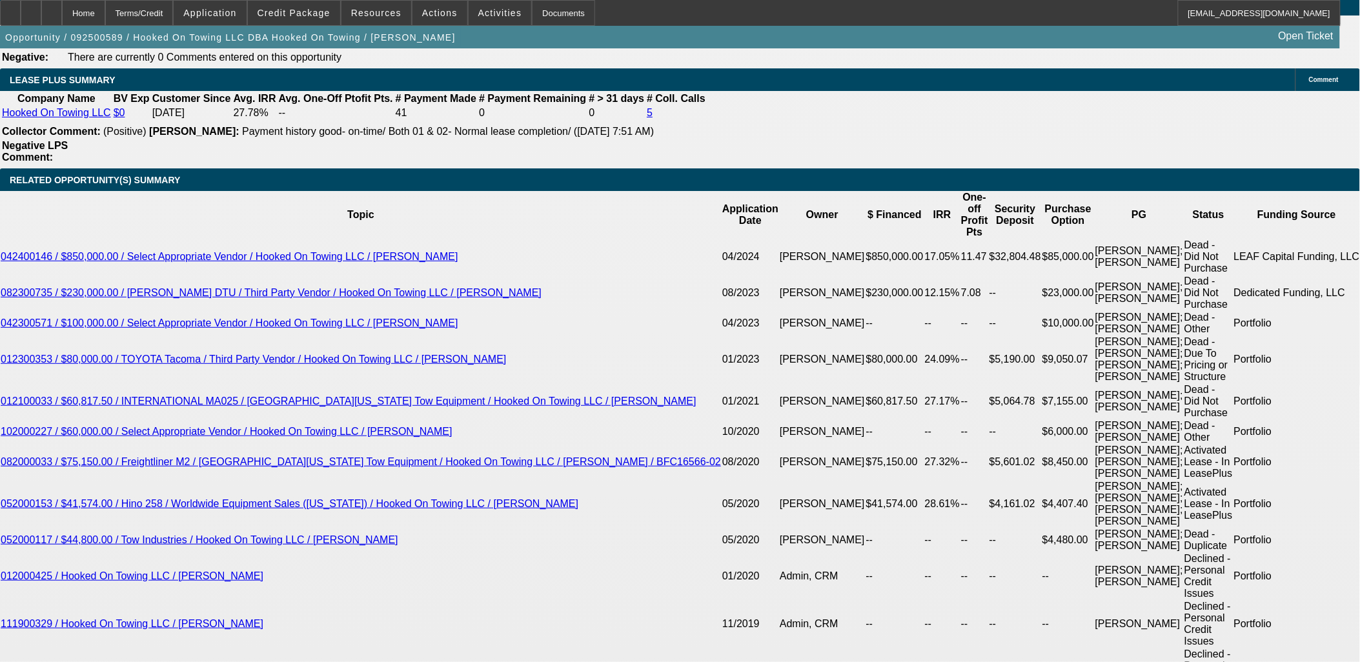
type input "$3,370.98"
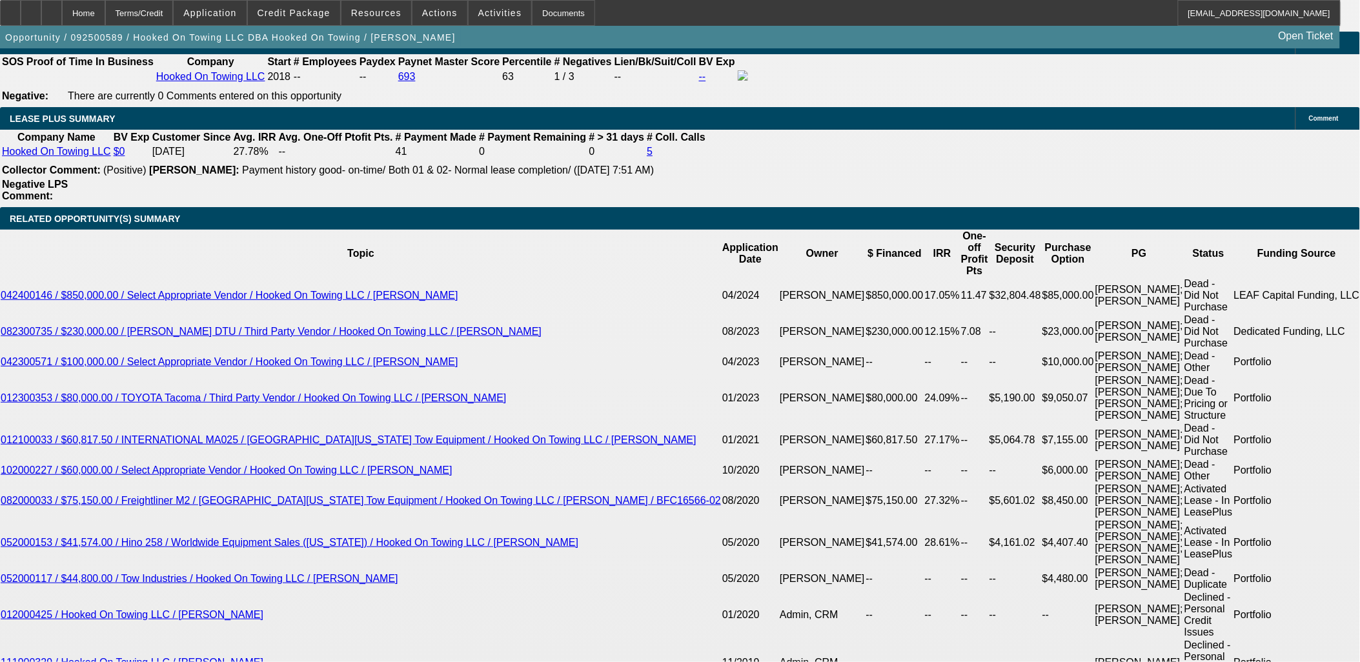
scroll to position [2192, 0]
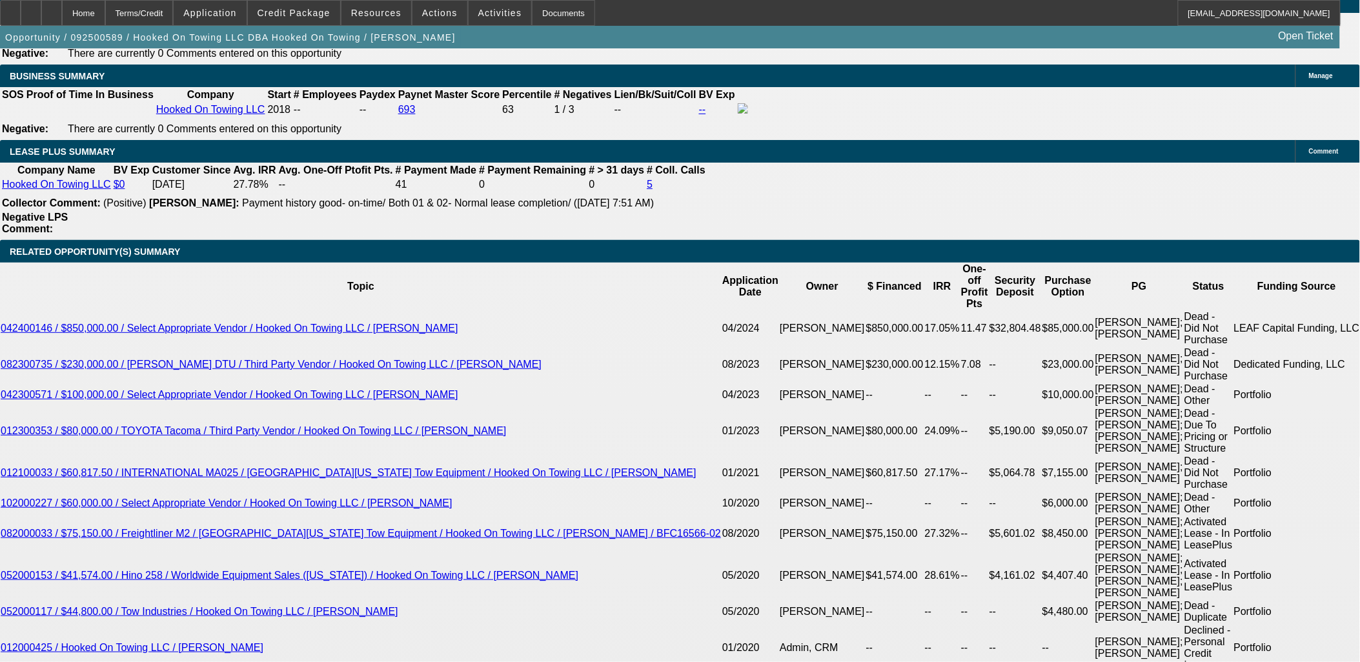
type input "9.5"
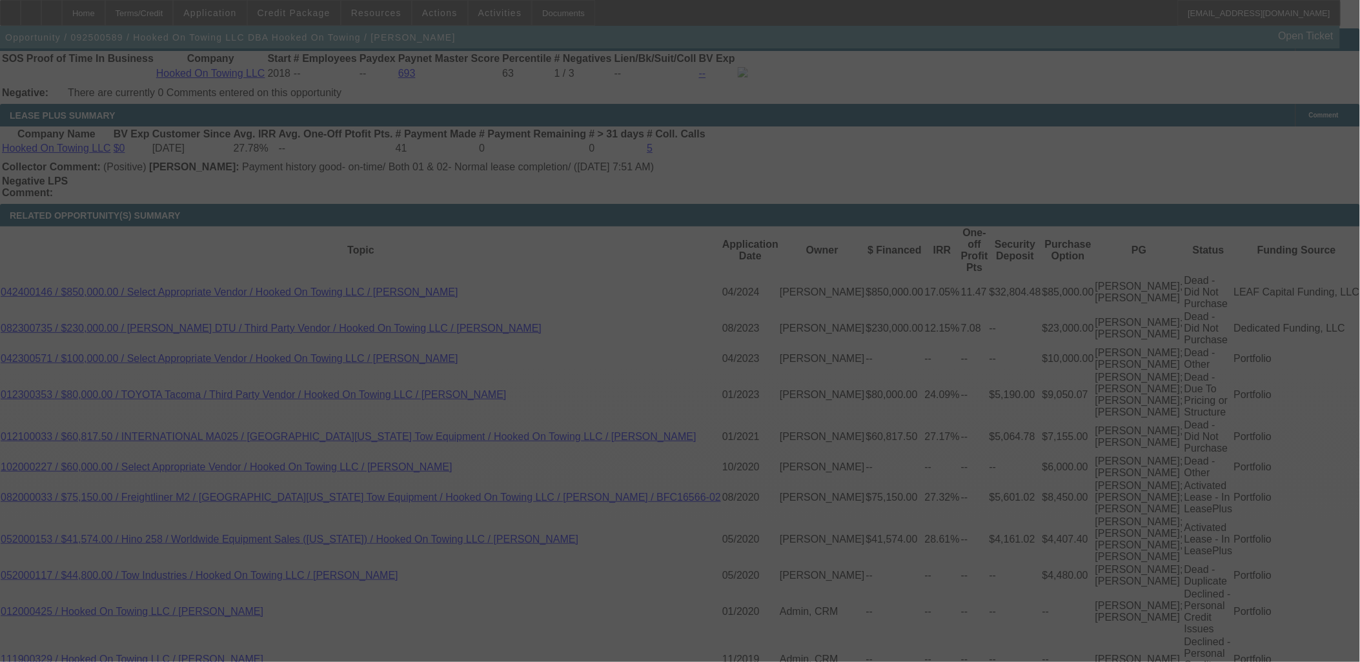
select select "0"
select select "2"
select select "0.1"
select select "4"
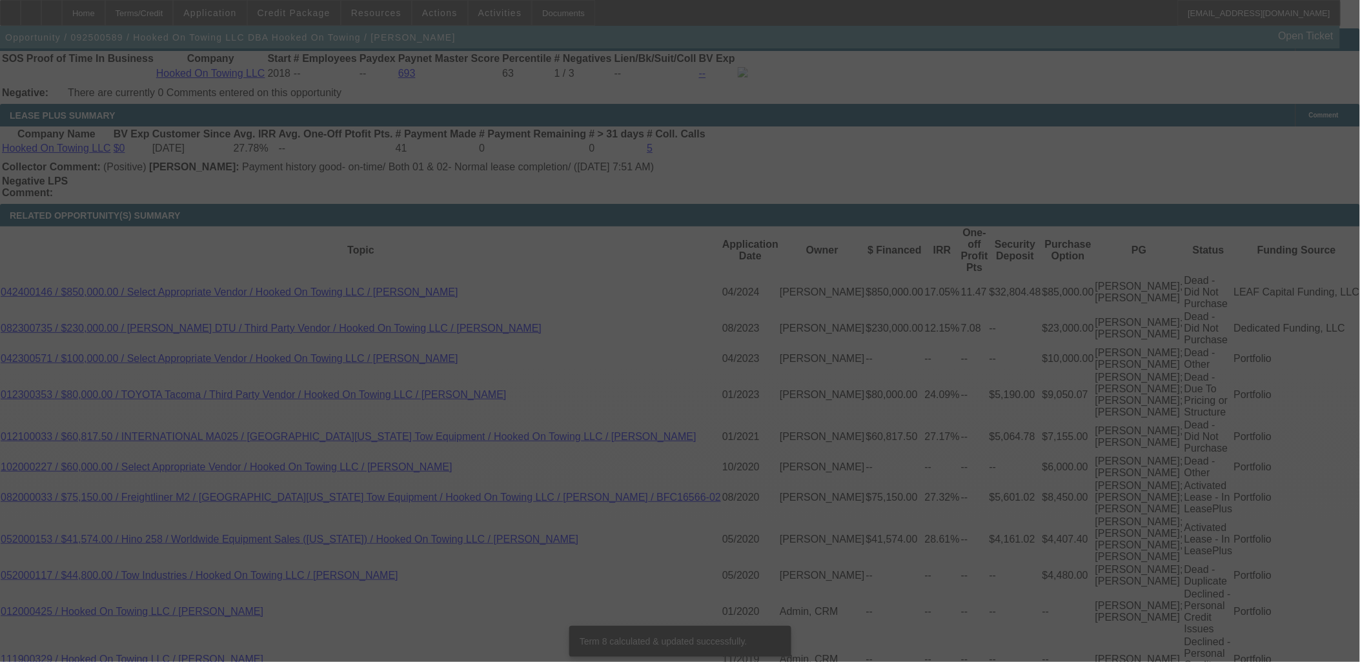
scroll to position [2264, 0]
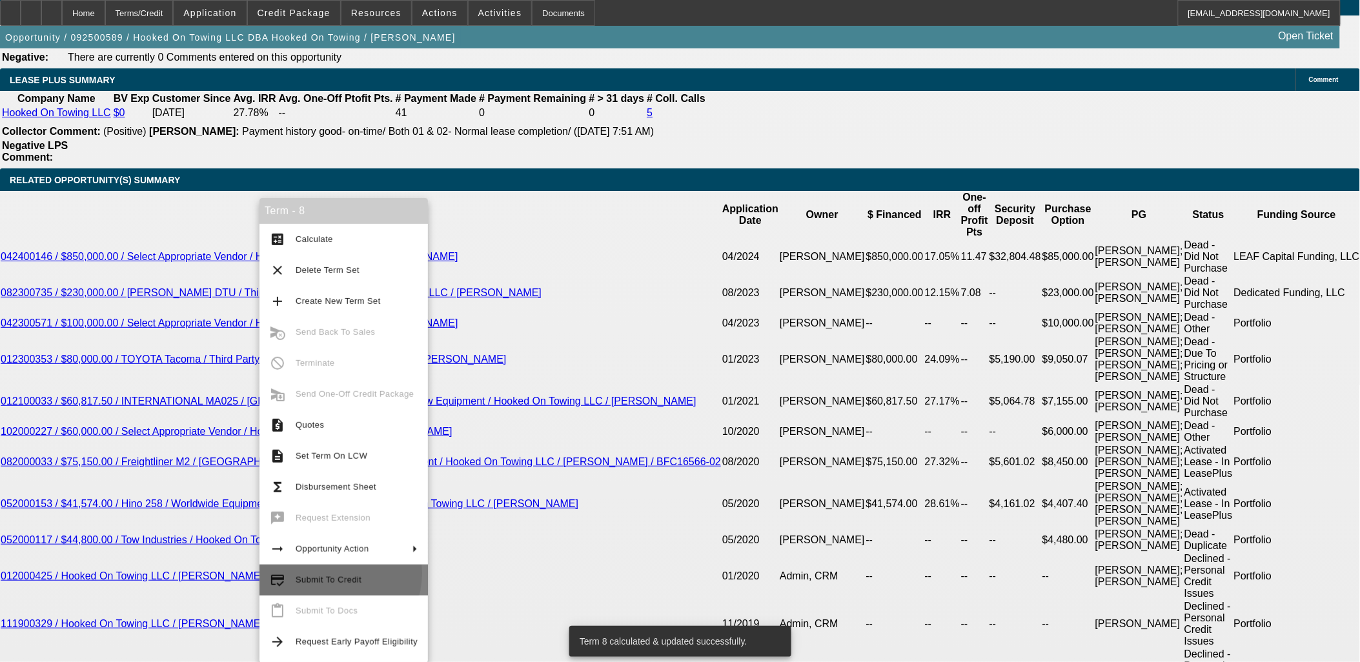
click at [331, 574] on span "Submit To Credit" at bounding box center [357, 580] width 122 height 15
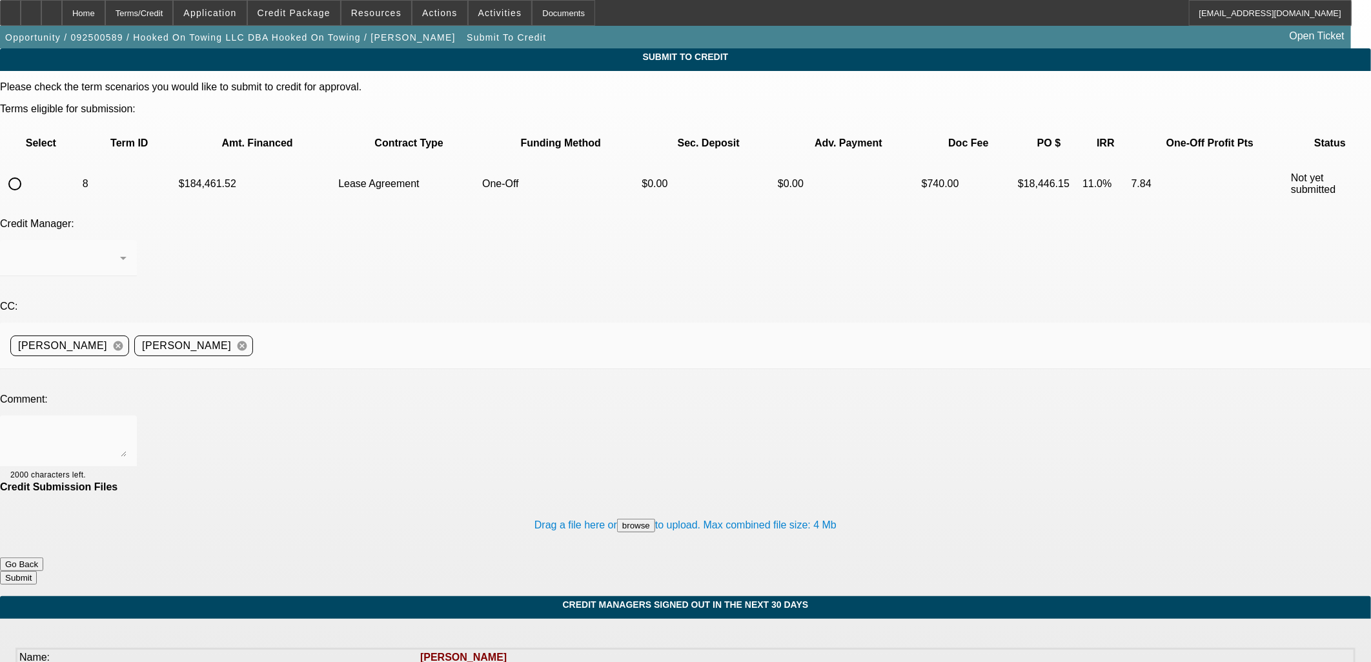
click at [28, 171] on input "radio" at bounding box center [15, 184] width 26 height 26
radio input "true"
click at [127, 426] on textarea at bounding box center [68, 441] width 116 height 31
type textarea "please try finwise"
click at [37, 571] on button "Submit" at bounding box center [18, 578] width 37 height 14
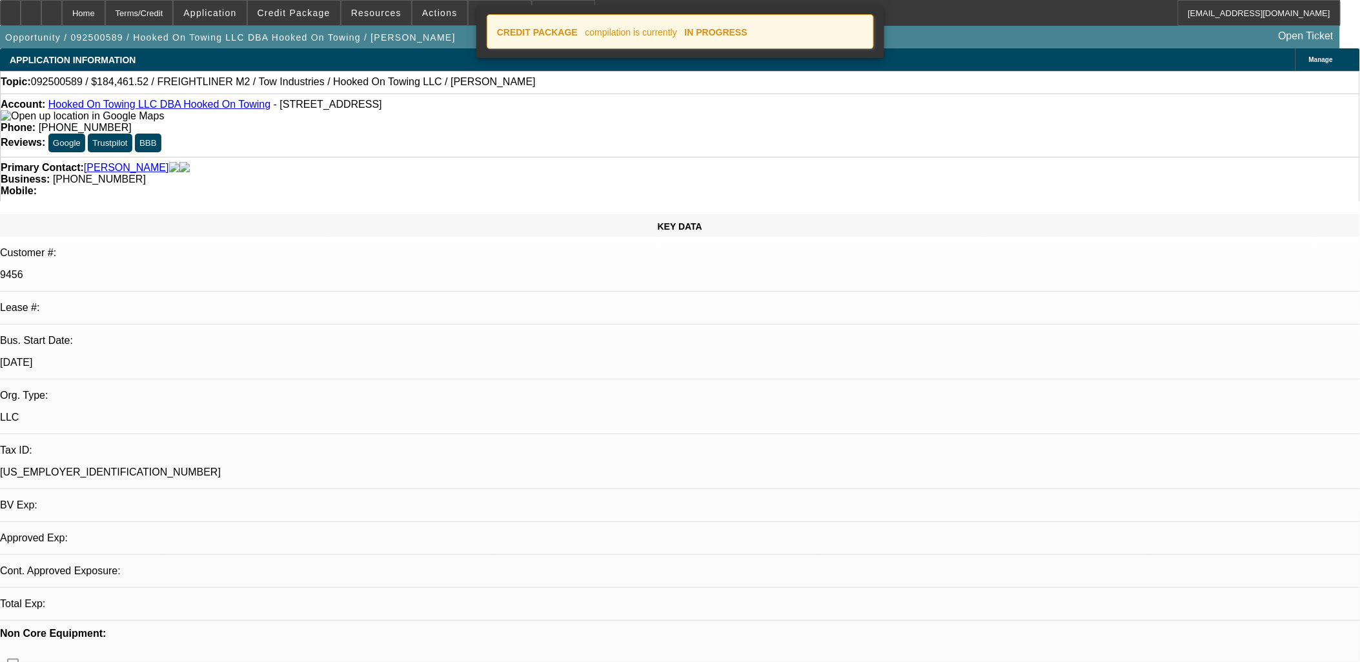
select select "0"
select select "2"
select select "0.1"
select select "4"
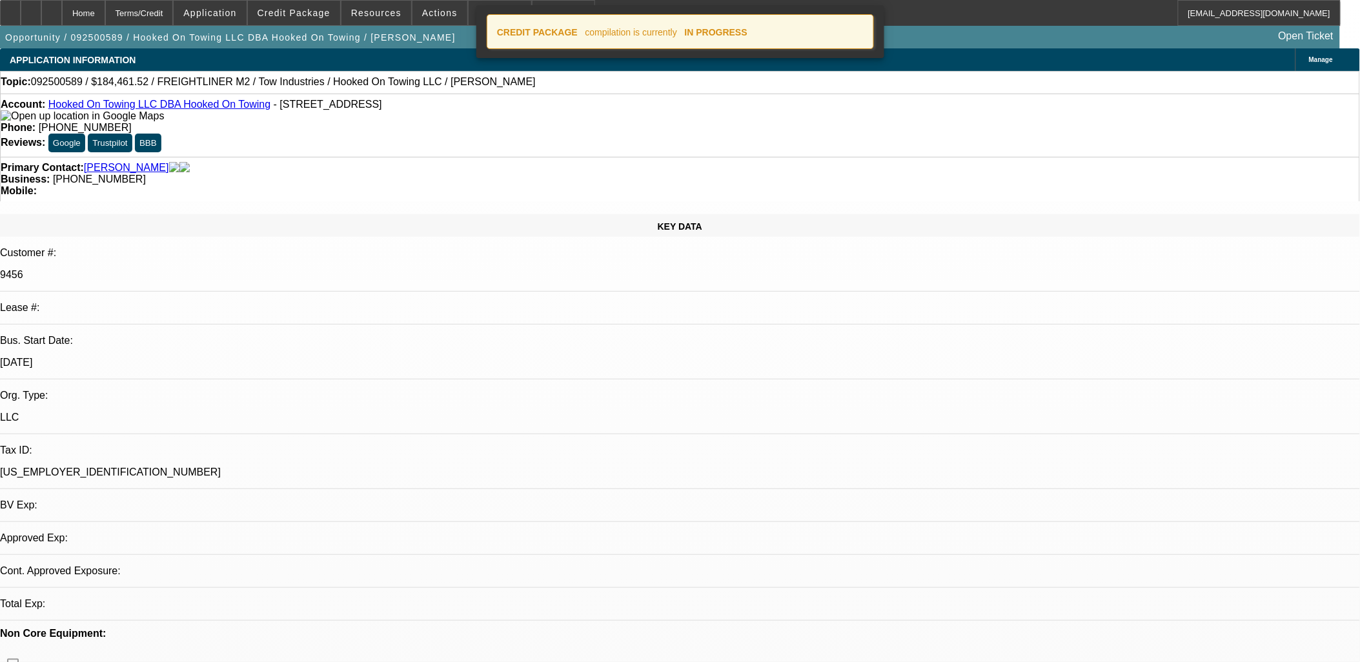
select select "0"
select select "3"
select select "0.1"
select select "4"
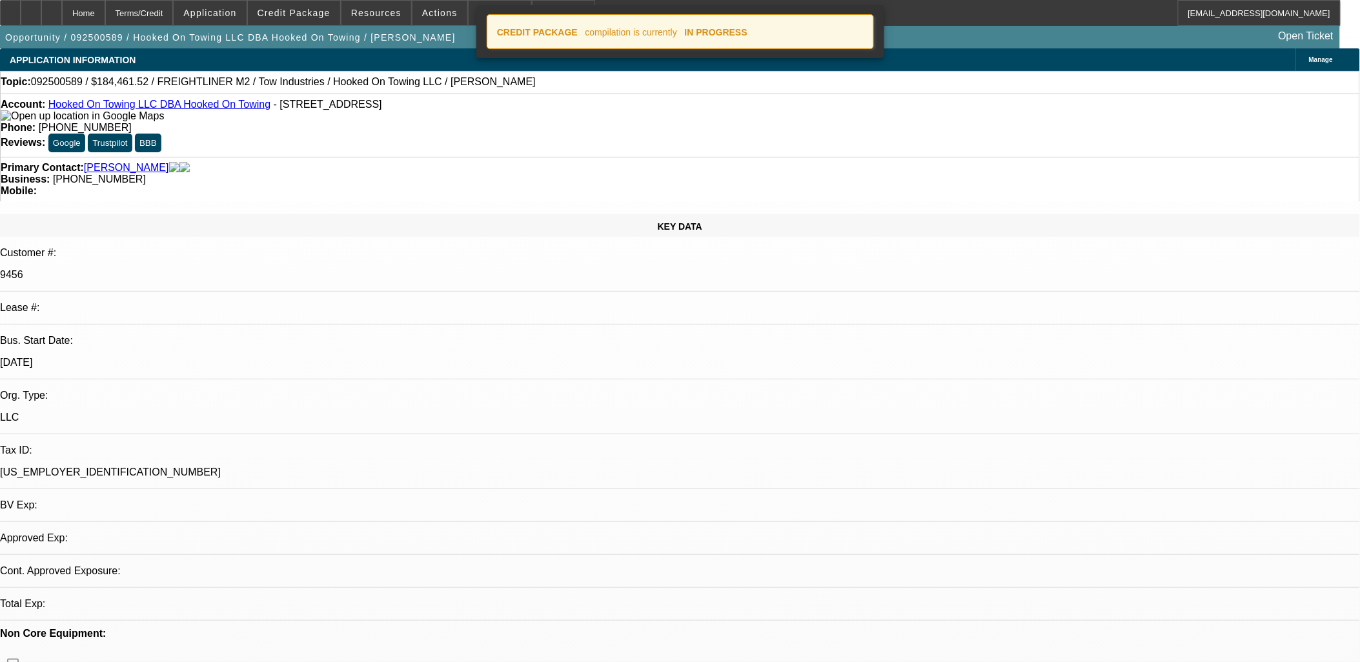
select select "0"
select select "2"
select select "0.1"
select select "4"
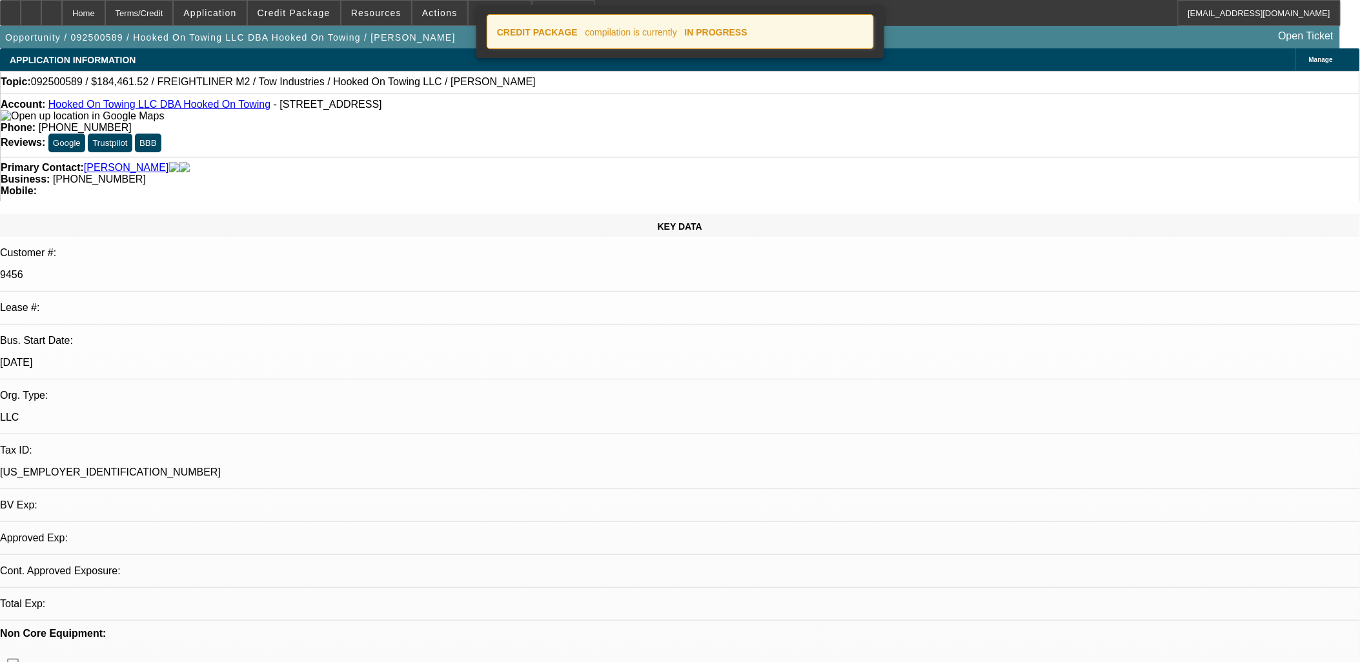
select select "0"
select select "0.1"
select select "4"
